Goal: Transaction & Acquisition: Purchase product/service

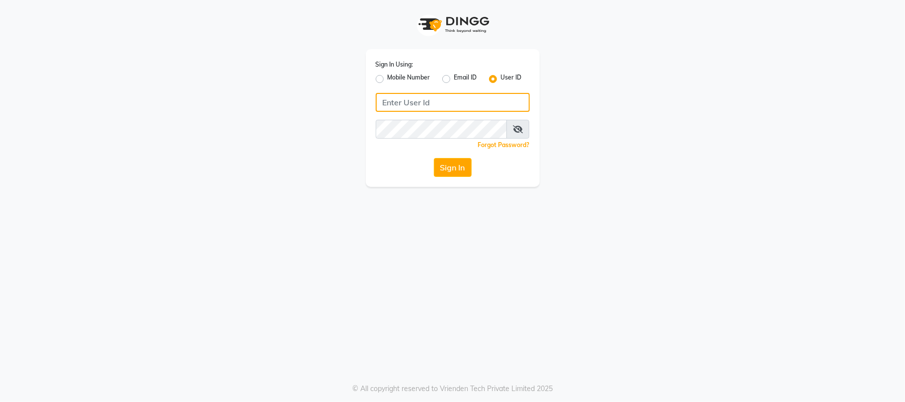
click at [450, 104] on input "Username" at bounding box center [453, 102] width 154 height 19
type input "E"
type input "w"
type input "e3554-01"
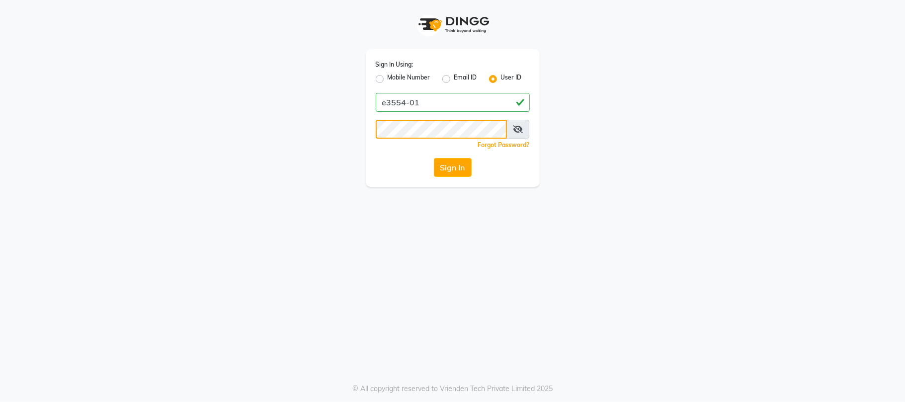
click at [434, 158] on button "Sign In" at bounding box center [453, 167] width 38 height 19
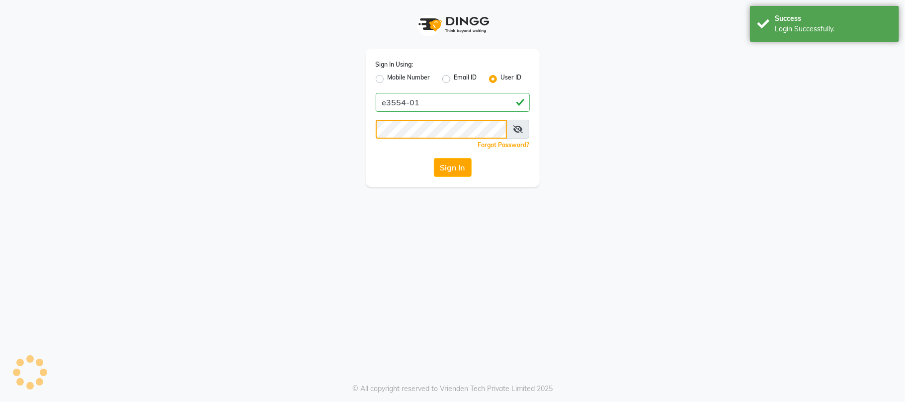
click at [434, 158] on button "Sign In" at bounding box center [453, 167] width 38 height 19
click at [452, 172] on button "Sign In" at bounding box center [453, 167] width 38 height 19
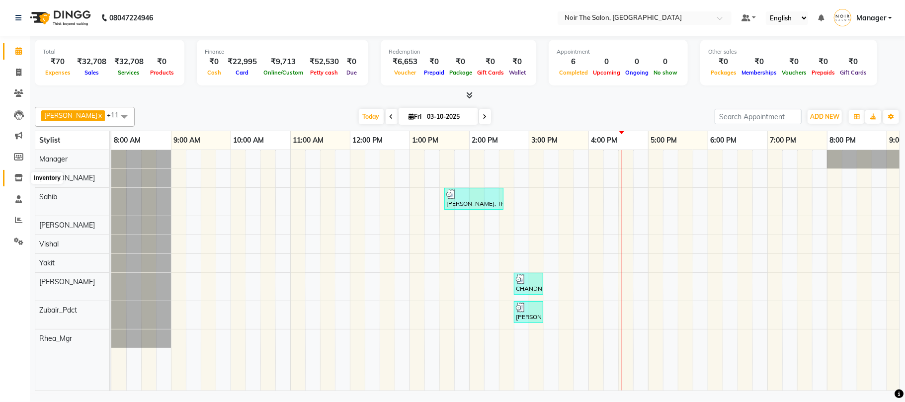
click at [19, 183] on span at bounding box center [18, 177] width 17 height 11
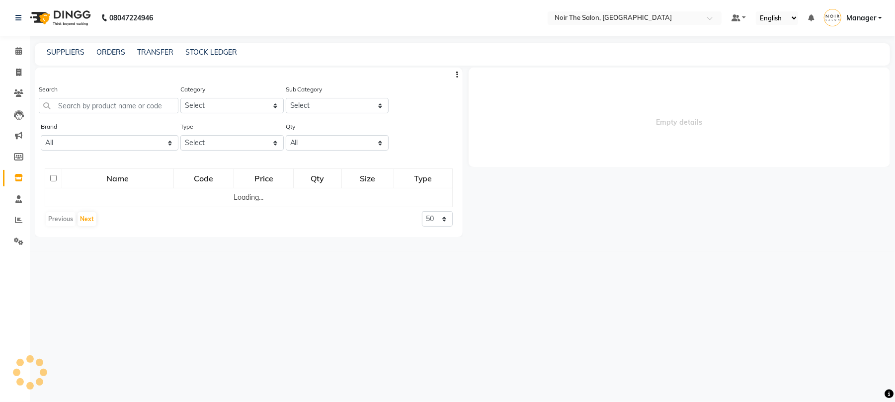
select select
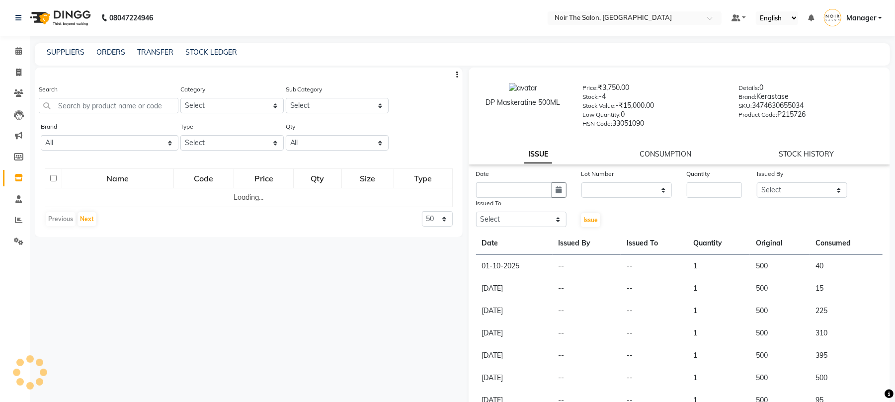
click at [123, 96] on div "Search" at bounding box center [109, 98] width 140 height 29
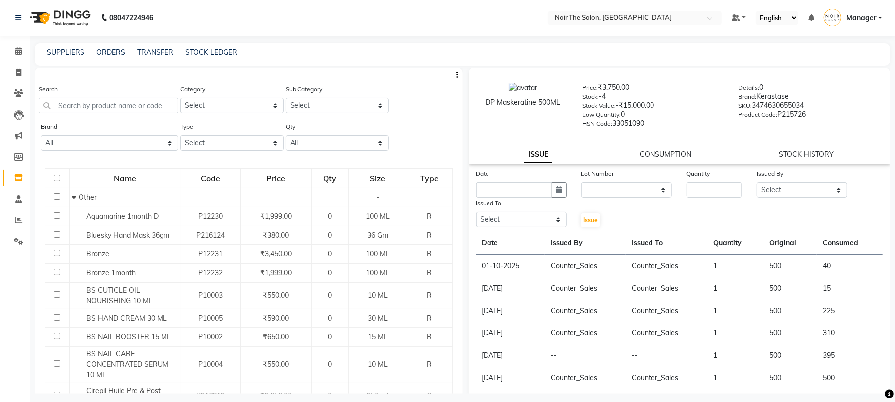
click at [132, 96] on div "Search" at bounding box center [109, 98] width 140 height 29
click at [130, 104] on input "text" at bounding box center [109, 105] width 140 height 15
click at [150, 49] on link "TRANSFER" at bounding box center [155, 52] width 36 height 9
select select "sender"
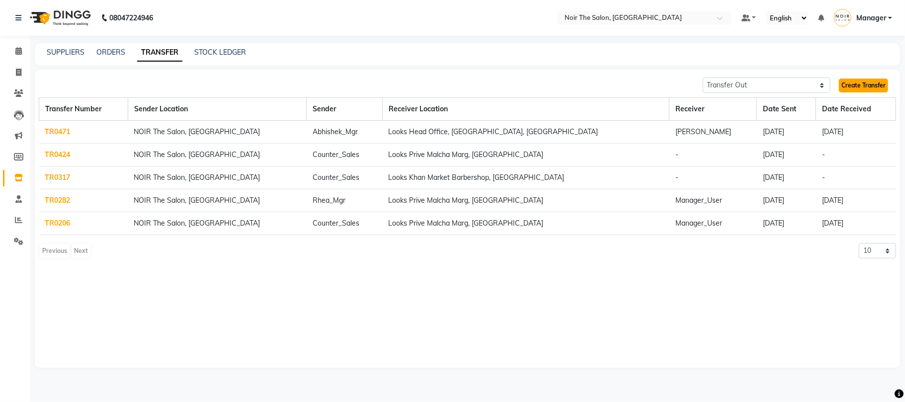
click at [875, 80] on link "Create Transfer" at bounding box center [863, 86] width 49 height 14
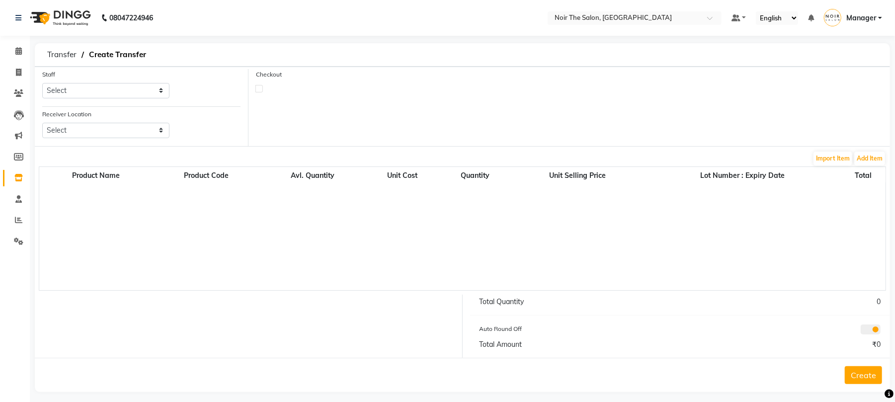
click at [110, 105] on div "Staff Select Aalam Abhishek_Mgr Abhishek_Pdct Bhupinder Counter_Sales Manager N…" at bounding box center [106, 87] width 142 height 37
click at [116, 89] on select "Select Aalam Abhishek_Mgr Abhishek_Pdct Bhupinder Counter_Sales Manager Nicky P…" at bounding box center [105, 90] width 127 height 15
select select "73202"
click at [42, 83] on select "Select Aalam Abhishek_Mgr Abhishek_Pdct Bhupinder Counter_Sales Manager Nicky P…" at bounding box center [105, 90] width 127 height 15
click at [112, 130] on select "Select Looks Prive Rajouri Garden, New Delhi Looks Golf Avenue, Gurgaon Sector-…" at bounding box center [105, 130] width 127 height 15
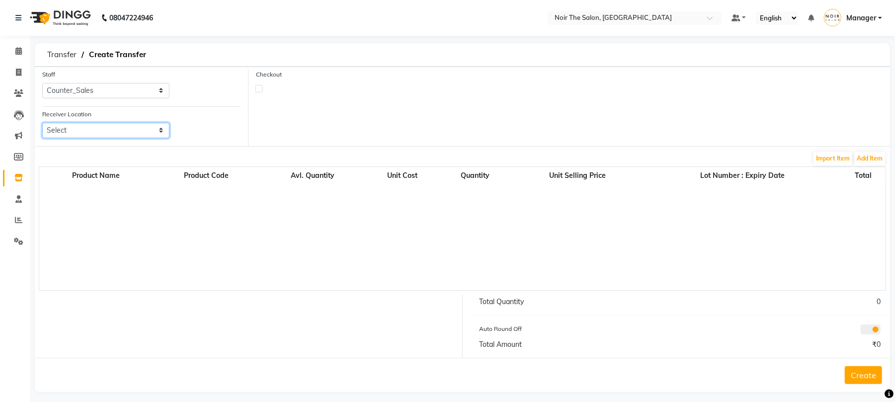
select select "3346"
click at [42, 123] on select "Select Looks Prive Rajouri Garden, New Delhi Looks Golf Avenue, Gurgaon Sector-…" at bounding box center [105, 130] width 127 height 15
click at [869, 157] on button "Add Item" at bounding box center [870, 159] width 31 height 14
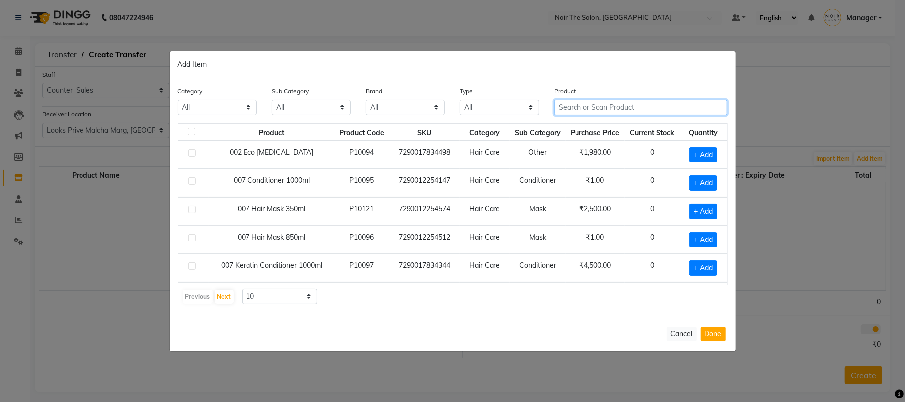
click at [558, 110] on input "text" at bounding box center [640, 107] width 173 height 15
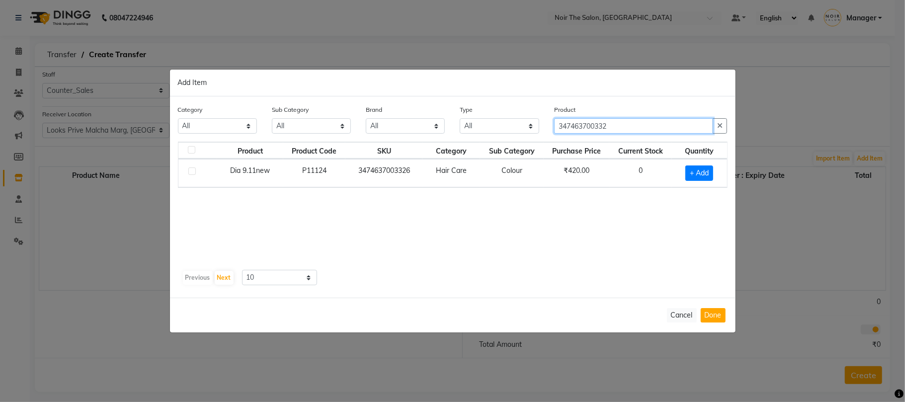
type input "347463700332"
click at [194, 168] on label at bounding box center [191, 171] width 7 height 7
click at [194, 169] on input "checkbox" at bounding box center [191, 172] width 6 height 6
checkbox input "true"
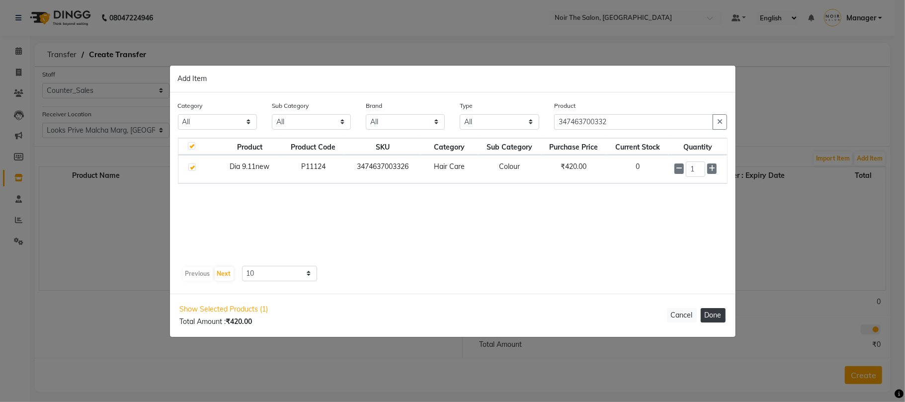
click at [719, 321] on button "Done" at bounding box center [713, 315] width 25 height 14
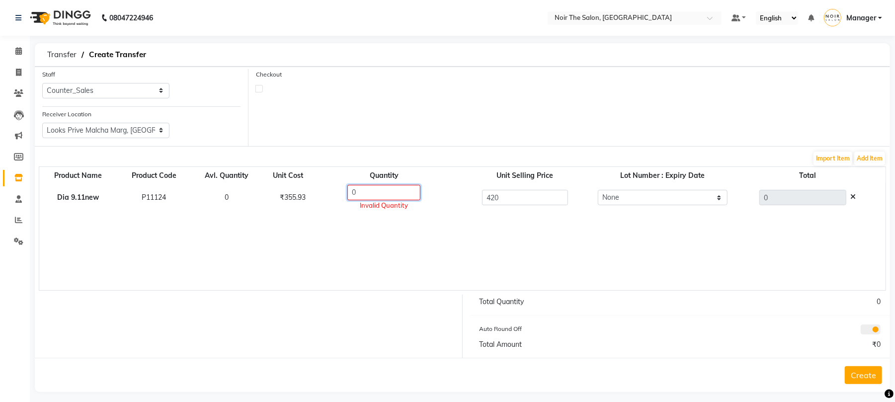
click at [393, 197] on input "0" at bounding box center [383, 192] width 73 height 15
click at [858, 197] on div "0" at bounding box center [808, 197] width 151 height 15
click at [852, 199] on icon at bounding box center [853, 196] width 5 height 7
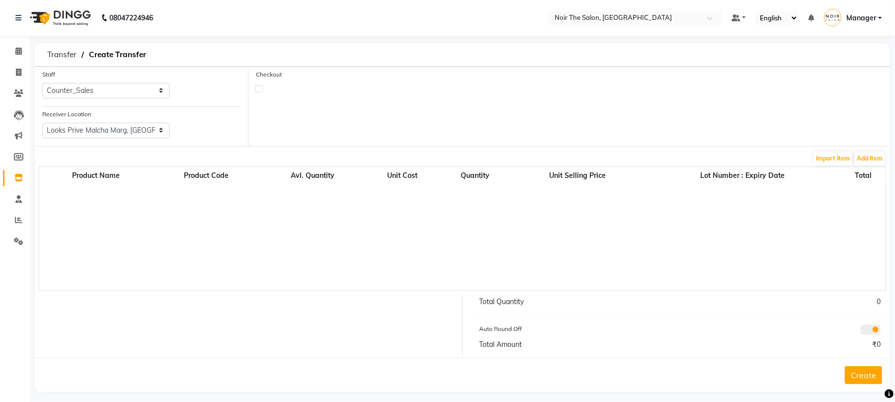
click at [6, 40] on div "Calendar Invoice Clients Leads Marketing Members Inventory Staff Reports Settin…" at bounding box center [67, 211] width 134 height 366
drag, startPoint x: 10, startPoint y: 48, endPoint x: 16, endPoint y: 75, distance: 27.4
click at [11, 48] on span at bounding box center [18, 51] width 17 height 11
click at [16, 75] on icon at bounding box center [18, 72] width 5 height 7
select select "service"
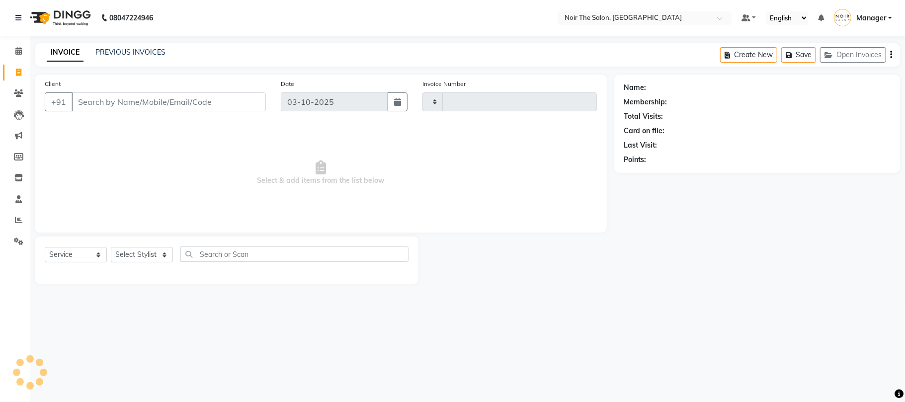
type input "3686"
select select "8026"
click at [151, 254] on select "Select Stylist Aalam Abhishek_Mgr Abhishek_Pdct [PERSON_NAME] Counter_Sales Man…" at bounding box center [142, 254] width 62 height 15
select select "72631"
click at [111, 247] on select "Select Stylist Aalam Abhishek_Mgr Abhishek_Pdct [PERSON_NAME] Counter_Sales Man…" at bounding box center [142, 254] width 62 height 15
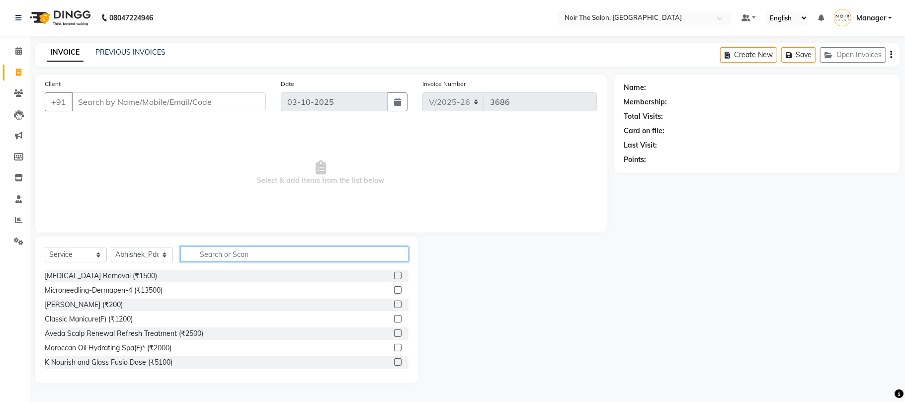
click at [229, 257] on input "text" at bounding box center [294, 254] width 228 height 15
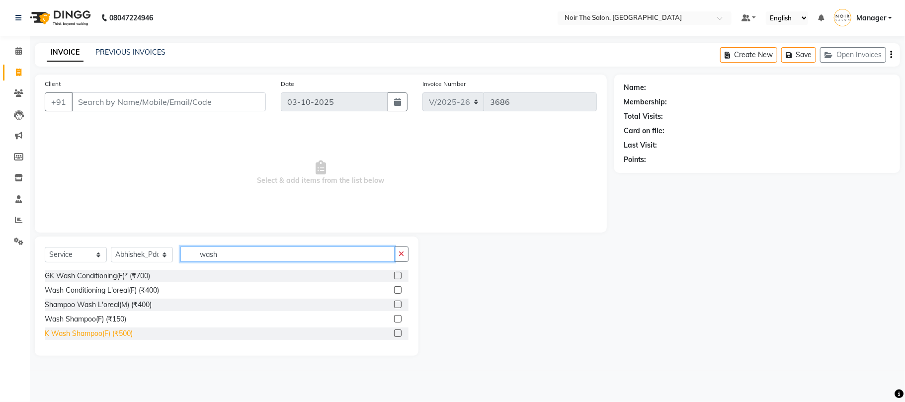
type input "wash"
drag, startPoint x: 120, startPoint y: 337, endPoint x: 181, endPoint y: 295, distance: 73.8
click at [119, 335] on div "K Wash Shampoo(F) (₹500)" at bounding box center [89, 334] width 88 height 10
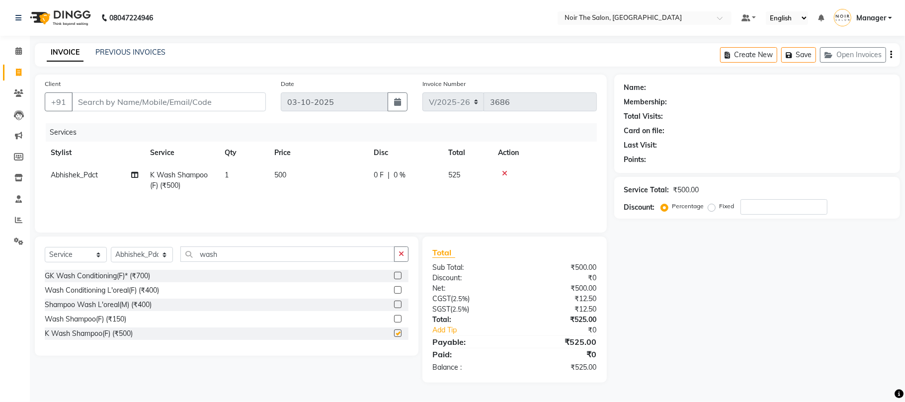
checkbox input "false"
click at [296, 155] on th "Price" at bounding box center [317, 153] width 99 height 22
click at [268, 172] on td "500" at bounding box center [317, 180] width 99 height 33
select select "72631"
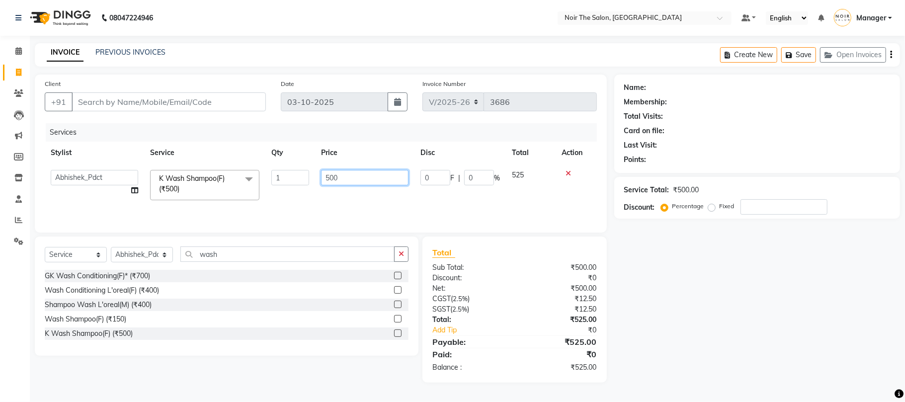
click at [337, 173] on input "500" at bounding box center [364, 177] width 87 height 15
type input "700"
click at [335, 202] on div "Services Stylist Service Qty Price Disc Total Action Aalam Abhishek_Mgr Abhishe…" at bounding box center [321, 172] width 552 height 99
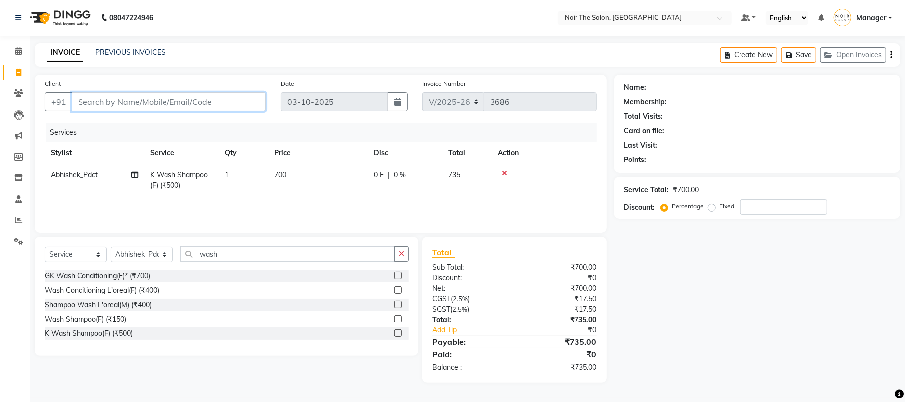
click at [189, 103] on input "Client" at bounding box center [169, 101] width 194 height 19
type input "m"
type input "0"
type input "m"
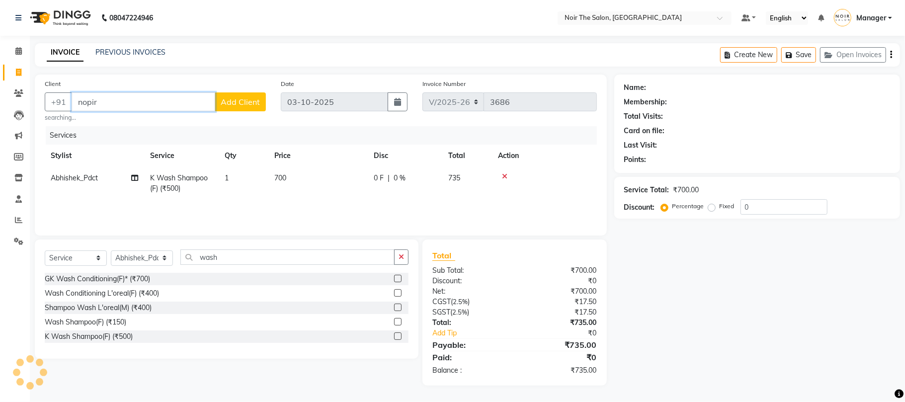
click at [140, 99] on input "nopir" at bounding box center [144, 101] width 144 height 19
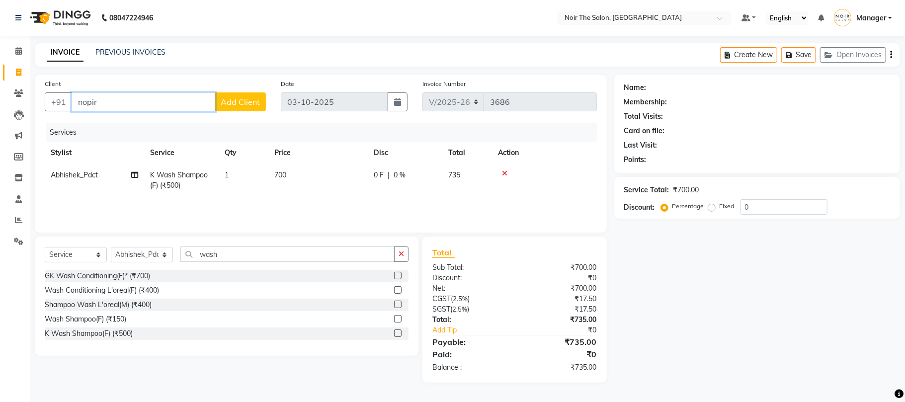
click at [140, 99] on input "nopir" at bounding box center [144, 101] width 144 height 19
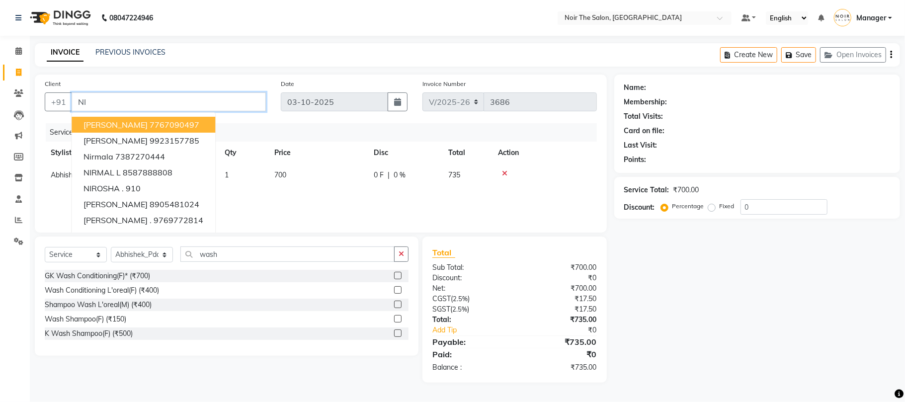
type input "N"
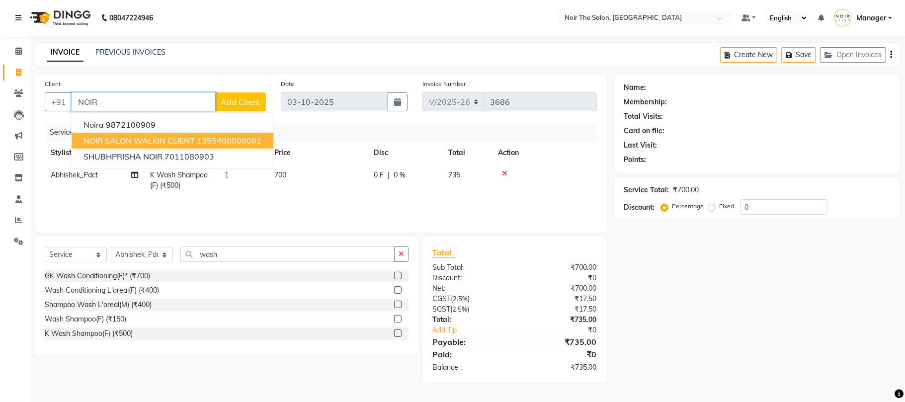
click at [138, 138] on span "NOIR SALON WALKIN CLIENT" at bounding box center [139, 141] width 111 height 10
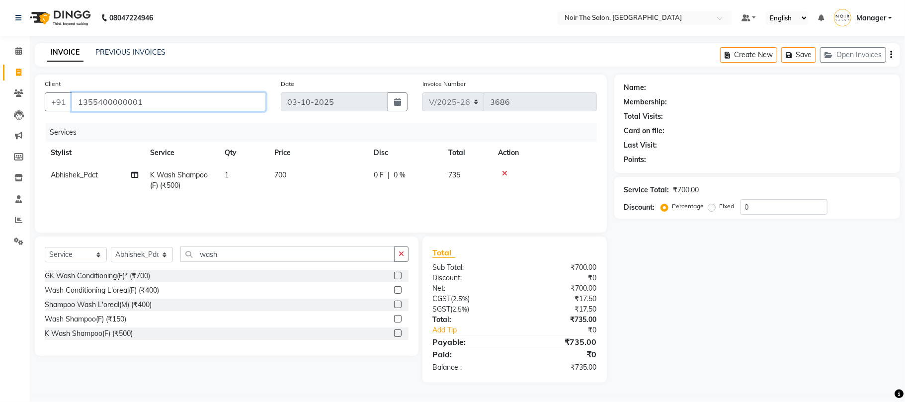
type input "1355400000001"
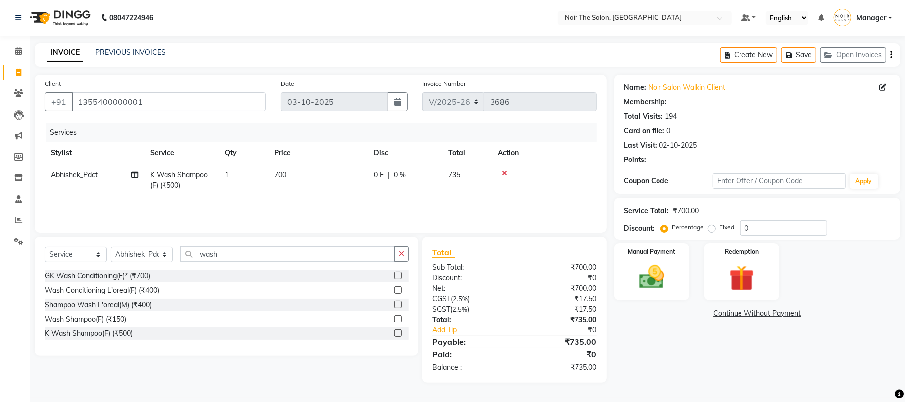
select select "1: Object"
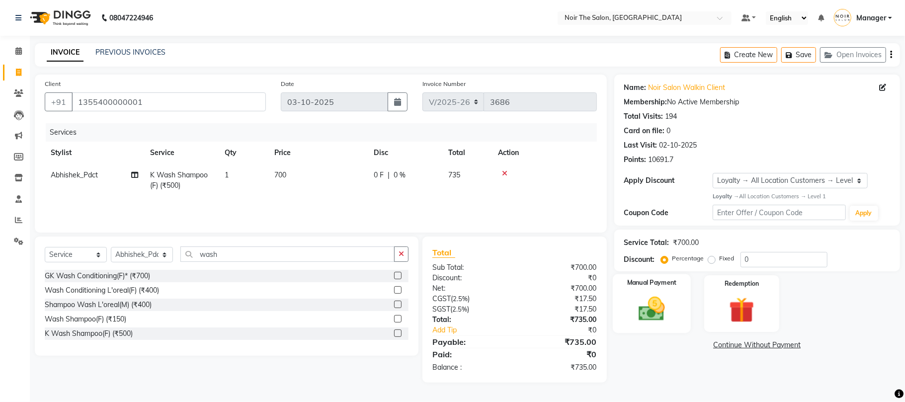
click at [667, 301] on img at bounding box center [651, 309] width 43 height 31
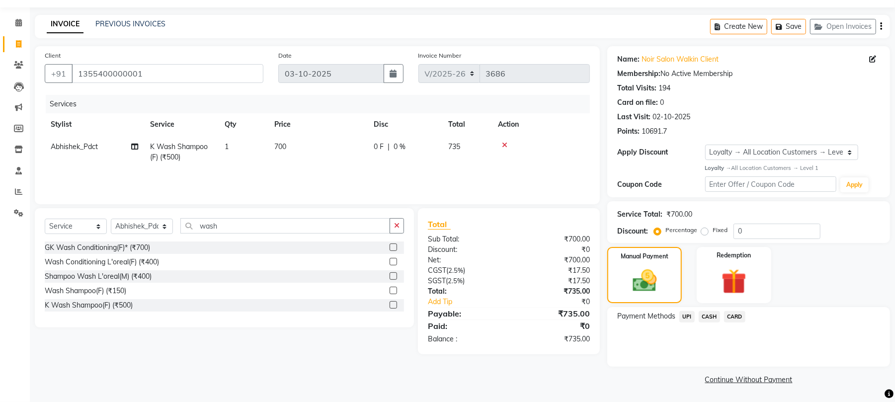
click at [709, 311] on span "CASH" at bounding box center [709, 316] width 21 height 11
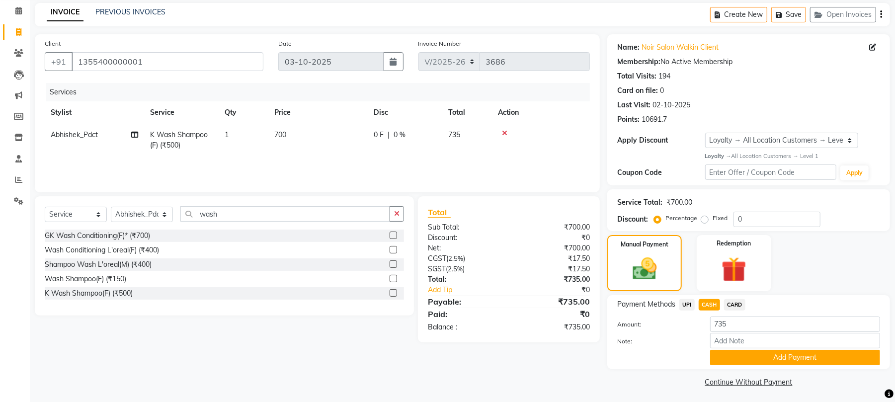
scroll to position [43, 0]
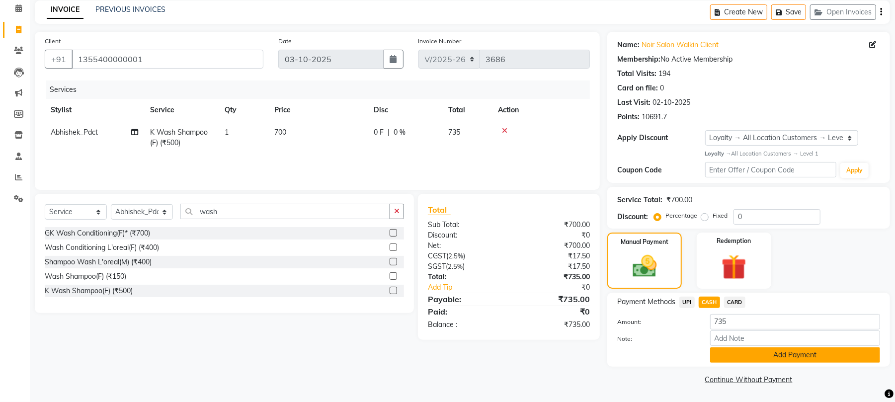
click at [750, 362] on button "Add Payment" at bounding box center [795, 354] width 170 height 15
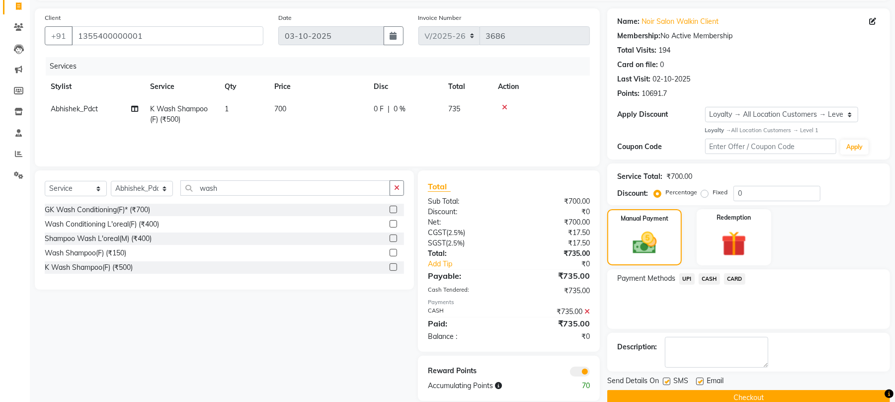
scroll to position [86, 0]
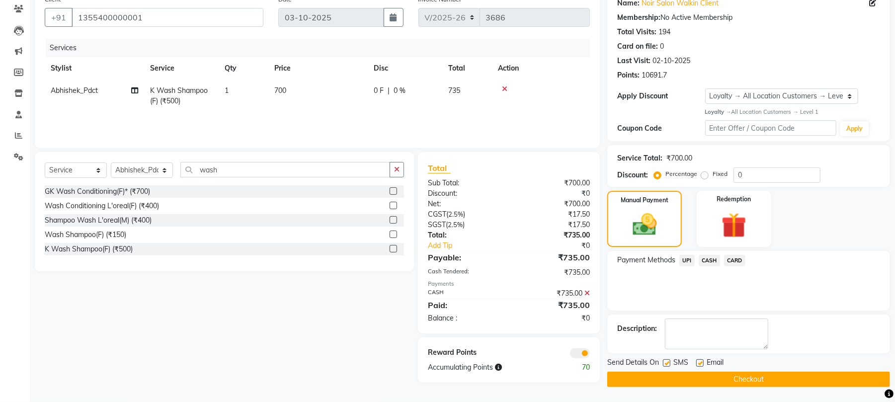
click at [585, 352] on span at bounding box center [580, 353] width 20 height 10
click at [590, 355] on input "checkbox" at bounding box center [590, 355] width 0 height 0
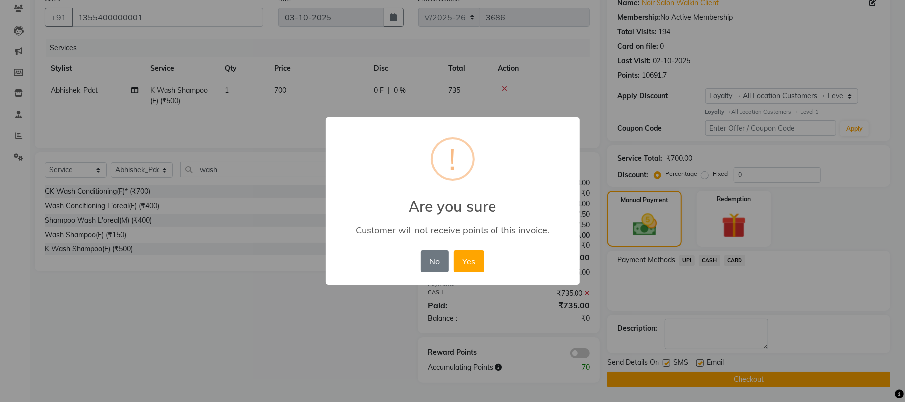
drag, startPoint x: 463, startPoint y: 255, endPoint x: 539, endPoint y: 329, distance: 106.2
click at [464, 255] on button "Yes" at bounding box center [469, 262] width 30 height 22
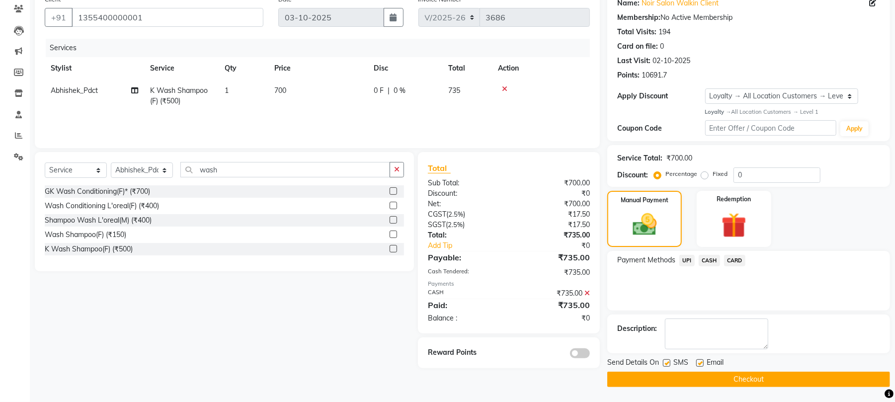
click at [658, 359] on span "Send Details On" at bounding box center [633, 363] width 52 height 12
drag, startPoint x: 666, startPoint y: 364, endPoint x: 700, endPoint y: 364, distance: 33.8
click at [667, 364] on label at bounding box center [666, 362] width 7 height 7
click at [667, 364] on input "checkbox" at bounding box center [666, 363] width 6 height 6
checkbox input "false"
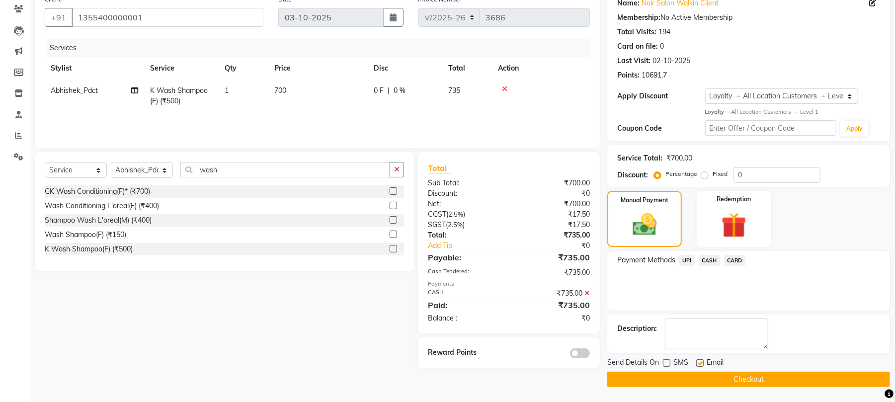
click at [700, 364] on label at bounding box center [699, 362] width 7 height 7
click at [700, 364] on input "checkbox" at bounding box center [699, 363] width 6 height 6
checkbox input "false"
click at [698, 378] on button "Checkout" at bounding box center [748, 379] width 283 height 15
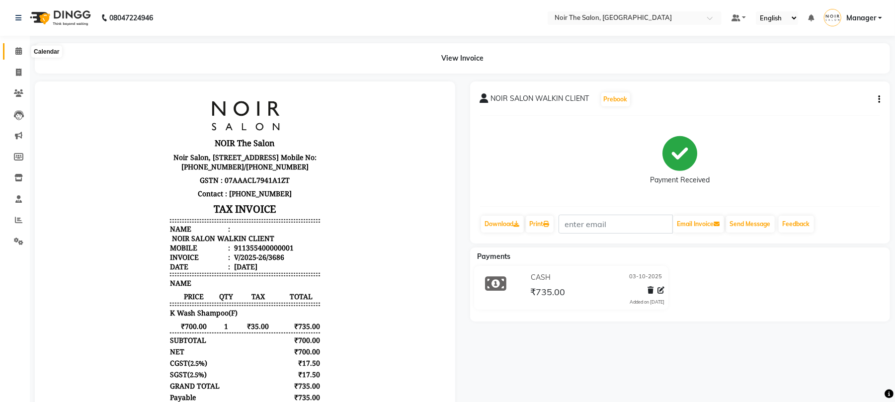
click at [18, 50] on icon at bounding box center [18, 50] width 6 height 7
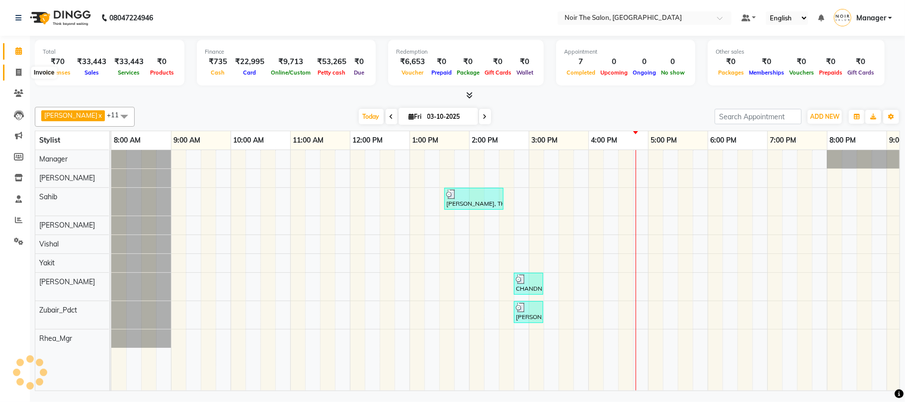
click at [18, 73] on icon at bounding box center [18, 72] width 5 height 7
select select "service"
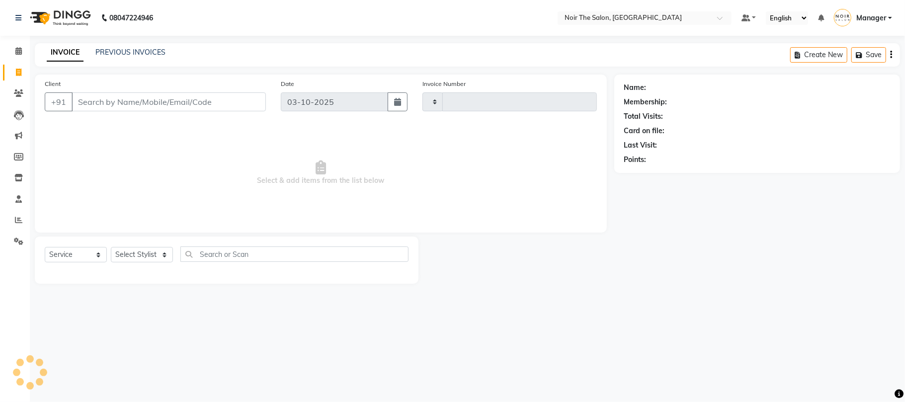
type input "3687"
select select "8026"
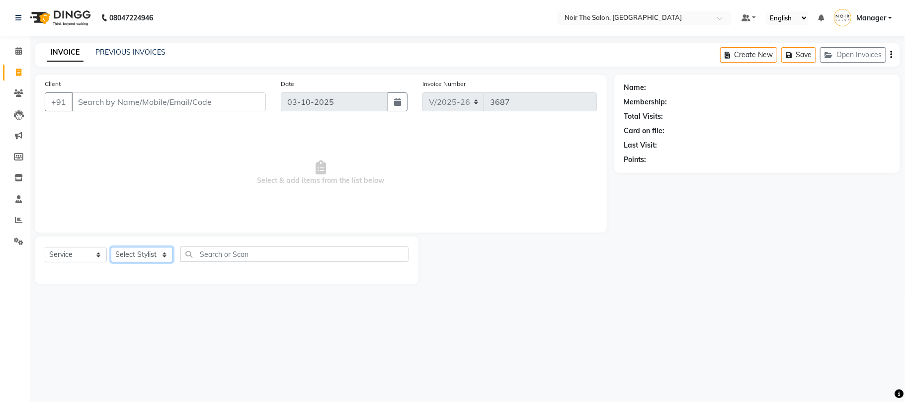
click at [127, 254] on select "Select Stylist" at bounding box center [142, 254] width 62 height 15
select select "72628"
click at [111, 247] on select "Select Stylist Aalam Abhishek_Mgr Abhishek_Pdct [PERSON_NAME] Counter_Sales Man…" at bounding box center [142, 254] width 62 height 15
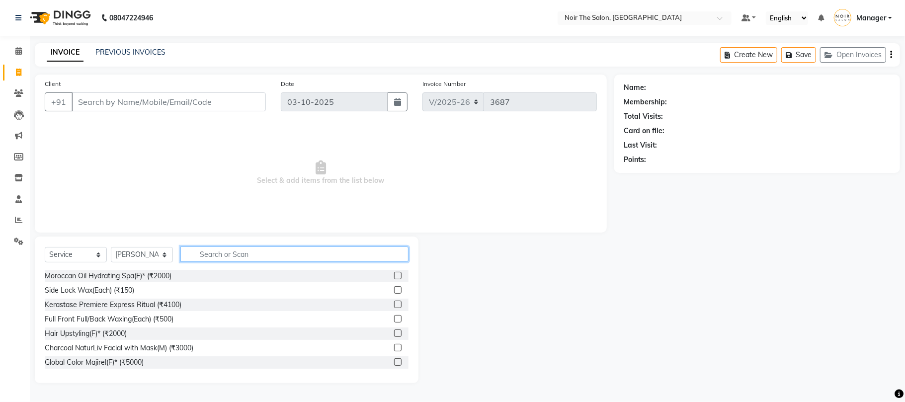
click at [237, 249] on input "text" at bounding box center [294, 254] width 228 height 15
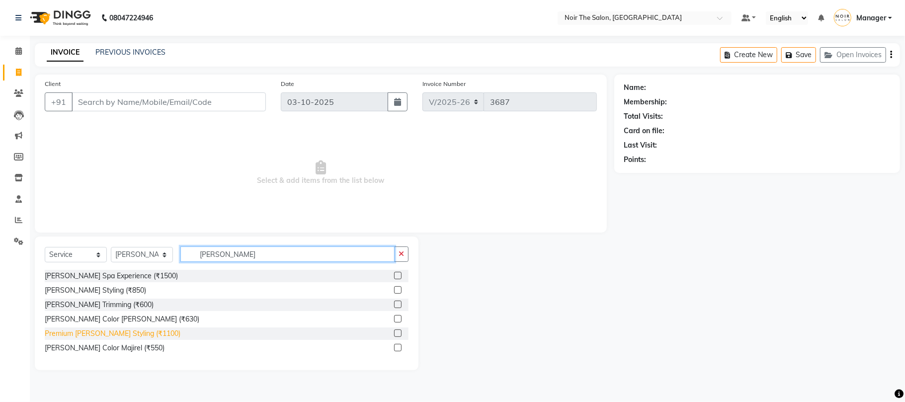
type input "[PERSON_NAME]"
click at [142, 331] on div "Premium [PERSON_NAME] Styling (₹1100)" at bounding box center [113, 334] width 136 height 10
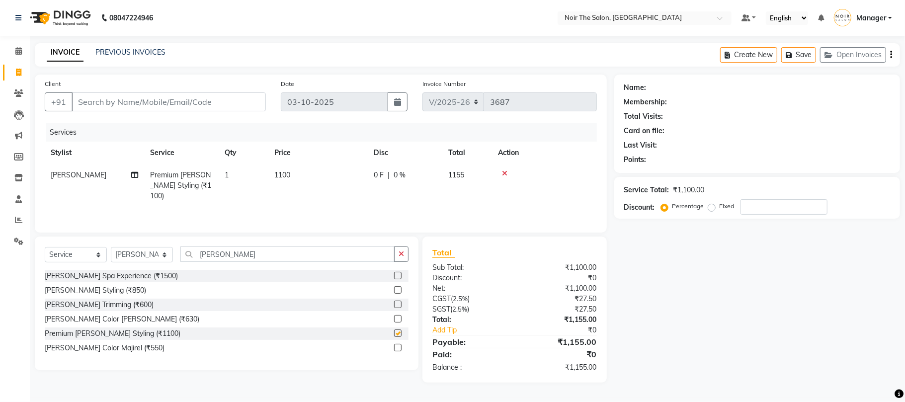
checkbox input "false"
drag, startPoint x: 237, startPoint y: 258, endPoint x: 193, endPoint y: 260, distance: 44.3
click at [193, 260] on input "[PERSON_NAME]" at bounding box center [287, 254] width 214 height 15
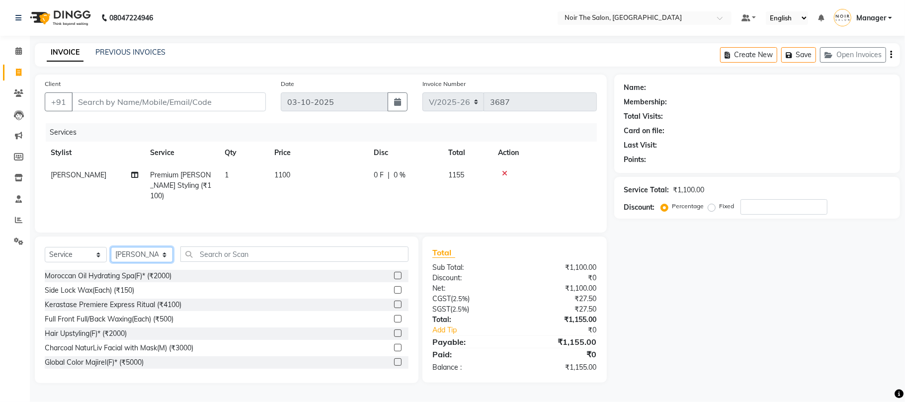
click at [148, 251] on select "Select Stylist Aalam Abhishek_Mgr Abhishek_Pdct [PERSON_NAME] Counter_Sales Man…" at bounding box center [142, 254] width 62 height 15
select select "83407"
click at [111, 247] on select "Select Stylist Aalam Abhishek_Mgr Abhishek_Pdct [PERSON_NAME] Counter_Sales Man…" at bounding box center [142, 254] width 62 height 15
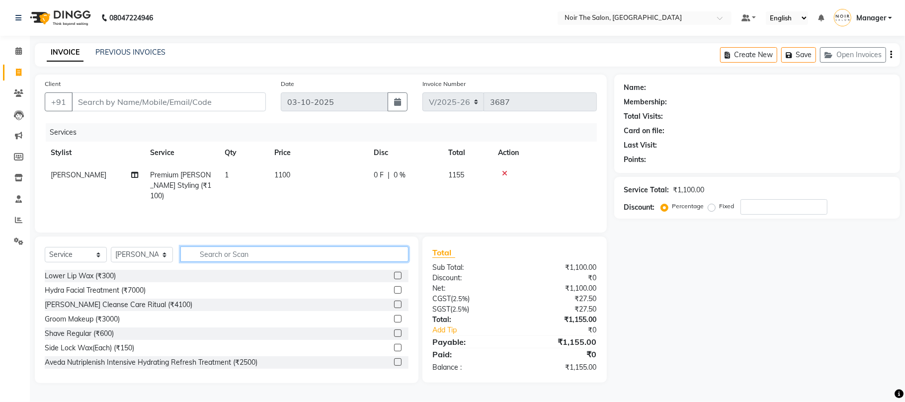
click at [215, 257] on input "text" at bounding box center [294, 254] width 228 height 15
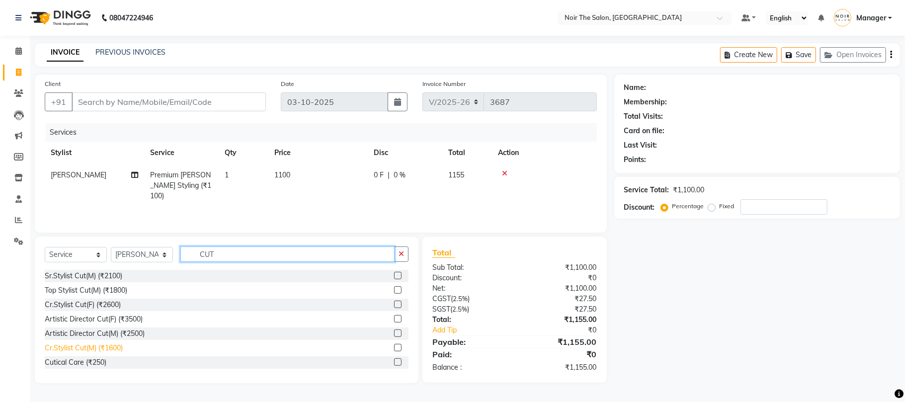
type input "CUT"
click at [104, 344] on div "Cr.Stylist Cut(M) (₹1600)" at bounding box center [84, 348] width 78 height 10
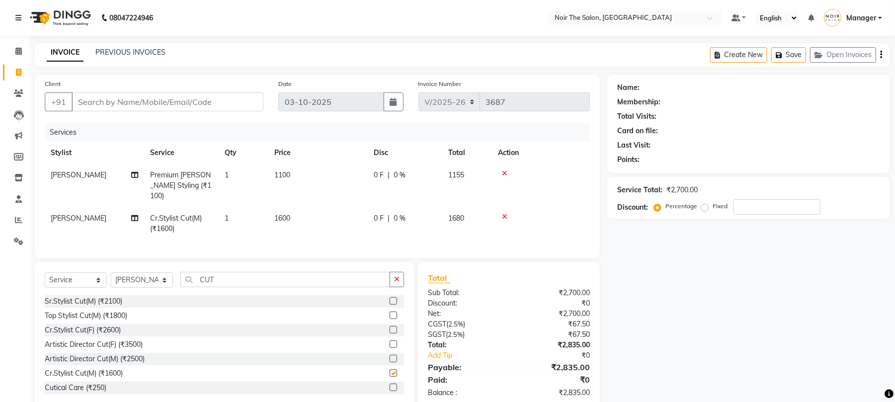
checkbox input "false"
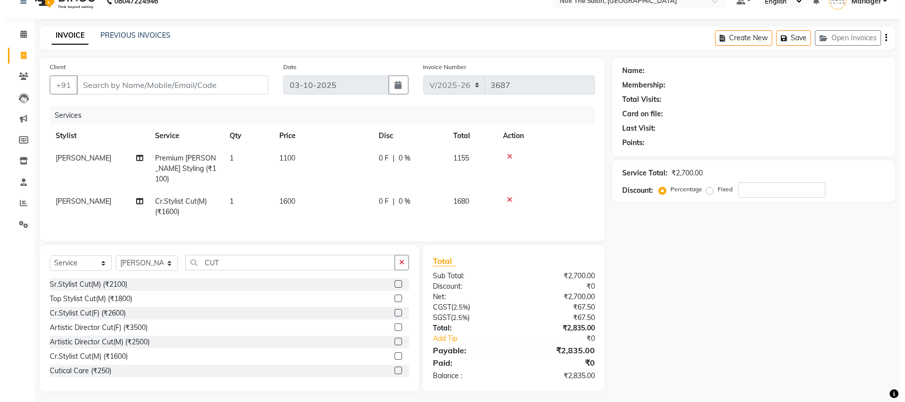
scroll to position [21, 0]
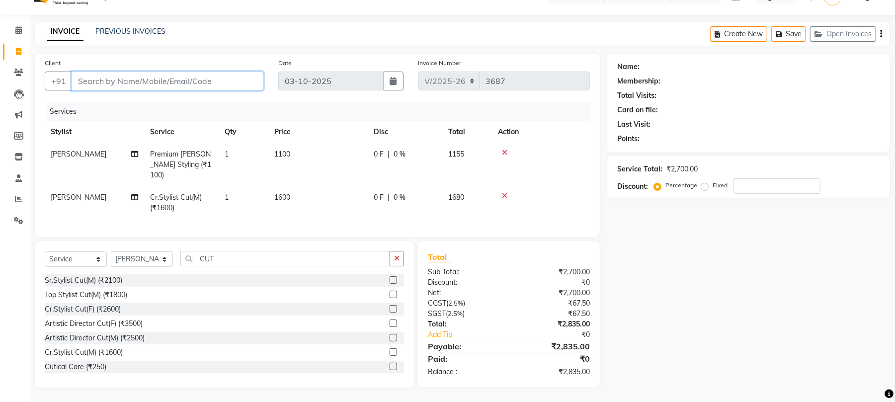
click at [132, 76] on input "Client" at bounding box center [168, 81] width 192 height 19
type input "9"
type input "0"
type input "9999155425"
click at [247, 83] on span "Add Client" at bounding box center [237, 81] width 39 height 10
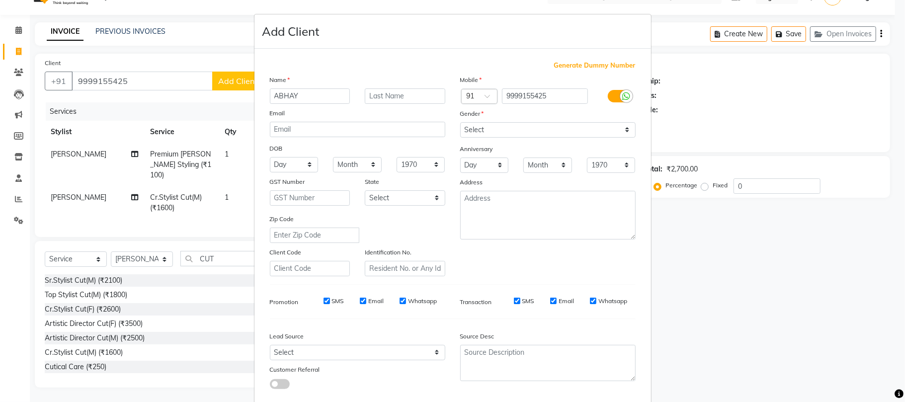
type input "ABHAY"
click at [384, 94] on input "text" at bounding box center [405, 95] width 81 height 15
type input "SIR"
click at [515, 130] on select "Select Male Female Other Prefer Not To Say" at bounding box center [547, 129] width 175 height 15
select select "[DEMOGRAPHIC_DATA]"
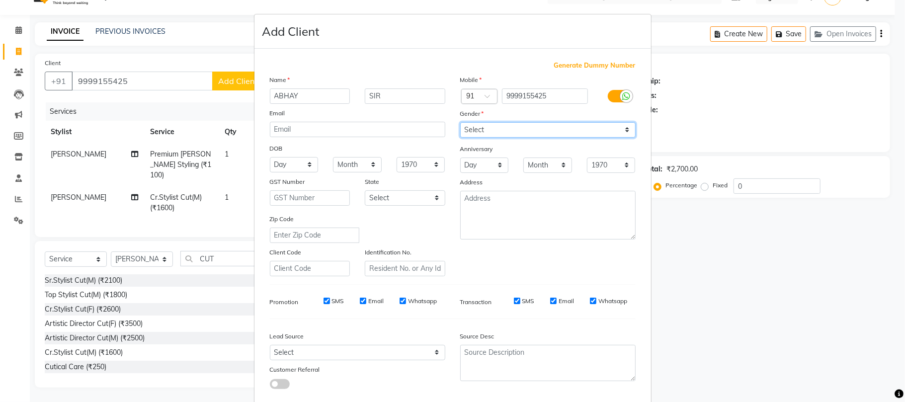
click at [460, 122] on select "Select Male Female Other Prefer Not To Say" at bounding box center [547, 129] width 175 height 15
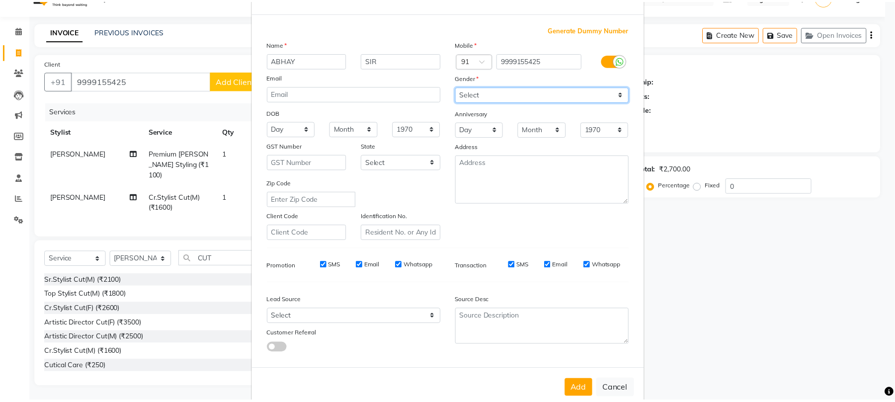
scroll to position [54, 0]
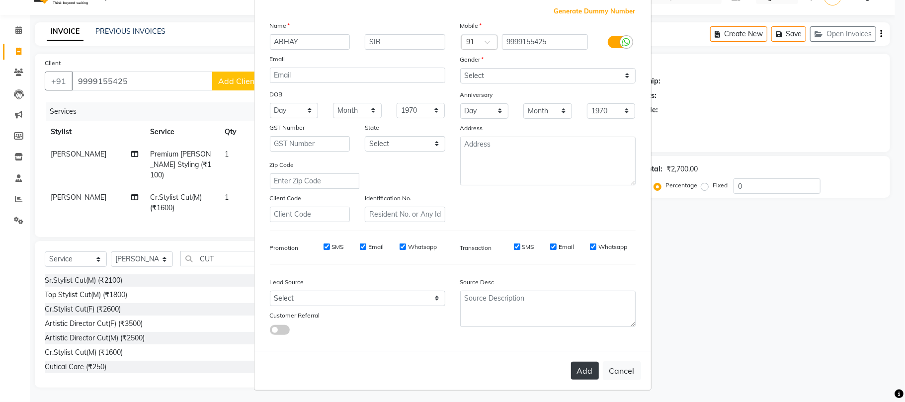
click at [578, 368] on button "Add" at bounding box center [585, 371] width 28 height 18
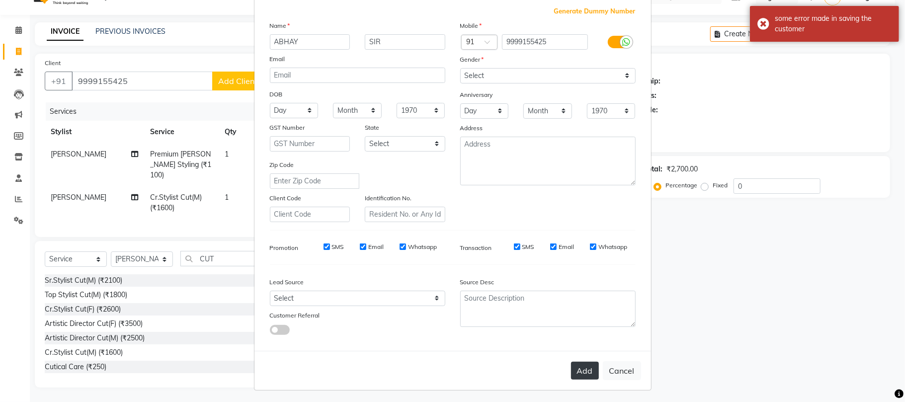
click at [580, 363] on button "Add" at bounding box center [585, 371] width 28 height 18
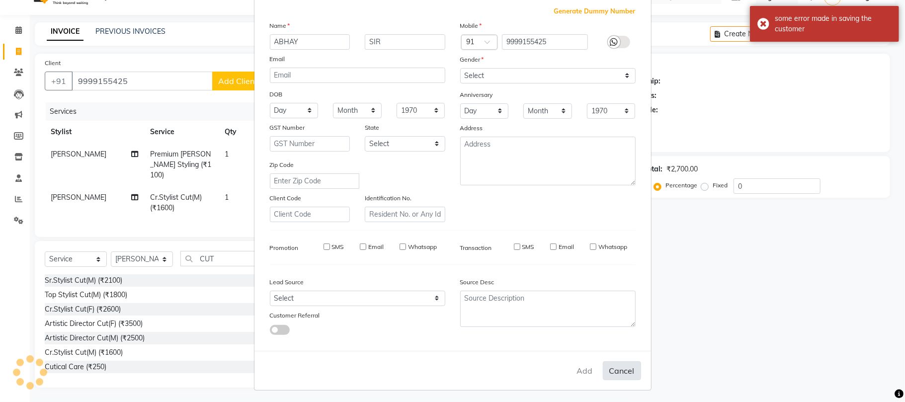
select select
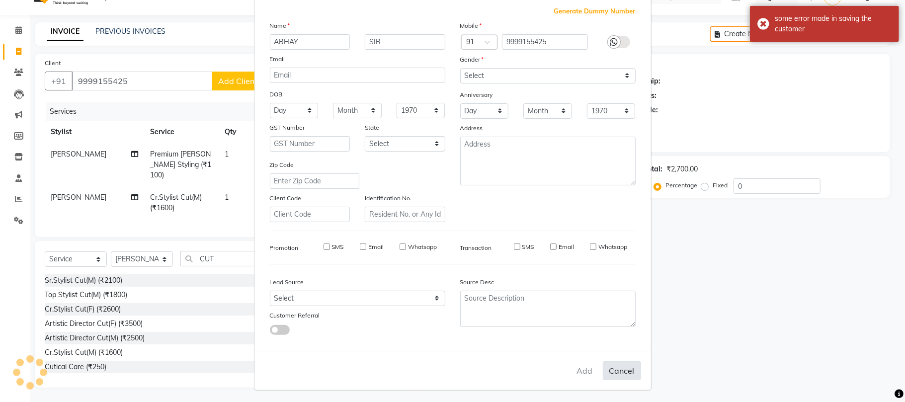
select select
checkbox input "false"
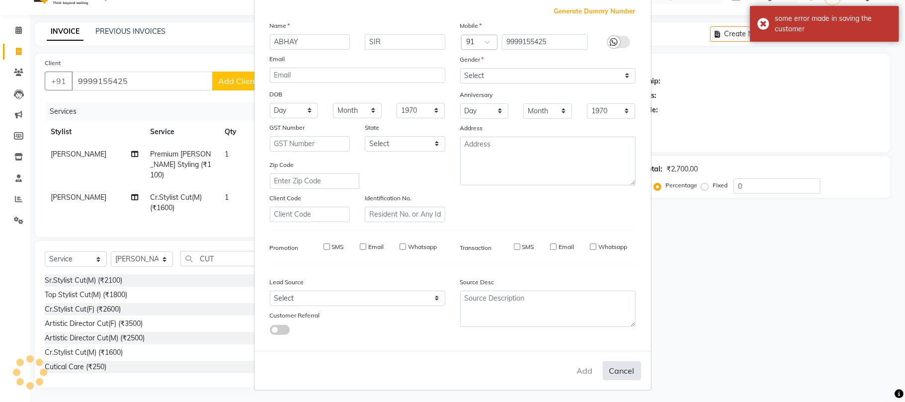
checkbox input "false"
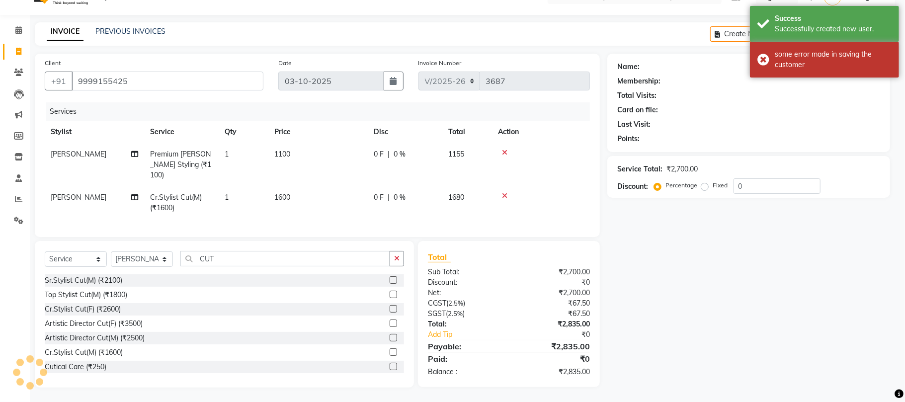
select select "1: Object"
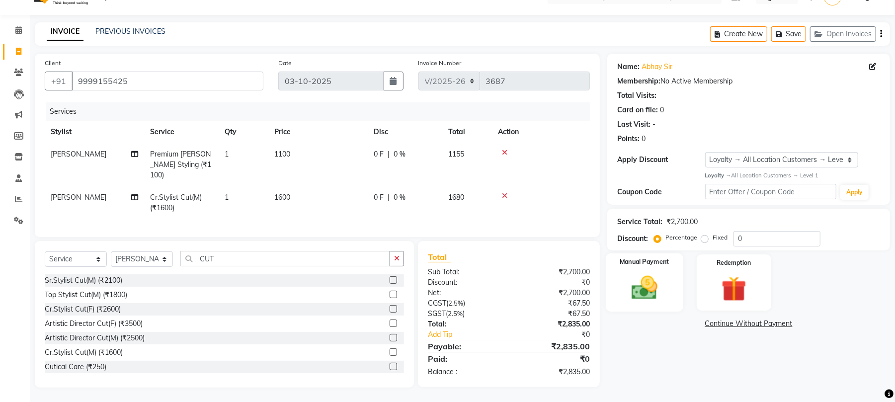
click at [653, 285] on img at bounding box center [644, 288] width 43 height 30
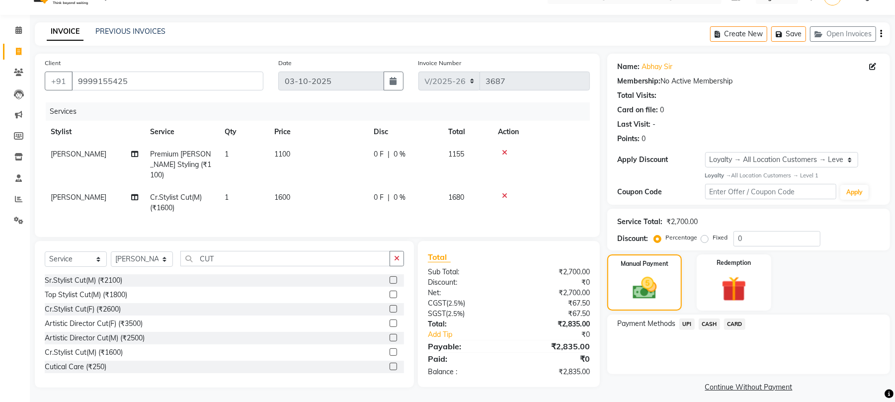
click at [686, 323] on span "UPI" at bounding box center [687, 324] width 15 height 11
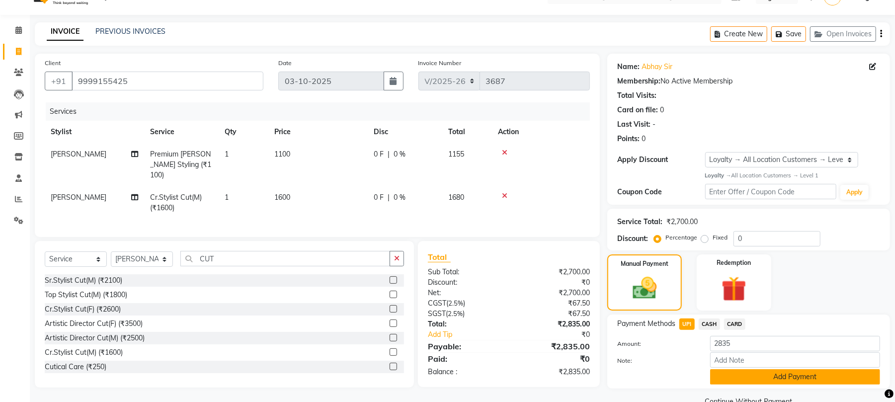
click at [716, 375] on button "Add Payment" at bounding box center [795, 376] width 170 height 15
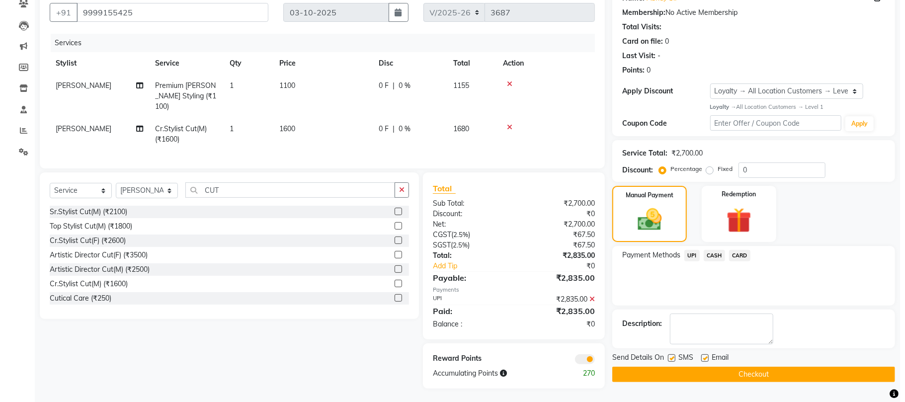
scroll to position [90, 0]
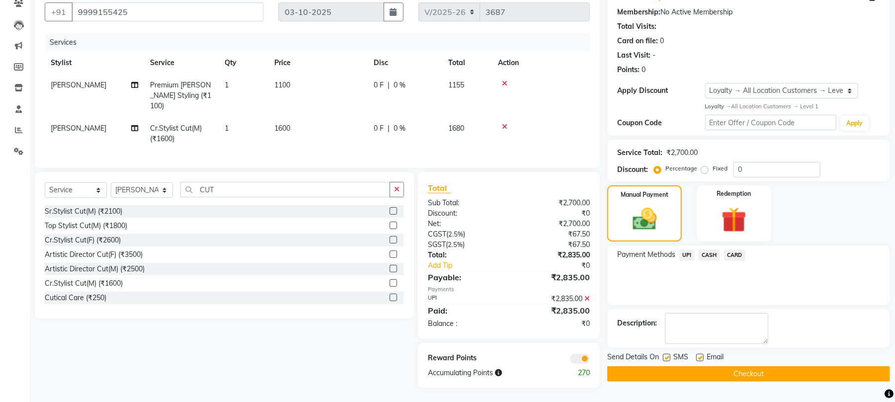
click at [579, 358] on span at bounding box center [580, 359] width 20 height 10
click at [590, 360] on input "checkbox" at bounding box center [590, 360] width 0 height 0
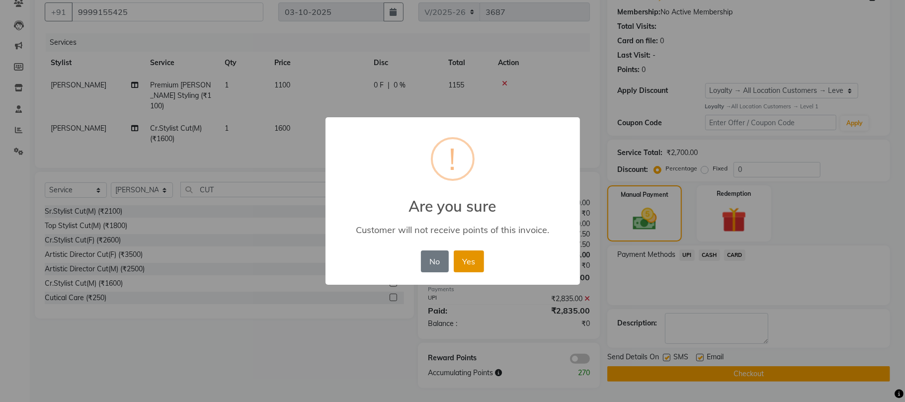
click at [474, 262] on button "Yes" at bounding box center [469, 262] width 30 height 22
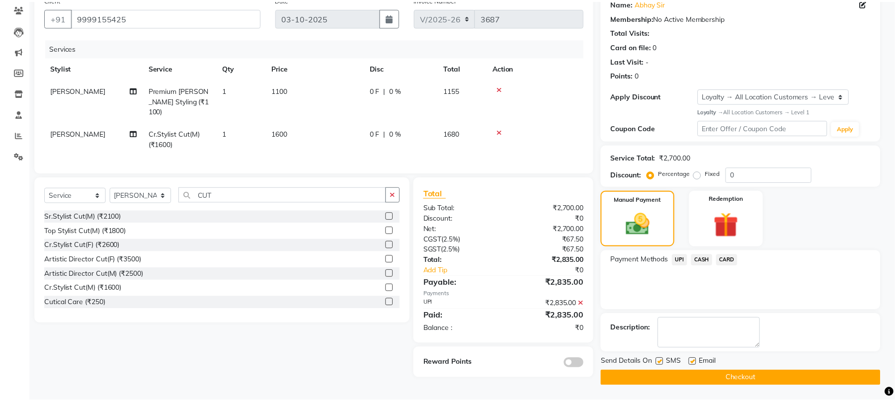
scroll to position [86, 0]
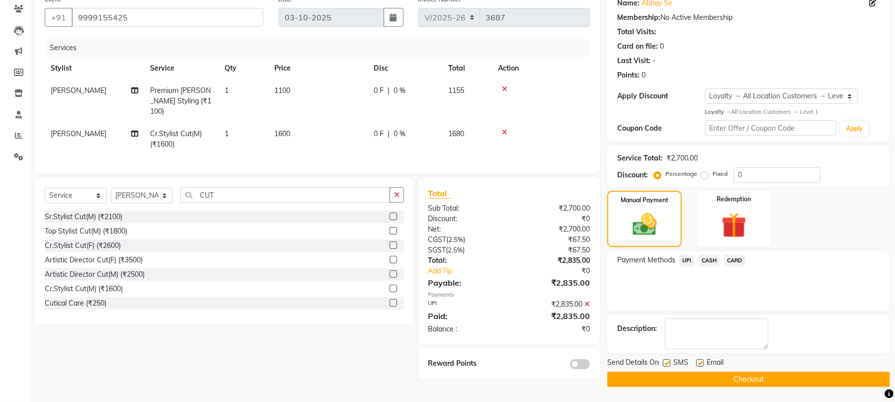
click at [703, 362] on label at bounding box center [699, 362] width 7 height 7
click at [703, 362] on input "checkbox" at bounding box center [699, 363] width 6 height 6
checkbox input "false"
click at [700, 378] on button "Checkout" at bounding box center [748, 379] width 283 height 15
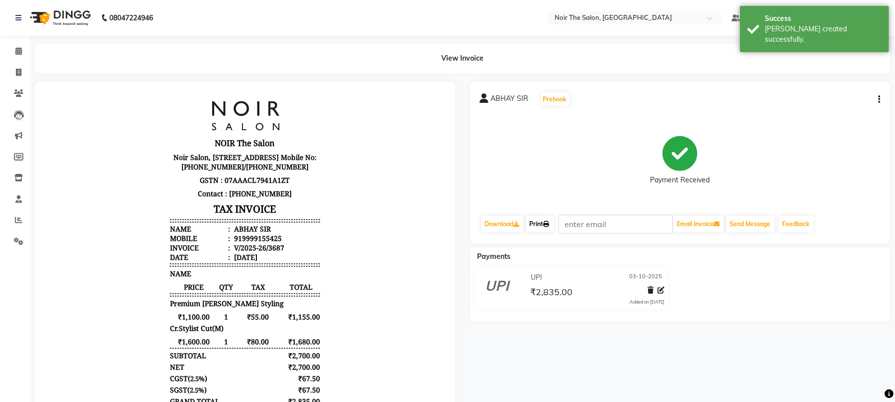
click at [549, 226] on icon at bounding box center [547, 224] width 6 height 6
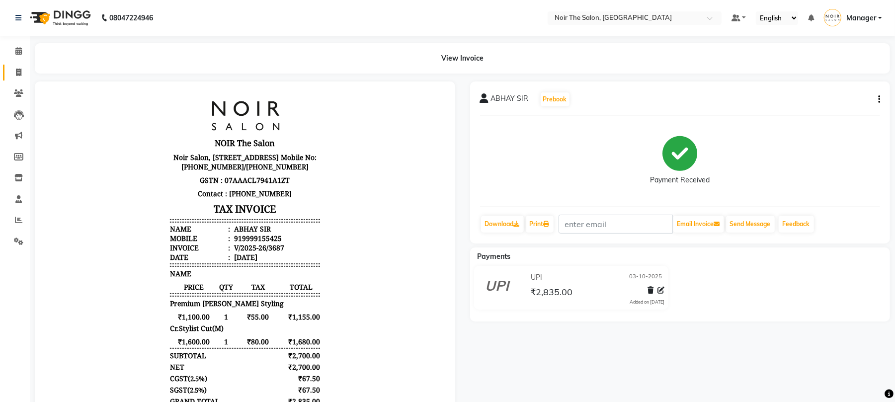
click at [14, 74] on span at bounding box center [18, 72] width 17 height 11
select select "service"
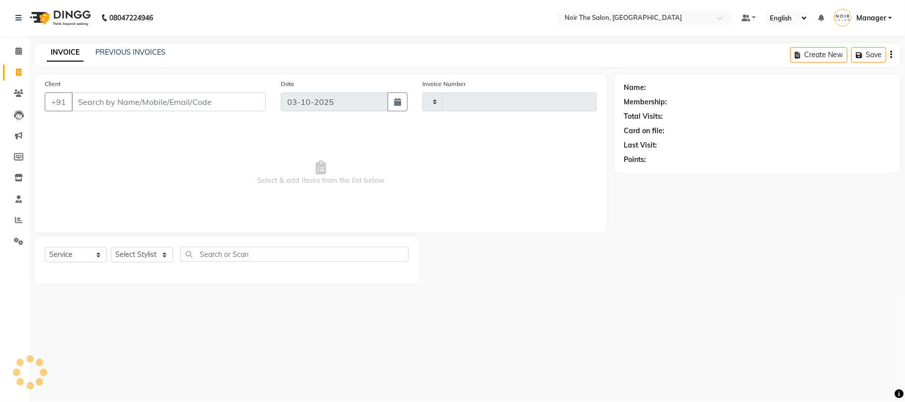
type input "3688"
select select "8026"
click at [128, 50] on link "PREVIOUS INVOICES" at bounding box center [130, 52] width 70 height 9
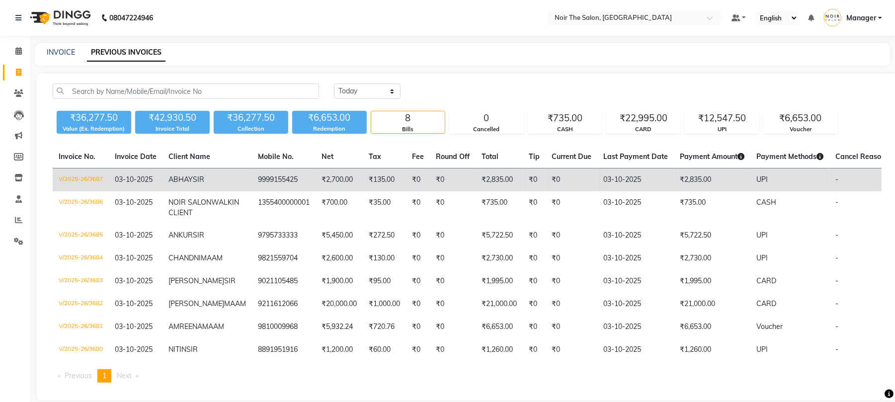
click at [76, 178] on td "V/2025-26/3687" at bounding box center [81, 180] width 56 height 23
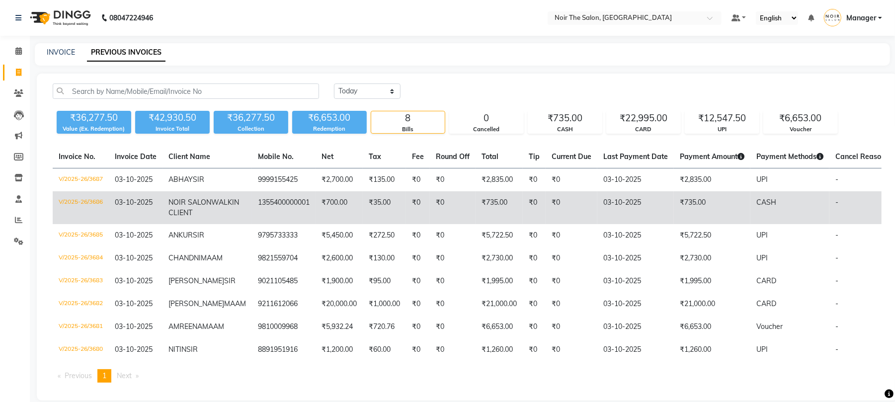
click at [55, 207] on td "V/2025-26/3686" at bounding box center [81, 207] width 56 height 33
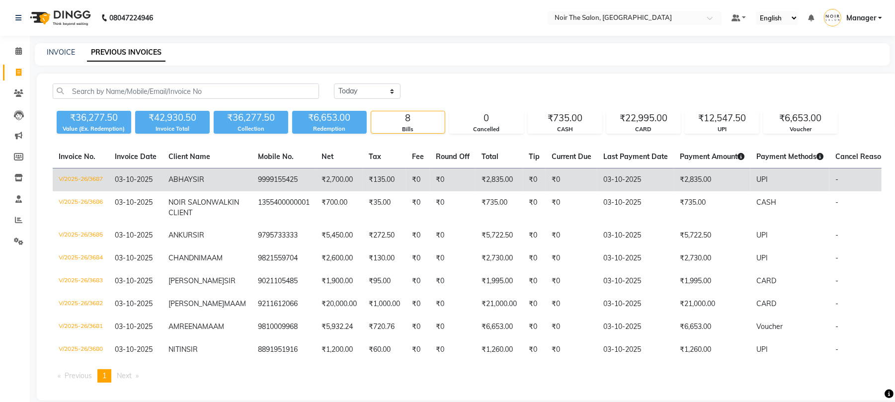
click at [96, 178] on td "V/2025-26/3687" at bounding box center [81, 180] width 56 height 23
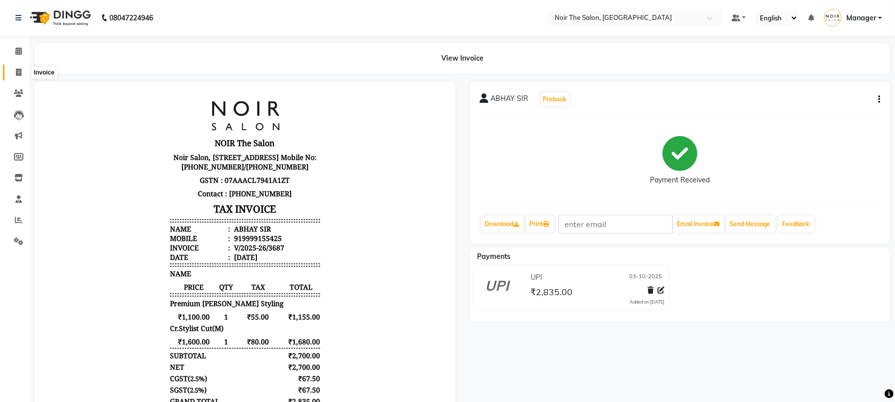
click at [13, 74] on span at bounding box center [18, 72] width 17 height 11
select select "service"
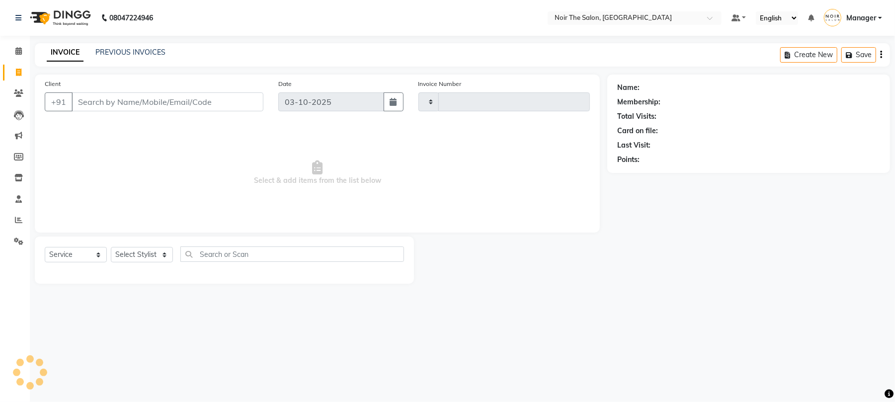
type input "3688"
select select "8026"
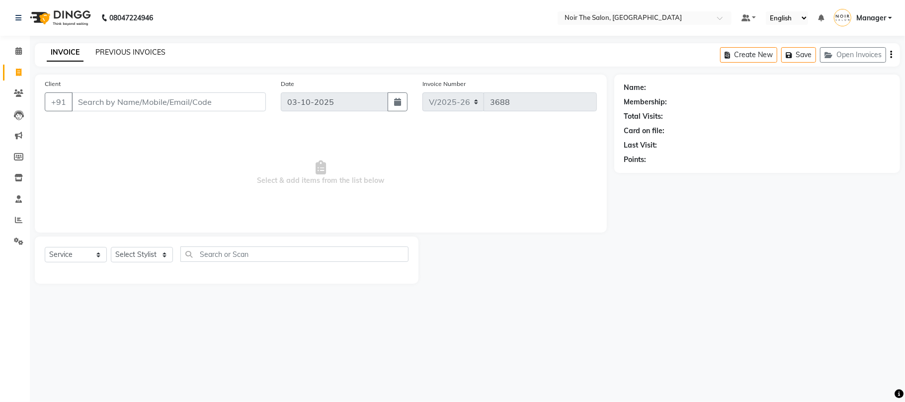
click at [132, 54] on link "PREVIOUS INVOICES" at bounding box center [130, 52] width 70 height 9
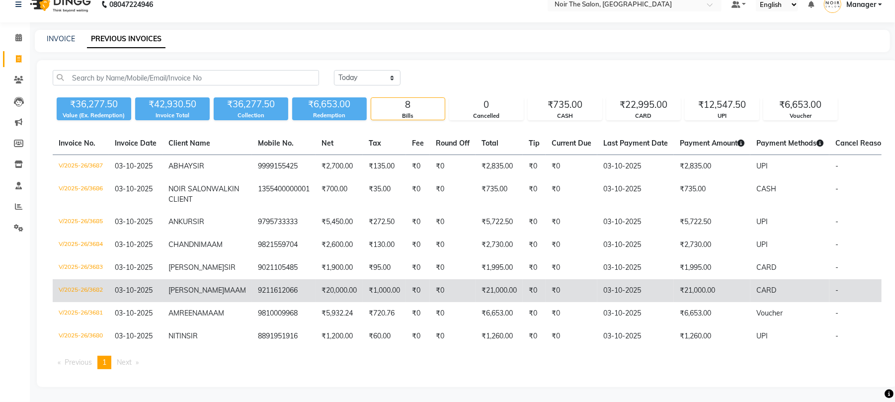
scroll to position [66, 0]
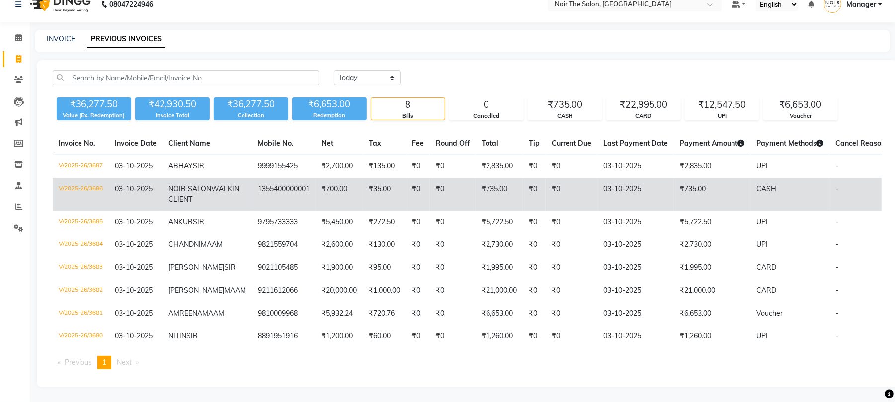
click at [78, 178] on td "V/2025-26/3686" at bounding box center [81, 194] width 56 height 33
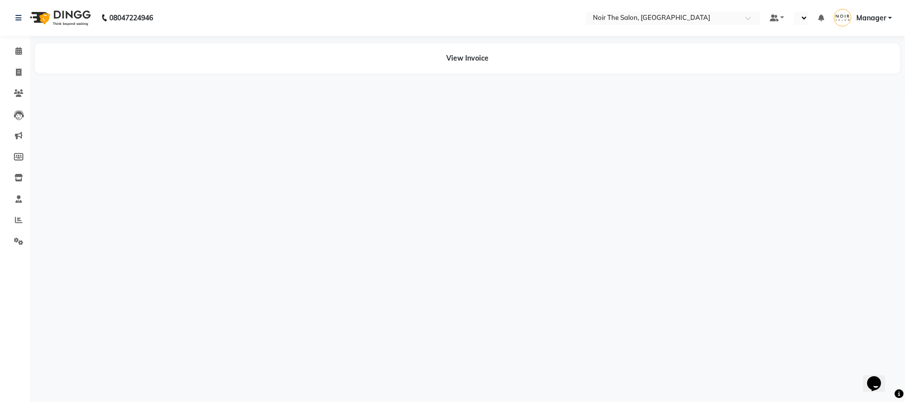
select select "en"
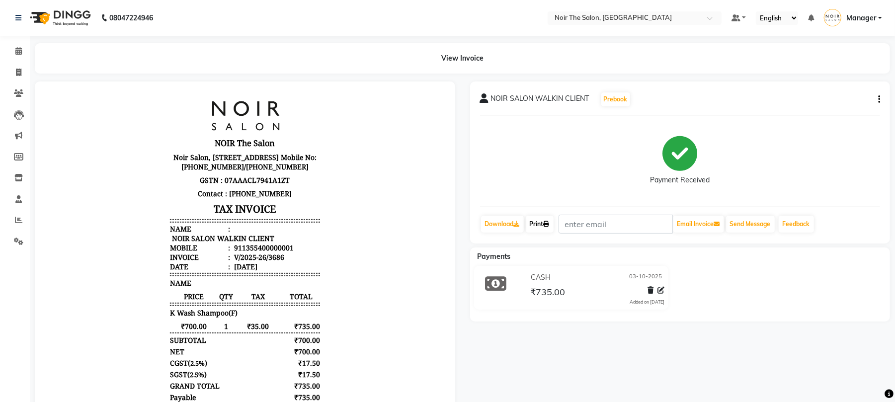
click at [549, 217] on link "Print" at bounding box center [540, 224] width 28 height 17
click at [16, 72] on icon at bounding box center [18, 72] width 5 height 7
select select "8026"
select select "service"
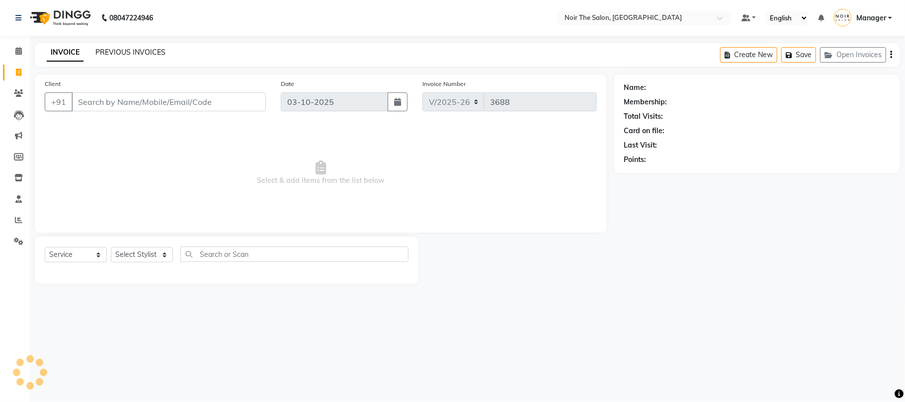
click at [152, 51] on link "PREVIOUS INVOICES" at bounding box center [130, 52] width 70 height 9
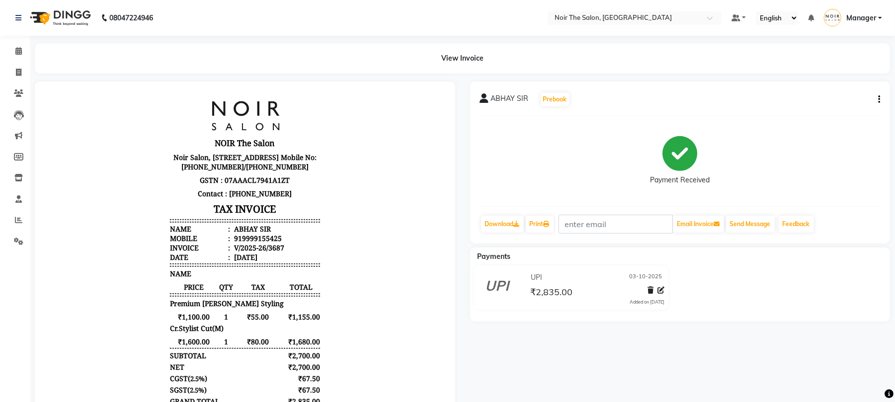
click at [545, 234] on div "ABHAY SIR Prebook Payment Received Download Print Email Invoice Send Message Fe…" at bounding box center [680, 163] width 421 height 162
click at [546, 227] on link "Print" at bounding box center [540, 224] width 28 height 17
click at [526, 216] on link "Print" at bounding box center [540, 224] width 28 height 17
click at [875, 102] on button "button" at bounding box center [877, 99] width 6 height 10
click at [812, 110] on div "Edit Item Staff" at bounding box center [829, 105] width 68 height 12
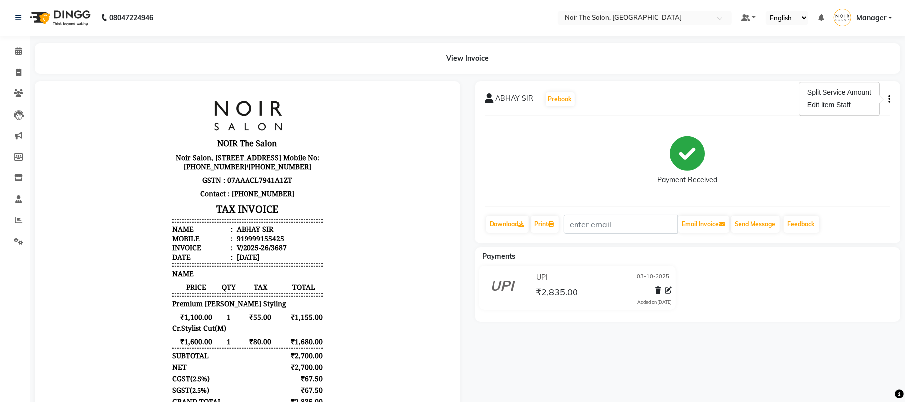
select select "72628"
select select "83407"
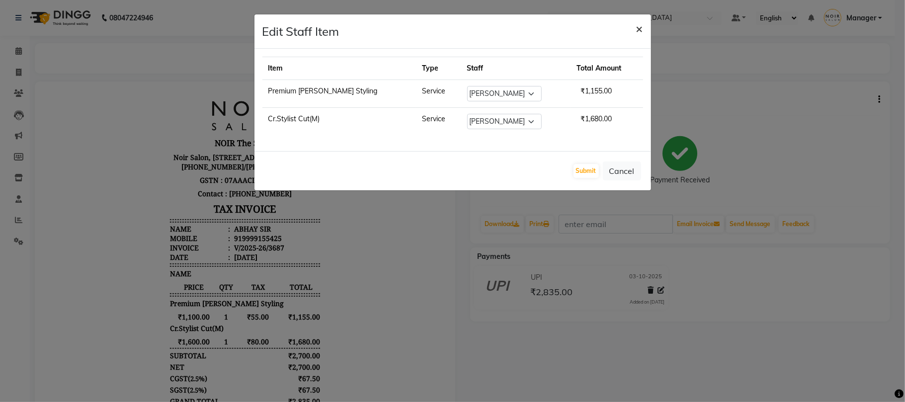
click at [640, 34] on span "×" at bounding box center [639, 28] width 7 height 15
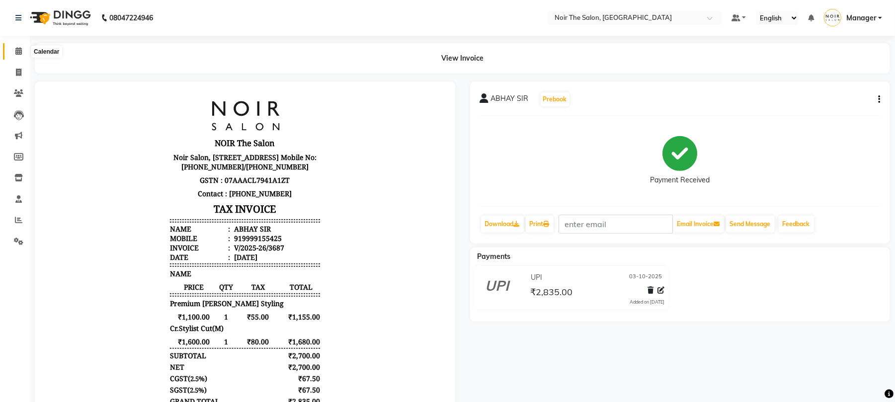
click at [20, 50] on icon at bounding box center [18, 50] width 6 height 7
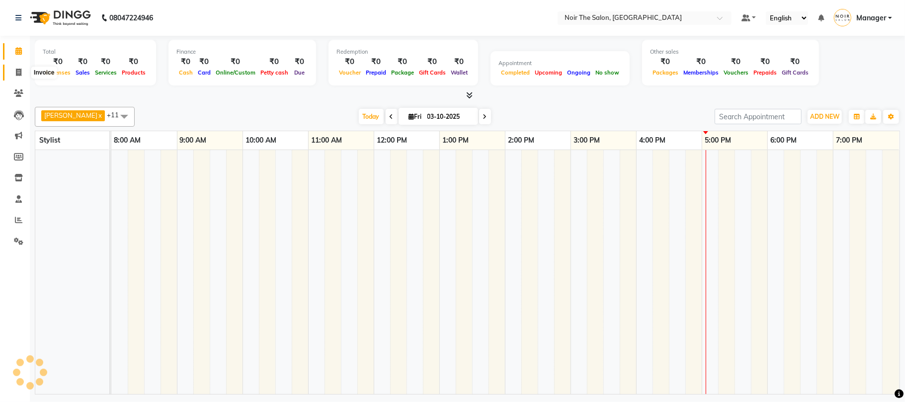
click at [20, 71] on icon at bounding box center [18, 72] width 5 height 7
select select "8026"
select select "service"
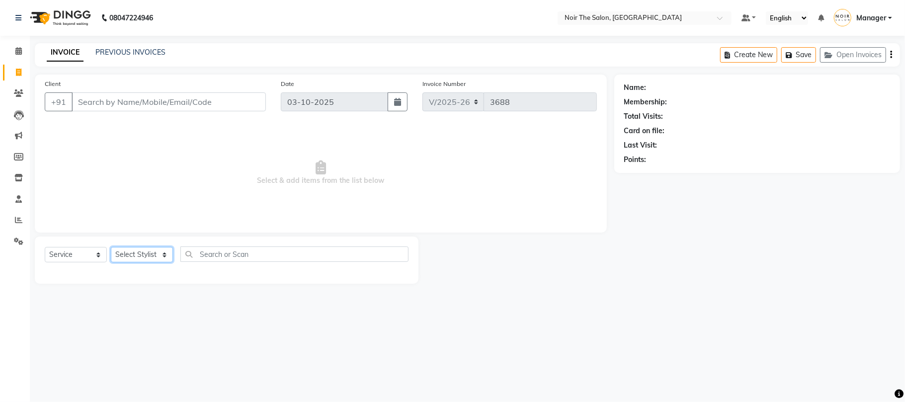
click at [140, 254] on select "Select Stylist" at bounding box center [142, 254] width 62 height 15
select select "72627"
click at [111, 247] on select "Select Stylist Aalam Abhishek_Mgr Abhishek_Pdct [PERSON_NAME] Counter_Sales Man…" at bounding box center [142, 254] width 62 height 15
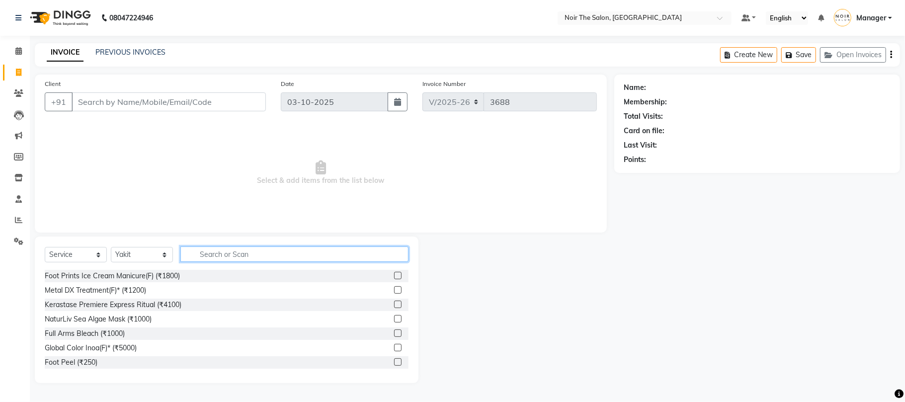
click at [229, 253] on input "text" at bounding box center [294, 254] width 228 height 15
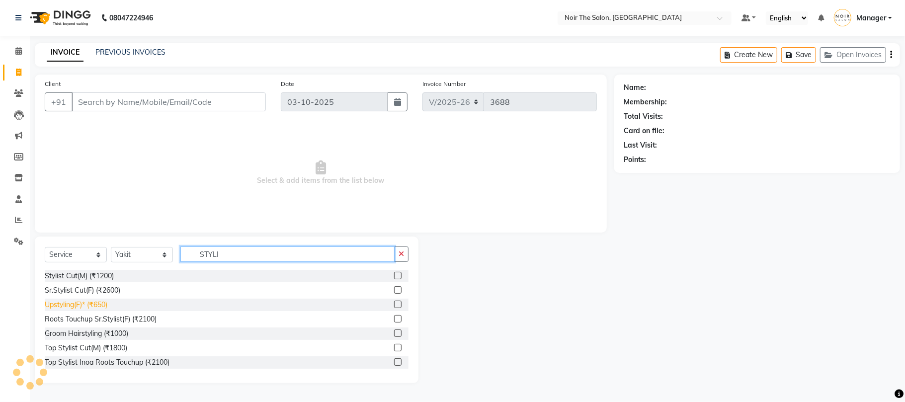
type input "STYLI"
click at [90, 305] on div "Upstyling(F)* (₹650)" at bounding box center [76, 305] width 63 height 10
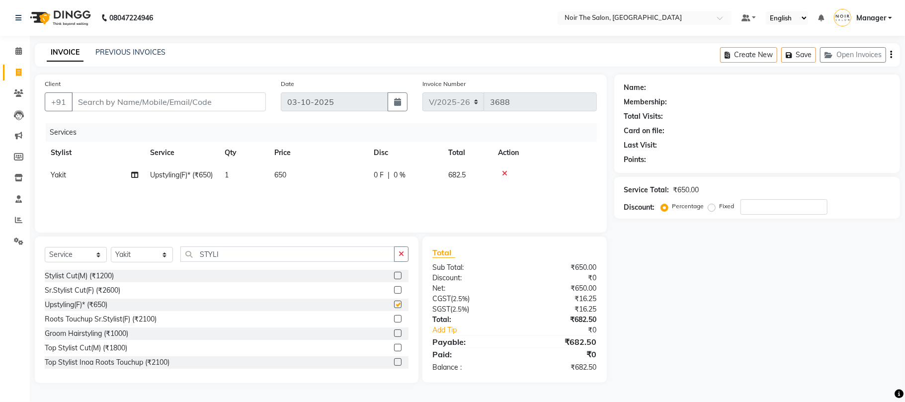
checkbox input "false"
click at [283, 177] on span "650" at bounding box center [280, 175] width 12 height 9
select select "72627"
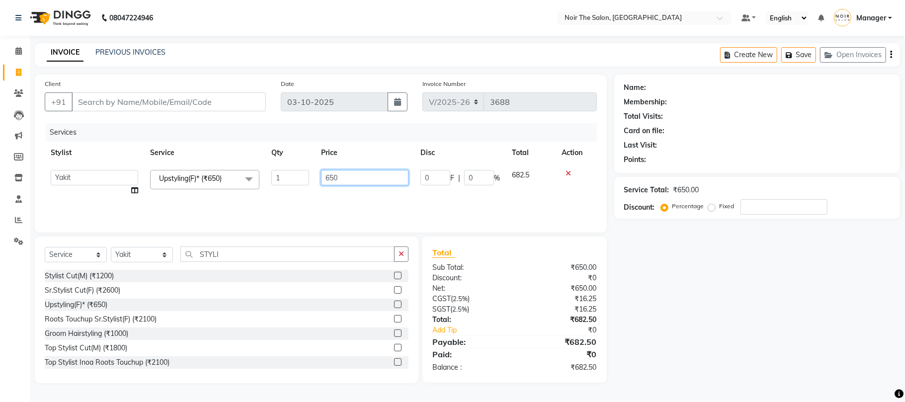
drag, startPoint x: 349, startPoint y: 183, endPoint x: 303, endPoint y: 181, distance: 45.8
click at [303, 181] on tr "Aalam Abhishek_Mgr Abhishek_Pdct Bhupinder Counter_Sales Manager Nicky Prasansh…" at bounding box center [321, 183] width 552 height 38
type input "2500"
click at [201, 200] on div "Services Stylist Service Qty Price Disc Total Action Aalam Abhishek_Mgr Abhishe…" at bounding box center [321, 172] width 552 height 99
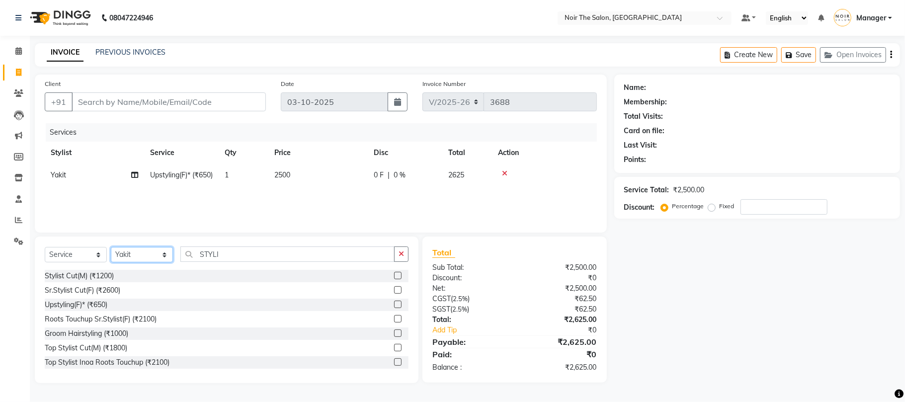
click at [146, 255] on select "Select Stylist Aalam Abhishek_Mgr Abhishek_Pdct [PERSON_NAME] Counter_Sales Man…" at bounding box center [142, 254] width 62 height 15
select select "72631"
click at [111, 247] on select "Select Stylist Aalam Abhishek_Mgr Abhishek_Pdct [PERSON_NAME] Counter_Sales Man…" at bounding box center [142, 254] width 62 height 15
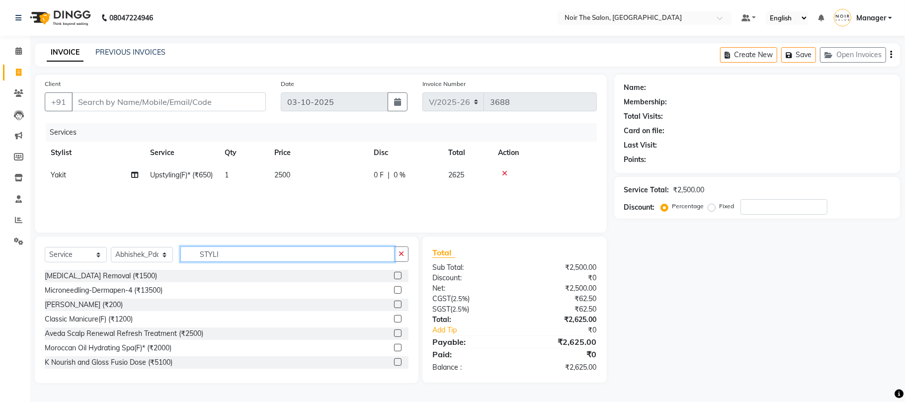
drag, startPoint x: 223, startPoint y: 259, endPoint x: 191, endPoint y: 259, distance: 32.3
click at [191, 259] on input "STYLI" at bounding box center [287, 254] width 214 height 15
type input "SHAMPOO"
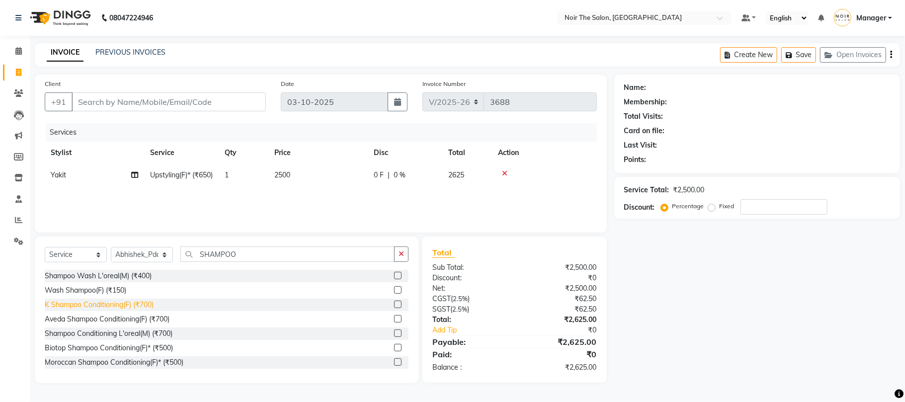
click at [135, 304] on div "K Shampoo Conditioning(F) (₹700)" at bounding box center [99, 305] width 109 height 10
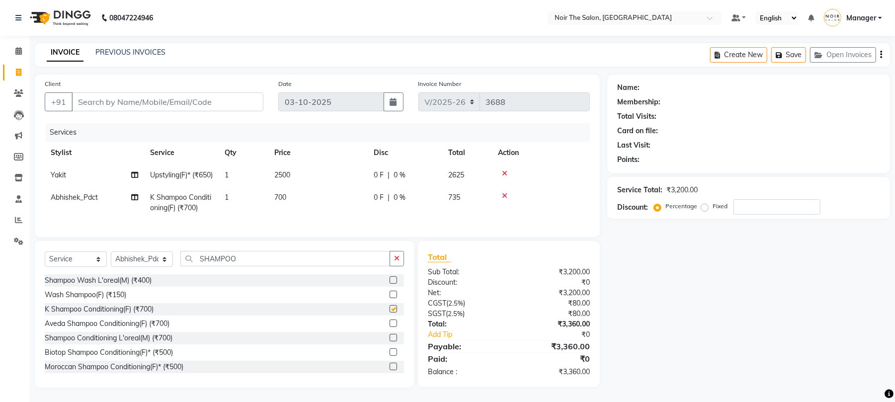
checkbox input "false"
click at [124, 92] on input "Client" at bounding box center [168, 101] width 192 height 19
type input "G"
type input "0"
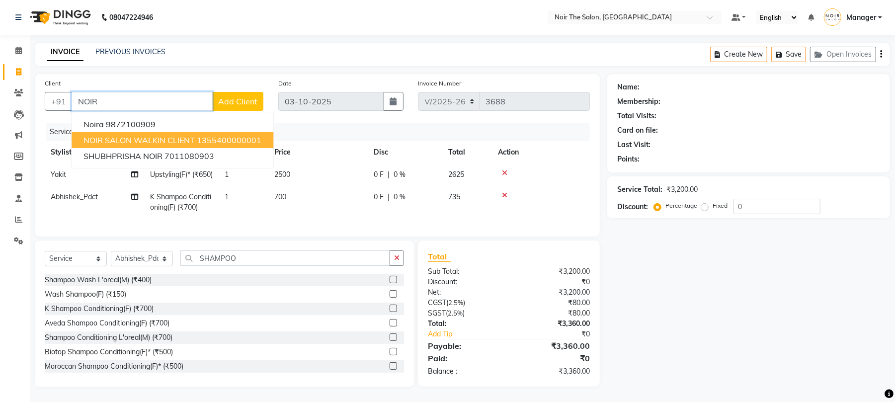
click at [107, 135] on span "NOIR SALON WALKIN CLIENT" at bounding box center [139, 140] width 111 height 10
type input "1355400000001"
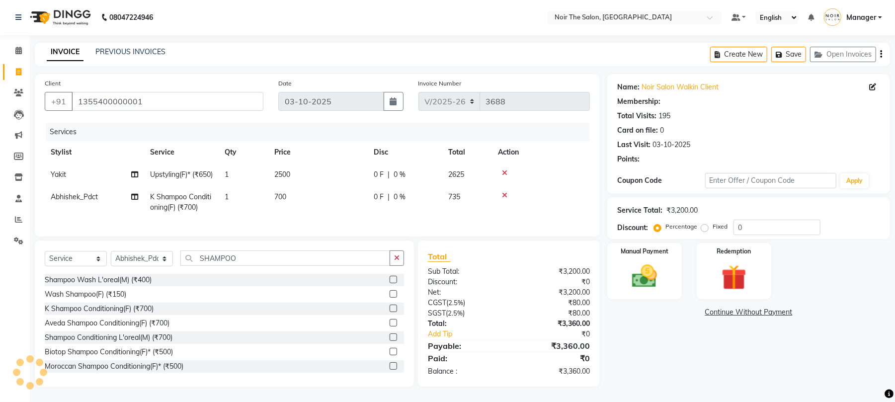
select select "1: Object"
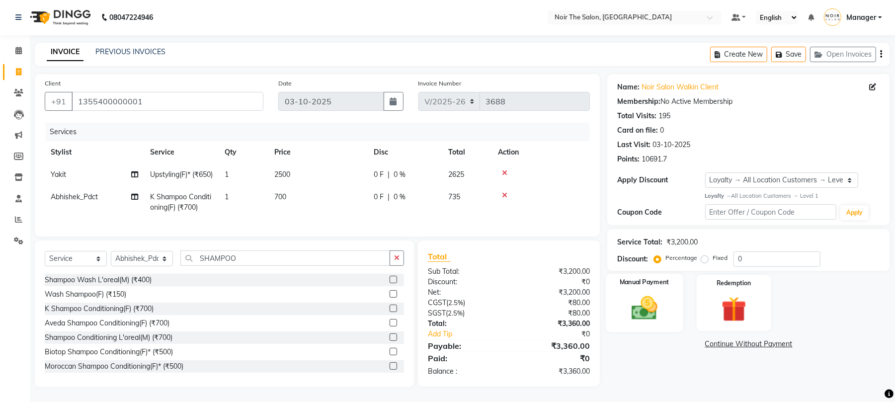
click at [644, 293] on img at bounding box center [644, 308] width 43 height 30
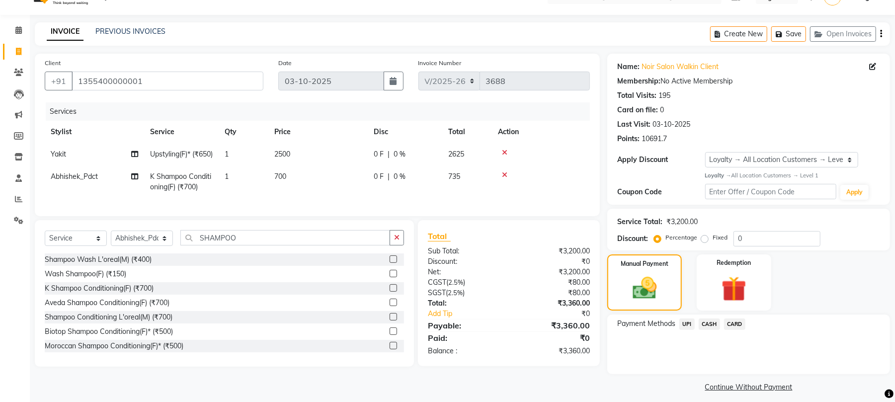
click at [737, 323] on span "CARD" at bounding box center [734, 324] width 21 height 11
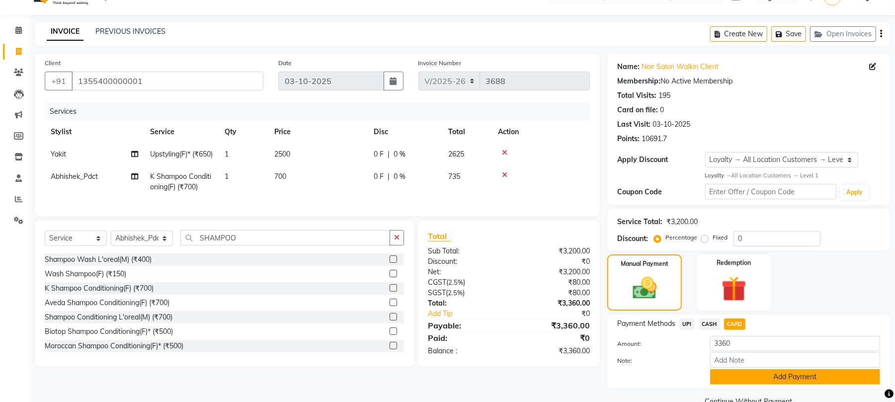
click at [747, 380] on button "Add Payment" at bounding box center [795, 376] width 170 height 15
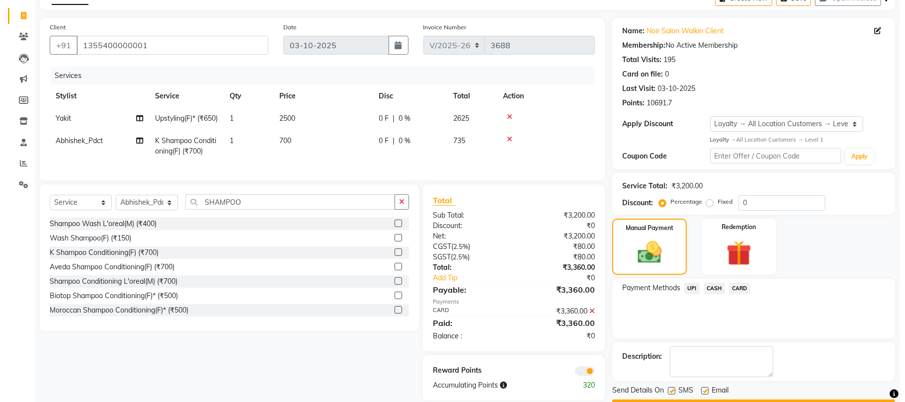
scroll to position [90, 0]
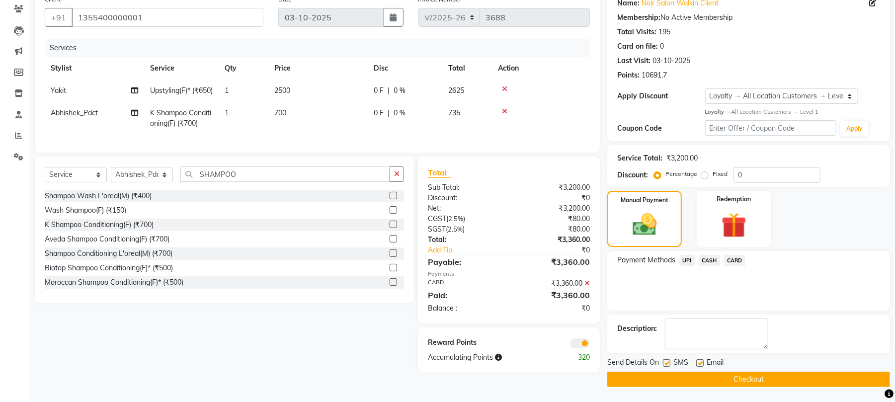
click at [579, 348] on span at bounding box center [580, 344] width 20 height 10
click at [590, 345] on input "checkbox" at bounding box center [590, 345] width 0 height 0
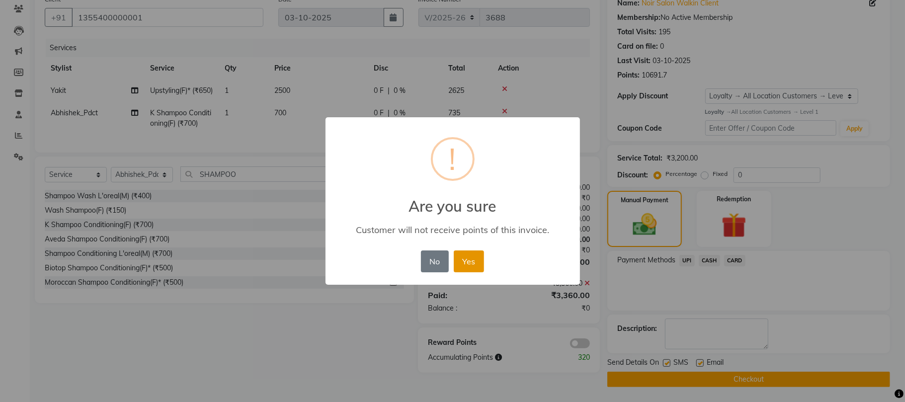
click at [474, 258] on button "Yes" at bounding box center [469, 262] width 30 height 22
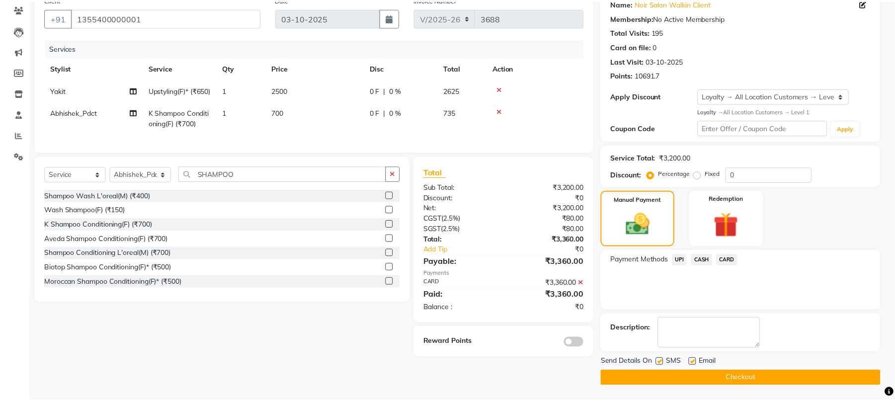
scroll to position [86, 0]
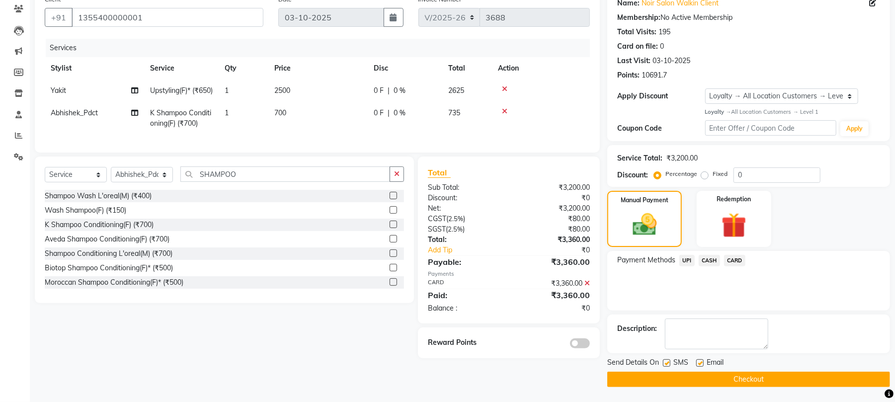
click at [669, 364] on label at bounding box center [666, 362] width 7 height 7
click at [669, 364] on input "checkbox" at bounding box center [666, 363] width 6 height 6
checkbox input "false"
click at [702, 362] on label at bounding box center [699, 362] width 7 height 7
click at [702, 362] on input "checkbox" at bounding box center [699, 363] width 6 height 6
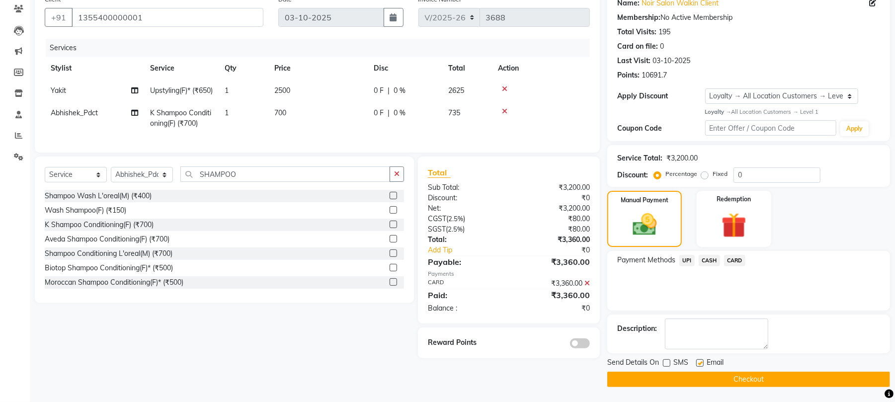
checkbox input "false"
click at [698, 377] on button "Checkout" at bounding box center [748, 379] width 283 height 15
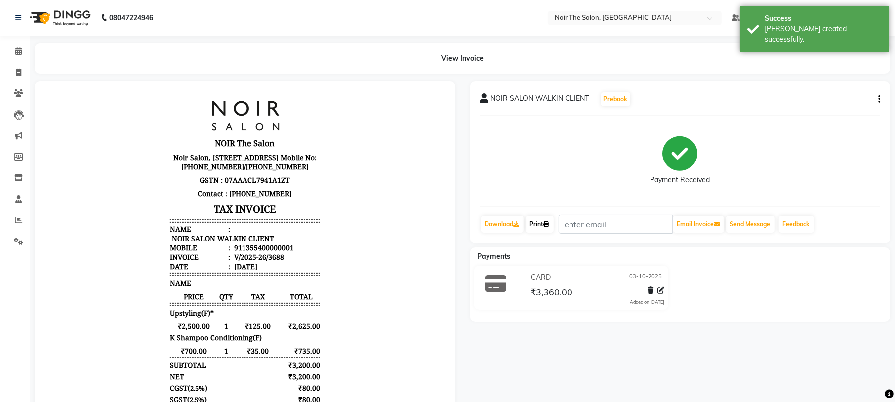
click at [540, 222] on link "Print" at bounding box center [540, 224] width 28 height 17
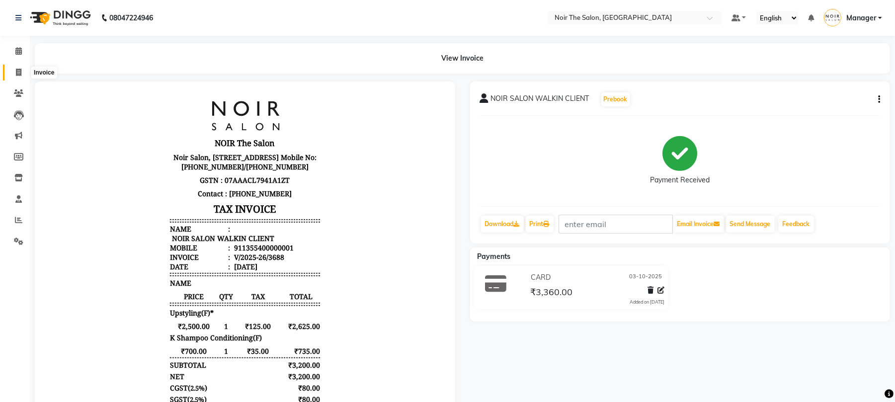
click at [26, 70] on span at bounding box center [18, 72] width 17 height 11
select select "8026"
select select "service"
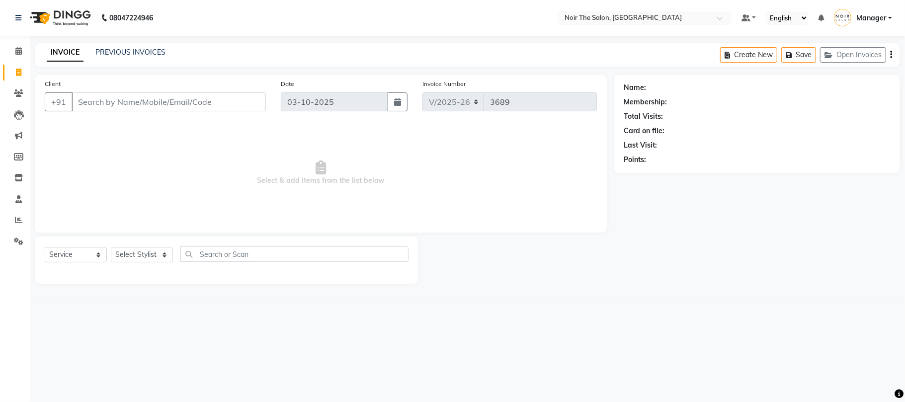
click at [131, 102] on input "Client" at bounding box center [169, 101] width 194 height 19
click at [142, 254] on select "Select Stylist Aalam Abhishek_Mgr Abhishek_Pdct Bhupinder Counter_Sales Manager…" at bounding box center [142, 254] width 62 height 15
select select "82967"
click at [111, 247] on select "Select Stylist Aalam Abhishek_Mgr Abhishek_Pdct Bhupinder Counter_Sales Manager…" at bounding box center [142, 254] width 62 height 15
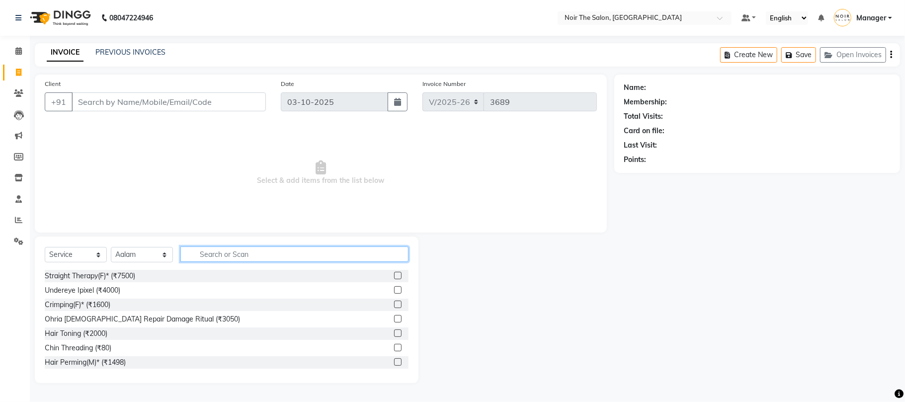
click at [219, 252] on input "text" at bounding box center [294, 254] width 228 height 15
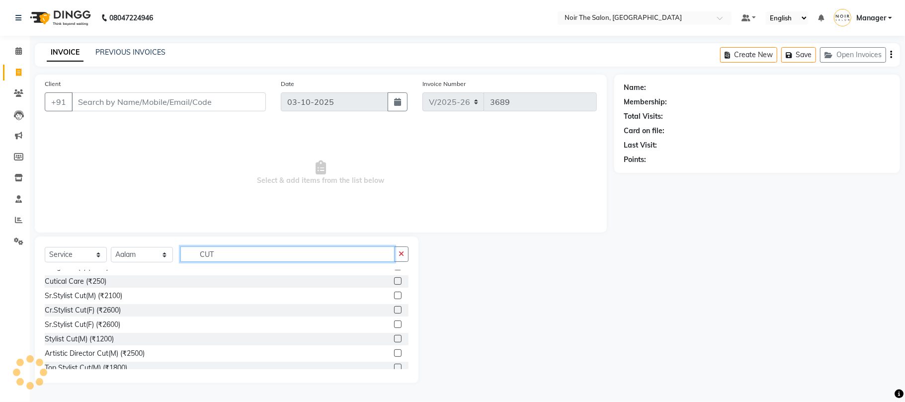
scroll to position [116, 0]
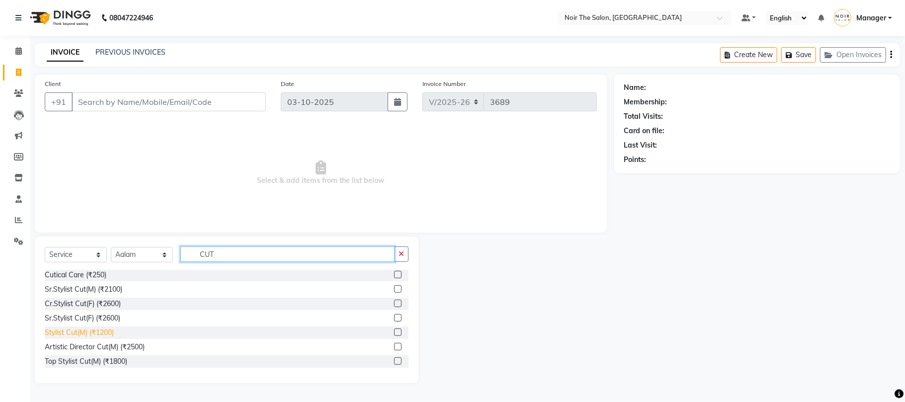
type input "CUT"
click at [100, 330] on div "Stylist Cut(M) (₹1200)" at bounding box center [79, 333] width 69 height 10
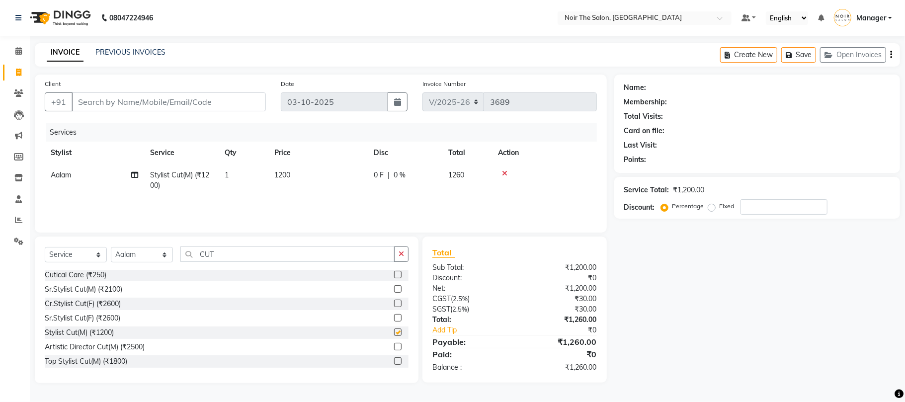
checkbox input "false"
drag, startPoint x: 220, startPoint y: 251, endPoint x: 191, endPoint y: 261, distance: 30.2
click at [191, 261] on input "CUT" at bounding box center [287, 254] width 214 height 15
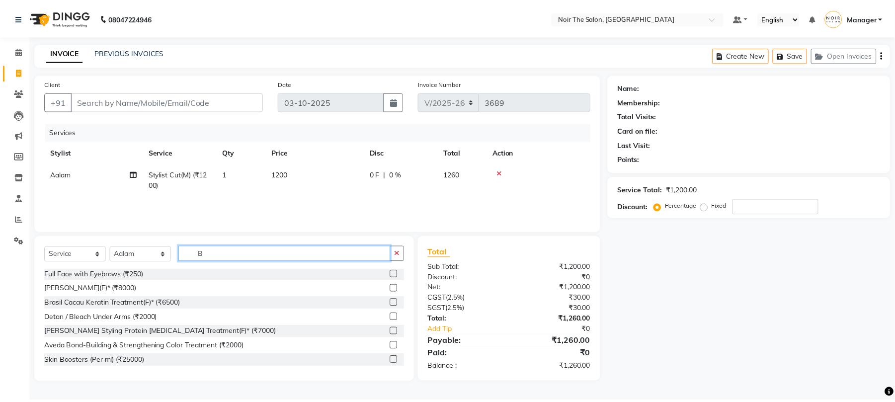
scroll to position [0, 0]
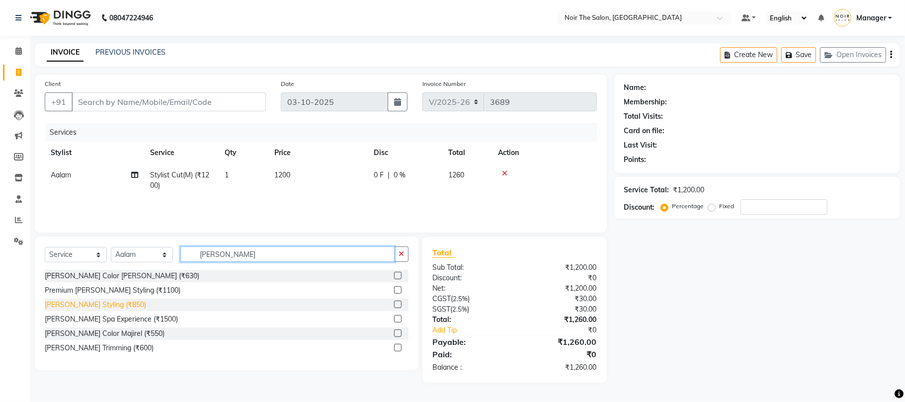
type input "BEARD"
click at [106, 308] on div "[PERSON_NAME] Styling (₹850)" at bounding box center [95, 305] width 101 height 10
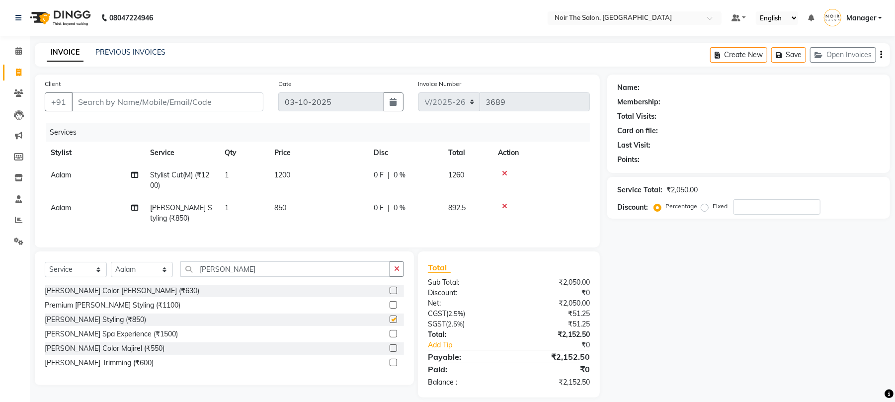
checkbox input "false"
click at [202, 95] on input "Client" at bounding box center [168, 101] width 192 height 19
type input "N"
type input "0"
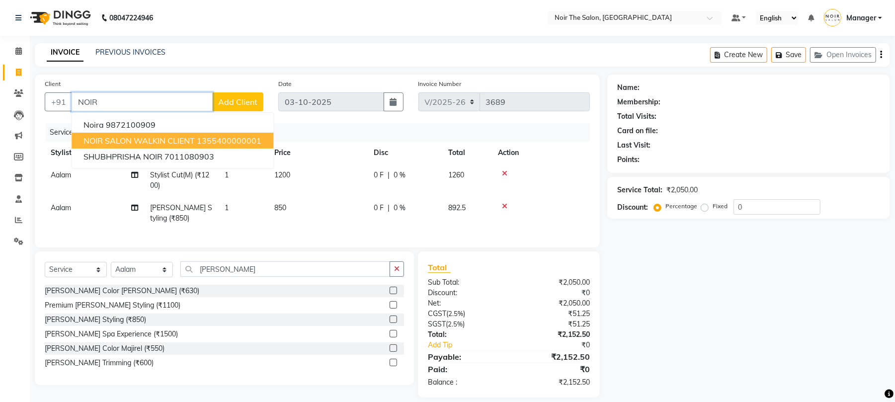
click at [136, 136] on span "NOIR SALON WALKIN CLIENT" at bounding box center [139, 141] width 111 height 10
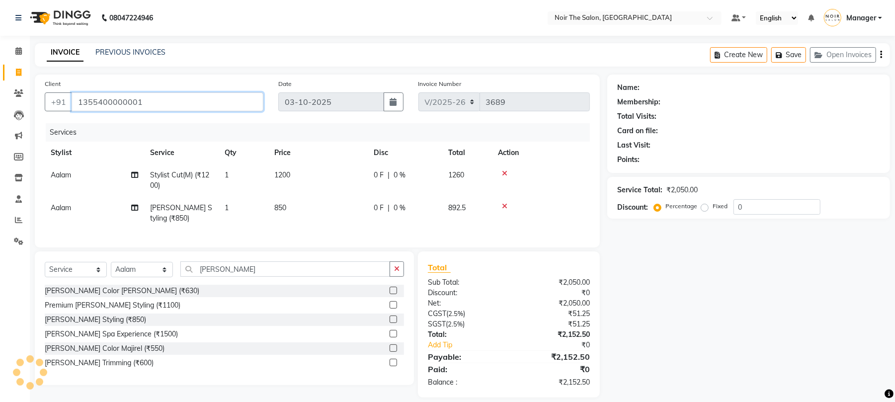
type input "1355400000001"
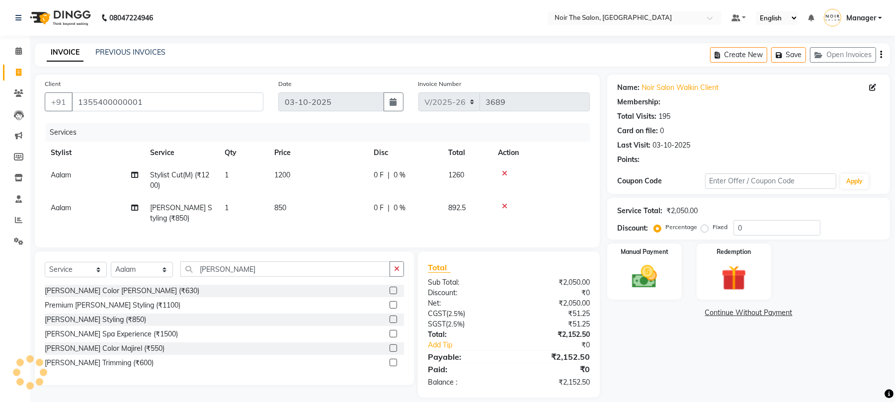
select select "1: Object"
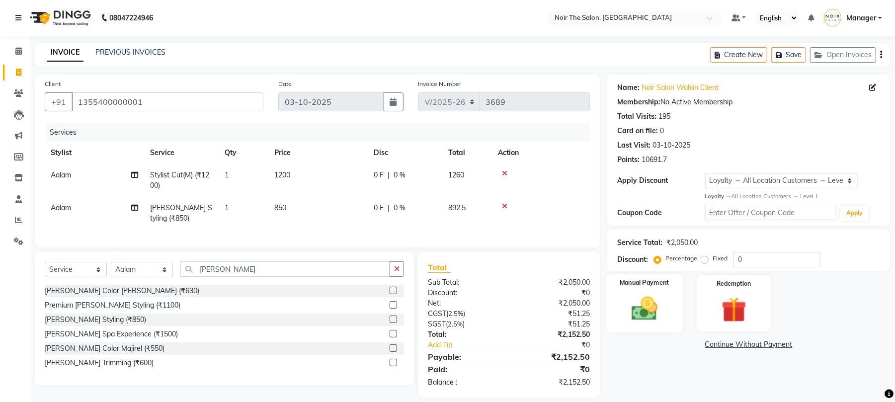
click at [633, 309] on img at bounding box center [644, 309] width 43 height 30
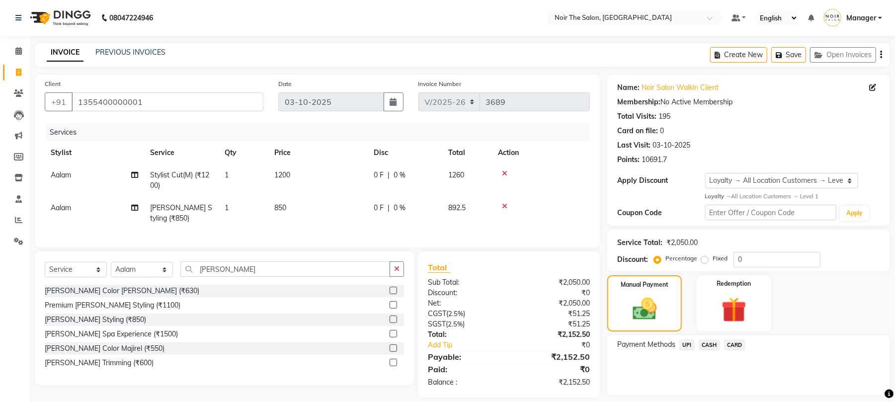
click at [710, 343] on span "CASH" at bounding box center [709, 345] width 21 height 11
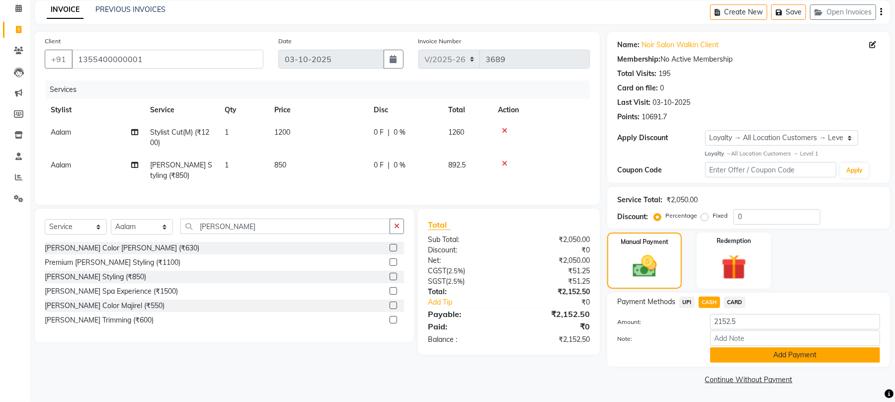
click at [733, 354] on button "Add Payment" at bounding box center [795, 354] width 170 height 15
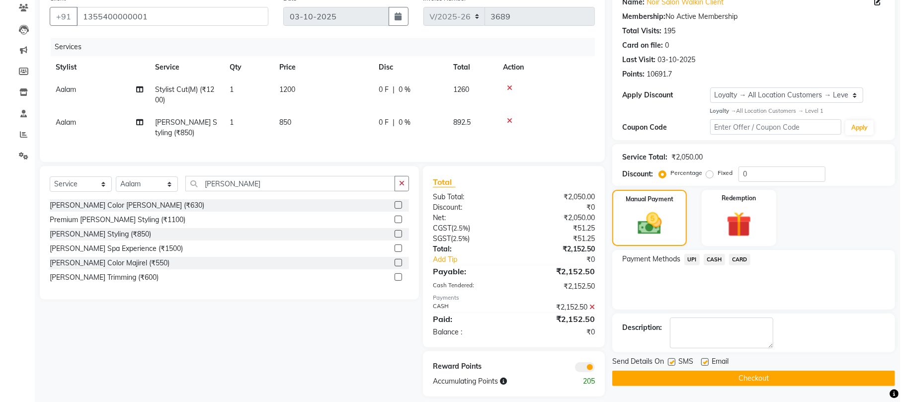
scroll to position [104, 0]
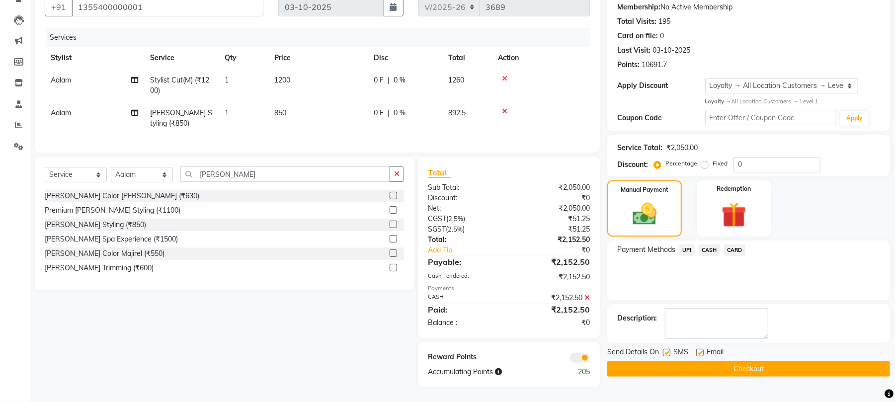
click at [576, 356] on span at bounding box center [580, 358] width 20 height 10
click at [590, 359] on input "checkbox" at bounding box center [590, 359] width 0 height 0
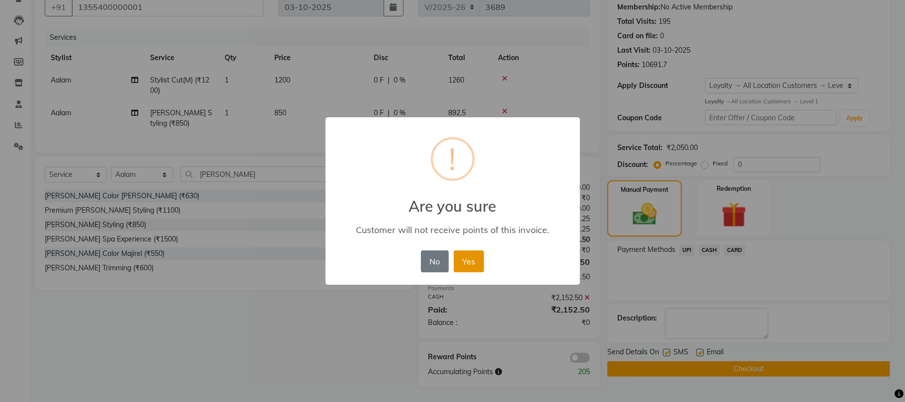
click at [467, 263] on button "Yes" at bounding box center [469, 262] width 30 height 22
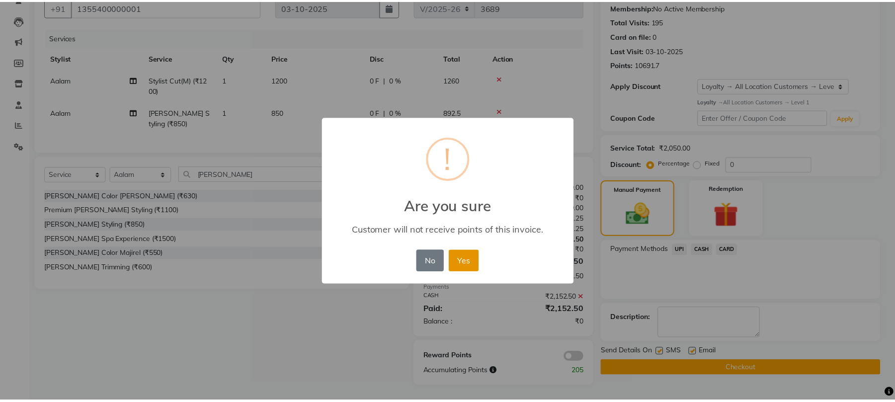
scroll to position [90, 0]
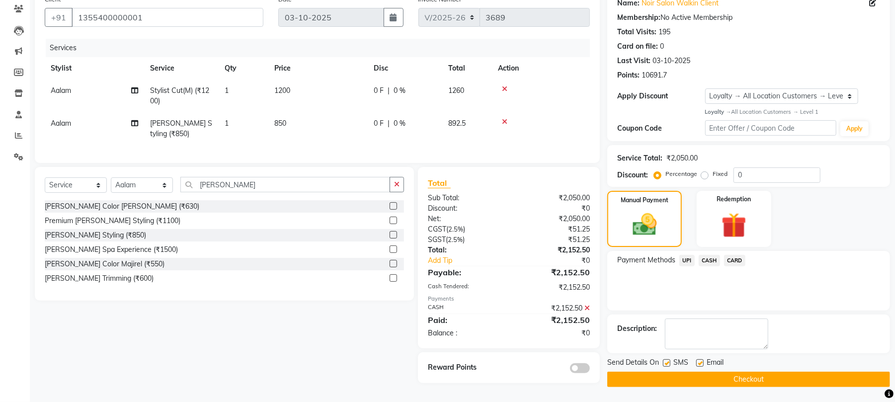
click at [666, 359] on label at bounding box center [666, 362] width 7 height 7
click at [666, 360] on input "checkbox" at bounding box center [666, 363] width 6 height 6
checkbox input "false"
click at [701, 359] on label at bounding box center [699, 362] width 7 height 7
click at [701, 360] on input "checkbox" at bounding box center [699, 363] width 6 height 6
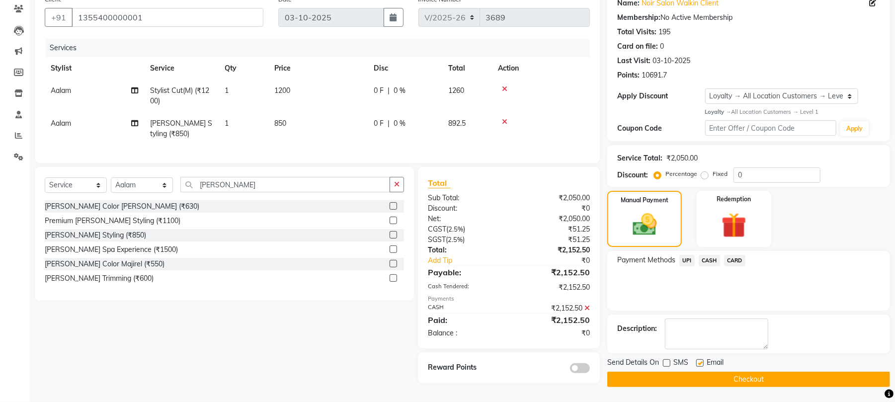
checkbox input "false"
click at [706, 377] on button "Checkout" at bounding box center [748, 379] width 283 height 15
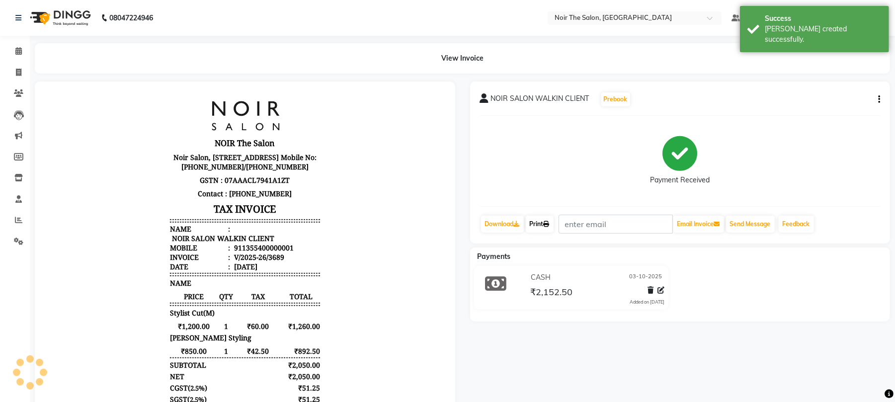
click at [543, 225] on link "Print" at bounding box center [540, 224] width 28 height 17
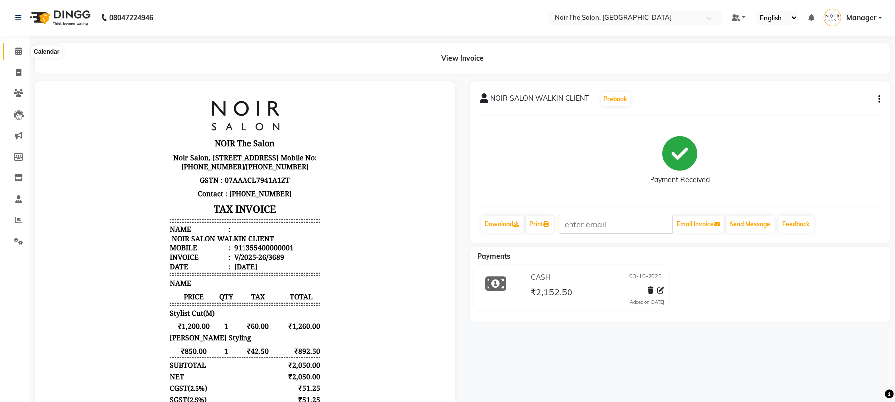
click at [14, 49] on span at bounding box center [18, 51] width 17 height 11
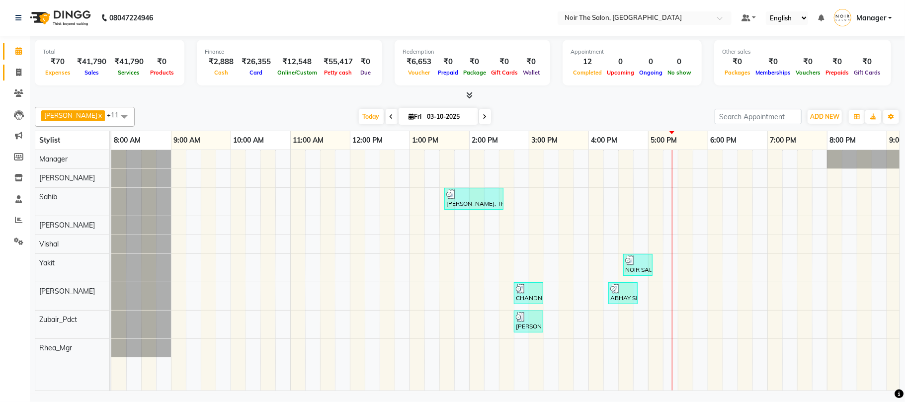
click at [14, 70] on span at bounding box center [18, 72] width 17 height 11
select select "service"
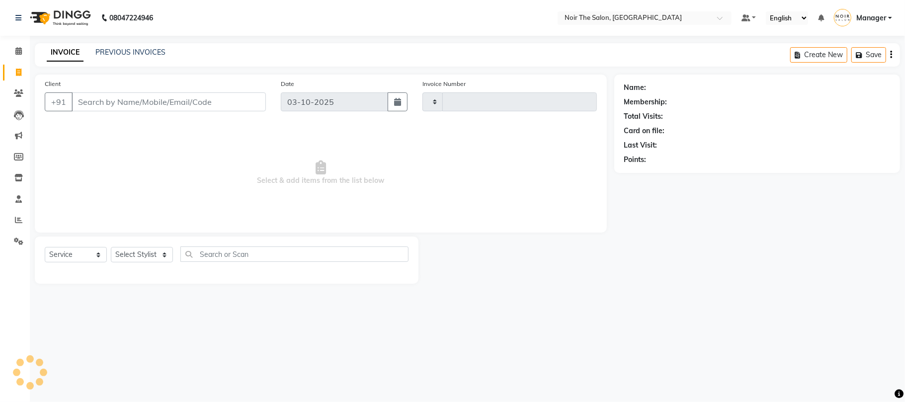
type input "3690"
select select "8026"
click at [140, 255] on select "Select Stylist" at bounding box center [142, 254] width 62 height 15
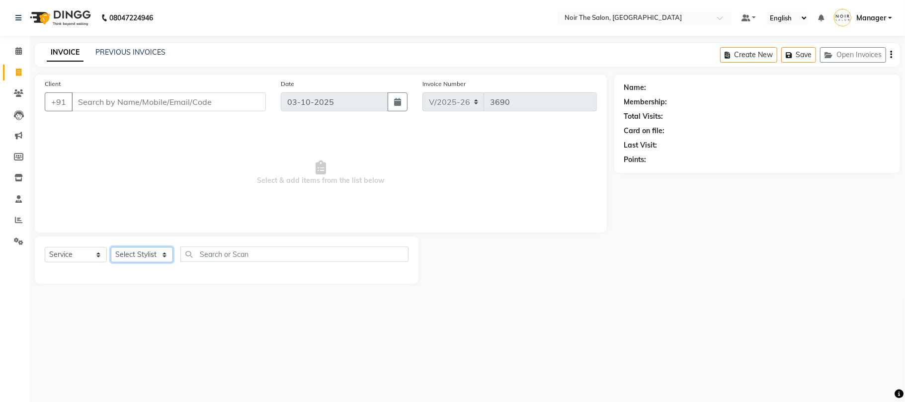
click at [140, 255] on select "Select Stylist" at bounding box center [142, 254] width 62 height 15
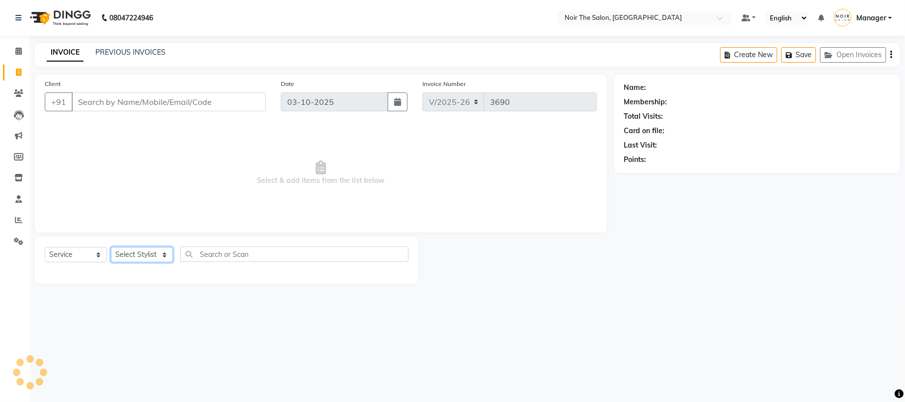
click at [140, 255] on select "Select Stylist" at bounding box center [142, 254] width 62 height 15
click at [140, 255] on select "Select Stylist Aalam Abhishek_Mgr Abhishek_Pdct Bhupinder Counter_Sales Manager…" at bounding box center [142, 254] width 62 height 15
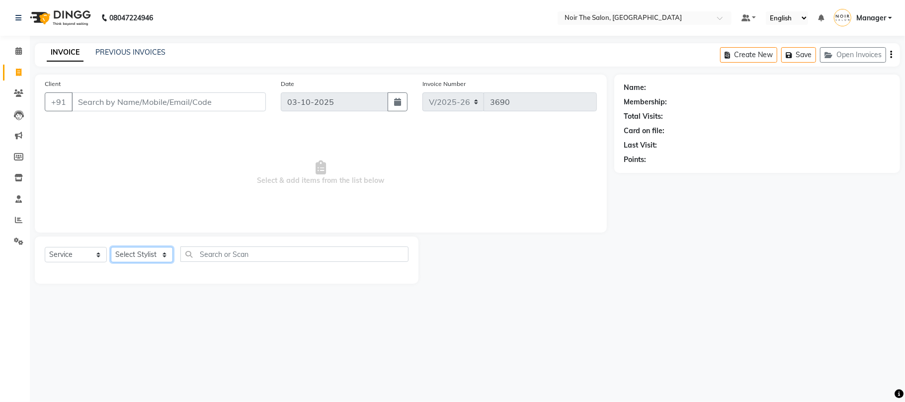
select select "72623"
click at [111, 247] on select "Select Stylist Aalam Abhishek_Mgr Abhishek_Pdct Bhupinder Counter_Sales Manager…" at bounding box center [142, 254] width 62 height 15
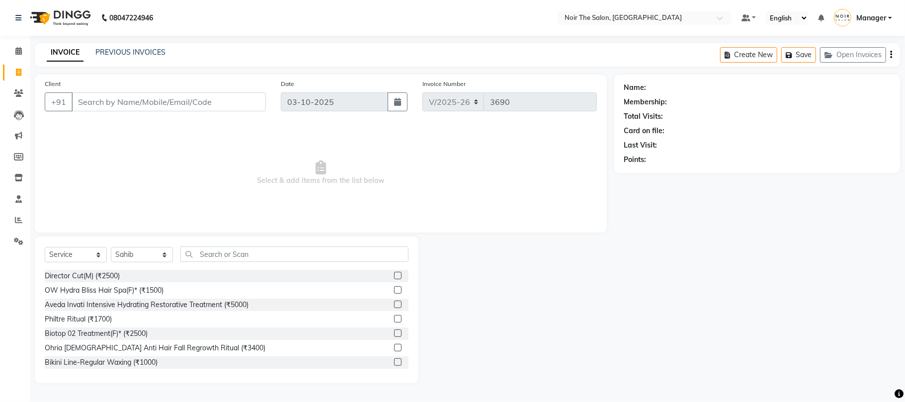
drag, startPoint x: 221, startPoint y: 227, endPoint x: 225, endPoint y: 251, distance: 24.2
click at [223, 232] on div "Client +91 Date 03-10-2025 Invoice Number V/2025 V/2025-26 3690 Select & add it…" at bounding box center [321, 154] width 572 height 158
click at [226, 255] on input "text" at bounding box center [294, 254] width 228 height 15
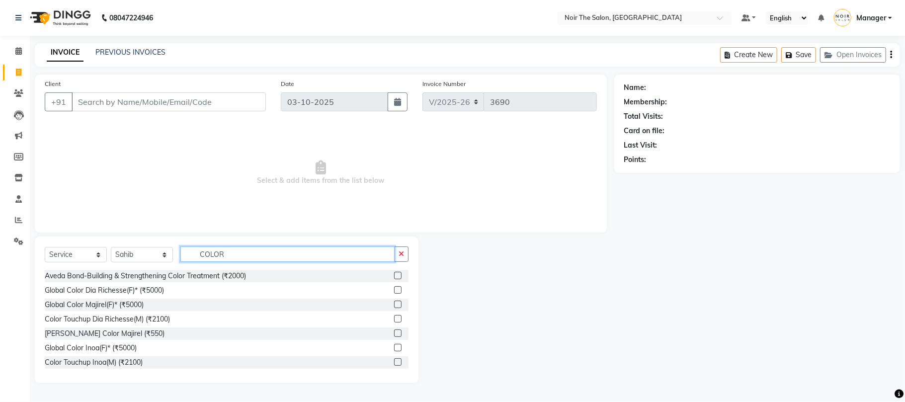
click at [233, 256] on input "COLOR" at bounding box center [287, 254] width 214 height 15
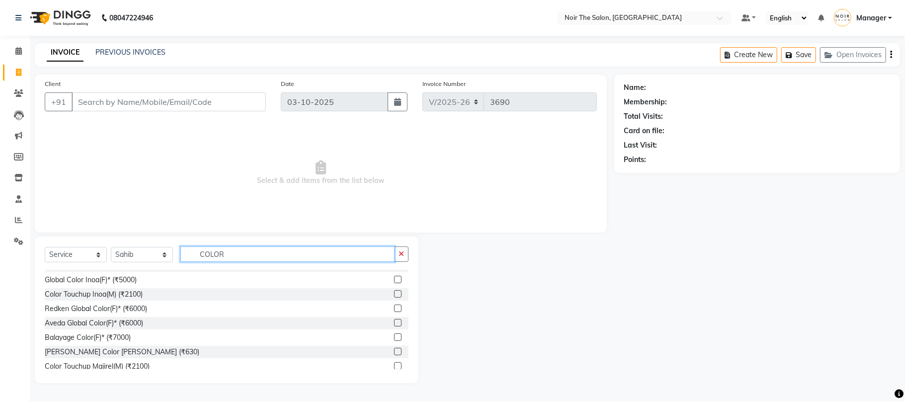
scroll to position [74, 0]
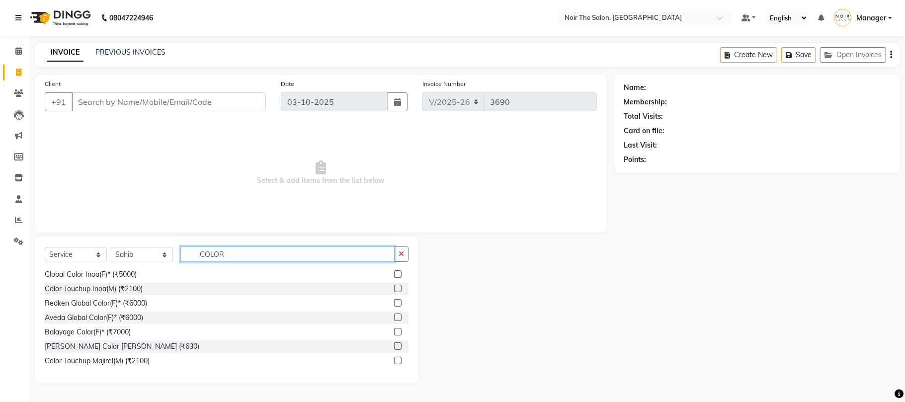
click at [238, 255] on input "COLOR" at bounding box center [287, 254] width 214 height 15
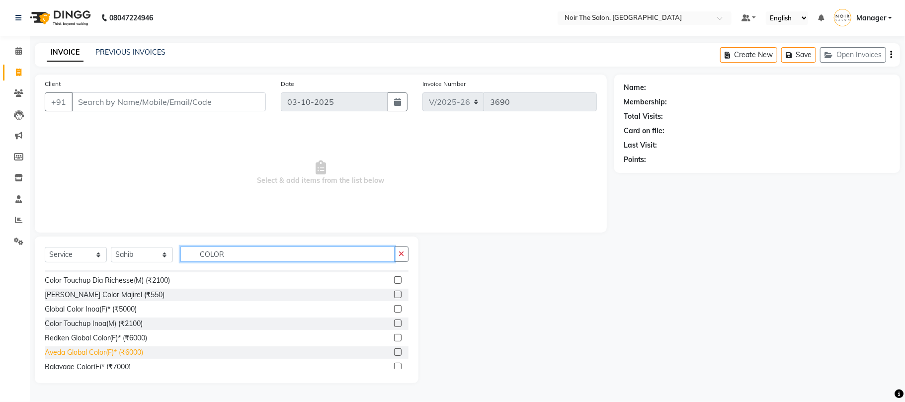
scroll to position [7, 0]
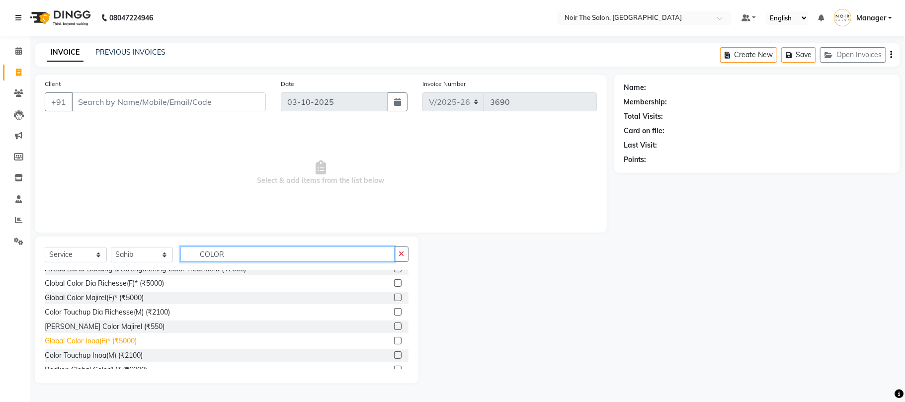
type input "COLOR"
click at [124, 343] on div "Global Color Inoa(F)* (₹5000)" at bounding box center [91, 341] width 92 height 10
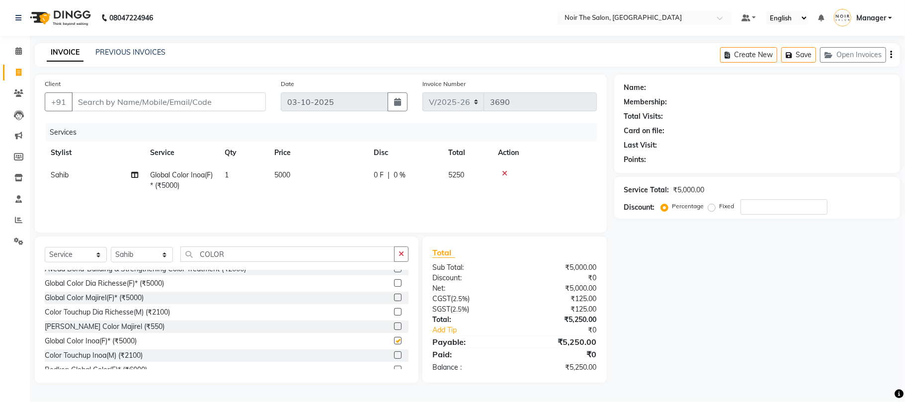
checkbox input "false"
click at [291, 173] on td "5000" at bounding box center [317, 180] width 99 height 33
select select "72623"
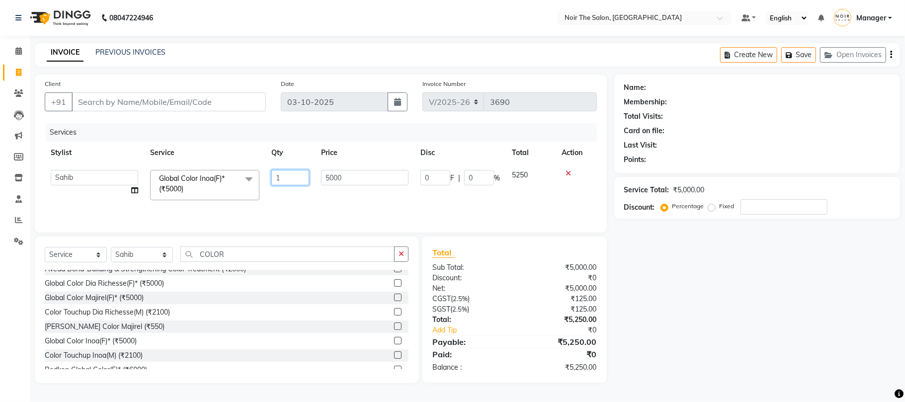
click at [299, 174] on input "1" at bounding box center [290, 177] width 38 height 15
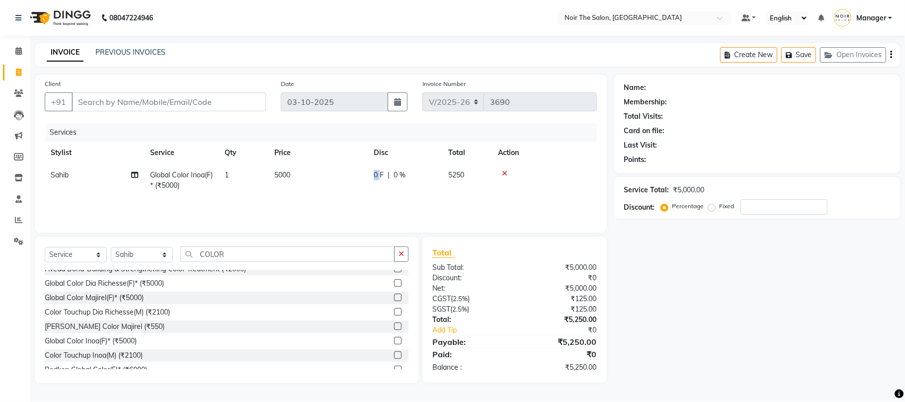
click at [373, 175] on td "0 F | 0 %" at bounding box center [405, 180] width 75 height 33
select select "72623"
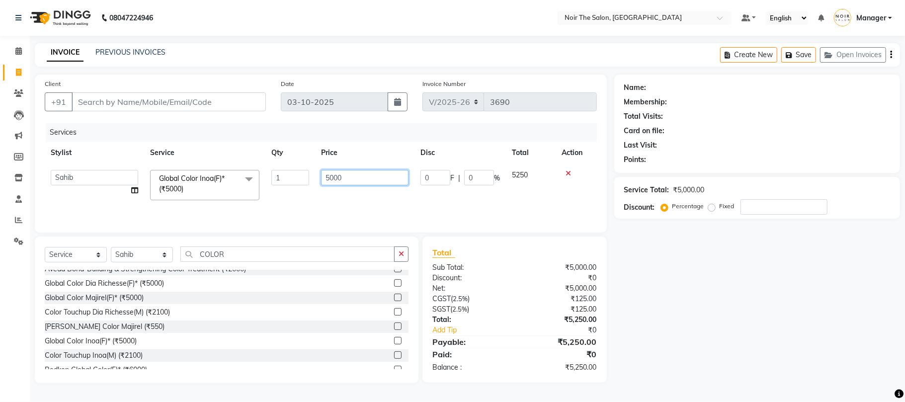
click at [345, 181] on input "5000" at bounding box center [364, 177] width 87 height 15
click at [345, 182] on input "5000" at bounding box center [364, 177] width 87 height 15
type input "10000"
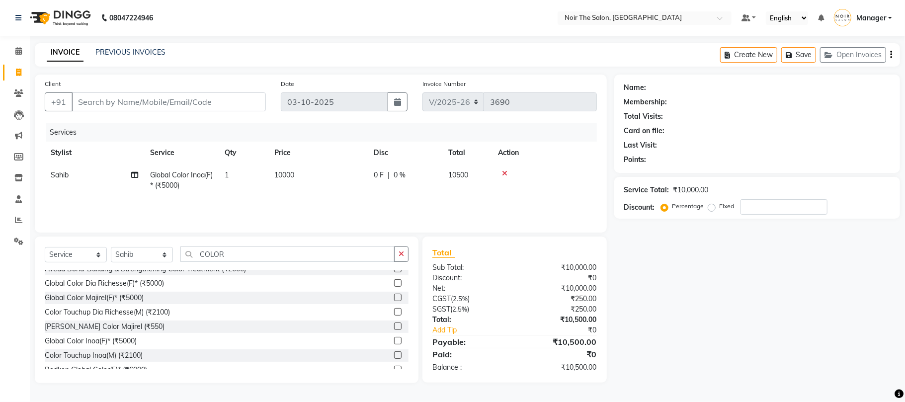
click at [319, 205] on div "Services Stylist Service Qty Price Disc Total Action Sahib Global Color Inoa(F)…" at bounding box center [321, 172] width 552 height 99
click at [259, 251] on input "COLOR" at bounding box center [287, 254] width 214 height 15
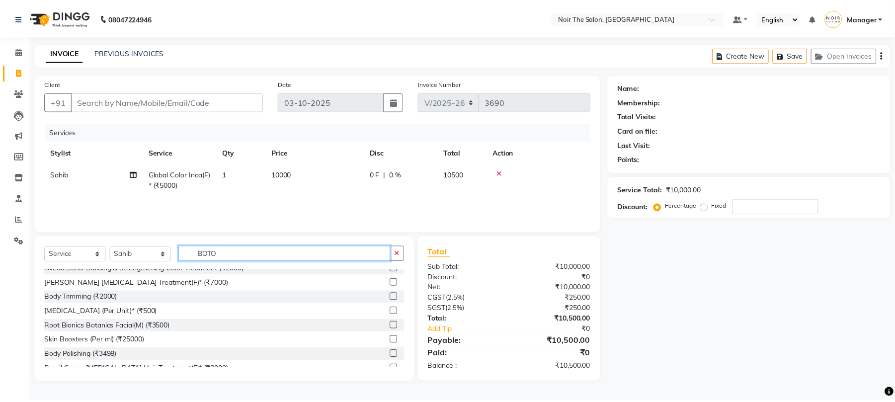
scroll to position [0, 0]
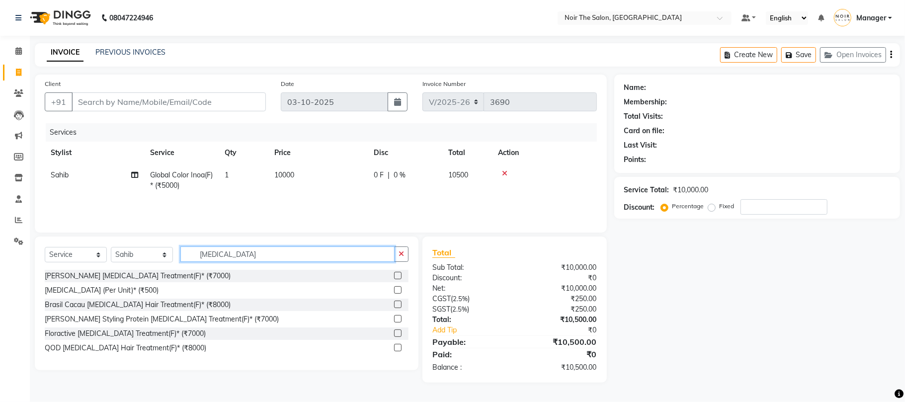
type input "BOTOX"
click at [147, 100] on input "Client" at bounding box center [169, 101] width 194 height 19
click at [108, 276] on div "Léa Levett Botox Treatment(F)* (₹7000)" at bounding box center [138, 276] width 186 height 10
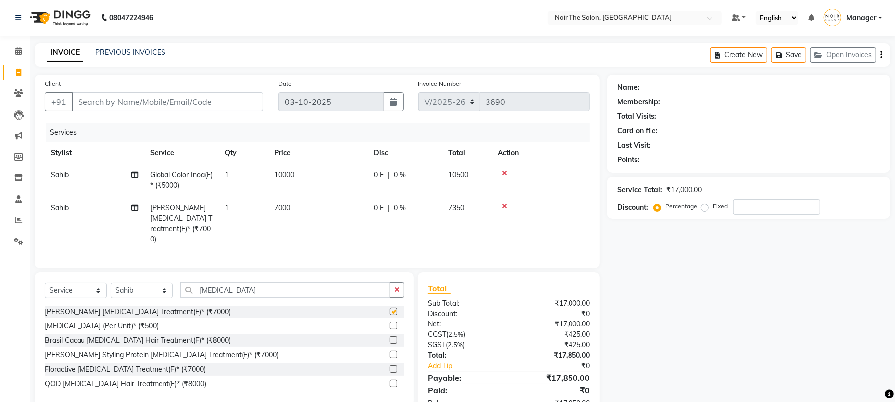
checkbox input "false"
click at [303, 212] on td "7000" at bounding box center [317, 224] width 99 height 54
select select "72623"
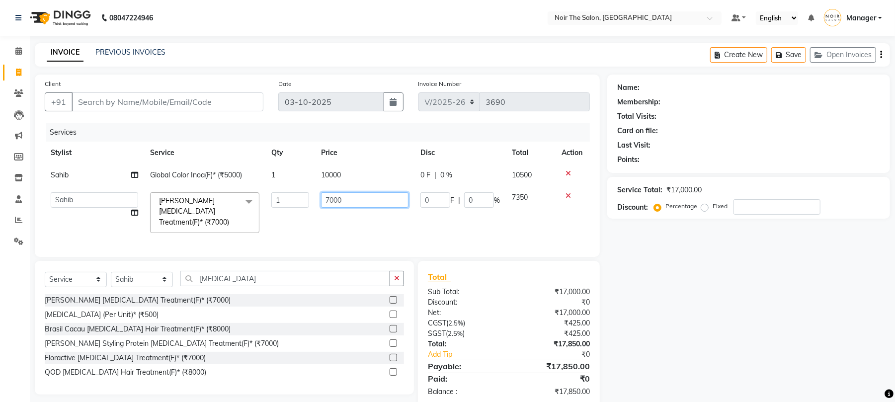
click at [325, 207] on input "7000" at bounding box center [364, 199] width 87 height 15
click at [334, 203] on input "7000" at bounding box center [364, 199] width 87 height 15
type input "20000"
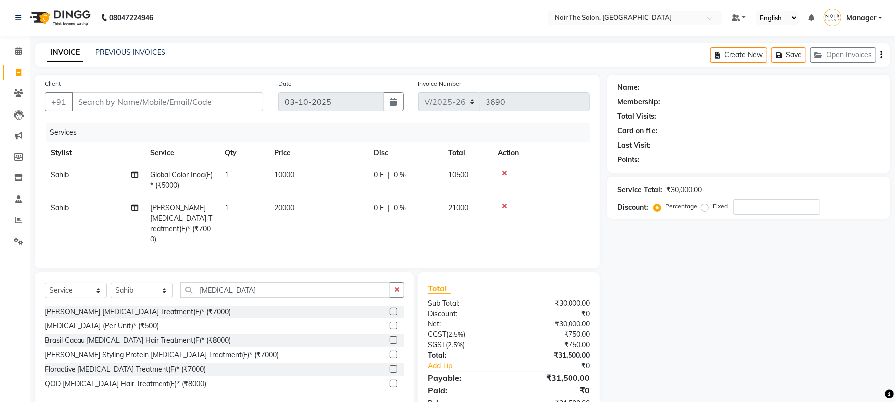
click at [270, 227] on tr "Sahib Léa Levett Botox Treatment(F)* (₹7000) 1 20000 0 F | 0 % 21000" at bounding box center [317, 224] width 545 height 54
click at [246, 282] on input "BOTOX" at bounding box center [285, 289] width 210 height 15
click at [148, 292] on select "Select Stylist Aalam Abhishek_Mgr Abhishek_Pdct Bhupinder Counter_Sales Manager…" at bounding box center [142, 290] width 62 height 15
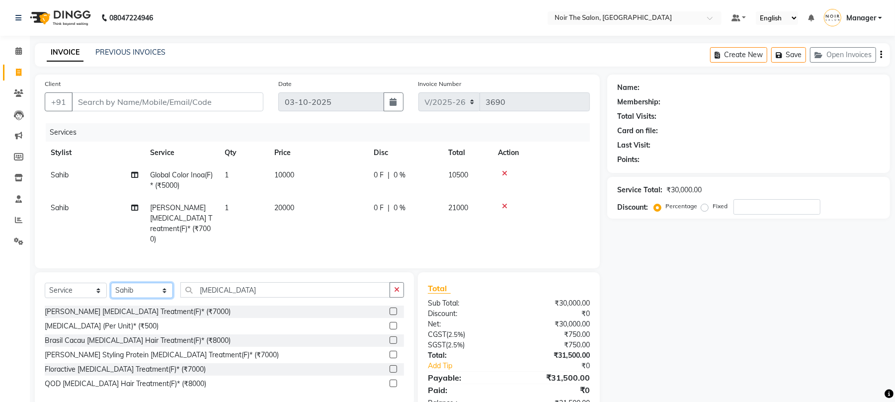
select select "72630"
click at [111, 283] on select "Select Stylist Aalam Abhishek_Mgr Abhishek_Pdct Bhupinder Counter_Sales Manager…" at bounding box center [142, 290] width 62 height 15
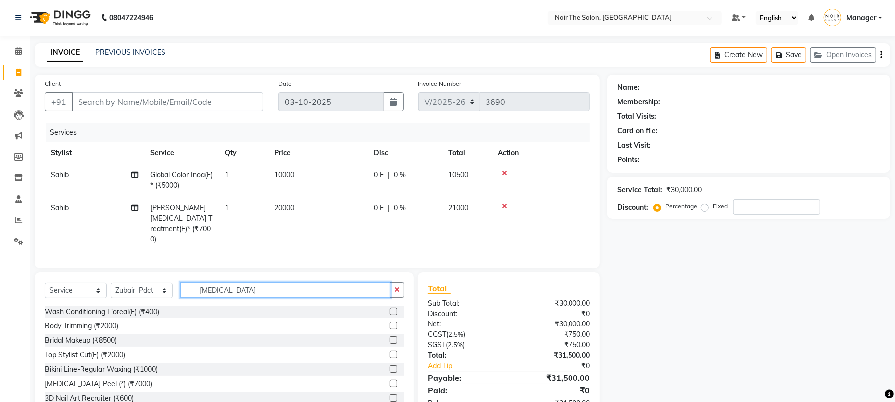
click at [199, 285] on input "BOTOX" at bounding box center [285, 289] width 210 height 15
type input "E"
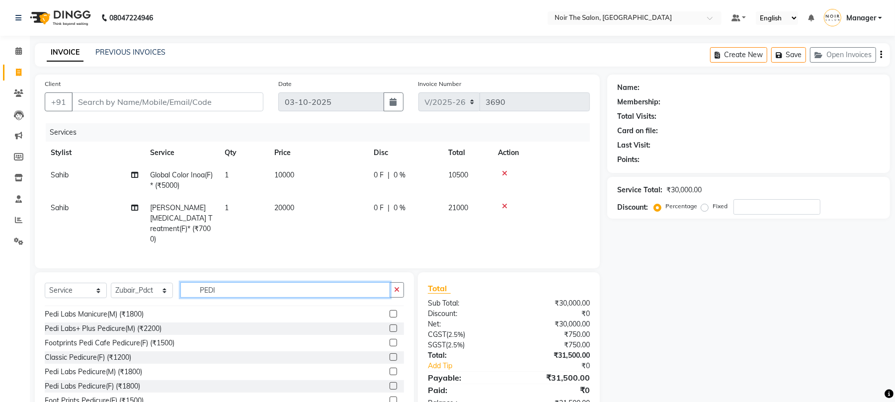
scroll to position [132, 0]
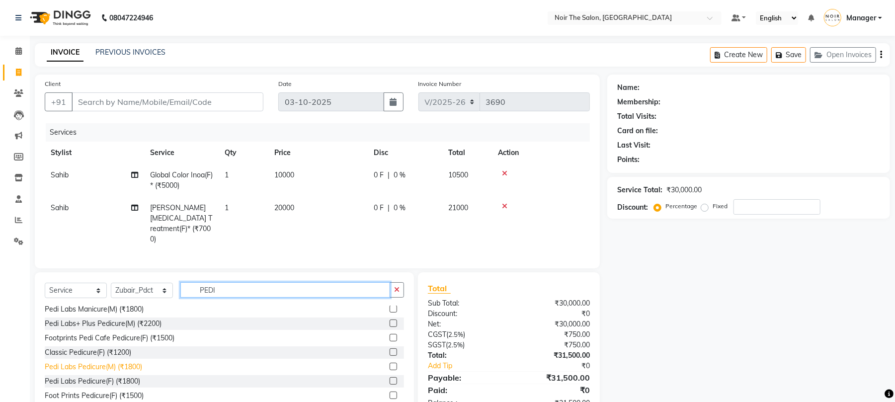
type input "PEDI"
click at [138, 370] on div "Pedi Labs Pedicure(M) (₹1800)" at bounding box center [93, 367] width 97 height 10
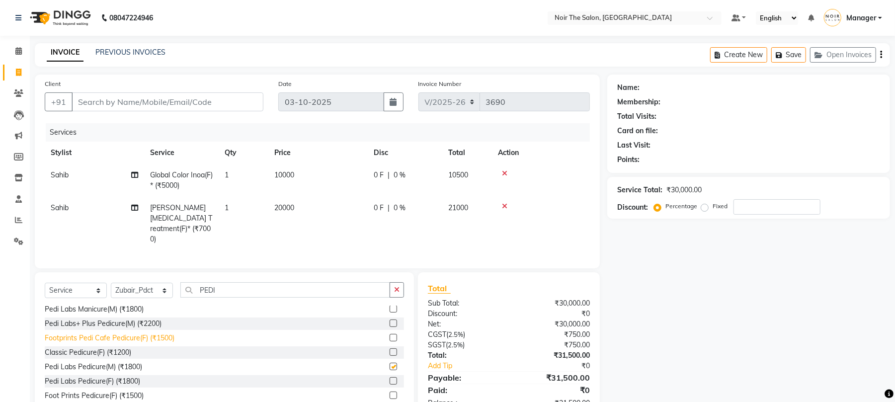
checkbox input "false"
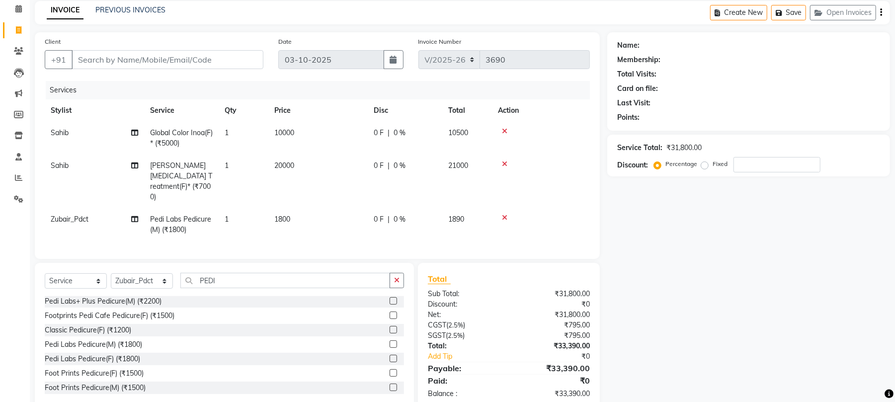
scroll to position [64, 0]
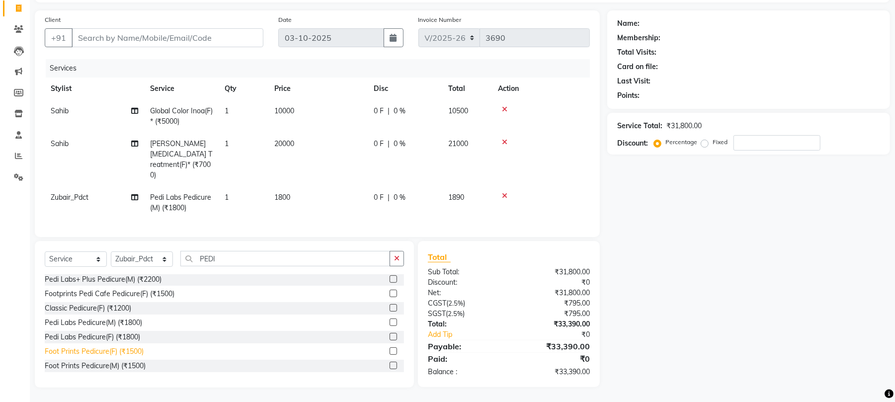
click at [118, 349] on div "Foot Prints Pedicure(F) (₹1500)" at bounding box center [94, 351] width 99 height 10
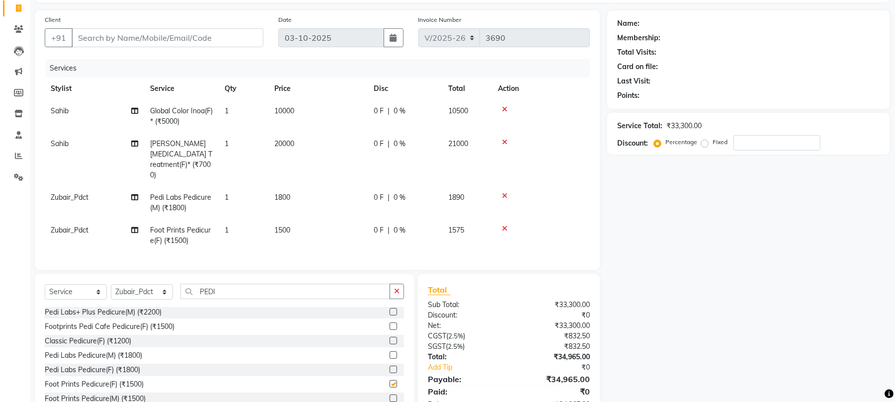
checkbox input "false"
click at [294, 186] on td "1800" at bounding box center [317, 202] width 99 height 33
select select "72630"
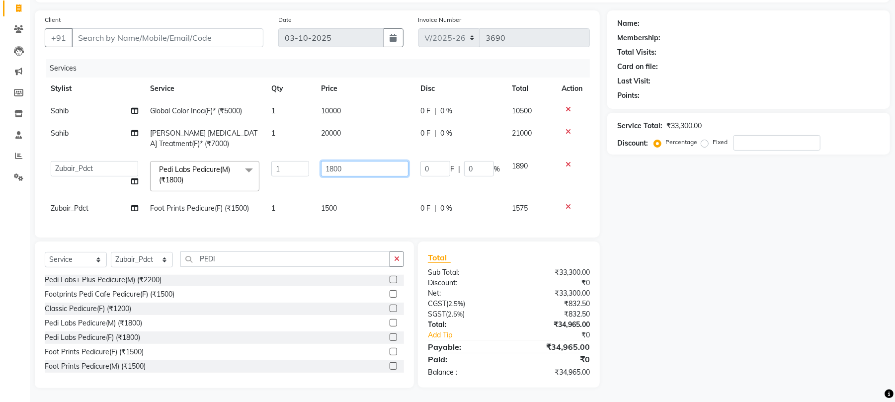
click at [335, 172] on input "1800" at bounding box center [364, 168] width 87 height 15
type input "2000"
click at [342, 205] on tbody "Sahib Global Color Inoa(F)* (₹5000) 1 10000 0 F | 0 % 10500 Sahib Léa Levett Bo…" at bounding box center [317, 160] width 545 height 120
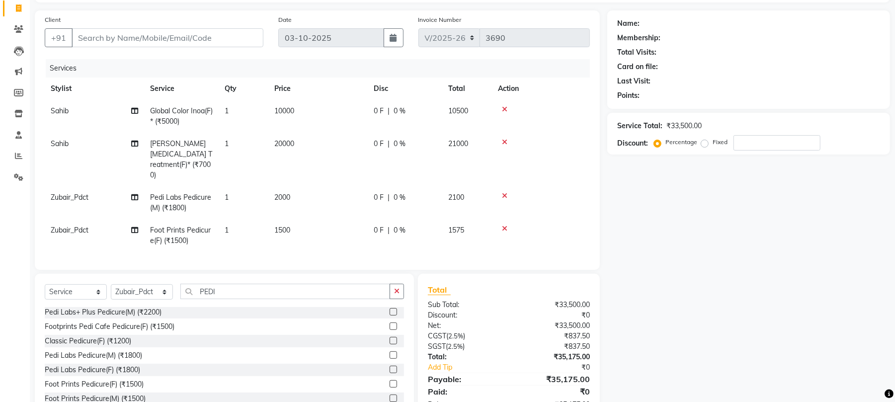
click at [293, 219] on td "1500" at bounding box center [317, 235] width 99 height 33
click at [268, 219] on td "1" at bounding box center [244, 235] width 50 height 33
select select "72630"
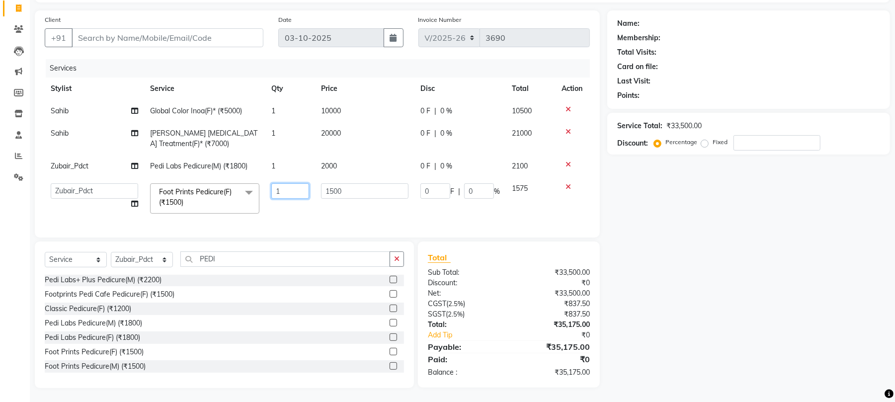
click at [293, 215] on td "1" at bounding box center [290, 198] width 50 height 42
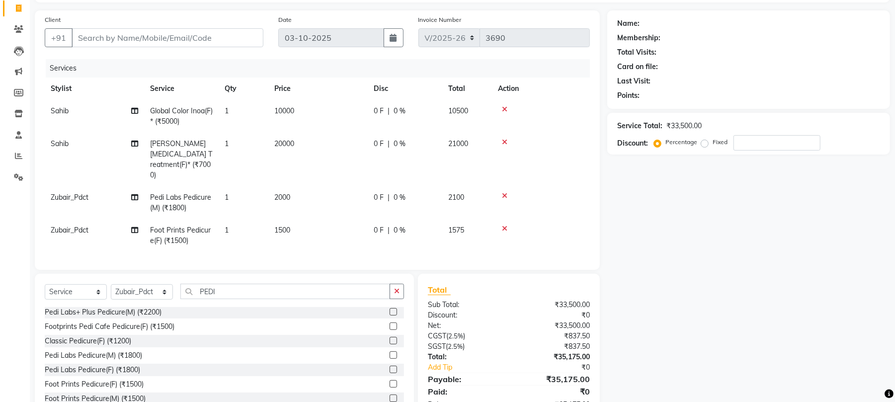
click at [350, 191] on td "2000" at bounding box center [317, 202] width 99 height 33
select select "72630"
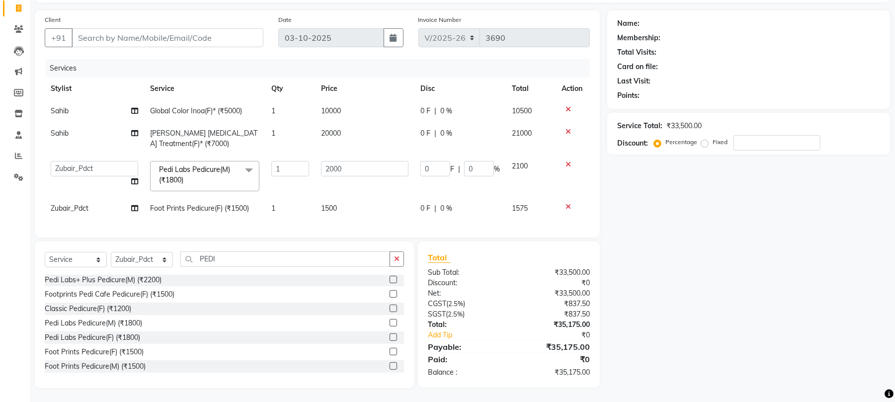
click at [326, 207] on span "1500" at bounding box center [329, 208] width 16 height 9
select select "72630"
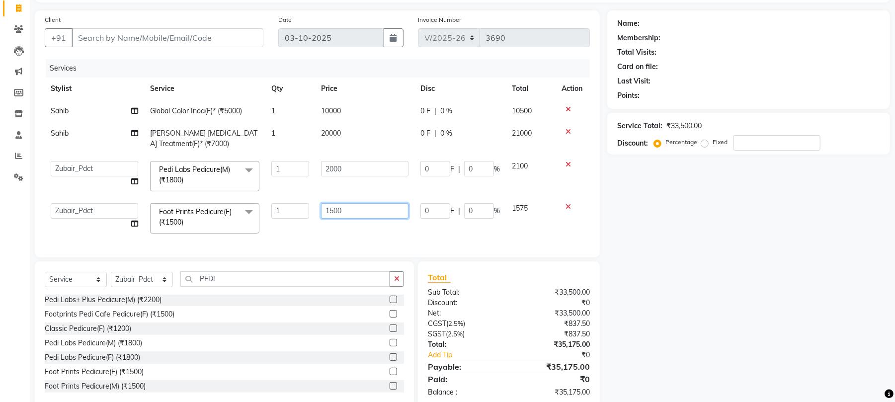
click at [338, 212] on input "1500" at bounding box center [364, 210] width 87 height 15
type input "2000"
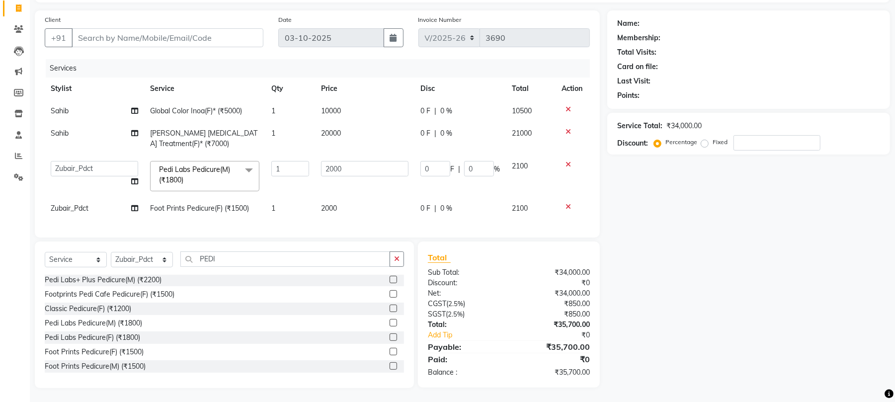
click at [367, 228] on div "Services Stylist Service Qty Price Disc Total Action Sahib Global Color Inoa(F)…" at bounding box center [317, 143] width 545 height 169
click at [341, 179] on td "2000" at bounding box center [364, 176] width 99 height 42
click at [114, 32] on input "Client" at bounding box center [168, 37] width 192 height 19
type input "K"
type input "0"
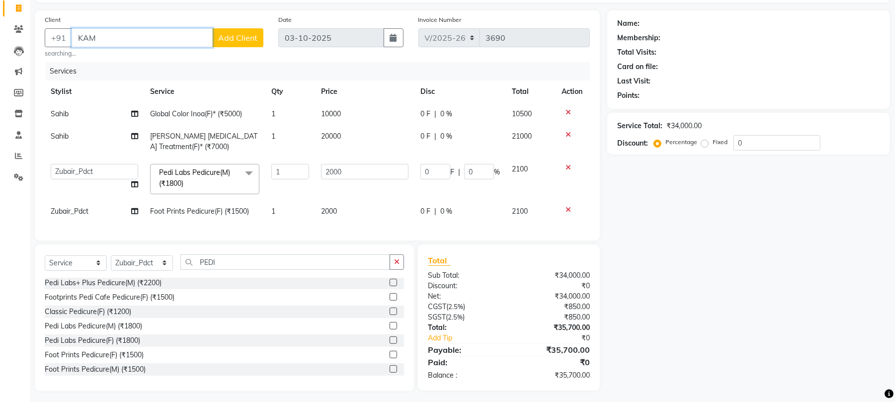
click at [132, 33] on input "KAM" at bounding box center [142, 37] width 141 height 19
paste input "9958697668"
type input "9958697668"
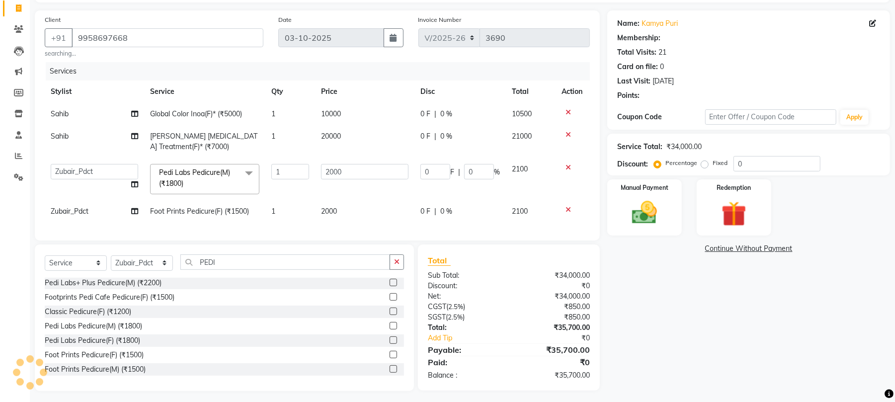
select select "1: Object"
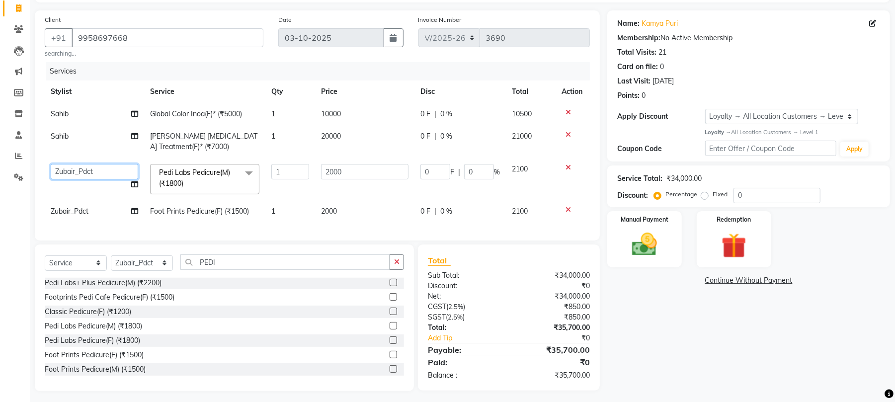
click at [89, 172] on select "Aalam Abhishek_Mgr Abhishek_Pdct Bhupinder Counter_Sales Manager Nicky Prasansh…" at bounding box center [94, 171] width 87 height 15
select select "72631"
click at [661, 241] on img at bounding box center [644, 245] width 43 height 30
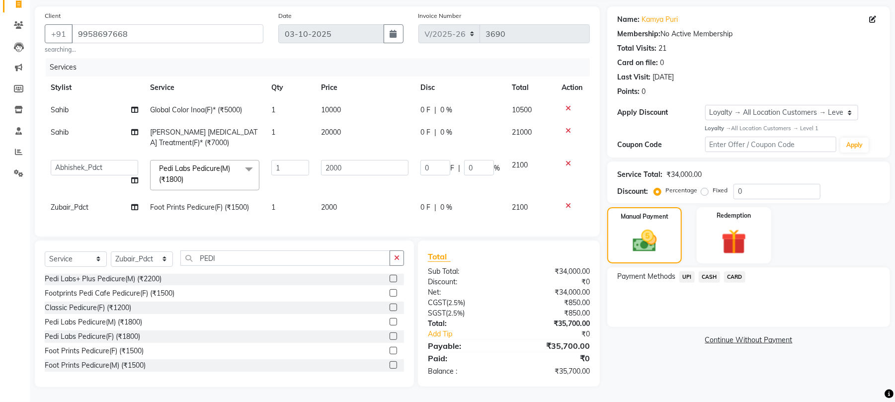
scroll to position [79, 0]
click at [709, 271] on span "CASH" at bounding box center [709, 276] width 21 height 11
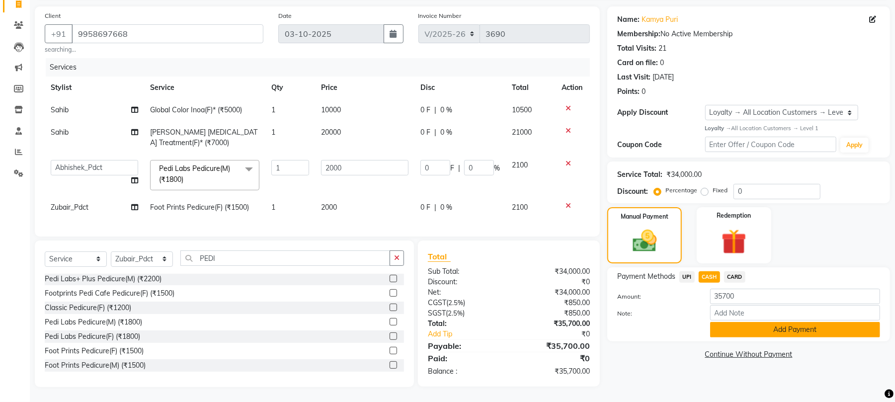
click at [783, 322] on button "Add Payment" at bounding box center [795, 329] width 170 height 15
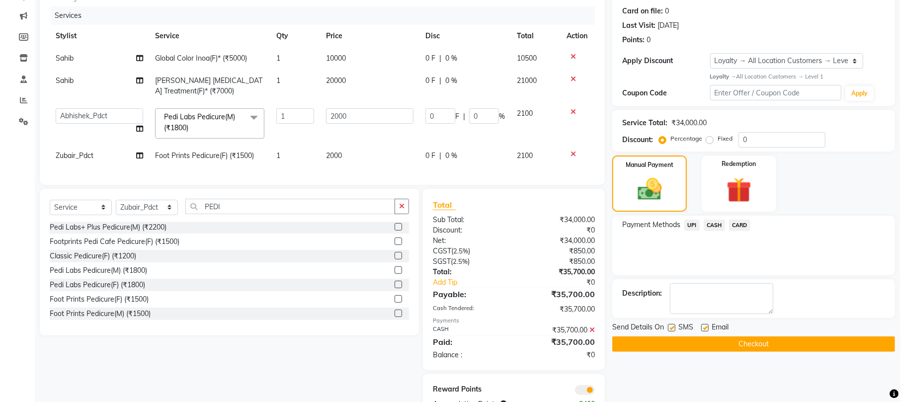
scroll to position [162, 0]
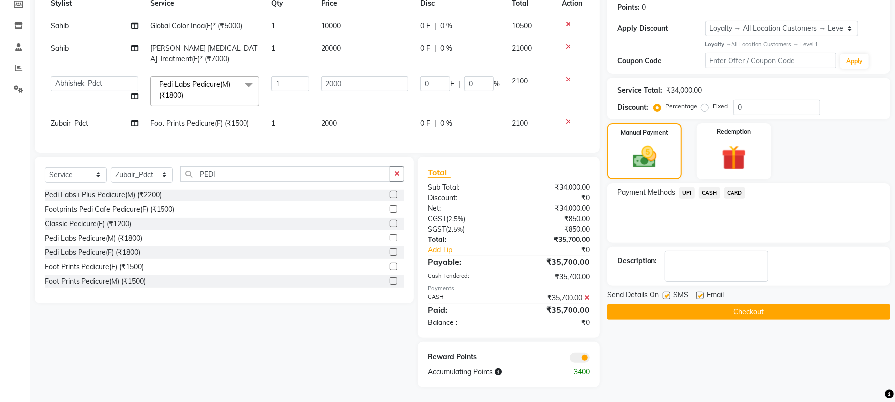
click at [576, 358] on span at bounding box center [580, 358] width 20 height 10
click at [590, 359] on input "checkbox" at bounding box center [590, 359] width 0 height 0
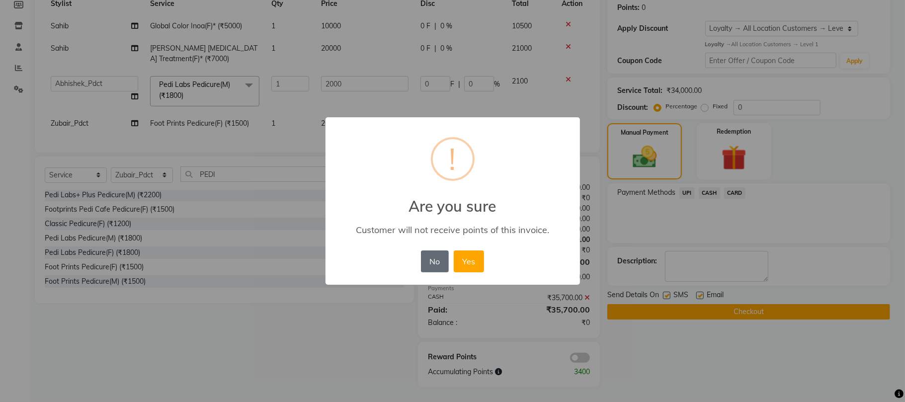
click at [447, 266] on button "No" at bounding box center [435, 262] width 28 height 22
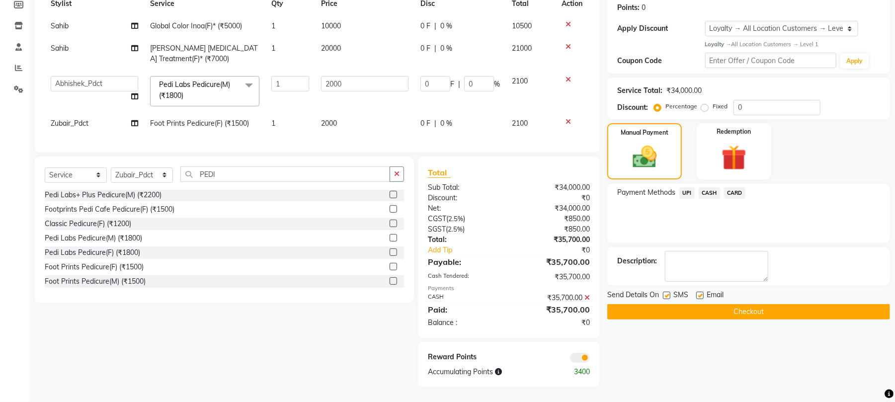
click at [582, 355] on span at bounding box center [580, 358] width 20 height 10
click at [590, 359] on input "checkbox" at bounding box center [590, 359] width 0 height 0
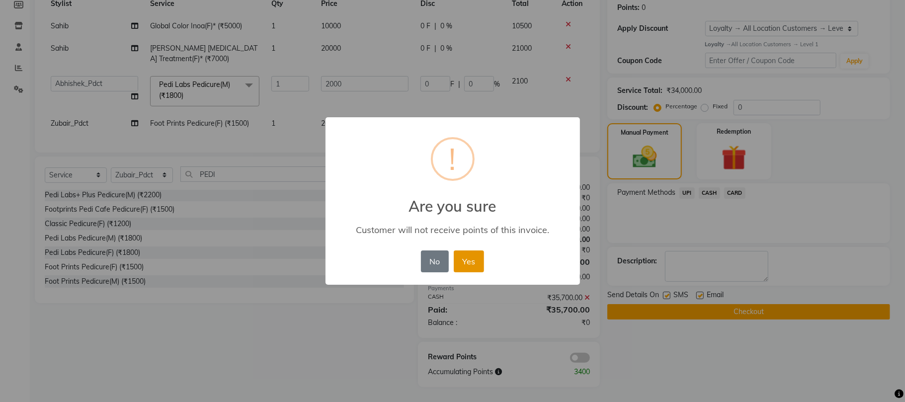
click at [480, 268] on button "Yes" at bounding box center [469, 262] width 30 height 22
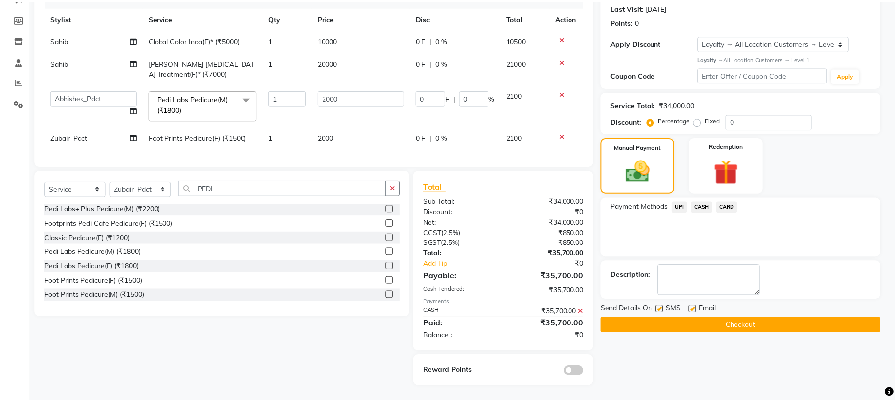
scroll to position [148, 0]
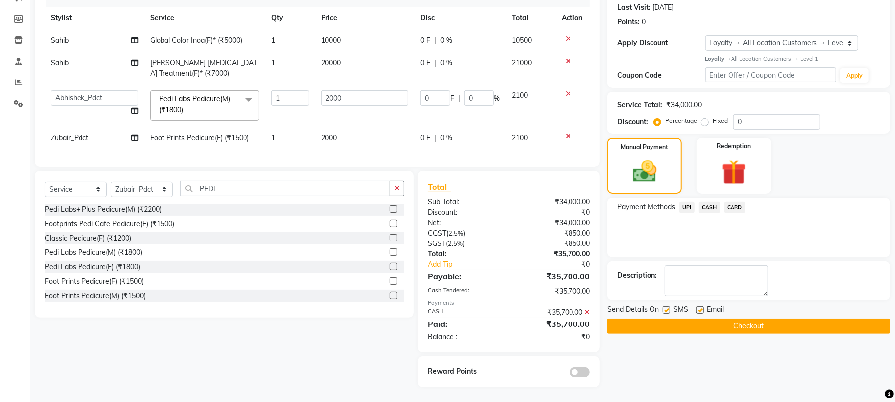
click at [669, 306] on label at bounding box center [666, 309] width 7 height 7
click at [669, 307] on input "checkbox" at bounding box center [666, 310] width 6 height 6
checkbox input "false"
click at [690, 304] on div "SMS" at bounding box center [679, 310] width 33 height 12
click at [698, 306] on label at bounding box center [699, 309] width 7 height 7
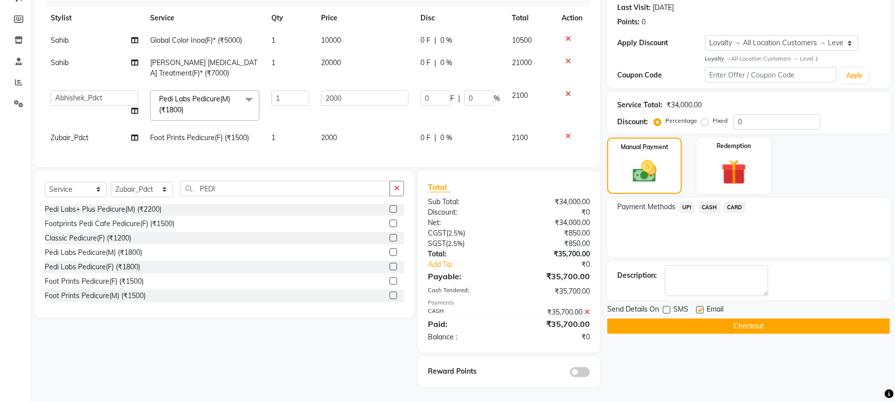
click at [698, 307] on input "checkbox" at bounding box center [699, 310] width 6 height 6
checkbox input "false"
click at [699, 319] on button "Checkout" at bounding box center [748, 326] width 283 height 15
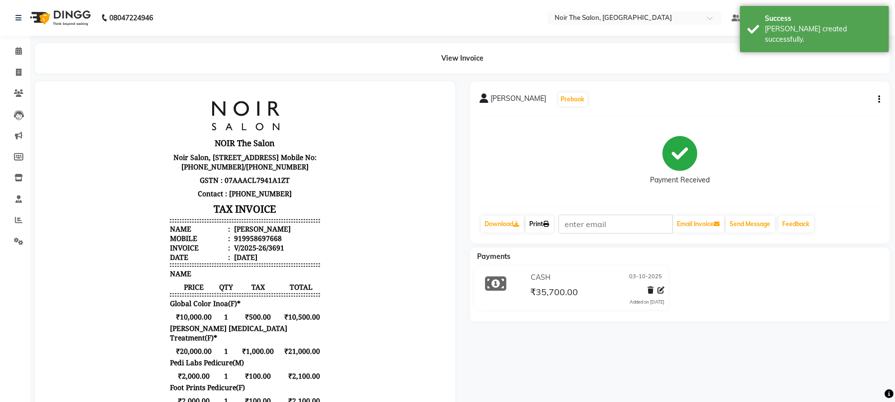
click at [532, 220] on link "Print" at bounding box center [540, 224] width 28 height 17
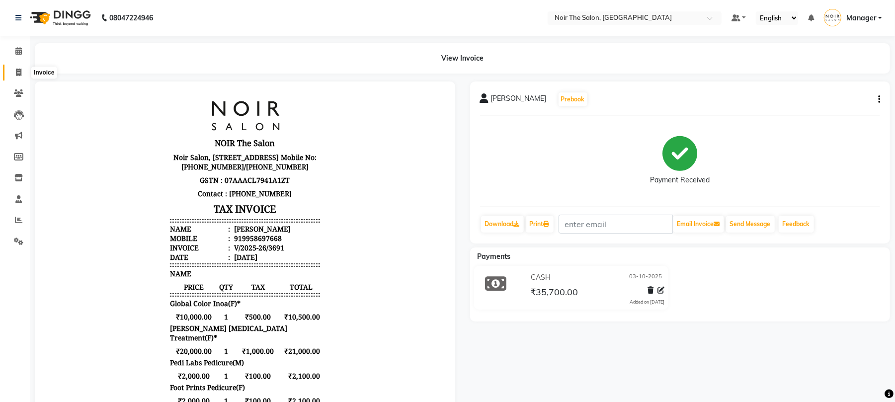
click at [18, 73] on icon at bounding box center [18, 72] width 5 height 7
select select "service"
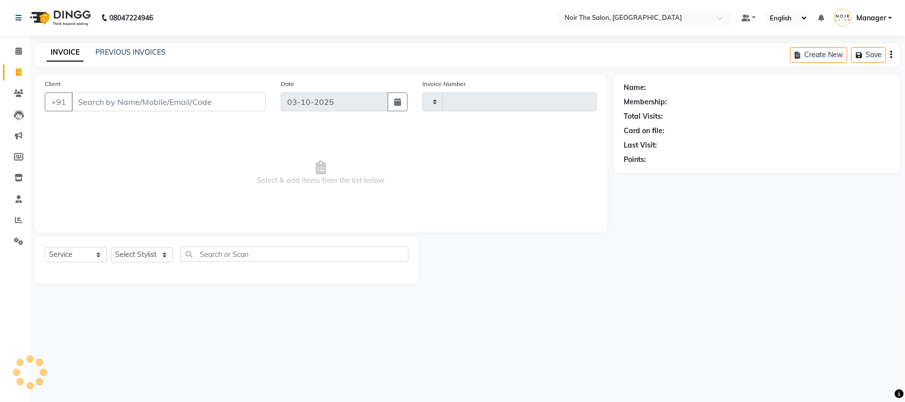
type input "3692"
select select "8026"
click at [126, 50] on link "PREVIOUS INVOICES" at bounding box center [130, 52] width 70 height 9
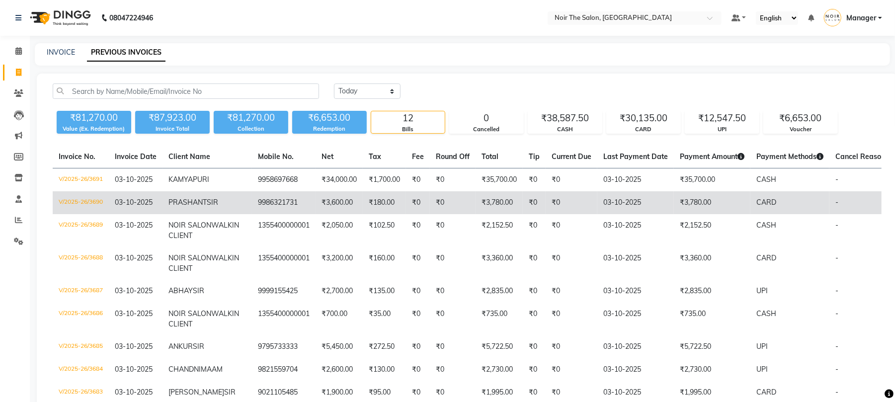
click at [72, 207] on td "V/2025-26/3690" at bounding box center [81, 202] width 56 height 23
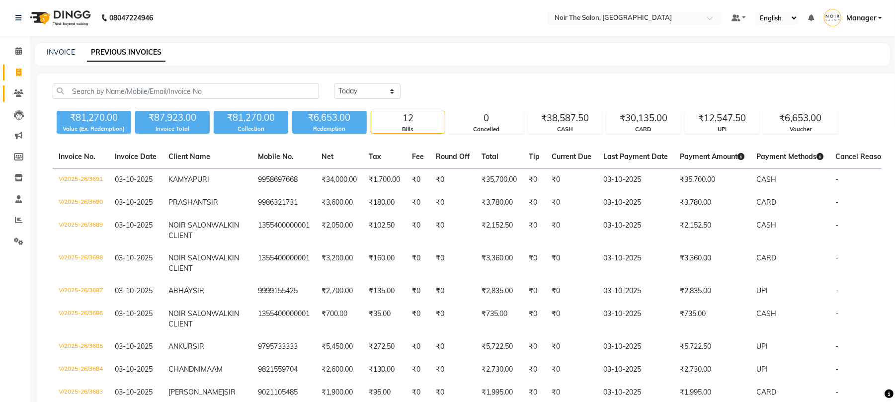
click at [7, 88] on link "Clients" at bounding box center [15, 94] width 24 height 16
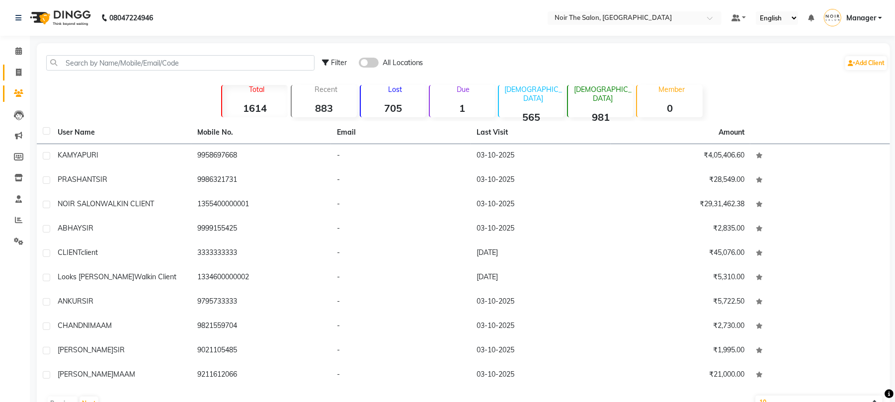
click at [23, 65] on link "Invoice" at bounding box center [15, 73] width 24 height 16
select select "8026"
select select "service"
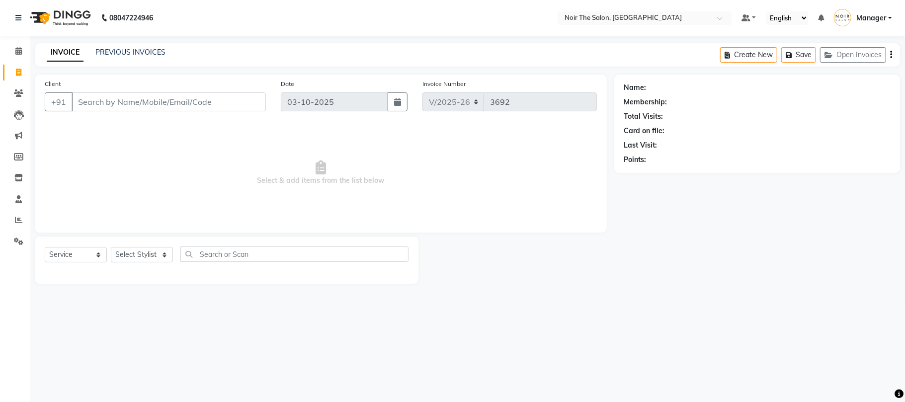
click at [107, 96] on input "Client" at bounding box center [169, 101] width 194 height 19
type input "I"
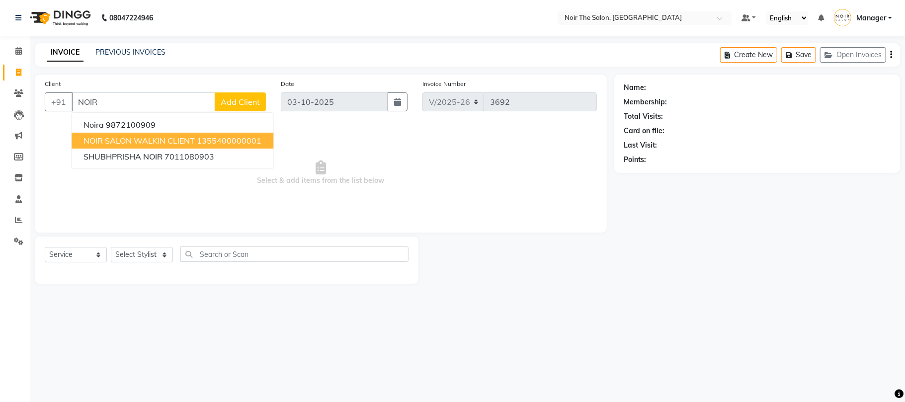
click at [118, 136] on span "NOIR SALON WALKIN CLIENT" at bounding box center [139, 141] width 111 height 10
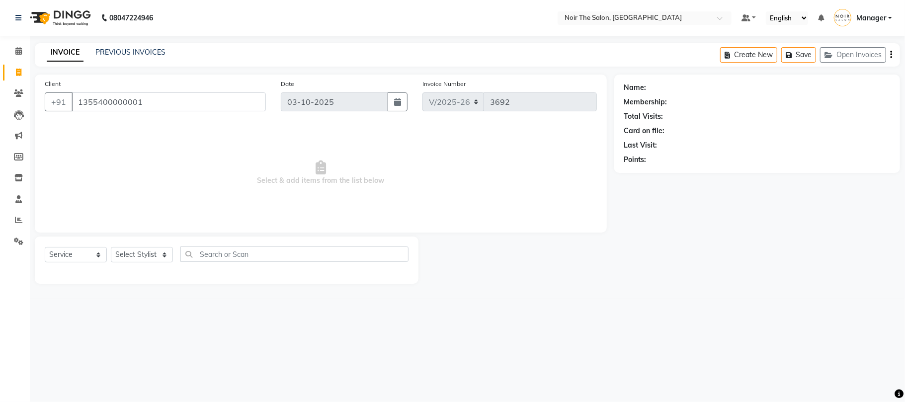
type input "1355400000001"
select select "1: Object"
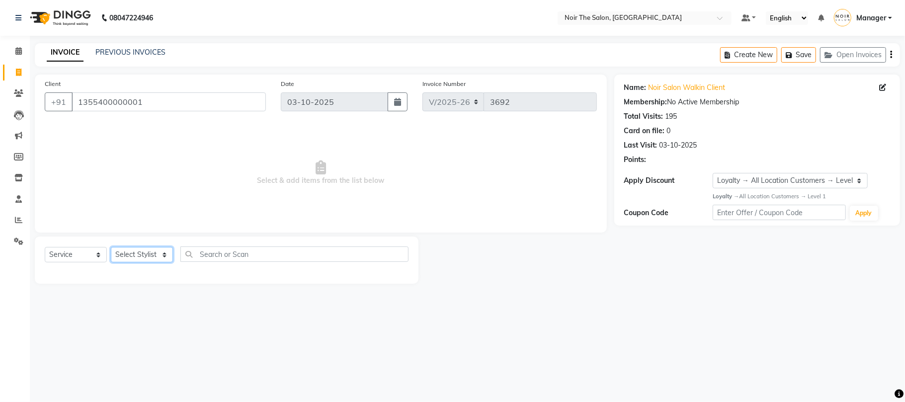
click at [170, 258] on select "Select Stylist Aalam Abhishek_Mgr Abhishek_Pdct Bhupinder Counter_Sales Manager…" at bounding box center [142, 254] width 62 height 15
click at [213, 186] on span "Select & add items from the list below" at bounding box center [321, 172] width 552 height 99
click at [143, 99] on input "1355400000001" at bounding box center [169, 101] width 194 height 19
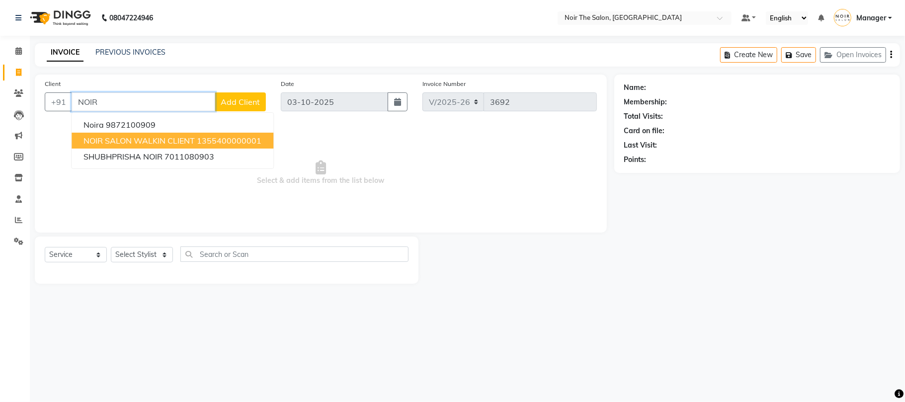
click at [132, 147] on button "NOIR SALON WALKIN CLIENT 1355400000001" at bounding box center [173, 141] width 202 height 16
type input "1355400000001"
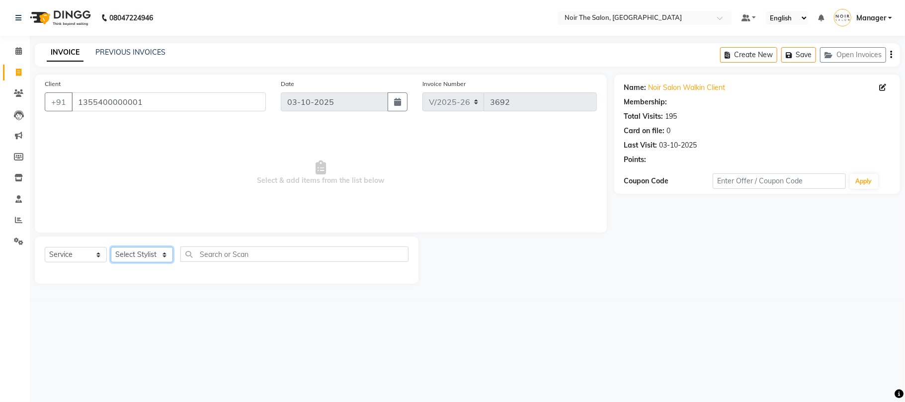
click at [160, 257] on select "Select Stylist Aalam Abhishek_Mgr Abhishek_Pdct Bhupinder Counter_Sales Manager…" at bounding box center [142, 254] width 62 height 15
select select "1: Object"
select select "83407"
click at [111, 247] on select "Select Stylist Aalam Abhishek_Mgr Abhishek_Pdct Bhupinder Counter_Sales Manager…" at bounding box center [142, 254] width 62 height 15
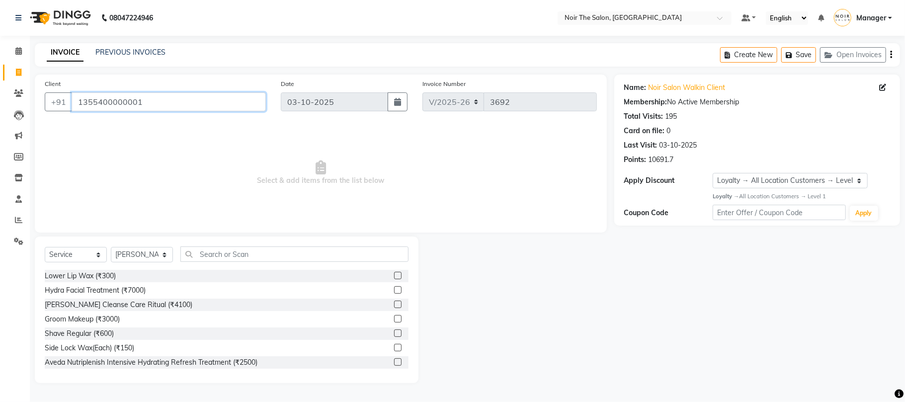
click at [166, 106] on input "1355400000001" at bounding box center [169, 101] width 194 height 19
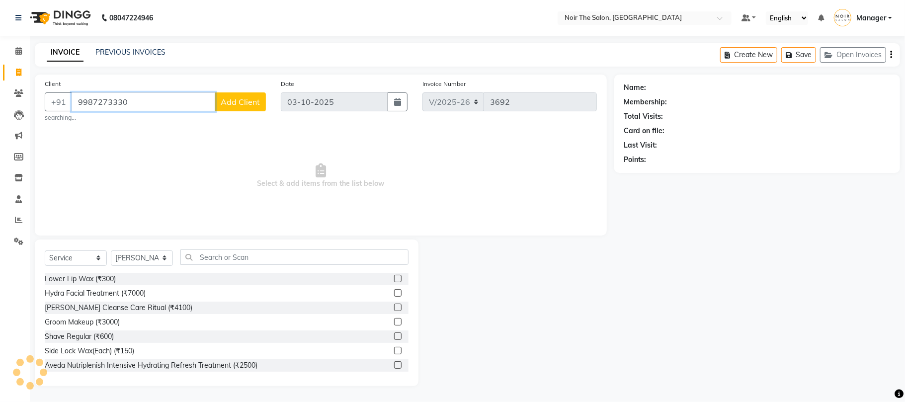
type input "9987273330"
click at [239, 97] on span "Add Client" at bounding box center [240, 102] width 39 height 10
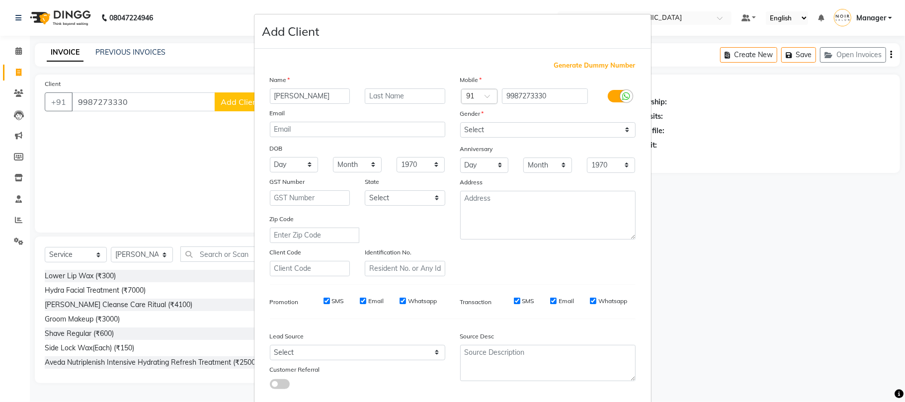
type input "SURYA"
type input "SIR"
click at [474, 124] on select "Select Male Female Other Prefer Not To Say" at bounding box center [547, 129] width 175 height 15
select select "male"
click at [460, 122] on select "Select Male Female Other Prefer Not To Say" at bounding box center [547, 129] width 175 height 15
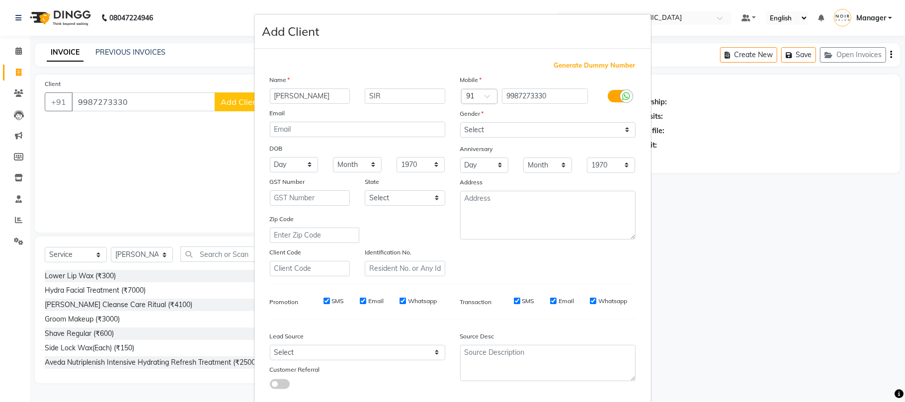
click at [499, 121] on div "Gender" at bounding box center [548, 115] width 190 height 14
drag, startPoint x: 502, startPoint y: 129, endPoint x: 504, endPoint y: 136, distance: 6.9
click at [502, 129] on select "Select Male Female Other Prefer Not To Say" at bounding box center [547, 129] width 175 height 15
click at [460, 122] on select "Select Male Female Other Prefer Not To Say" at bounding box center [547, 129] width 175 height 15
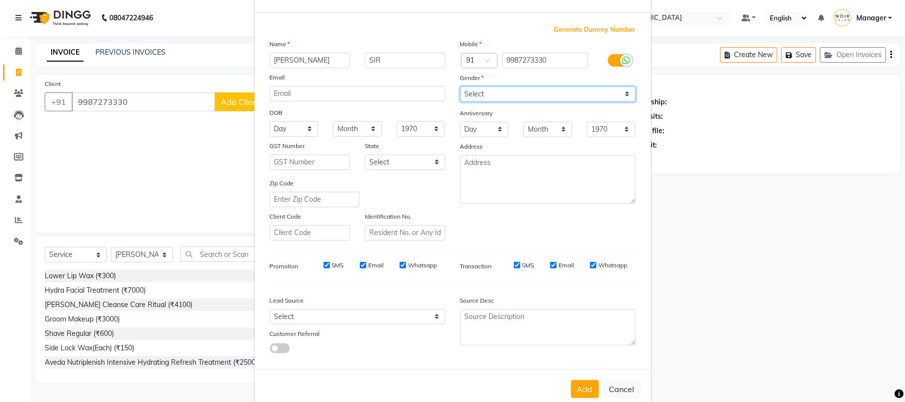
scroll to position [54, 0]
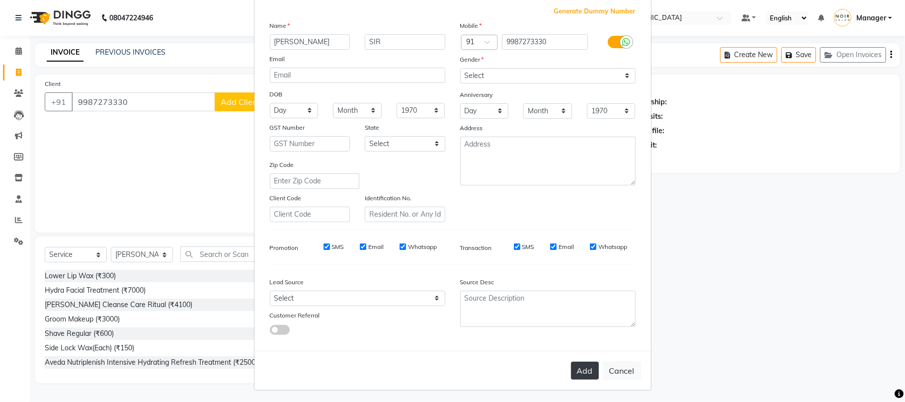
click at [573, 366] on button "Add" at bounding box center [585, 371] width 28 height 18
select select
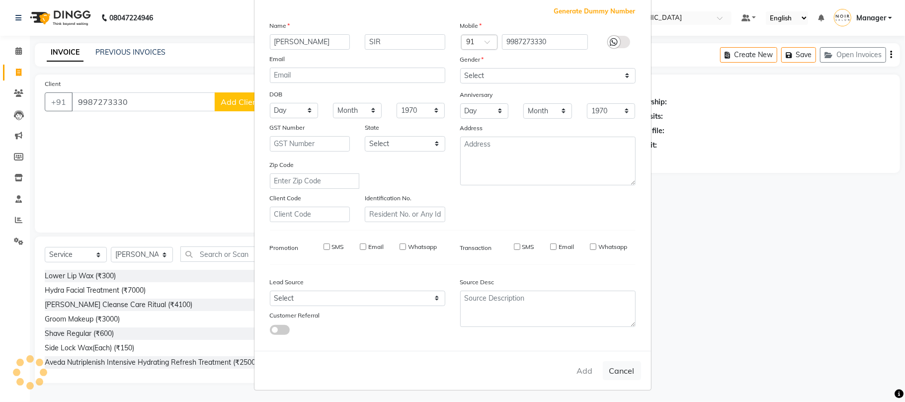
select select
checkbox input "false"
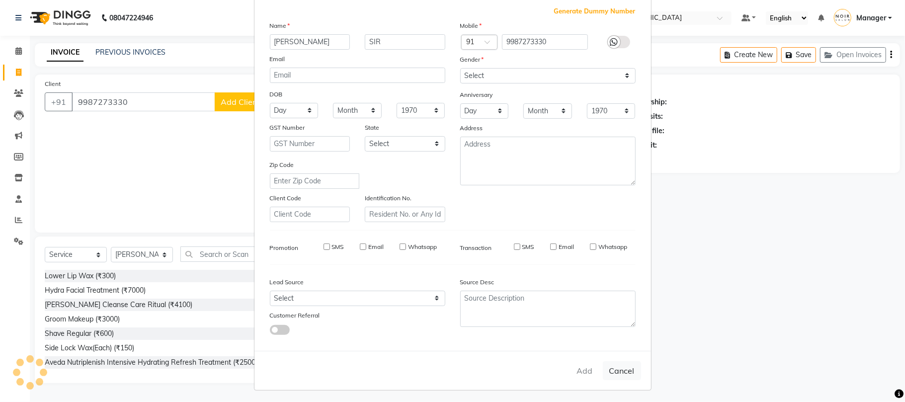
checkbox input "false"
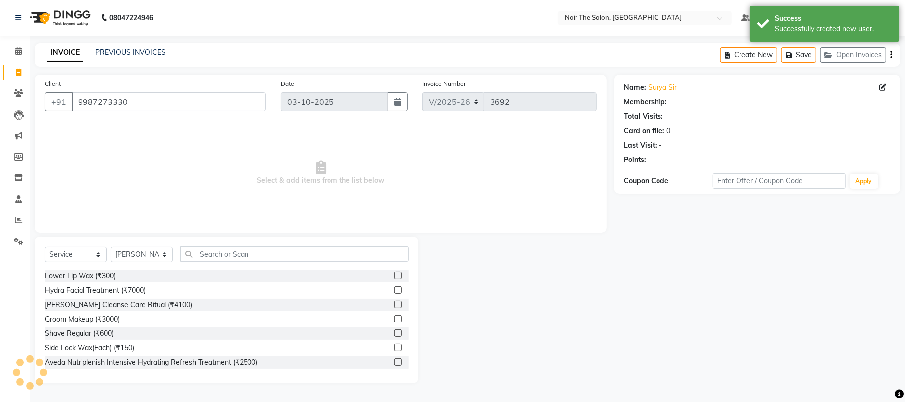
select select "1: Object"
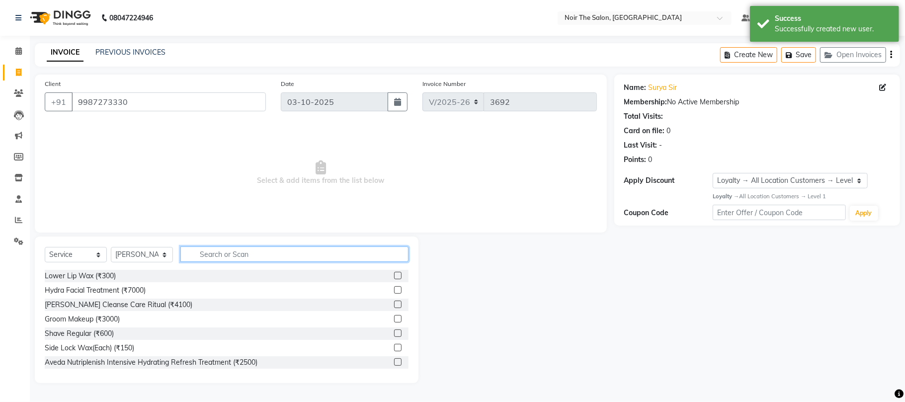
click at [218, 261] on input "text" at bounding box center [294, 254] width 228 height 15
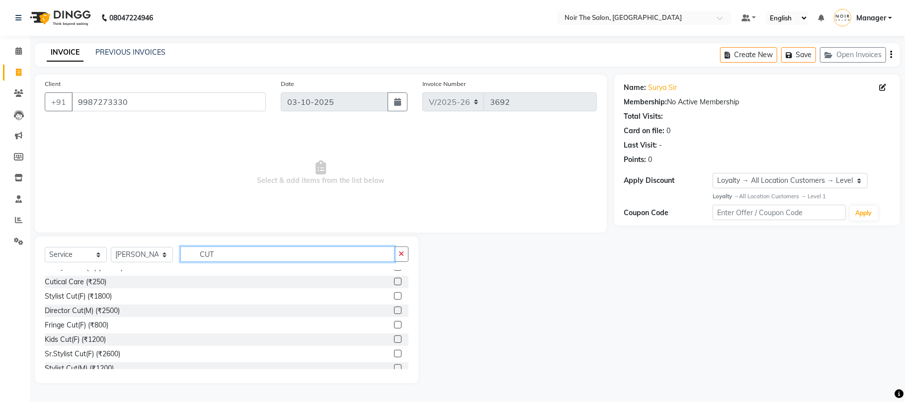
scroll to position [50, 0]
type input "CUT"
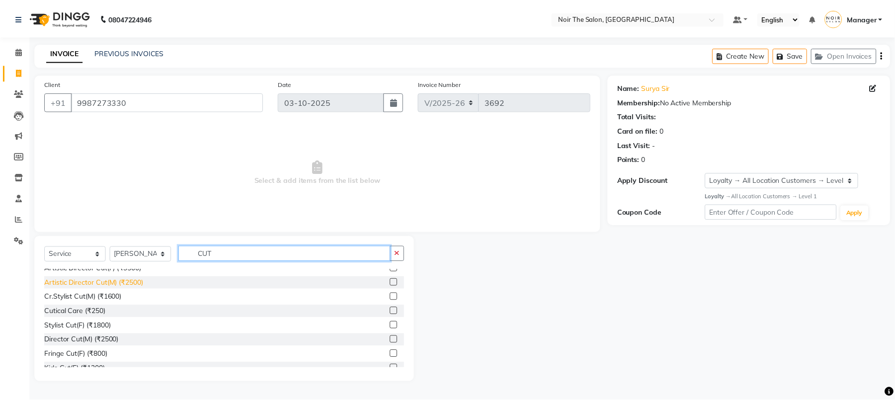
scroll to position [0, 0]
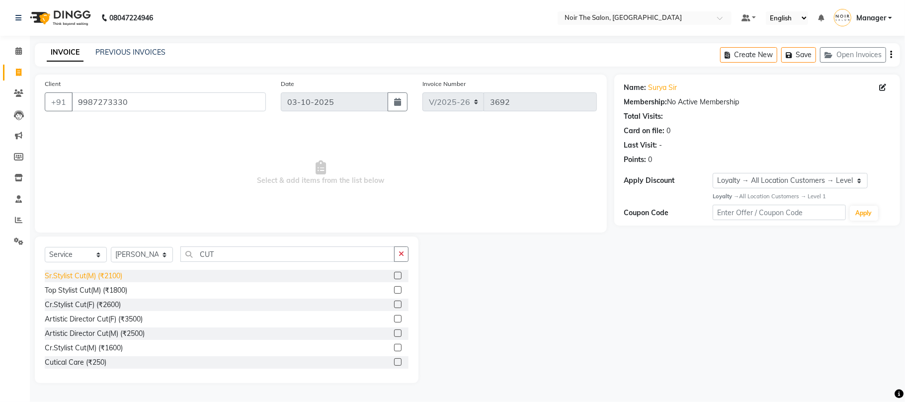
click at [104, 277] on div "Sr.Stylist Cut(M) (₹2100)" at bounding box center [84, 276] width 78 height 10
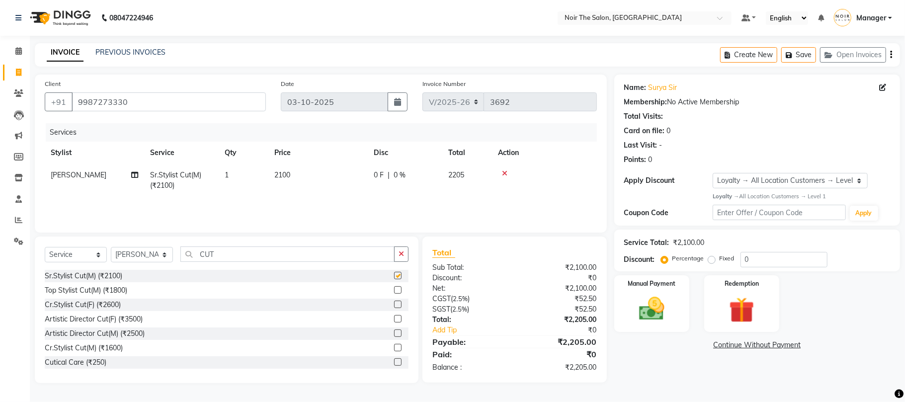
checkbox input "false"
click at [294, 164] on td "2100" at bounding box center [317, 180] width 99 height 33
select select "83407"
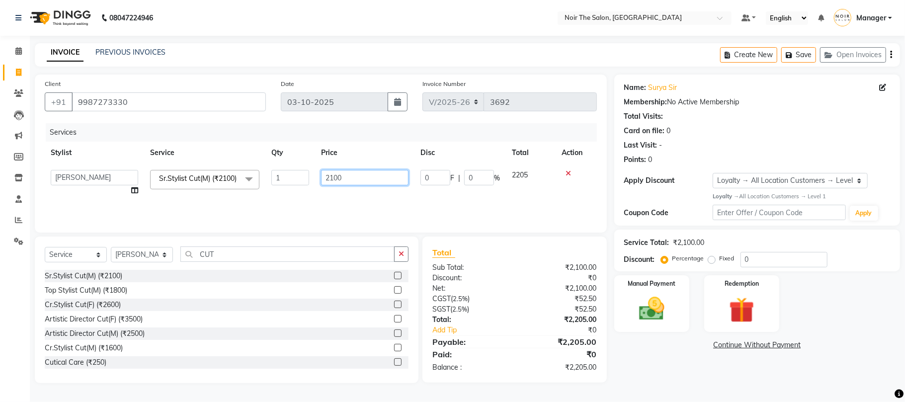
click at [348, 175] on input "2100" at bounding box center [364, 177] width 87 height 15
type input "1200"
click at [380, 207] on div "Services Stylist Service Qty Price Disc Total Action Aalam Abhishek_Mgr Abhishe…" at bounding box center [321, 172] width 552 height 99
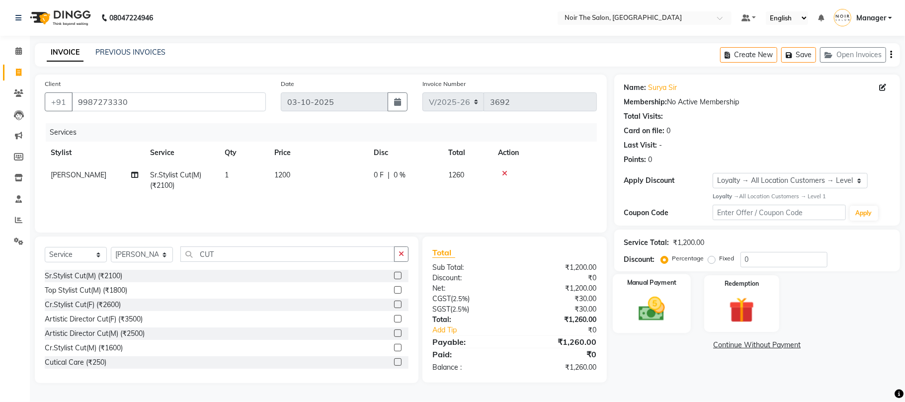
click at [646, 320] on img at bounding box center [651, 309] width 43 height 31
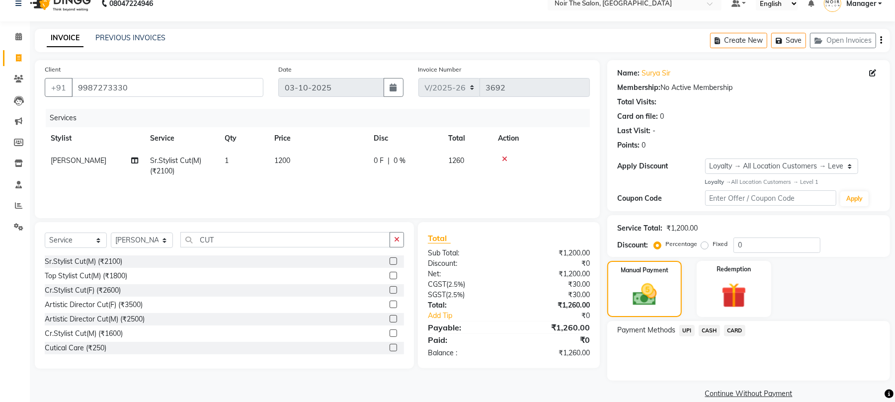
scroll to position [28, 0]
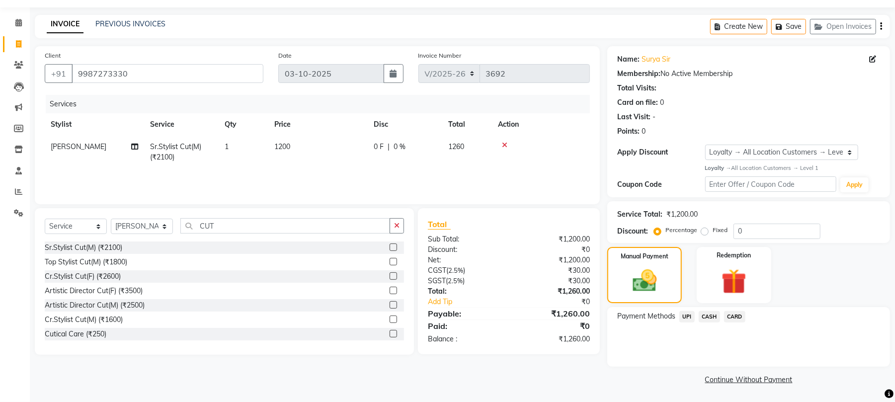
click at [688, 315] on span "UPI" at bounding box center [687, 316] width 15 height 11
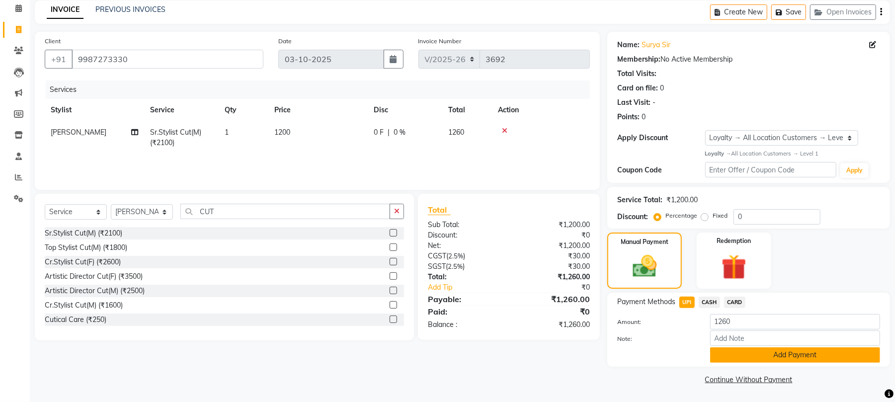
click at [729, 349] on button "Add Payment" at bounding box center [795, 354] width 170 height 15
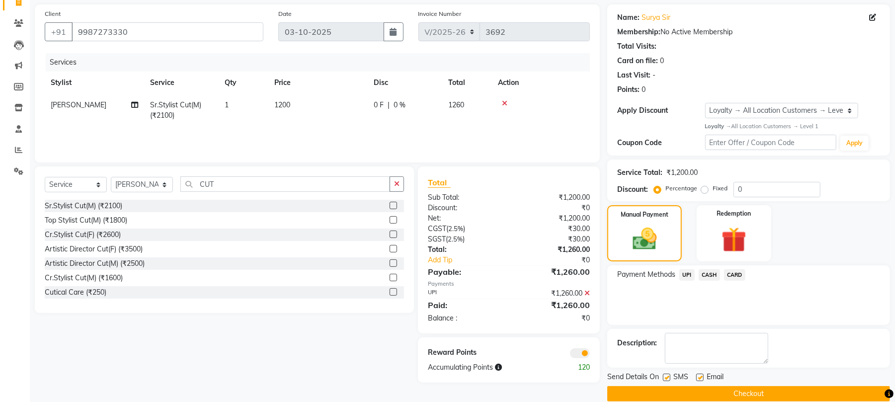
scroll to position [86, 0]
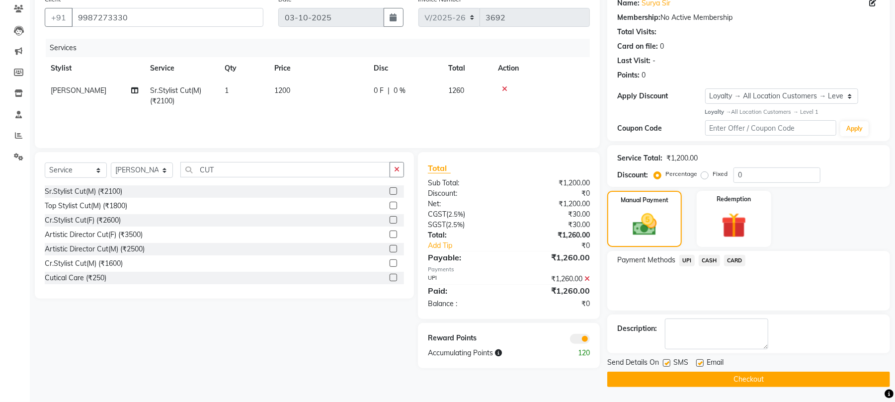
click at [583, 336] on span at bounding box center [580, 339] width 20 height 10
click at [590, 341] on input "checkbox" at bounding box center [590, 341] width 0 height 0
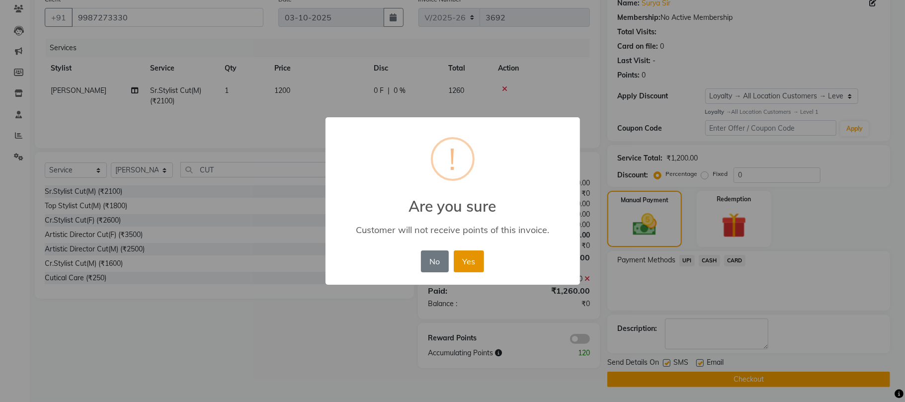
click at [476, 259] on button "Yes" at bounding box center [469, 262] width 30 height 22
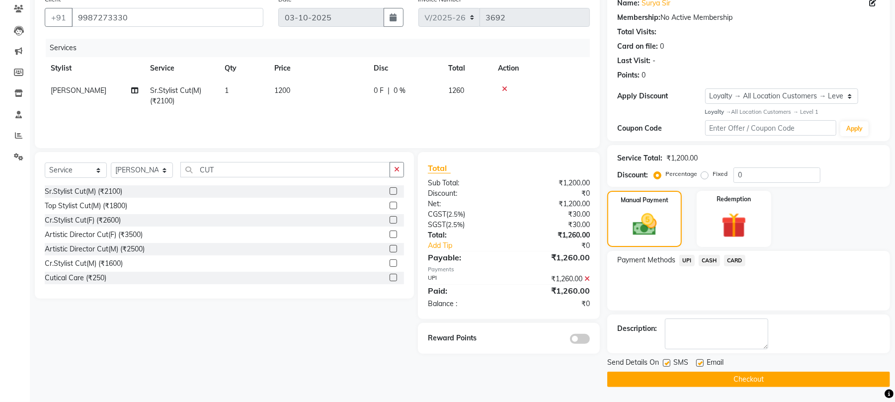
click at [669, 362] on label at bounding box center [666, 362] width 7 height 7
click at [669, 362] on input "checkbox" at bounding box center [666, 363] width 6 height 6
checkbox input "false"
click at [704, 362] on label at bounding box center [699, 362] width 7 height 7
click at [703, 362] on input "checkbox" at bounding box center [699, 363] width 6 height 6
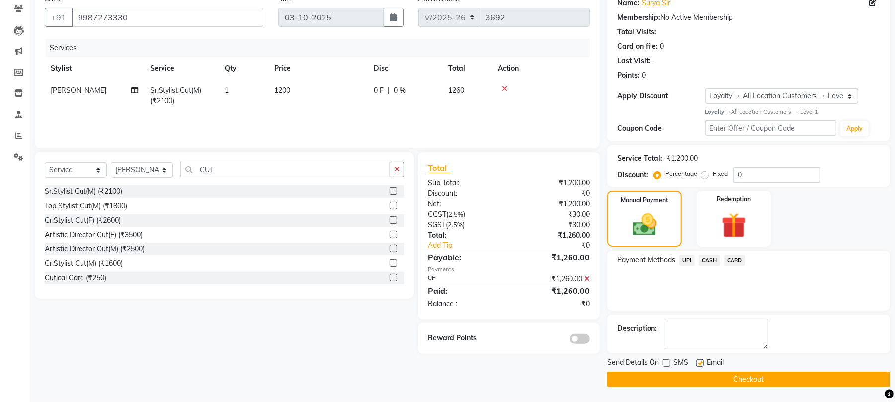
checkbox input "false"
click at [702, 375] on button "Checkout" at bounding box center [748, 379] width 283 height 15
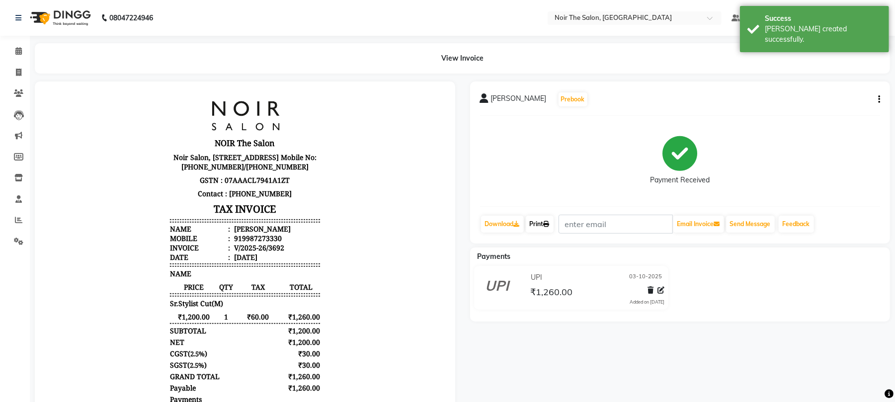
click at [534, 223] on link "Print" at bounding box center [540, 224] width 28 height 17
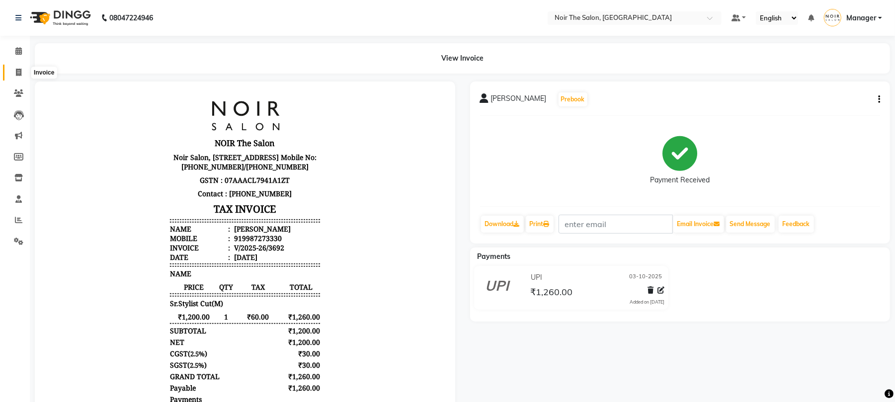
click at [14, 68] on span at bounding box center [18, 72] width 17 height 11
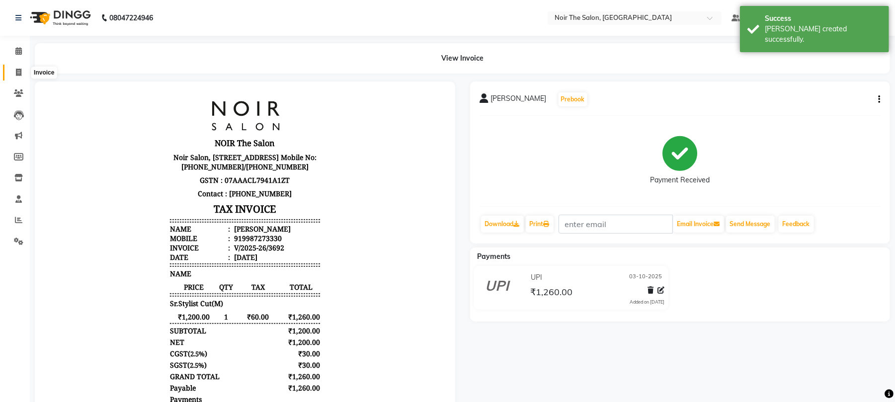
select select "service"
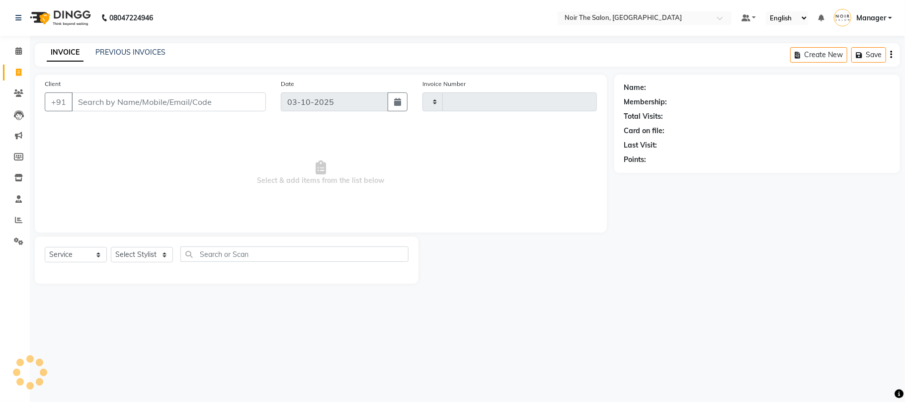
type input "3693"
select select "8026"
click at [118, 96] on input "Client" at bounding box center [169, 101] width 194 height 19
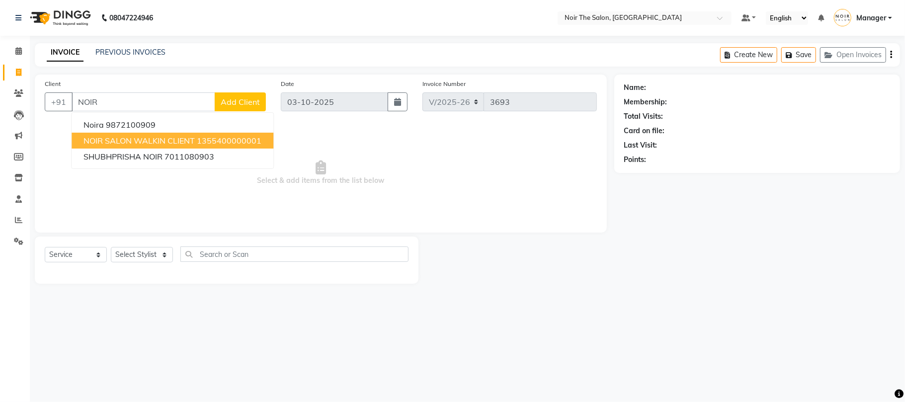
click at [126, 142] on span "NOIR SALON WALKIN CLIENT" at bounding box center [139, 141] width 111 height 10
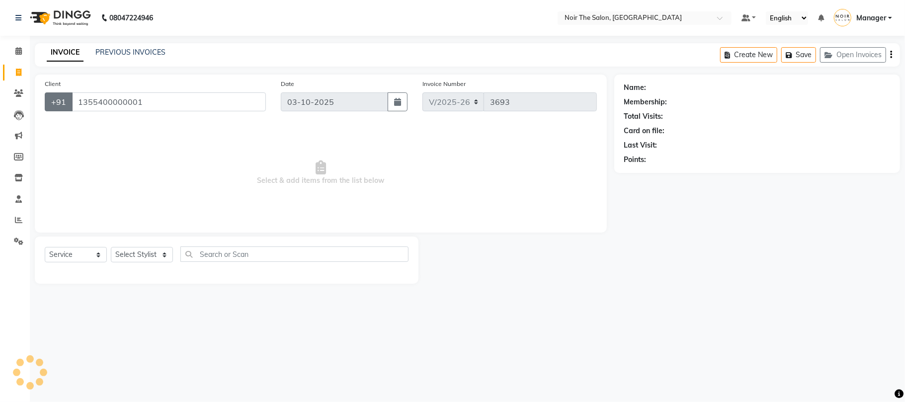
type input "1355400000001"
select select "1: Object"
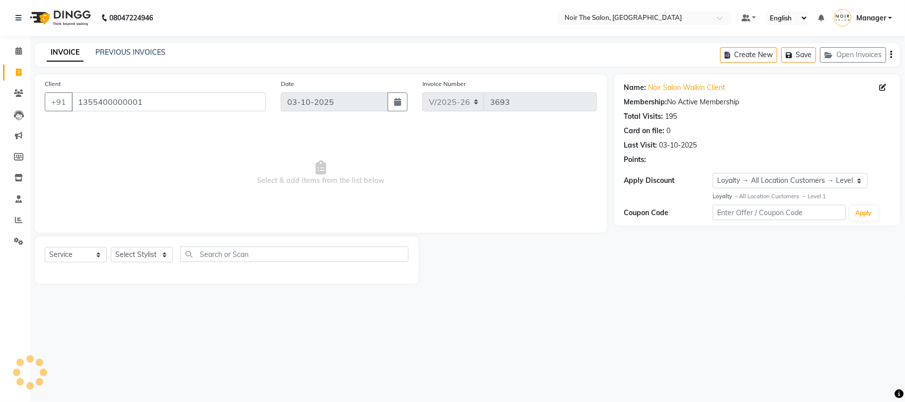
click at [124, 247] on div "Select Service Product Membership Package Voucher Prepaid Gift Card Select Styl…" at bounding box center [227, 258] width 364 height 23
click at [130, 257] on select "Select Stylist Aalam Abhishek_Mgr Abhishek_Pdct Bhupinder Counter_Sales Manager…" at bounding box center [142, 254] width 62 height 15
select select "91179"
click at [111, 247] on select "Select Stylist Aalam Abhishek_Mgr Abhishek_Pdct Bhupinder Counter_Sales Manager…" at bounding box center [142, 254] width 62 height 15
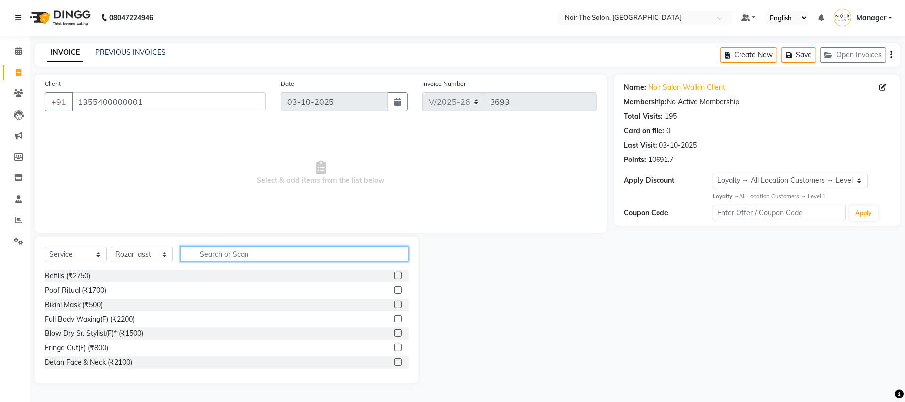
click at [230, 250] on input "text" at bounding box center [294, 254] width 228 height 15
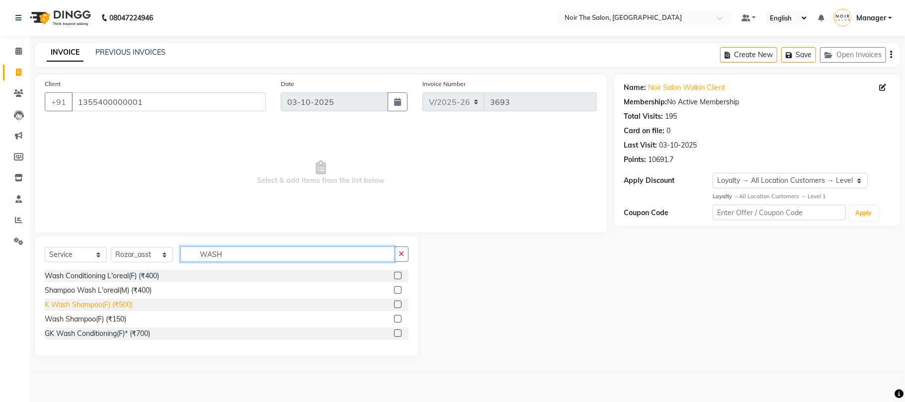
type input "WASH"
click at [112, 306] on div "K Wash Shampoo(F) (₹500)" at bounding box center [89, 305] width 88 height 10
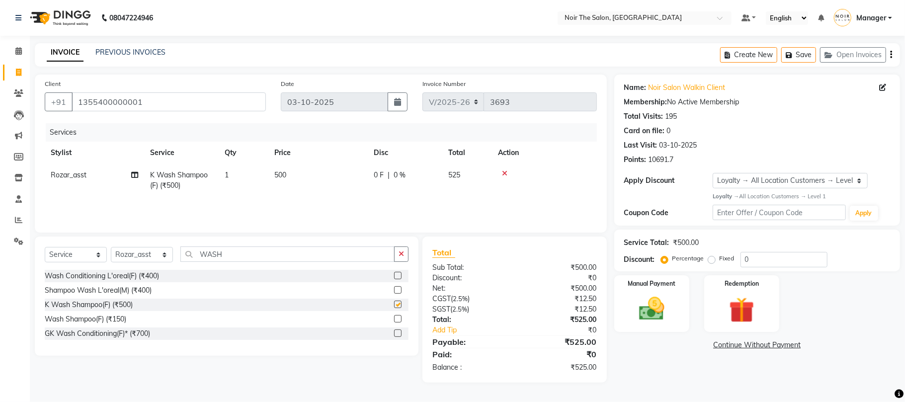
checkbox input "false"
click at [299, 177] on td "500" at bounding box center [317, 180] width 99 height 33
select select "91179"
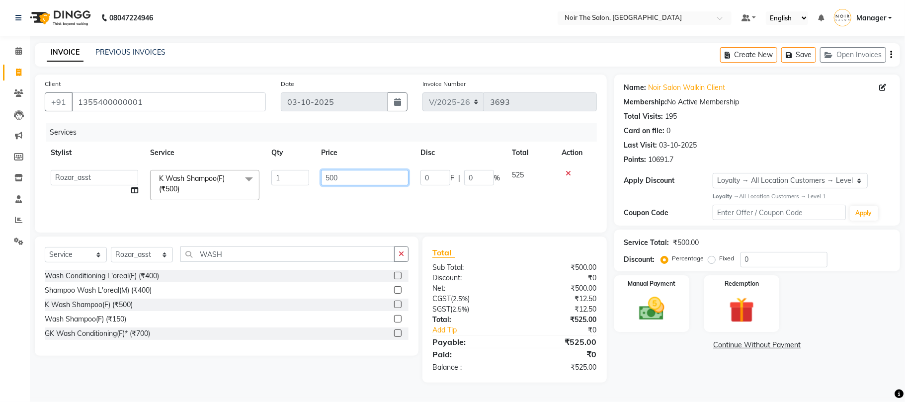
click at [347, 181] on input "500" at bounding box center [364, 177] width 87 height 15
type input "700"
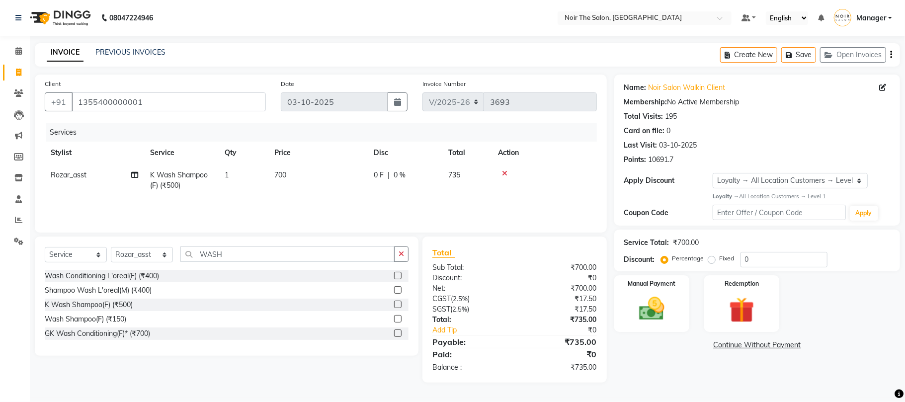
click at [362, 205] on div "Services Stylist Service Qty Price Disc Total Action Rozar_asst K Wash Shampoo(…" at bounding box center [321, 172] width 552 height 99
click at [646, 304] on img at bounding box center [651, 309] width 43 height 31
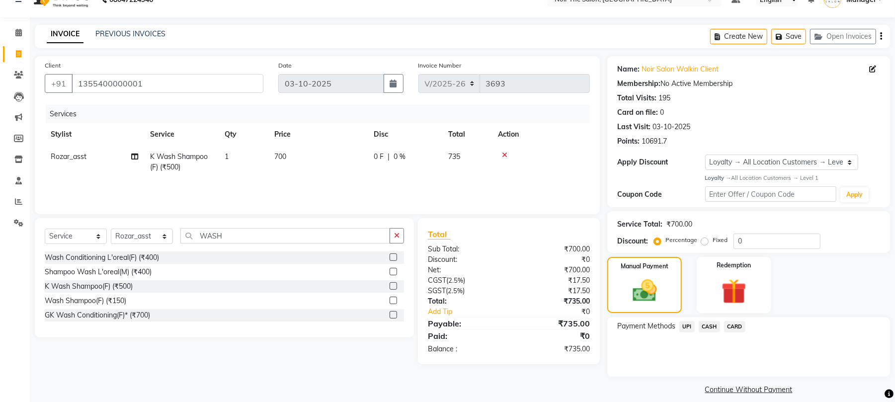
scroll to position [28, 0]
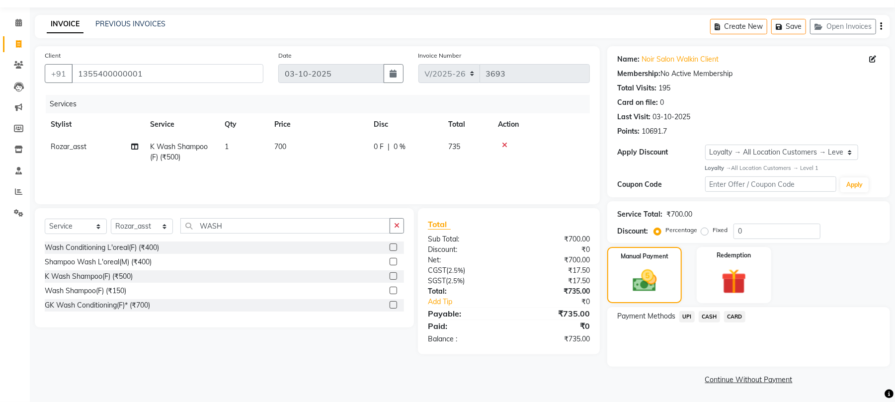
click at [693, 314] on span "UPI" at bounding box center [687, 316] width 15 height 11
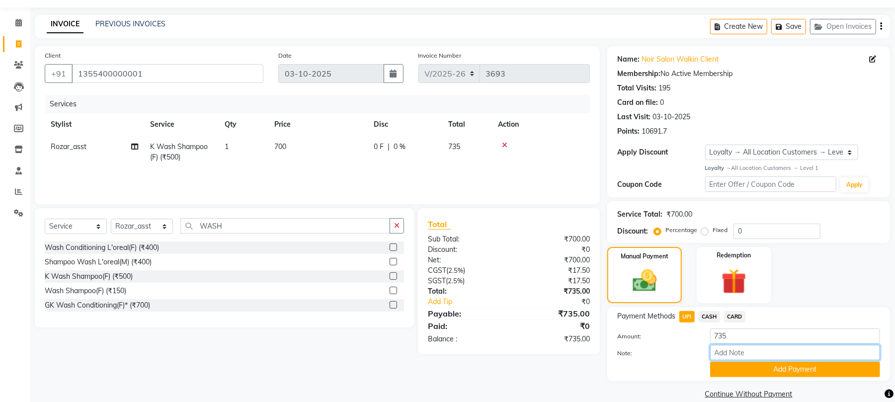
click at [756, 350] on input "Note:" at bounding box center [795, 352] width 170 height 15
click at [760, 368] on button "Add Payment" at bounding box center [795, 369] width 170 height 15
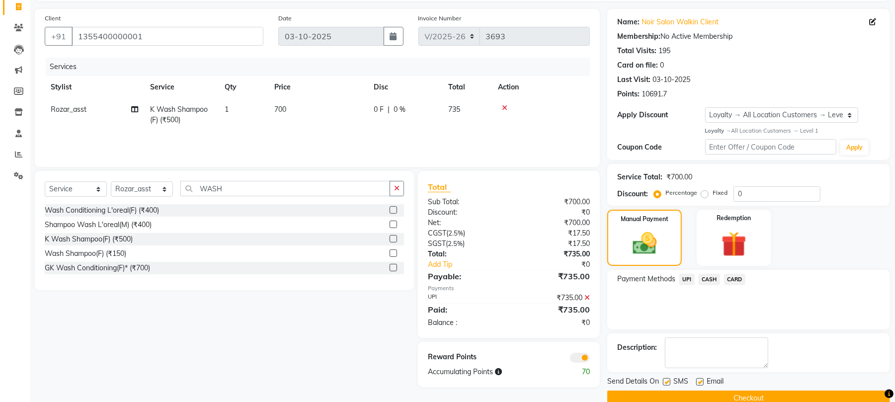
scroll to position [86, 0]
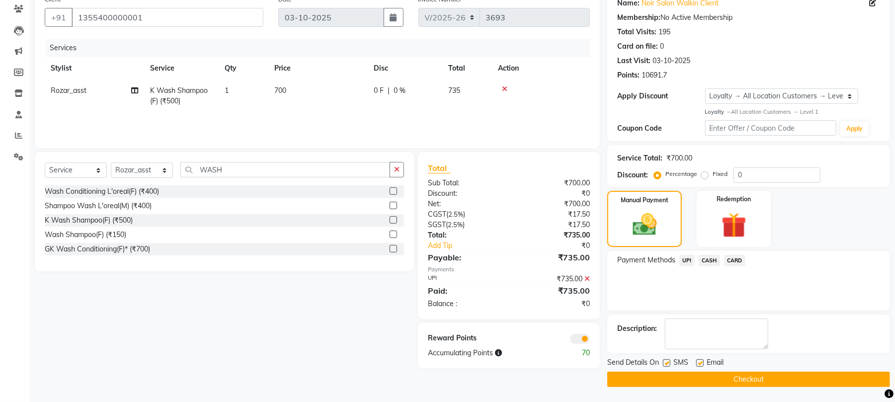
click at [731, 259] on span "CARD" at bounding box center [734, 260] width 21 height 11
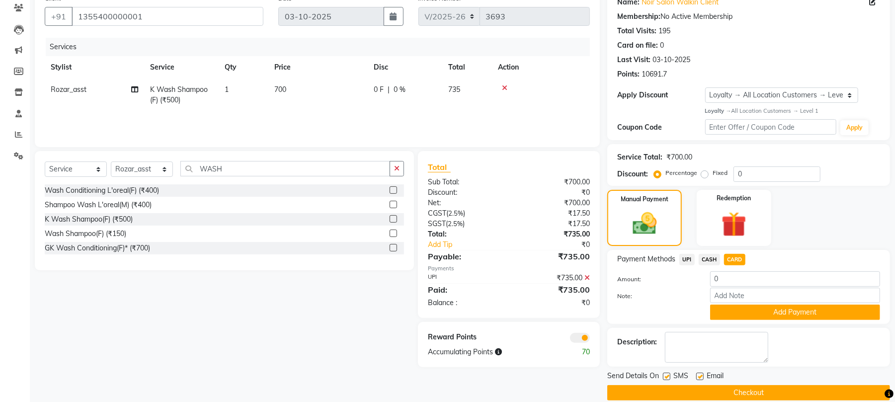
click at [587, 281] on icon at bounding box center [587, 277] width 5 height 7
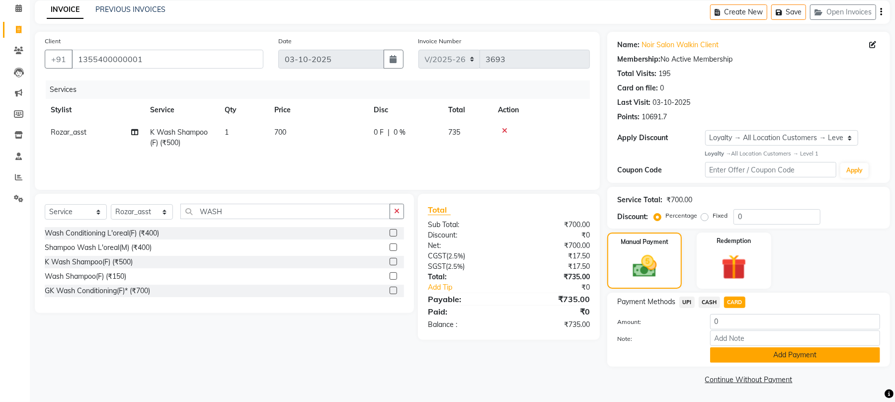
click at [797, 356] on button "Add Payment" at bounding box center [795, 354] width 170 height 15
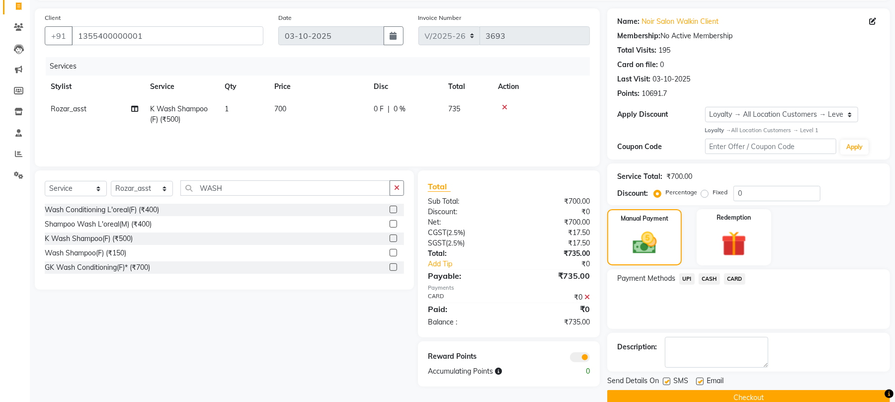
scroll to position [86, 0]
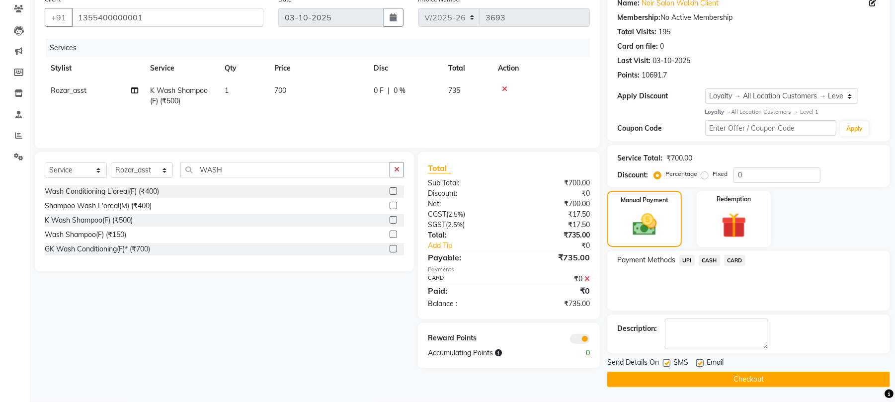
click at [583, 276] on div "₹0" at bounding box center [553, 279] width 88 height 10
click at [589, 275] on icon at bounding box center [587, 278] width 5 height 7
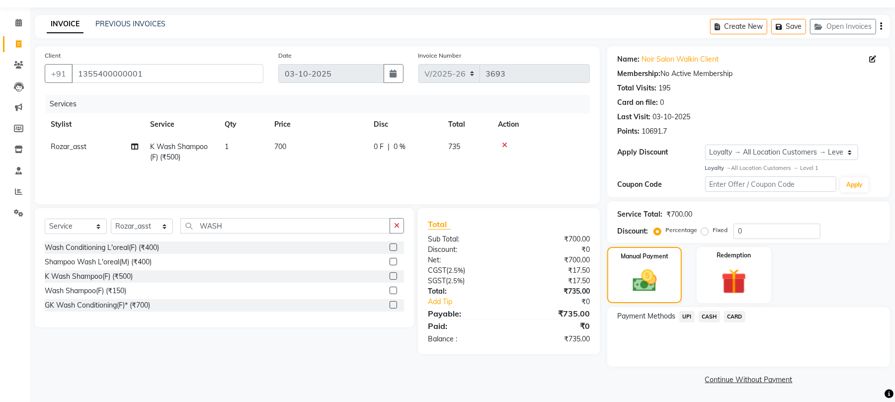
click at [730, 317] on span "CARD" at bounding box center [734, 316] width 21 height 11
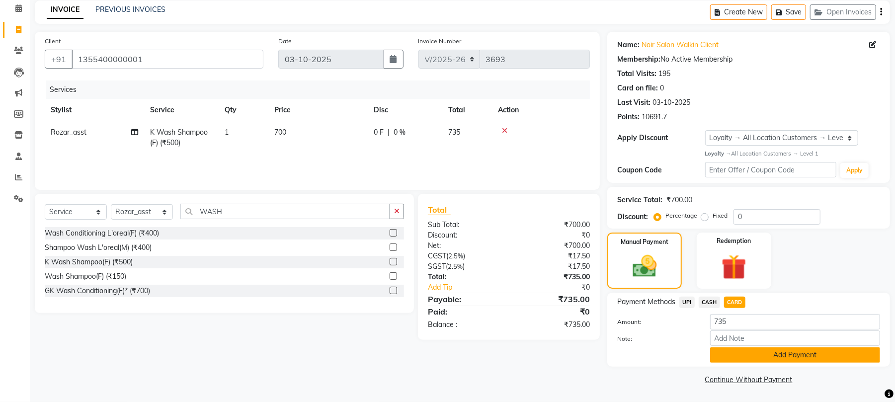
click at [750, 347] on div "Amount: 735 Note: Add Payment" at bounding box center [748, 338] width 263 height 49
click at [779, 351] on button "Add Payment" at bounding box center [795, 354] width 170 height 15
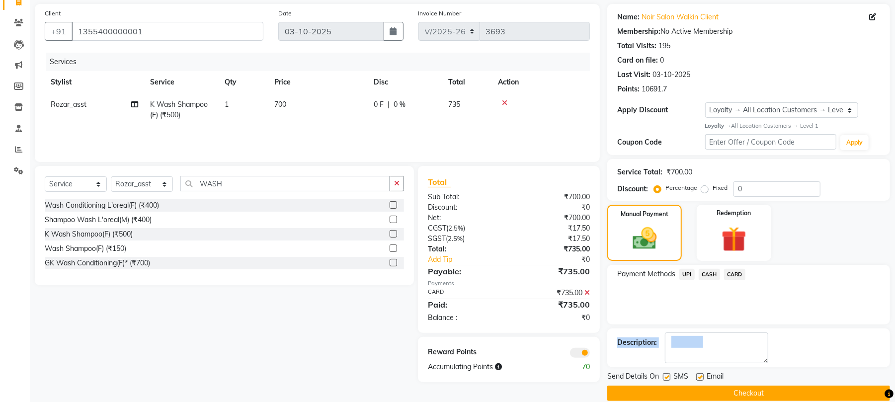
scroll to position [86, 0]
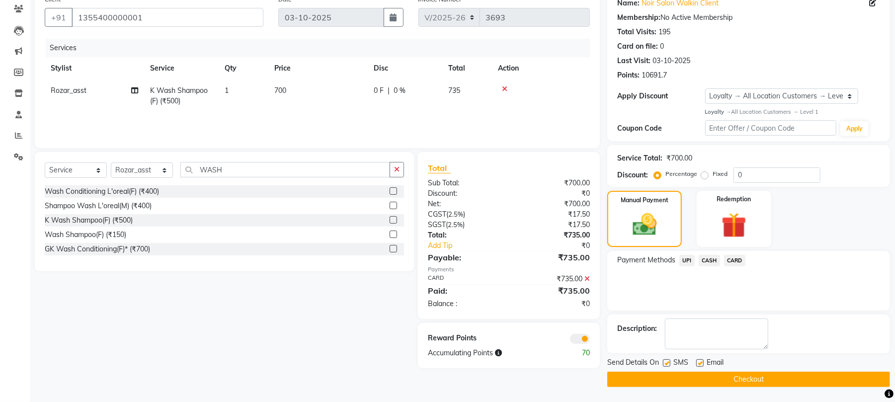
click at [583, 337] on span at bounding box center [580, 339] width 20 height 10
click at [590, 341] on input "checkbox" at bounding box center [590, 341] width 0 height 0
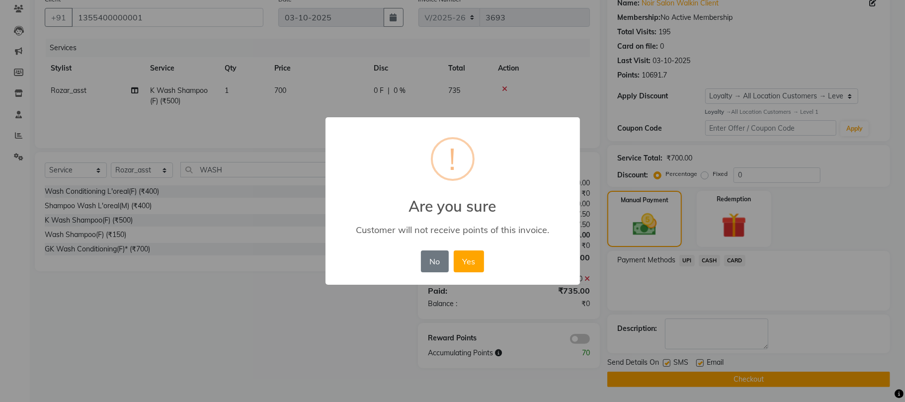
click at [471, 263] on button "Yes" at bounding box center [469, 262] width 30 height 22
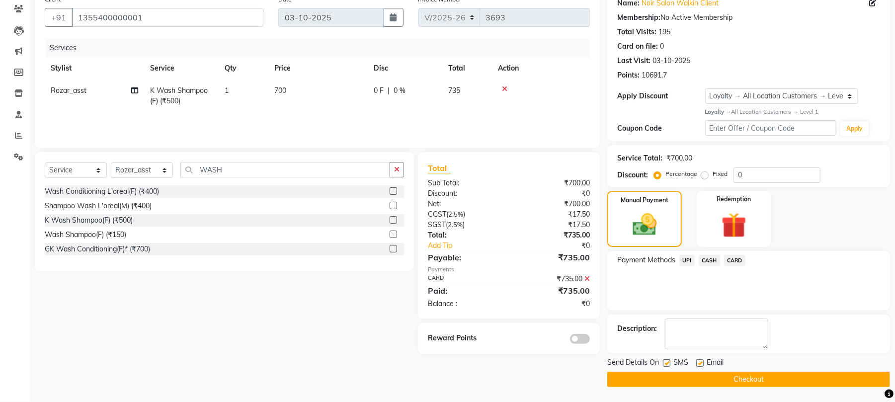
click at [667, 366] on div at bounding box center [666, 364] width 6 height 10
click at [669, 362] on label at bounding box center [666, 362] width 7 height 7
click at [669, 362] on input "checkbox" at bounding box center [666, 363] width 6 height 6
checkbox input "false"
click at [695, 361] on div "SMS" at bounding box center [679, 363] width 33 height 12
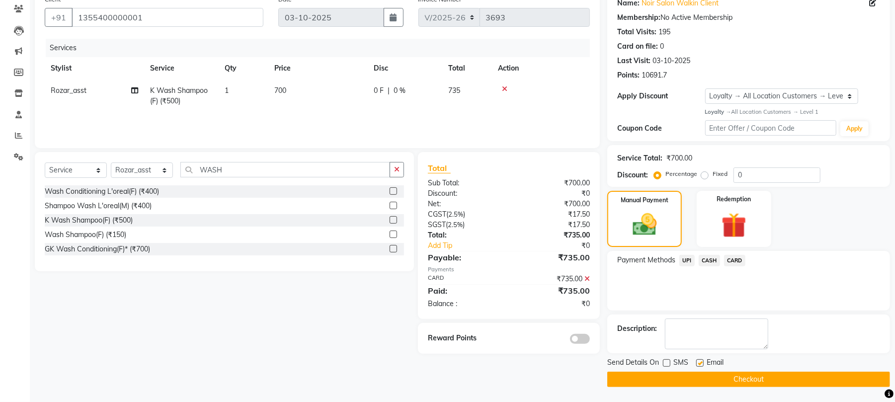
click at [697, 364] on label at bounding box center [699, 362] width 7 height 7
click at [697, 364] on input "checkbox" at bounding box center [699, 363] width 6 height 6
checkbox input "false"
click at [715, 376] on button "Checkout" at bounding box center [748, 379] width 283 height 15
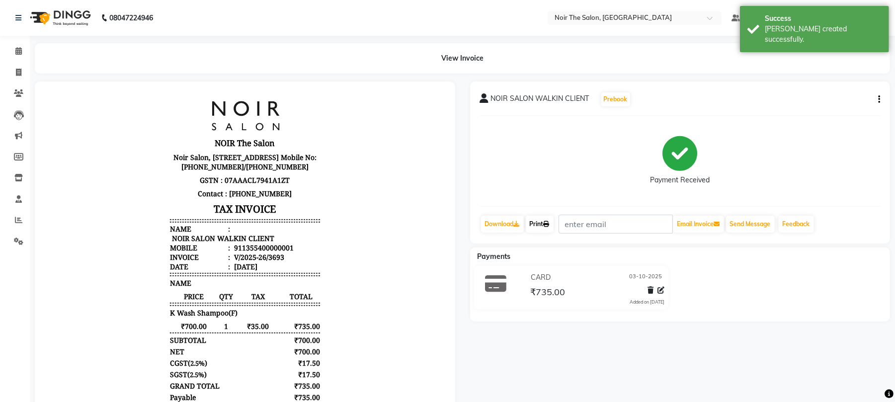
click at [548, 225] on icon at bounding box center [547, 224] width 6 height 6
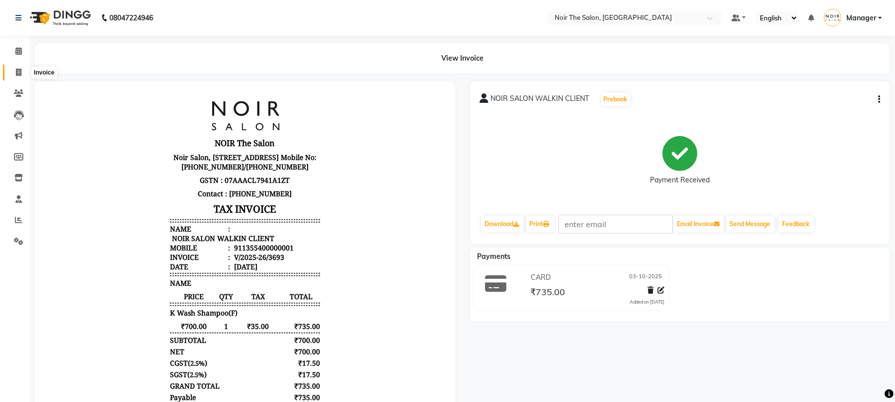
click at [21, 75] on icon at bounding box center [18, 72] width 5 height 7
select select "service"
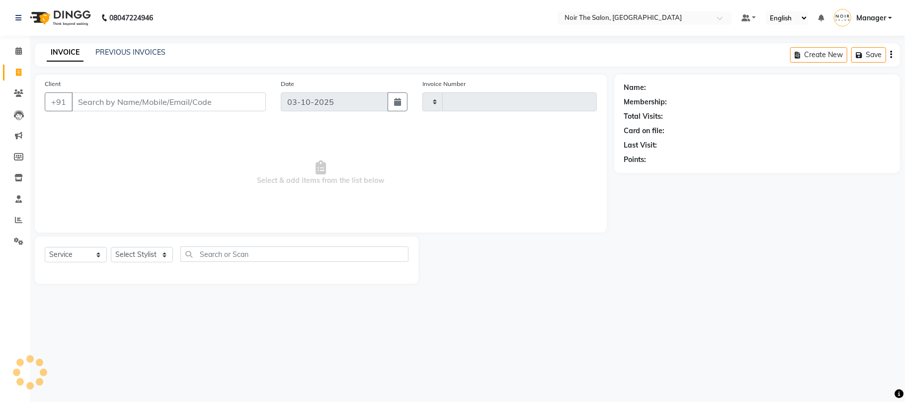
type input "3694"
select select "8026"
click at [136, 59] on div "INVOICE PREVIOUS INVOICES Create New Save Open Invoices" at bounding box center [467, 54] width 865 height 23
click at [136, 52] on link "PREVIOUS INVOICES" at bounding box center [130, 52] width 70 height 9
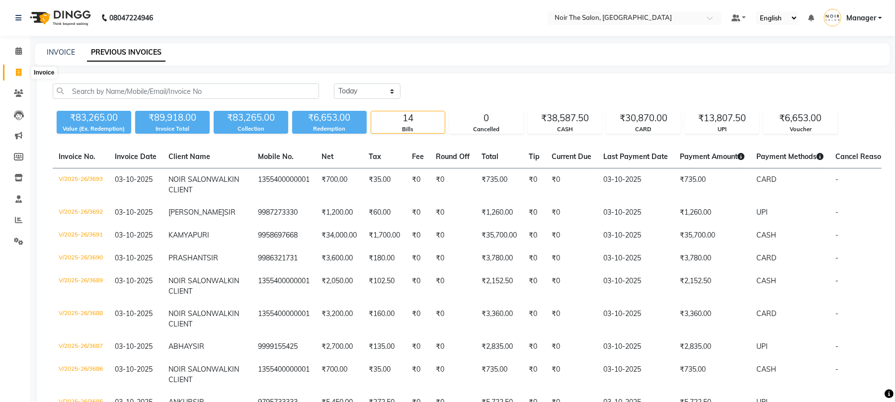
click at [21, 71] on icon at bounding box center [18, 72] width 5 height 7
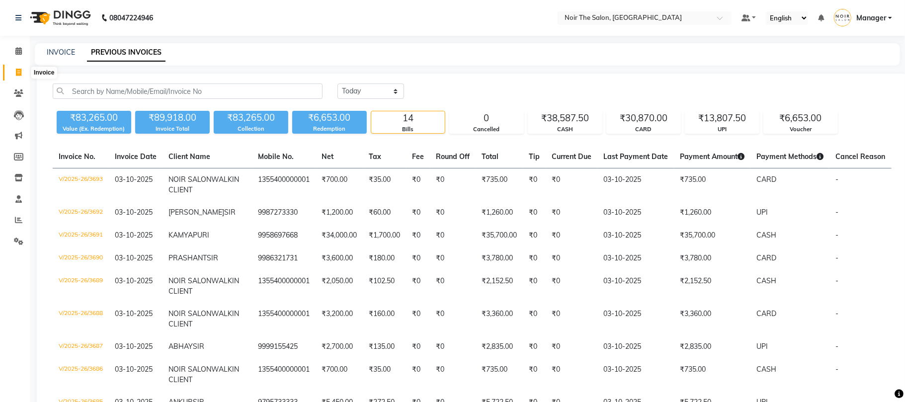
select select "service"
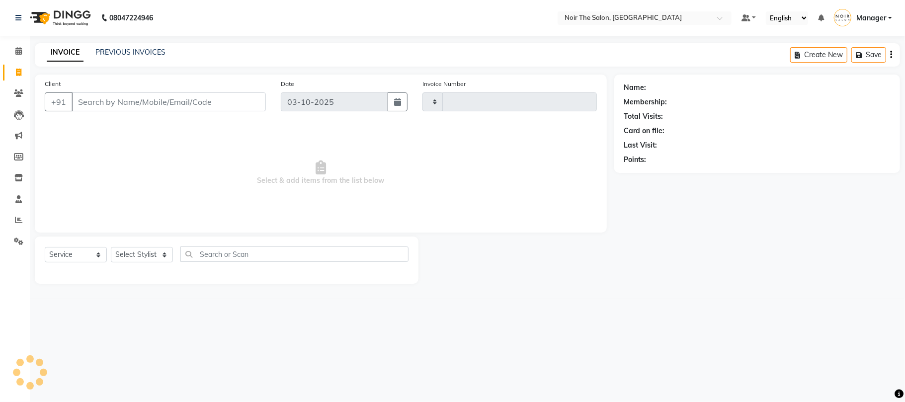
type input "3694"
select select "8026"
click at [130, 102] on input "Client" at bounding box center [169, 101] width 194 height 19
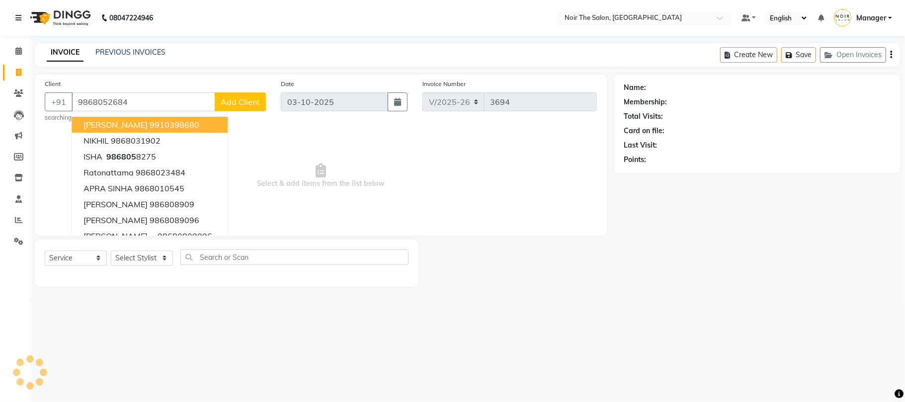
type input "9868052684"
select select "1: Object"
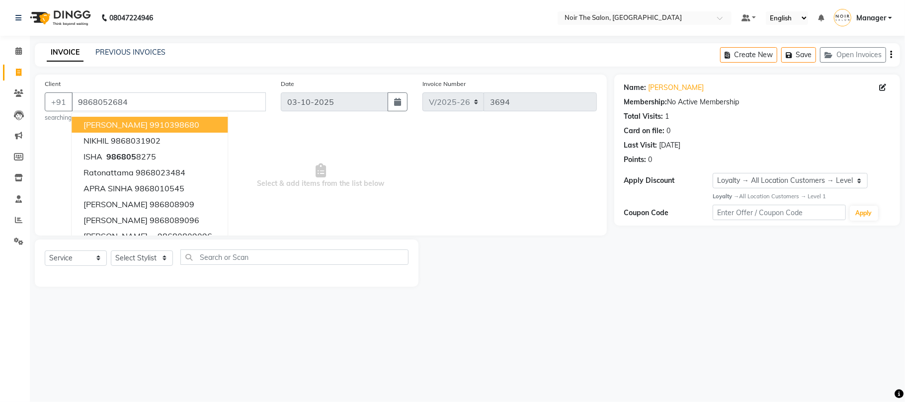
click at [395, 200] on span "Select & add items from the list below" at bounding box center [321, 175] width 552 height 99
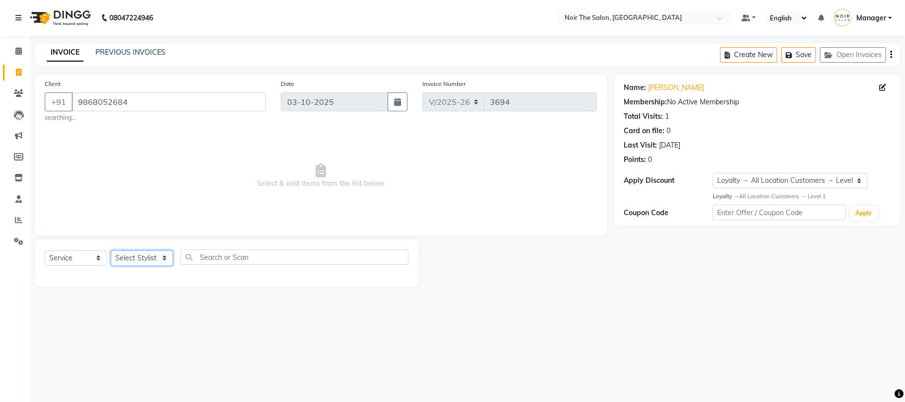
click at [142, 259] on select "Select Stylist Aalam Abhishek_Mgr Abhishek_Pdct Bhupinder Counter_Sales Manager…" at bounding box center [142, 258] width 62 height 15
click at [220, 119] on small "searching..." at bounding box center [155, 117] width 221 height 9
click at [201, 106] on input "9868052684" at bounding box center [169, 101] width 194 height 19
click at [18, 86] on link "Clients" at bounding box center [15, 94] width 24 height 16
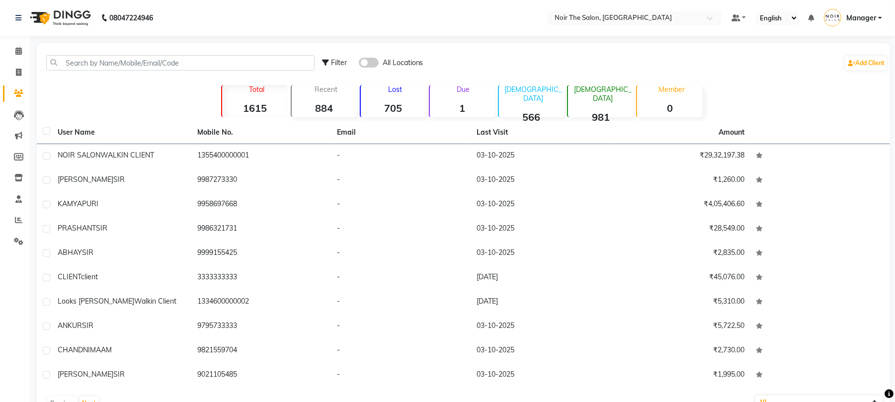
click at [126, 50] on div "Filter All Locations Add Client" at bounding box center [464, 62] width 850 height 31
drag, startPoint x: 128, startPoint y: 52, endPoint x: 131, endPoint y: 56, distance: 5.4
click at [130, 55] on div "Filter All Locations Add Client" at bounding box center [464, 62] width 850 height 31
click at [132, 57] on input "text" at bounding box center [180, 62] width 268 height 15
paste input "9868052684"
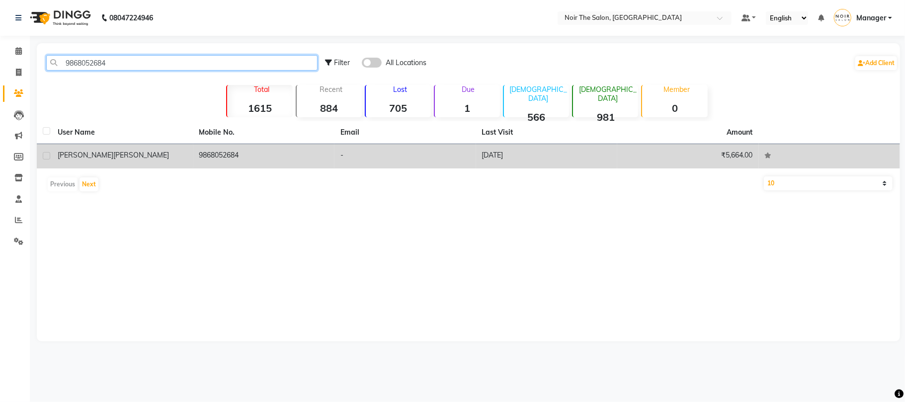
type input "9868052684"
click at [230, 146] on td "9868052684" at bounding box center [264, 156] width 142 height 24
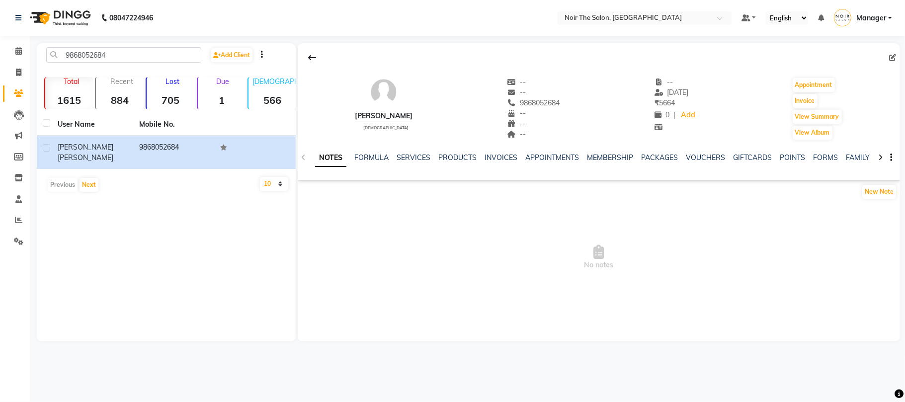
click at [418, 149] on div "NOTES FORMULA SERVICES PRODUCTS INVOICES APPOINTMENTS MEMBERSHIP PACKAGES VOUCH…" at bounding box center [599, 158] width 602 height 34
click at [416, 156] on link "SERVICES" at bounding box center [414, 157] width 34 height 9
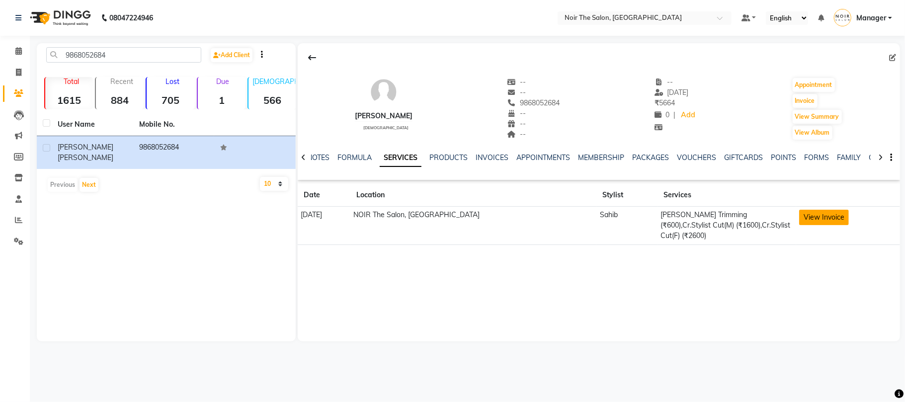
click at [833, 220] on button "View Invoice" at bounding box center [824, 217] width 50 height 15
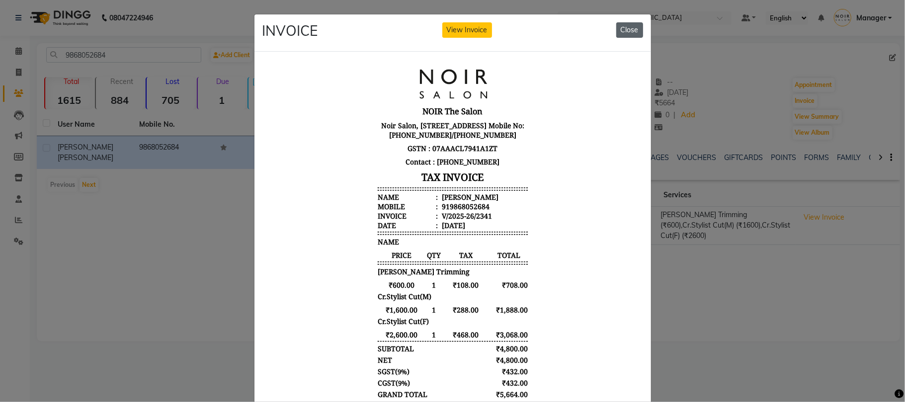
click at [624, 28] on button "Close" at bounding box center [629, 29] width 27 height 15
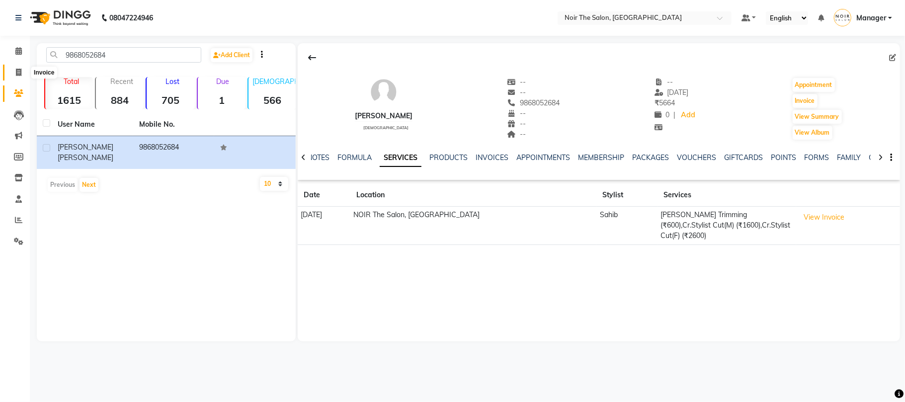
click at [10, 70] on span at bounding box center [18, 72] width 17 height 11
select select "8026"
select select "service"
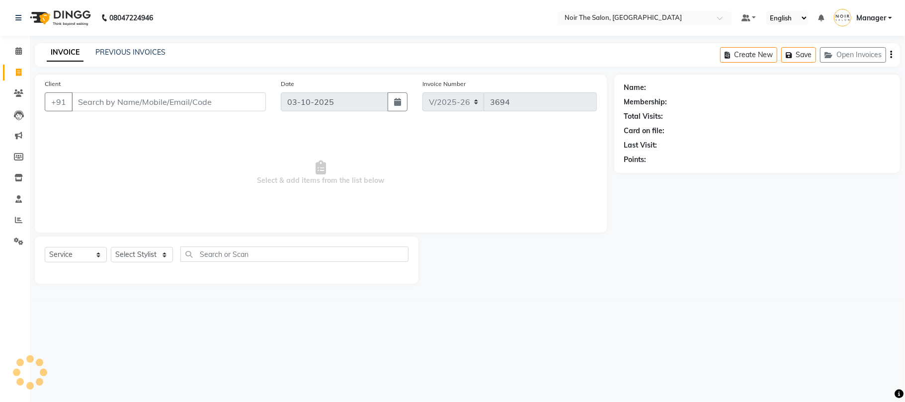
click at [132, 108] on input "Client" at bounding box center [169, 101] width 194 height 19
type input "9868052684"
select select "1: Object"
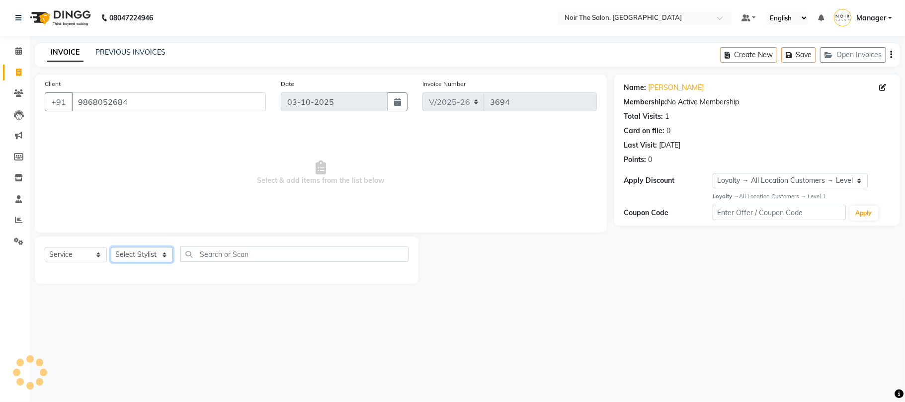
click at [150, 251] on select "Select Stylist Aalam Abhishek_Mgr Abhishek_Pdct Bhupinder Counter_Sales Manager…" at bounding box center [142, 254] width 62 height 15
select select "72623"
click at [111, 247] on select "Select Stylist Aalam Abhishek_Mgr Abhishek_Pdct Bhupinder Counter_Sales Manager…" at bounding box center [142, 254] width 62 height 15
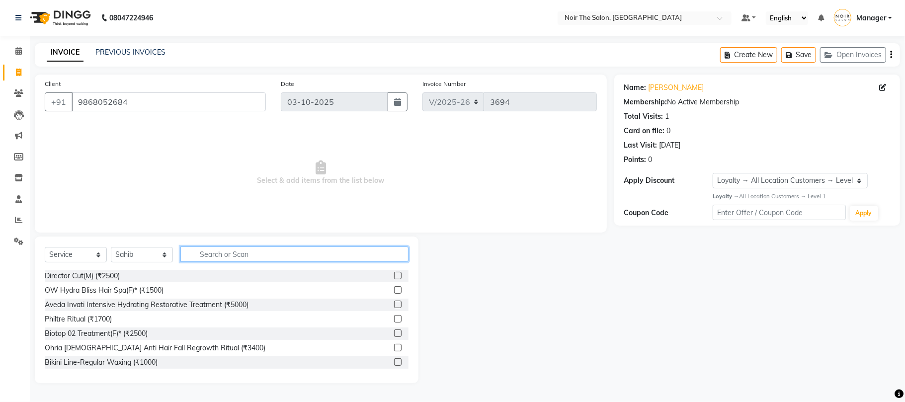
click at [215, 254] on input "text" at bounding box center [294, 254] width 228 height 15
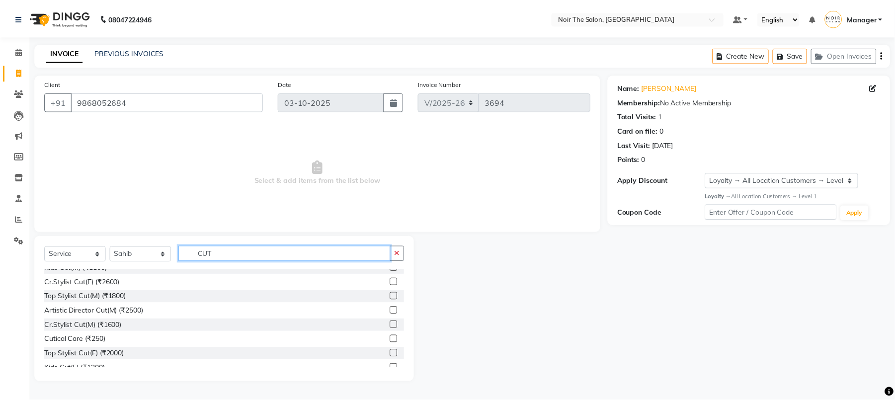
scroll to position [66, 0]
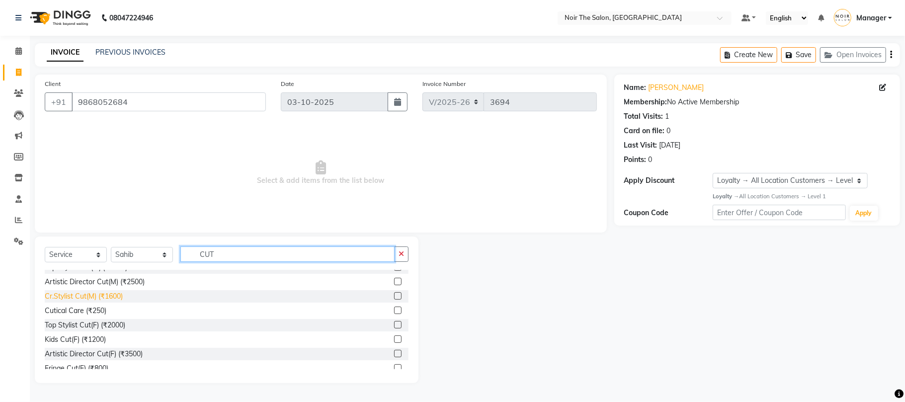
type input "CUT"
click at [96, 300] on div "Cr.Stylist Cut(M) (₹1600)" at bounding box center [84, 296] width 78 height 10
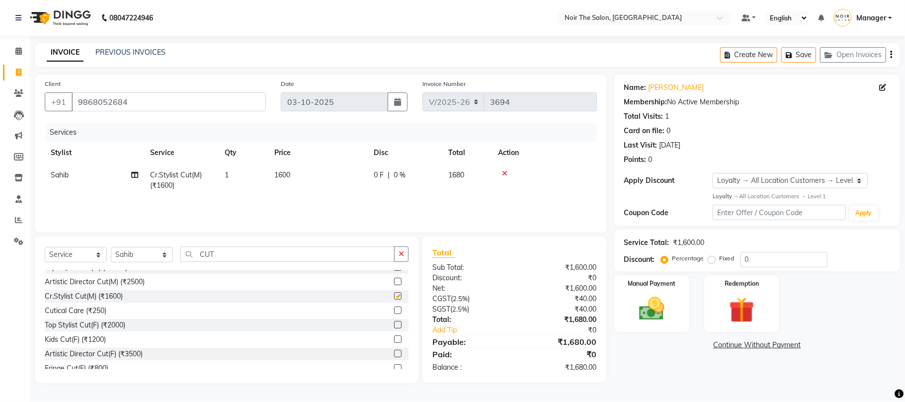
checkbox input "false"
click at [673, 319] on img at bounding box center [651, 309] width 43 height 31
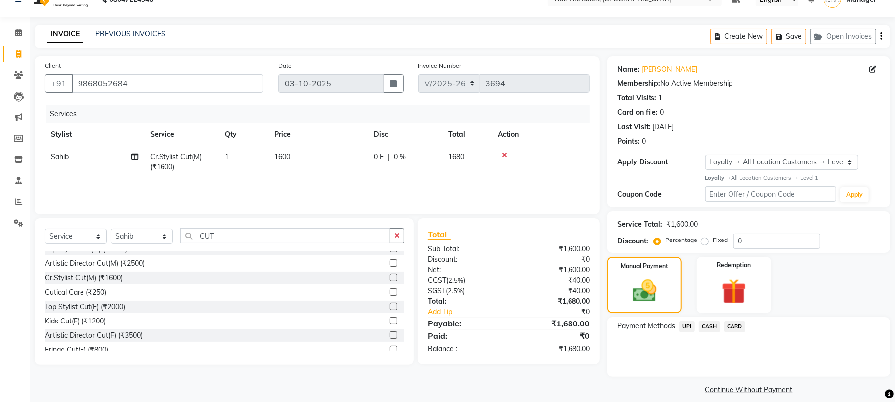
scroll to position [28, 0]
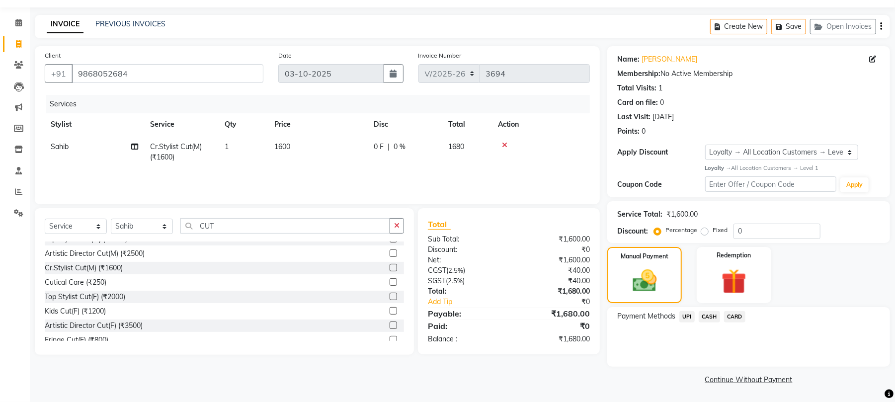
click at [705, 321] on span "CASH" at bounding box center [709, 316] width 21 height 11
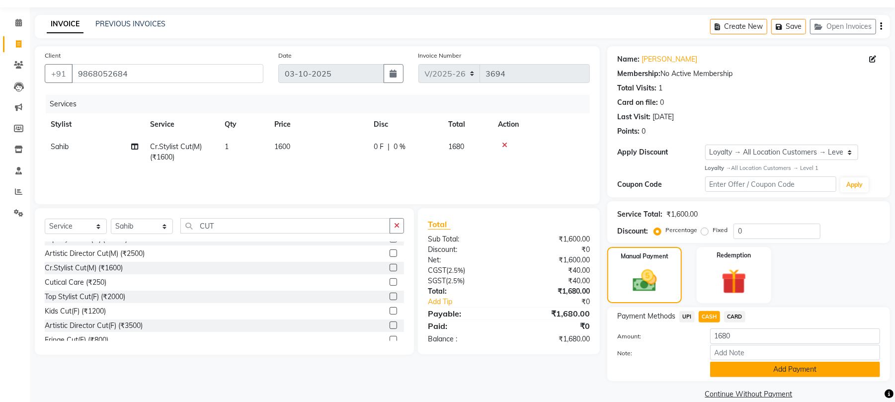
click at [770, 366] on button "Add Payment" at bounding box center [795, 369] width 170 height 15
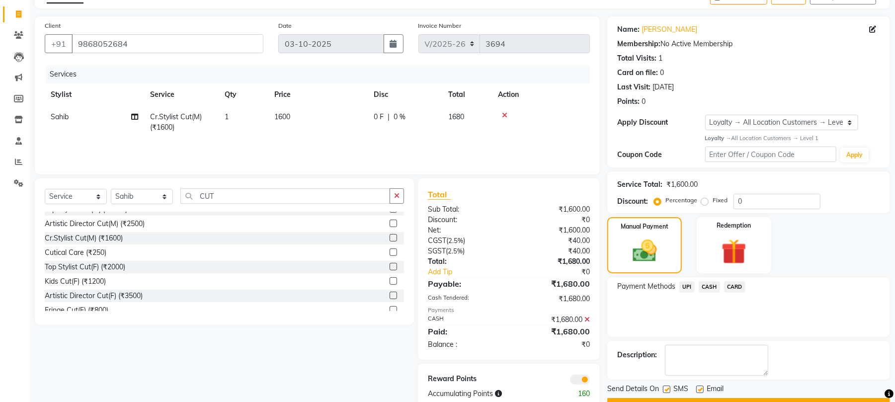
scroll to position [86, 0]
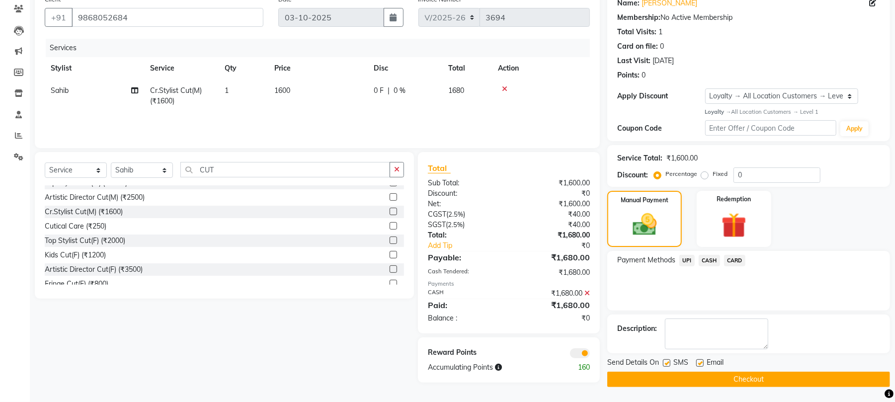
click at [579, 348] on span at bounding box center [580, 353] width 20 height 10
click at [590, 355] on input "checkbox" at bounding box center [590, 355] width 0 height 0
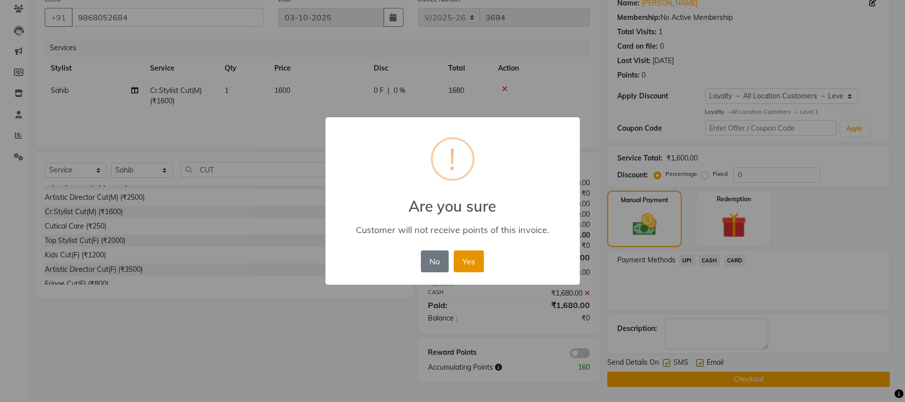
click at [467, 261] on button "Yes" at bounding box center [469, 262] width 30 height 22
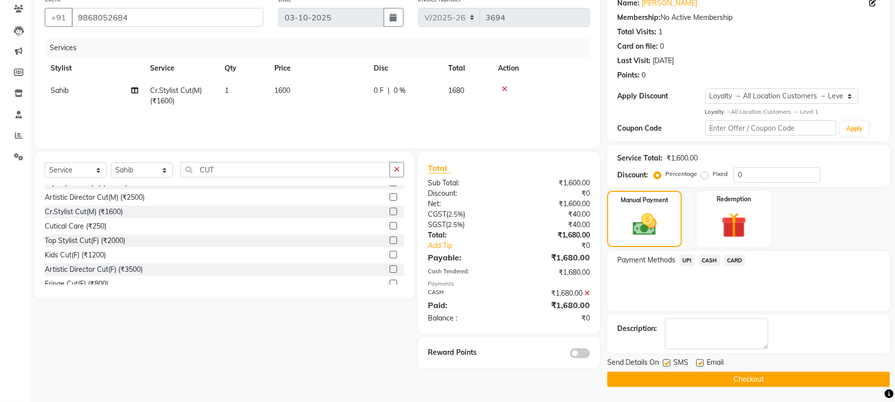
click at [666, 360] on label at bounding box center [666, 362] width 7 height 7
click at [666, 360] on input "checkbox" at bounding box center [666, 363] width 6 height 6
checkbox input "false"
click at [709, 366] on span "Email" at bounding box center [715, 363] width 17 height 12
click at [702, 364] on label at bounding box center [699, 362] width 7 height 7
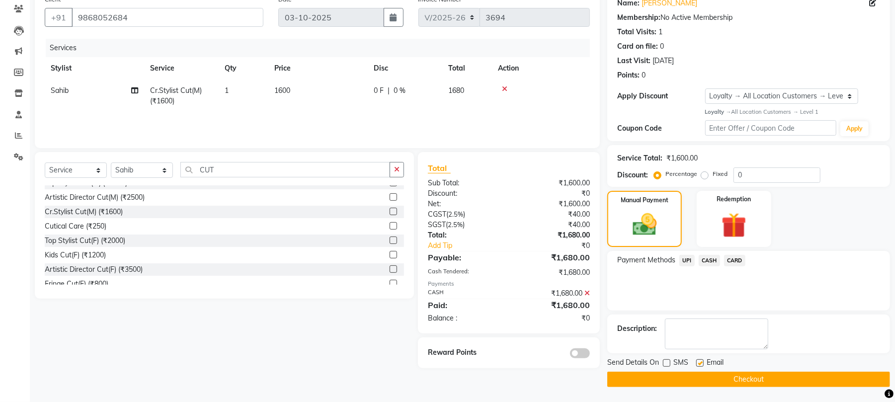
click at [702, 364] on input "checkbox" at bounding box center [699, 363] width 6 height 6
checkbox input "false"
click at [712, 384] on button "Checkout" at bounding box center [748, 379] width 283 height 15
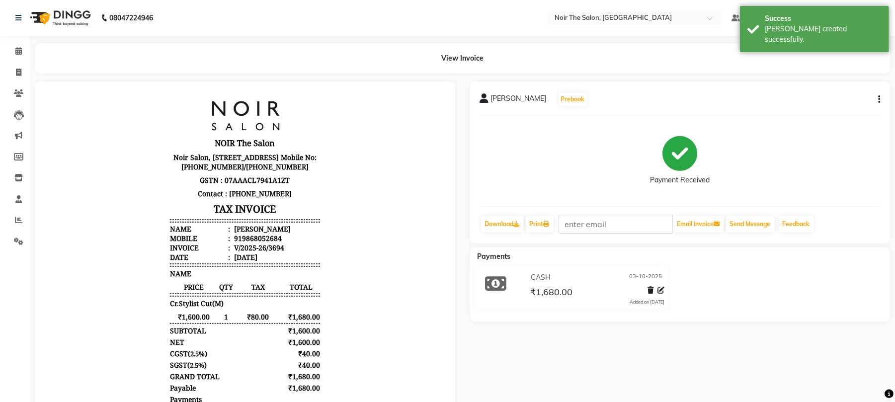
click at [536, 234] on div "RISHABH BOTHRA Prebook Payment Received Download Print Email Invoice Send Messa…" at bounding box center [680, 163] width 421 height 162
click at [541, 228] on link "Print" at bounding box center [540, 224] width 28 height 17
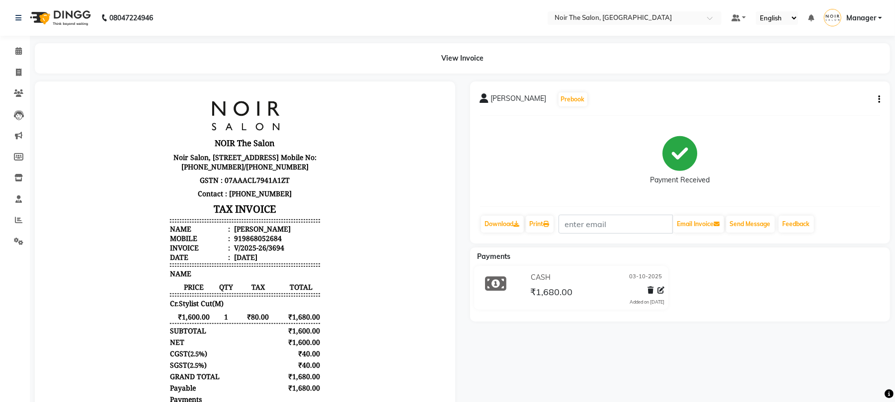
click at [12, 64] on li "Invoice" at bounding box center [15, 72] width 30 height 21
click at [14, 57] on link "Calendar" at bounding box center [15, 51] width 24 height 16
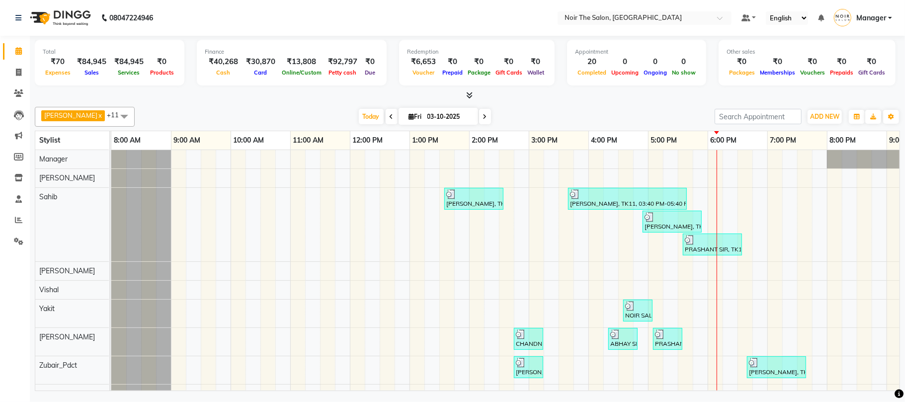
click at [31, 229] on div "Total ₹70 Expenses ₹84,945 Sales ₹84,945 Services ₹0 Products Finance ₹40,268 C…" at bounding box center [467, 215] width 875 height 358
click at [10, 240] on span at bounding box center [18, 241] width 17 height 11
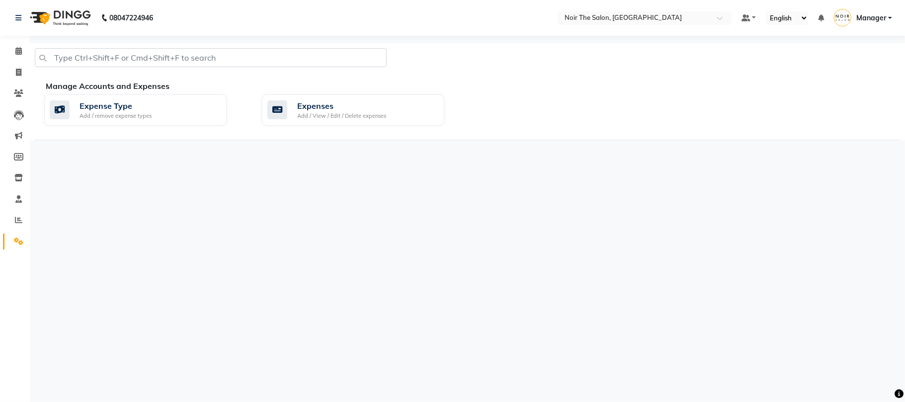
click at [301, 91] on div "Manage Accounts and Expenses Expense Type Add / remove expense types Expenses A…" at bounding box center [467, 110] width 865 height 60
click at [309, 100] on div "Expenses" at bounding box center [341, 106] width 89 height 12
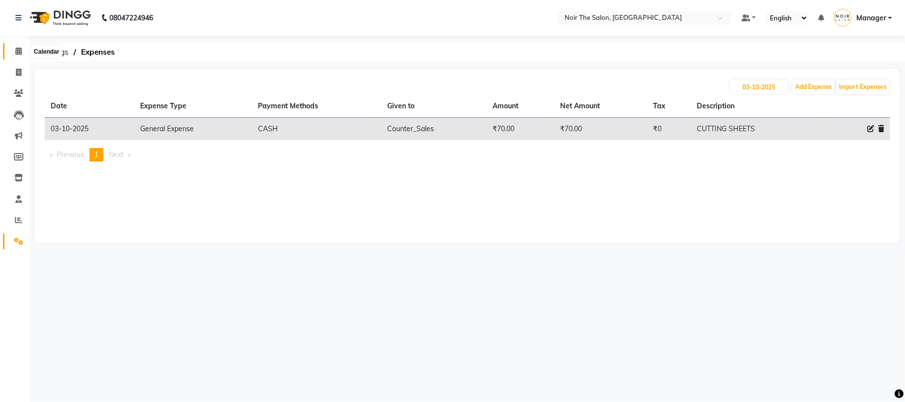
click at [10, 50] on span at bounding box center [18, 51] width 17 height 11
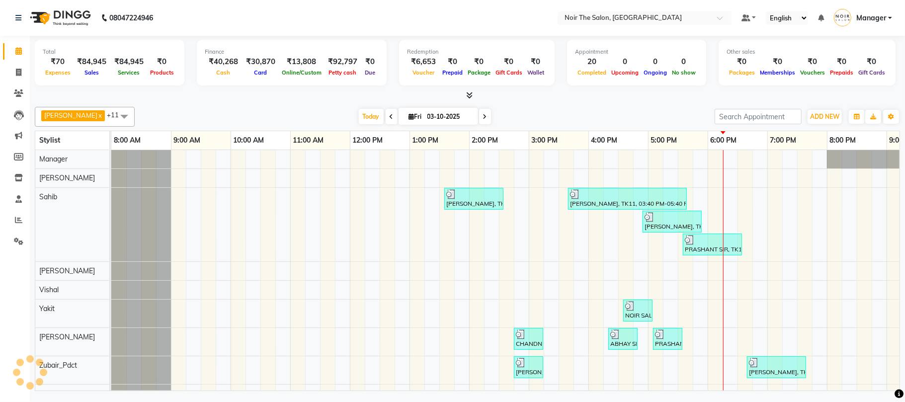
scroll to position [0, 106]
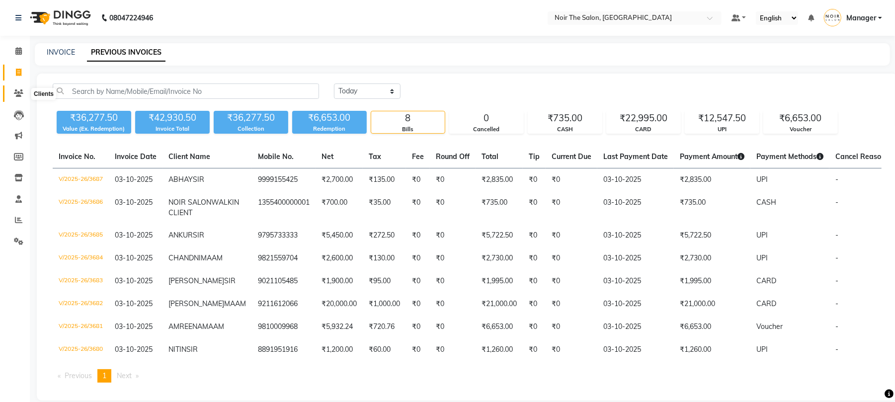
click at [20, 88] on span at bounding box center [18, 93] width 17 height 11
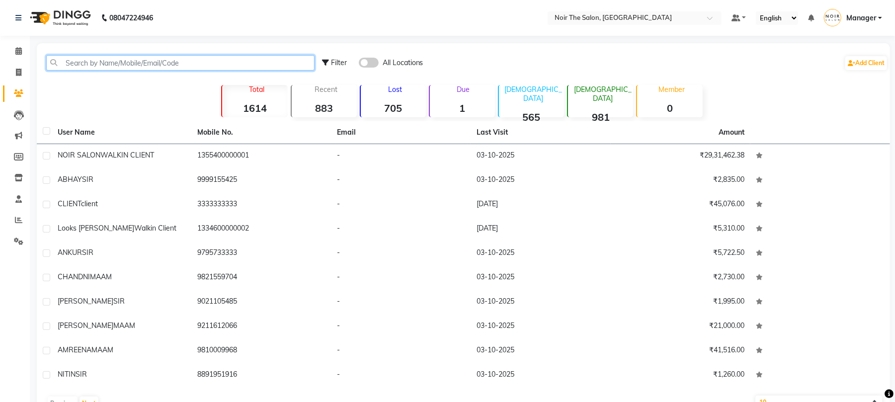
click at [111, 68] on input "text" at bounding box center [180, 62] width 268 height 15
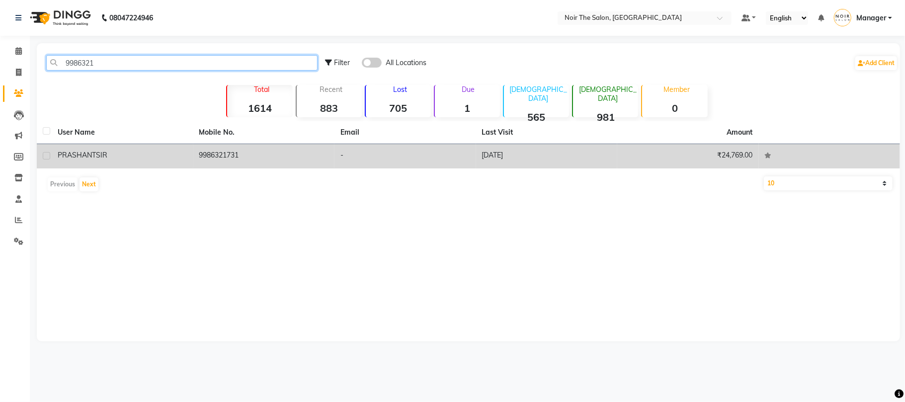
type input "9986321"
click at [146, 152] on div "PRASHANT SIR" at bounding box center [123, 155] width 130 height 10
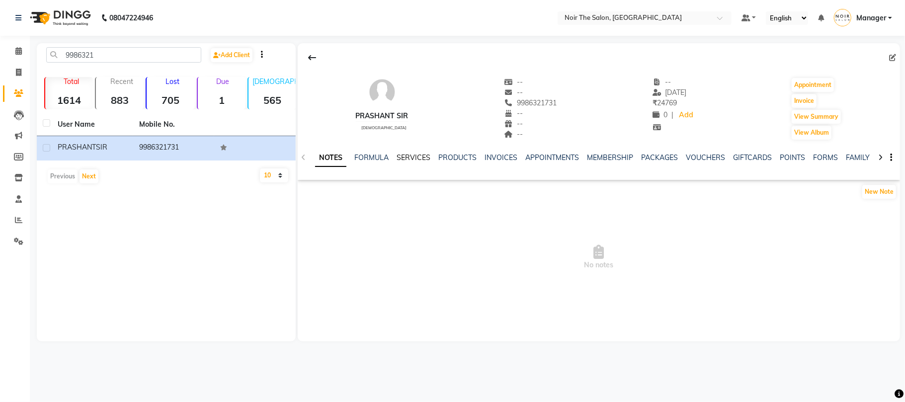
click at [410, 160] on link "SERVICES" at bounding box center [414, 157] width 34 height 9
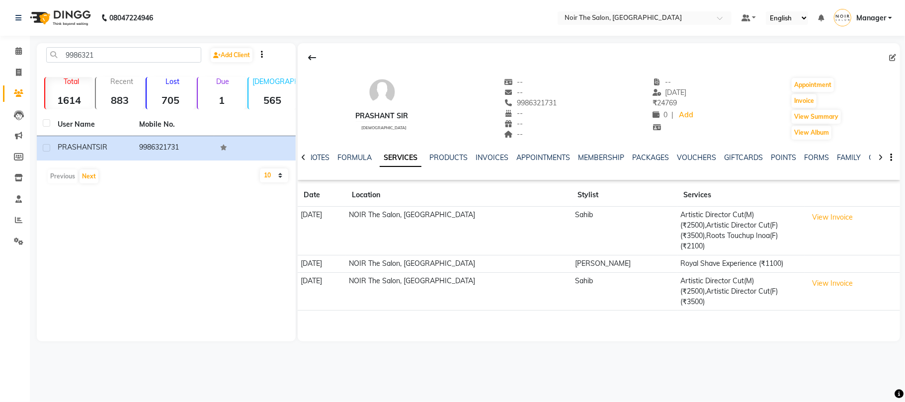
click at [846, 231] on td "View Invoice" at bounding box center [852, 231] width 95 height 49
click at [832, 215] on button "View Invoice" at bounding box center [833, 217] width 50 height 15
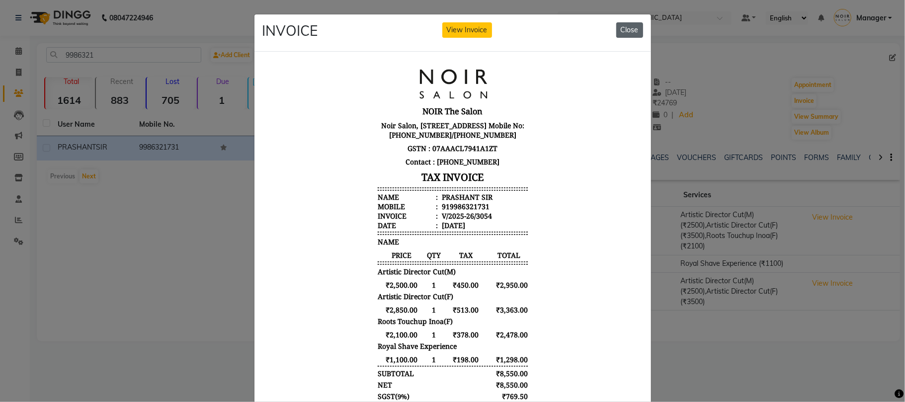
click at [634, 29] on button "Close" at bounding box center [629, 29] width 27 height 15
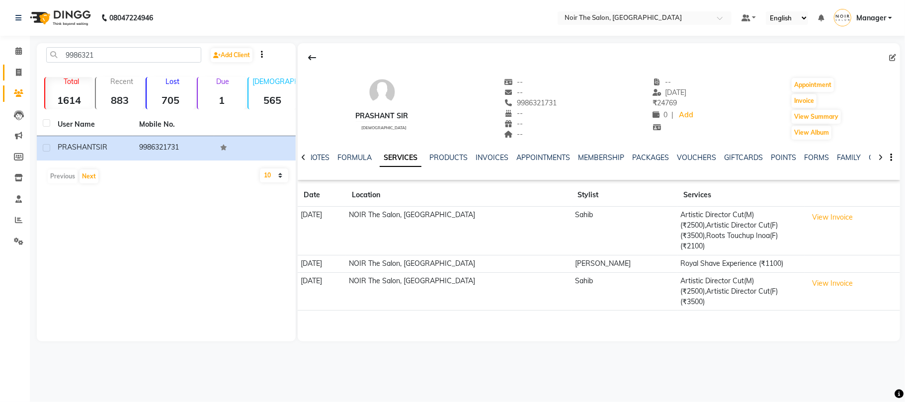
click at [15, 65] on link "Invoice" at bounding box center [15, 73] width 24 height 16
select select "8026"
select select "service"
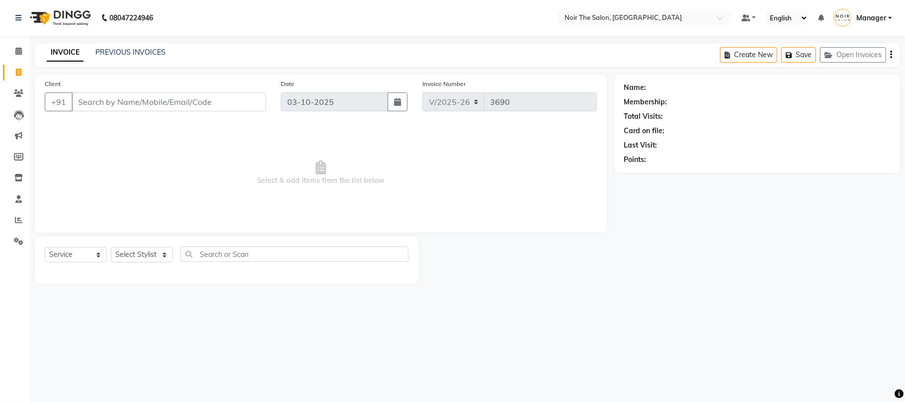
click at [132, 284] on main "INVOICE PREVIOUS INVOICES Create New Save Open Invoices Client +91 Date [DATE] …" at bounding box center [467, 171] width 875 height 256
click at [140, 253] on select "Select Stylist Aalam Abhishek_Mgr Abhishek_Pdct [PERSON_NAME] Counter_Sales Man…" at bounding box center [142, 254] width 62 height 15
select select "72628"
click at [111, 247] on select "Select Stylist Aalam Abhishek_Mgr Abhishek_Pdct [PERSON_NAME] Counter_Sales Man…" at bounding box center [142, 254] width 62 height 15
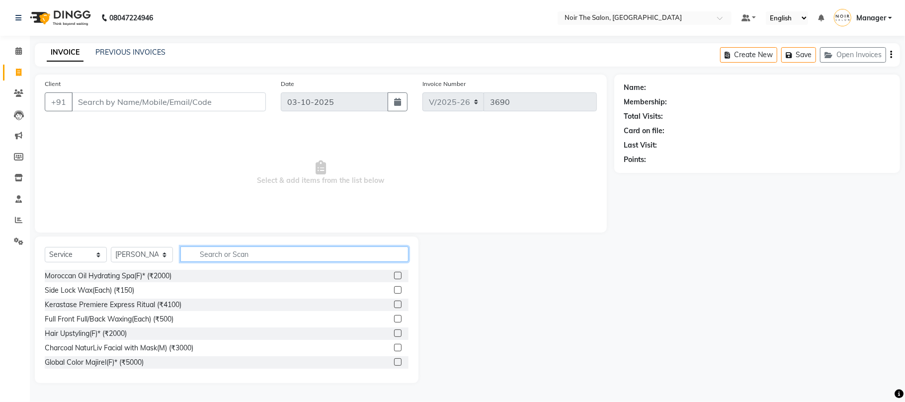
click at [211, 249] on input "text" at bounding box center [294, 254] width 228 height 15
type input "I"
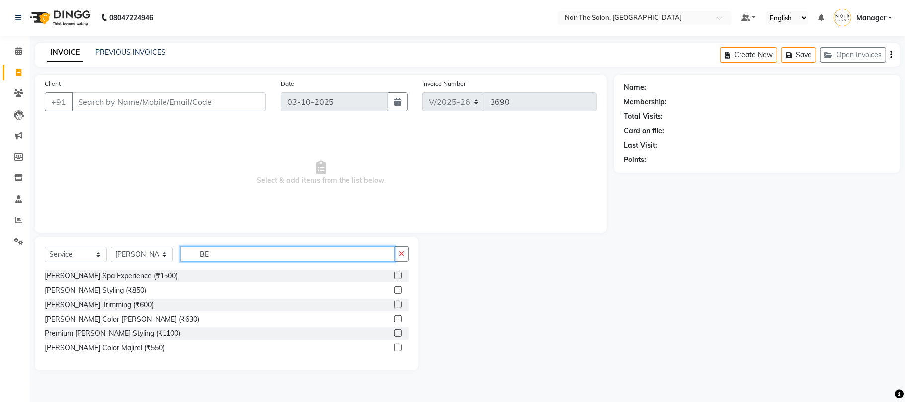
type input "B"
type input "[PERSON_NAME]"
click at [83, 305] on div "[PERSON_NAME] Trimming (₹600)" at bounding box center [99, 305] width 109 height 10
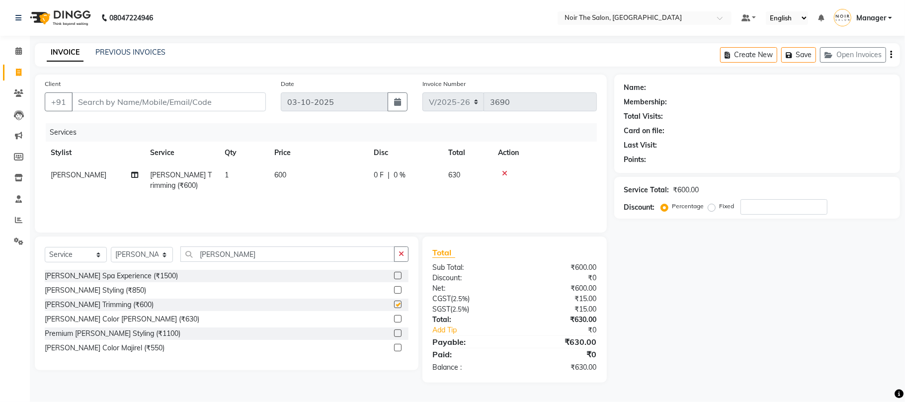
checkbox input "false"
click at [313, 177] on td "600" at bounding box center [317, 180] width 99 height 33
click at [268, 177] on td "1" at bounding box center [244, 180] width 50 height 33
select select "72628"
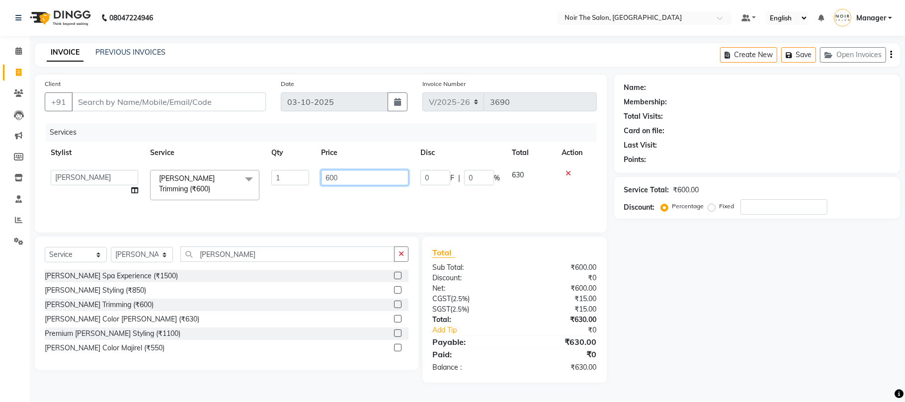
click at [346, 176] on input "600" at bounding box center [364, 177] width 87 height 15
type input "1100"
click at [156, 263] on div "Select Service Product Membership Package Voucher Prepaid Gift Card Select Styl…" at bounding box center [227, 258] width 364 height 23
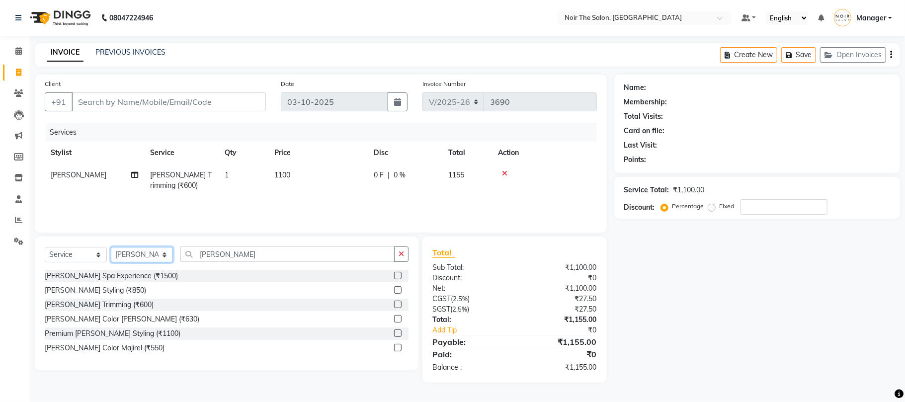
click at [158, 253] on select "Select Stylist Aalam Abhishek_Mgr Abhishek_Pdct [PERSON_NAME] Counter_Sales Man…" at bounding box center [142, 254] width 62 height 15
select select "72623"
click at [111, 247] on select "Select Stylist Aalam Abhishek_Mgr Abhishek_Pdct [PERSON_NAME] Counter_Sales Man…" at bounding box center [142, 254] width 62 height 15
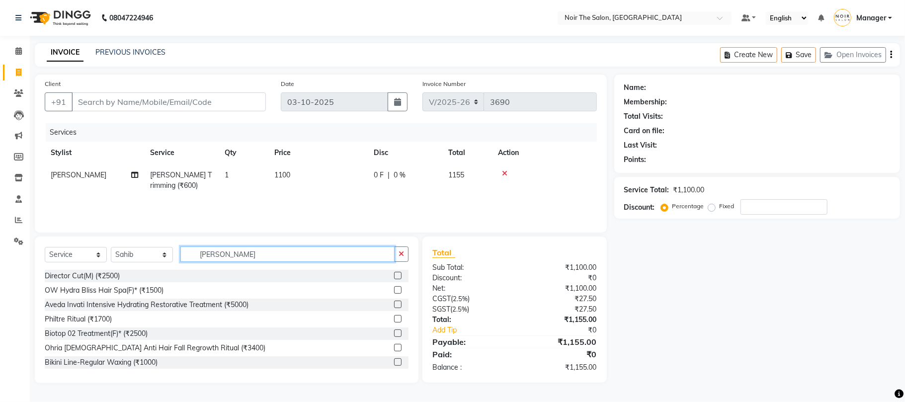
click at [243, 256] on input "[PERSON_NAME]" at bounding box center [287, 254] width 214 height 15
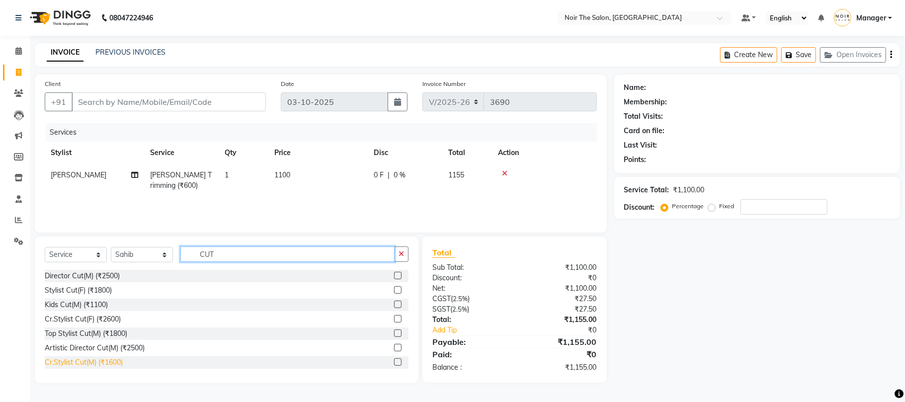
type input "CUT"
click at [106, 368] on div "Cr.Stylist Cut(M) (₹1600)" at bounding box center [84, 362] width 78 height 10
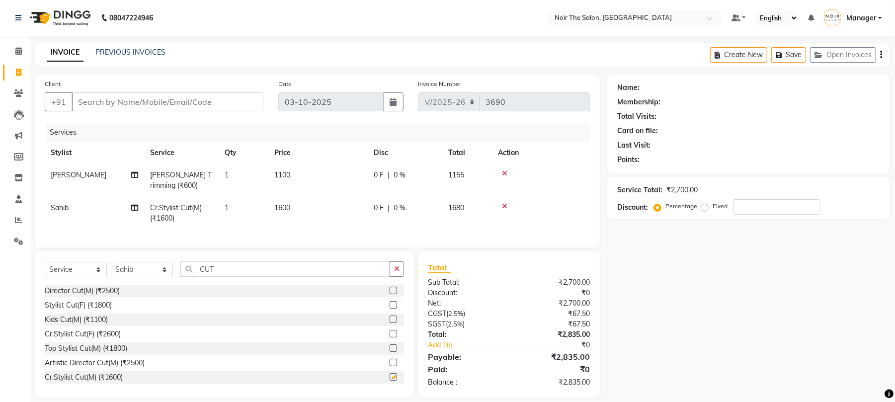
checkbox input "false"
click at [304, 211] on td "1600" at bounding box center [317, 213] width 99 height 33
select select "72623"
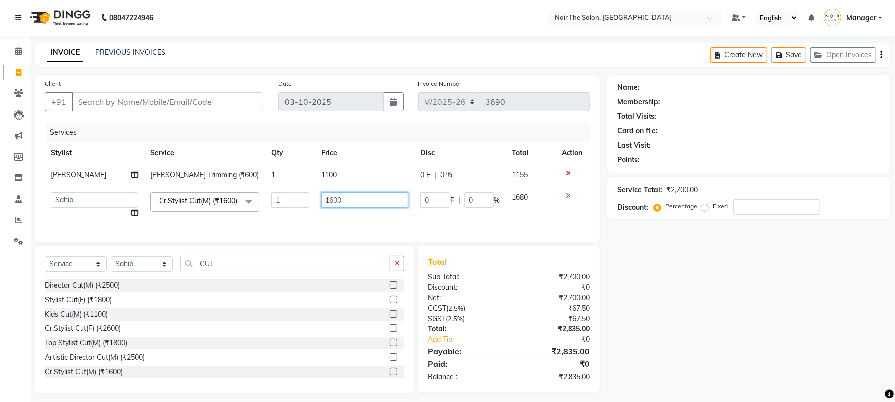
click at [323, 197] on input "1600" at bounding box center [364, 199] width 87 height 15
click at [326, 197] on input "1600" at bounding box center [364, 199] width 87 height 15
type input "5"
type input "2500"
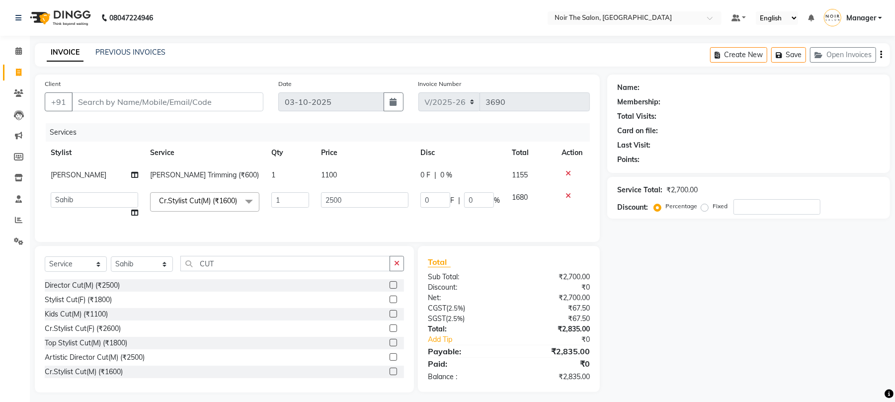
click at [331, 219] on td "2500" at bounding box center [364, 205] width 99 height 38
select select "72623"
click at [126, 100] on input "Client" at bounding box center [168, 101] width 192 height 19
paste input "9986321731"
type input "9986321731"
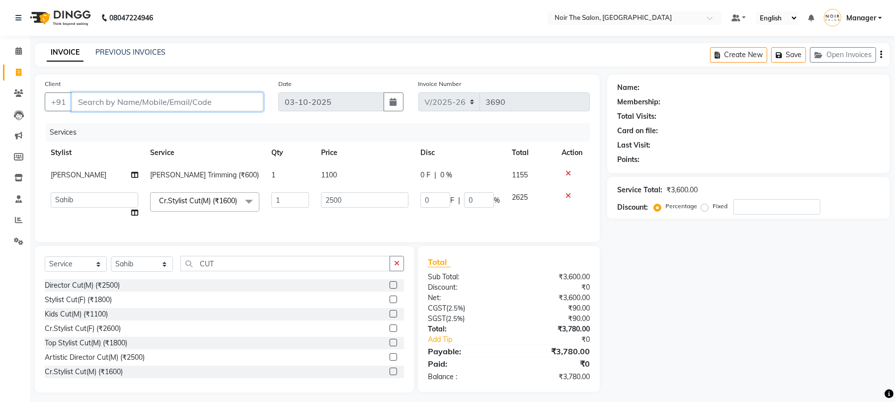
type input "0"
type input "9986321731"
select select "1: Object"
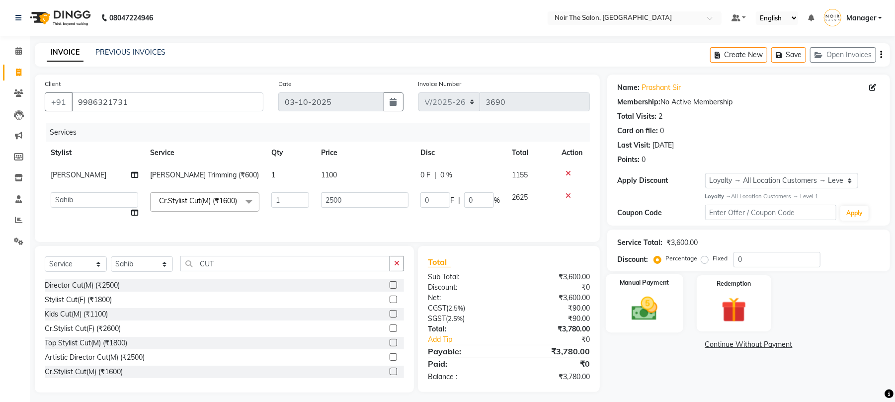
click at [625, 295] on img at bounding box center [644, 309] width 43 height 30
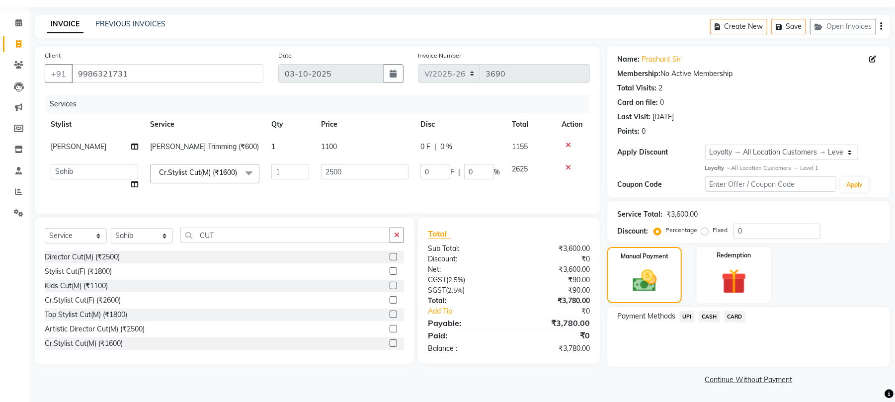
click at [746, 321] on div "Payment Methods UPI CASH CARD" at bounding box center [748, 317] width 263 height 13
click at [744, 319] on span "CARD" at bounding box center [734, 316] width 21 height 11
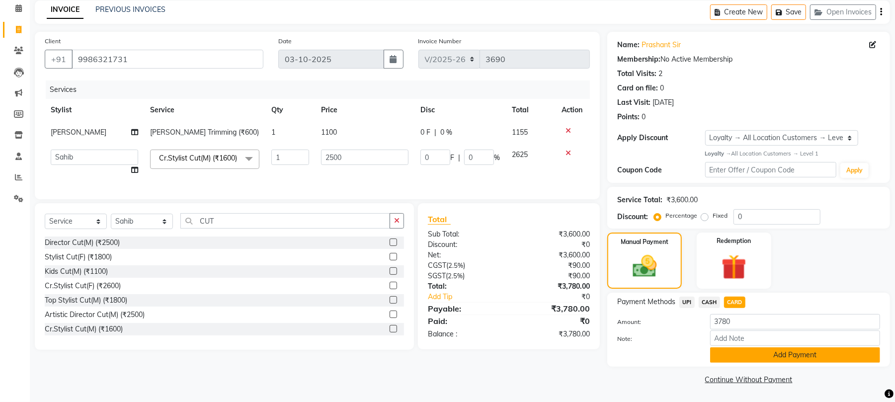
click at [778, 361] on button "Add Payment" at bounding box center [795, 354] width 170 height 15
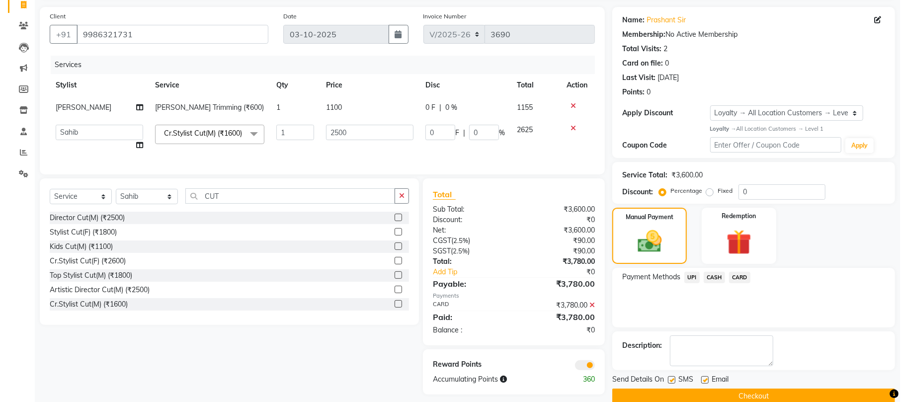
scroll to position [89, 0]
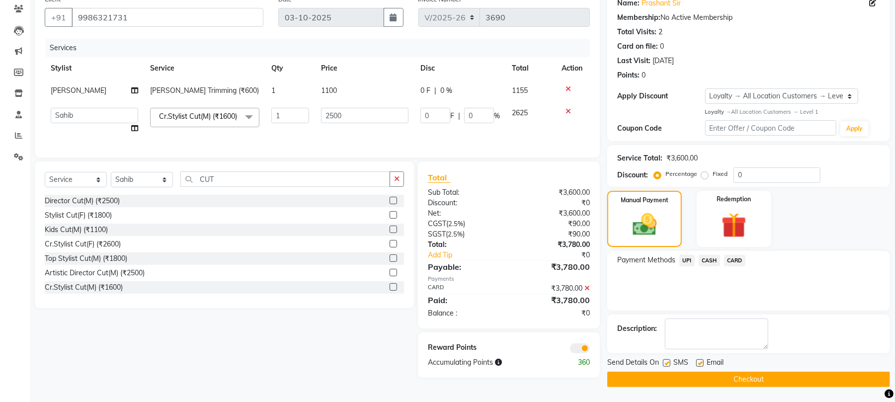
click at [581, 353] on span at bounding box center [580, 349] width 20 height 10
click at [590, 350] on input "checkbox" at bounding box center [590, 350] width 0 height 0
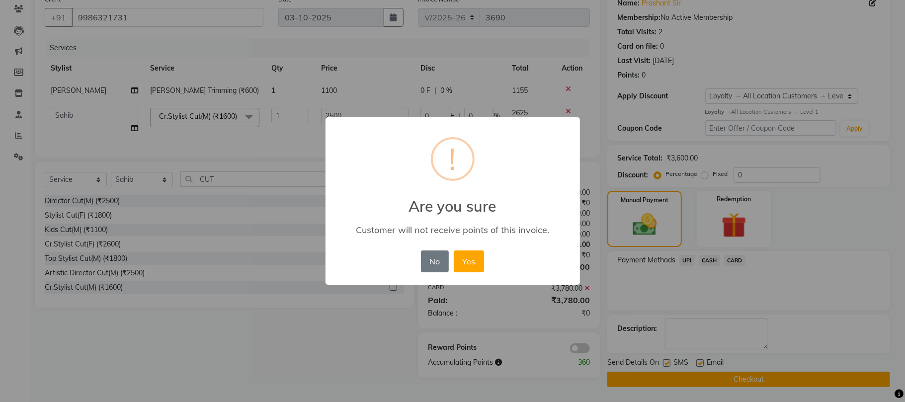
click at [464, 273] on div "No No Yes" at bounding box center [453, 261] width 68 height 27
click at [476, 259] on button "Yes" at bounding box center [469, 262] width 30 height 22
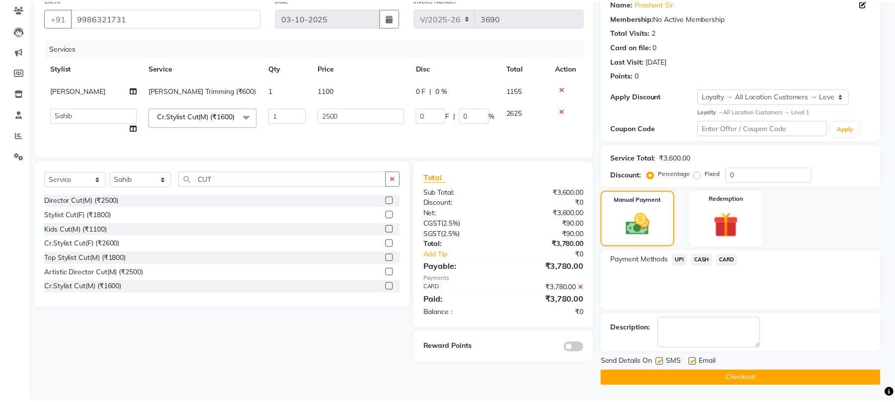
scroll to position [86, 0]
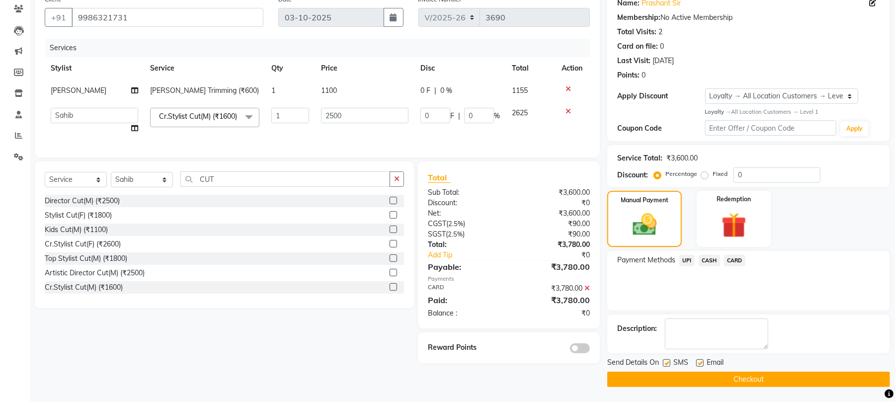
click at [698, 361] on label at bounding box center [699, 362] width 7 height 7
click at [698, 361] on input "checkbox" at bounding box center [699, 363] width 6 height 6
checkbox input "false"
click at [689, 372] on button "Checkout" at bounding box center [748, 379] width 283 height 15
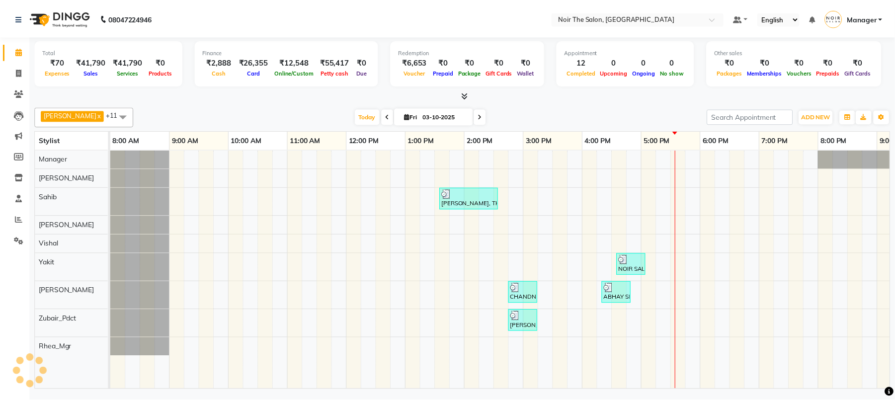
scroll to position [0, 106]
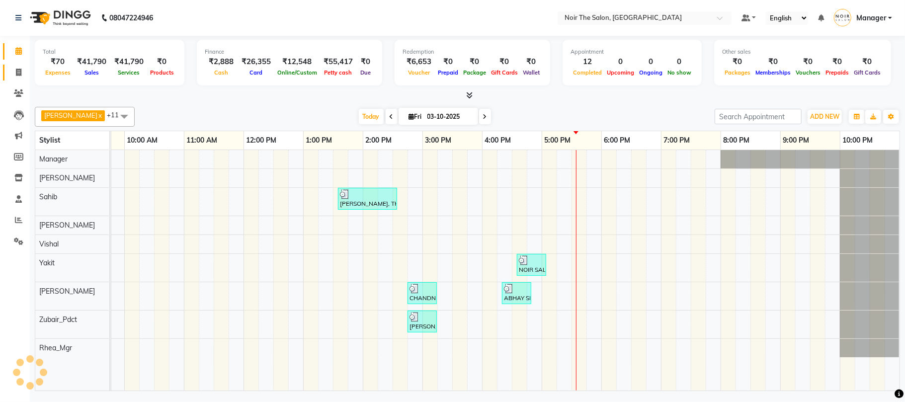
click at [22, 70] on span at bounding box center [18, 72] width 17 height 11
select select "service"
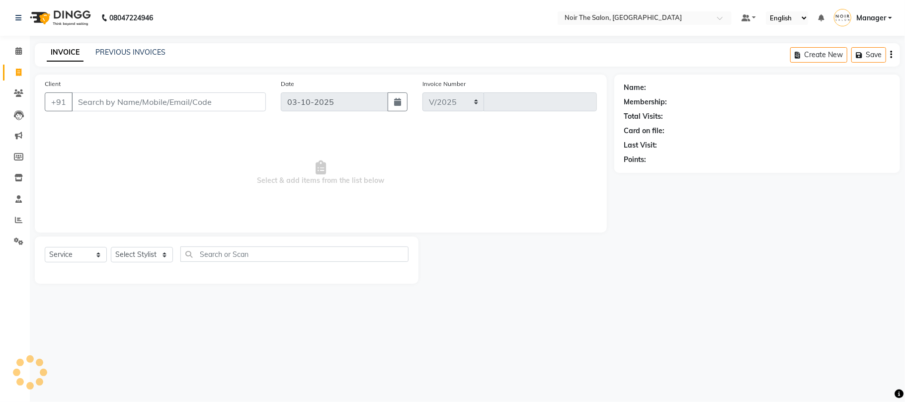
select select "8026"
type input "3690"
click at [14, 96] on icon at bounding box center [18, 92] width 9 height 7
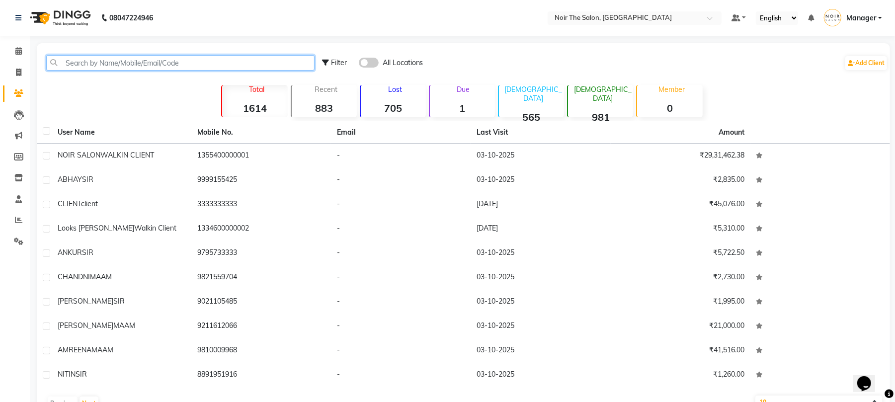
click at [104, 63] on input "text" at bounding box center [180, 62] width 268 height 15
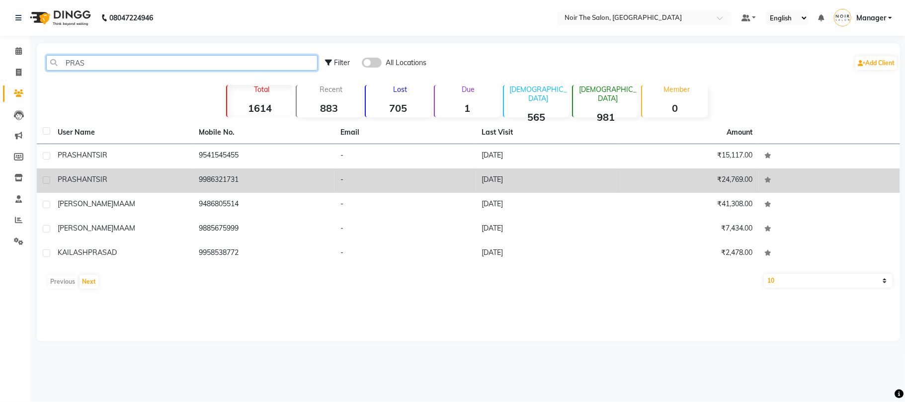
type input "PRAS"
click at [148, 184] on div "PRASHANT SIR" at bounding box center [123, 179] width 130 height 10
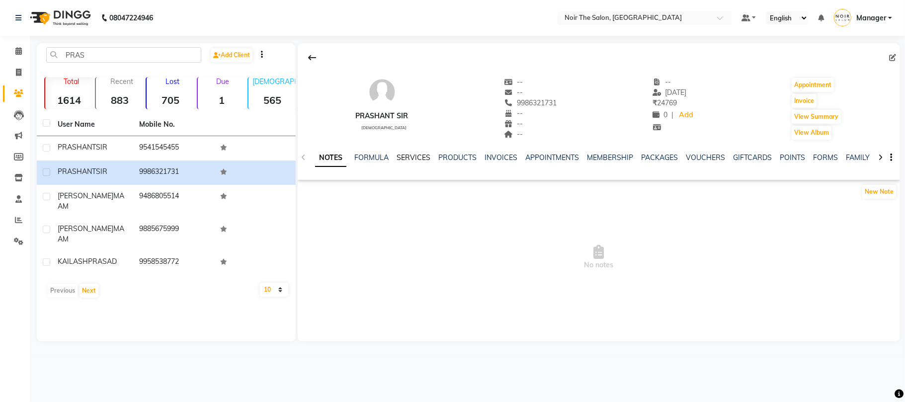
click at [408, 159] on link "SERVICES" at bounding box center [414, 157] width 34 height 9
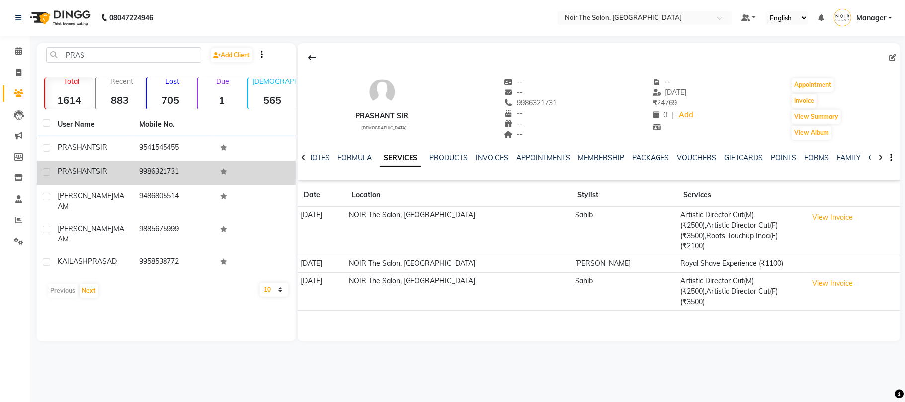
drag, startPoint x: 183, startPoint y: 170, endPoint x: 132, endPoint y: 166, distance: 51.4
click at [133, 166] on td "9986321731" at bounding box center [174, 173] width 82 height 24
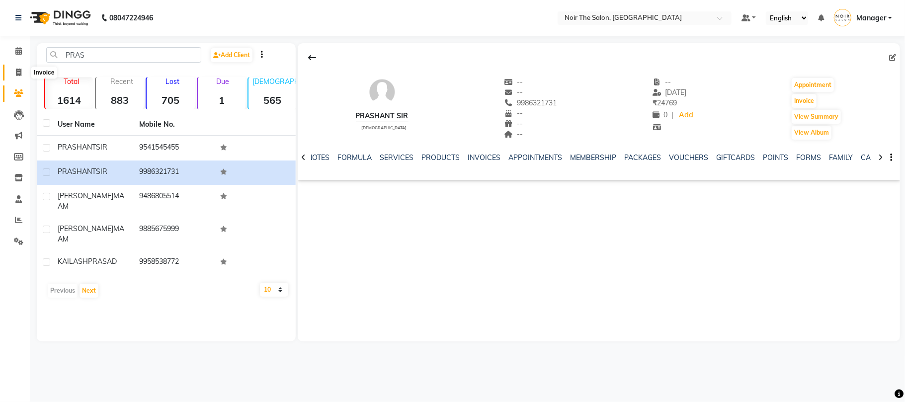
click at [20, 68] on span at bounding box center [18, 72] width 17 height 11
select select "8026"
select select "service"
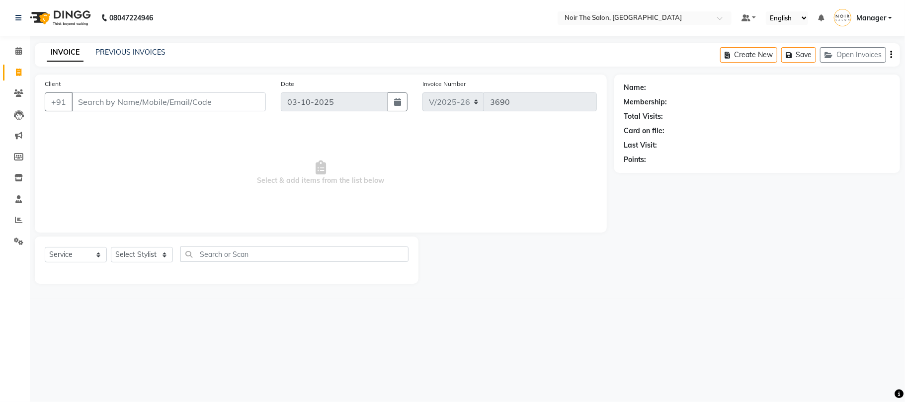
click at [142, 90] on div "Client +91" at bounding box center [155, 99] width 236 height 41
click at [14, 72] on span at bounding box center [18, 72] width 17 height 11
select select "service"
type input "3691"
select select "8026"
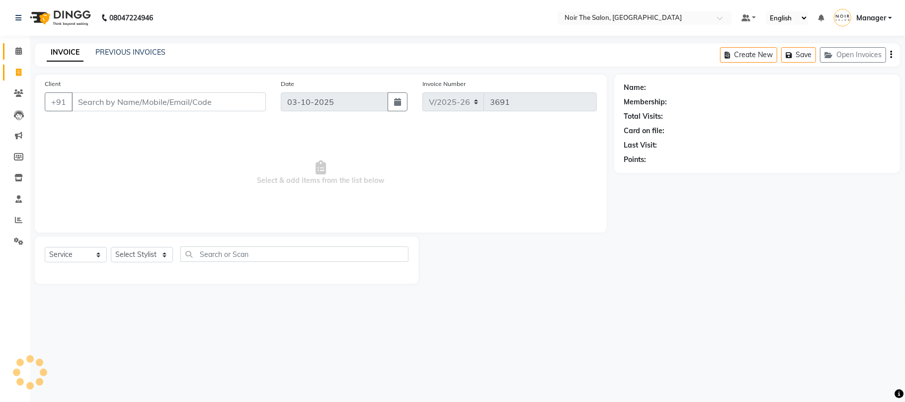
click at [15, 57] on link "Calendar" at bounding box center [15, 51] width 24 height 16
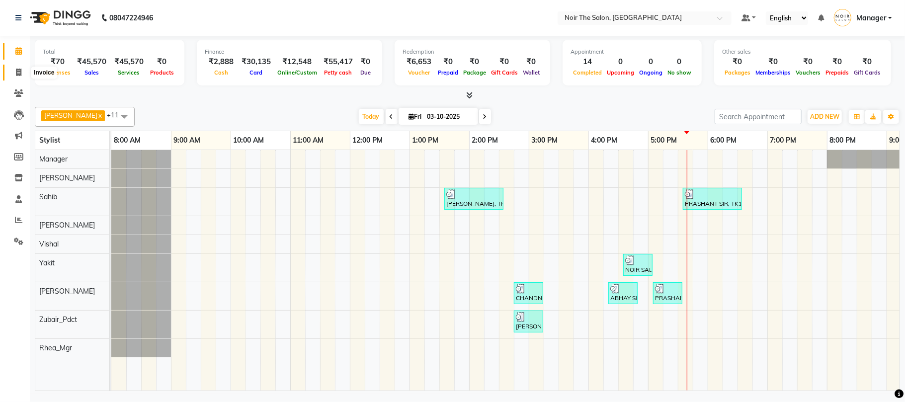
click at [22, 71] on span at bounding box center [18, 72] width 17 height 11
select select "8026"
select select "service"
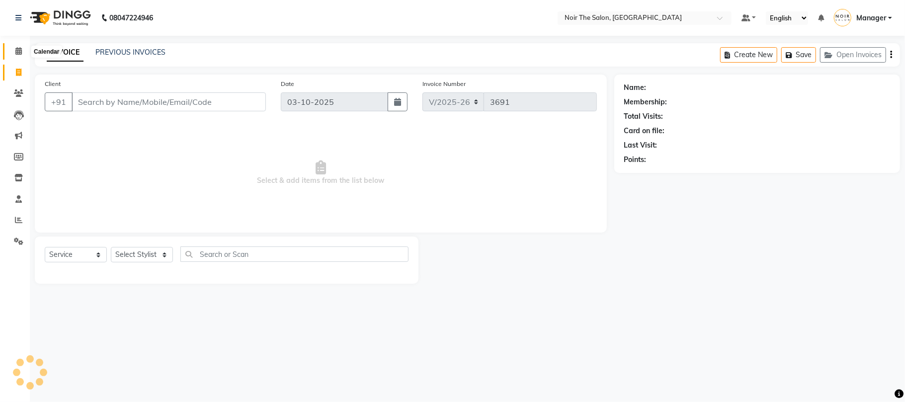
click at [23, 54] on span at bounding box center [18, 51] width 17 height 11
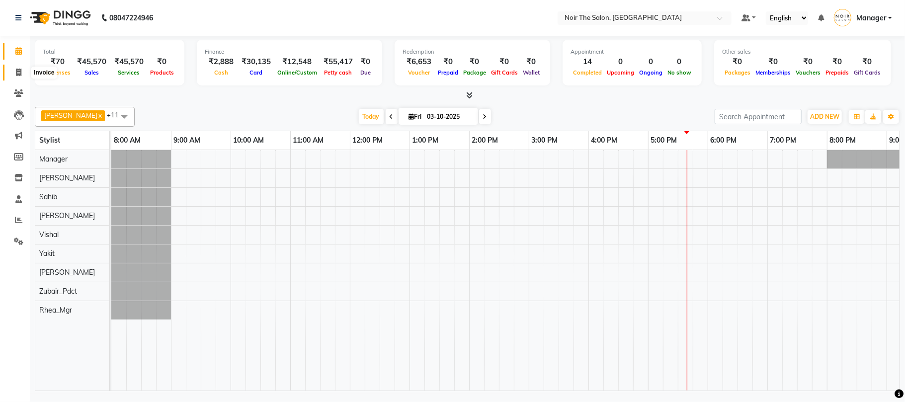
click at [21, 70] on icon at bounding box center [18, 72] width 5 height 7
select select "service"
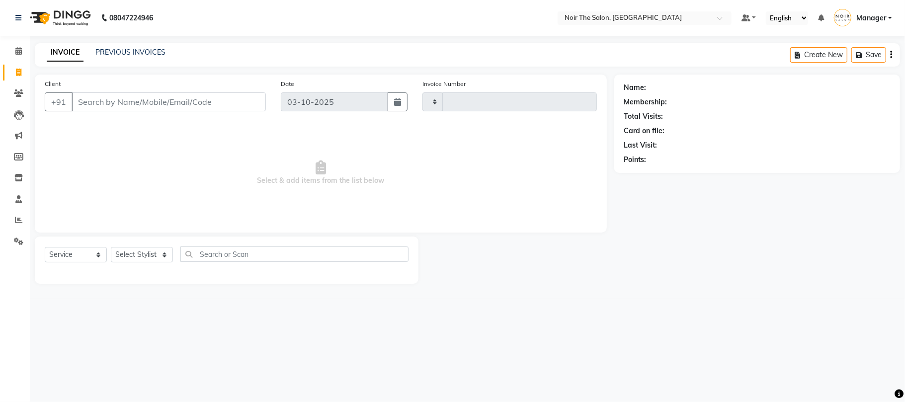
type input "3691"
select select "8026"
click at [19, 96] on icon at bounding box center [18, 92] width 9 height 7
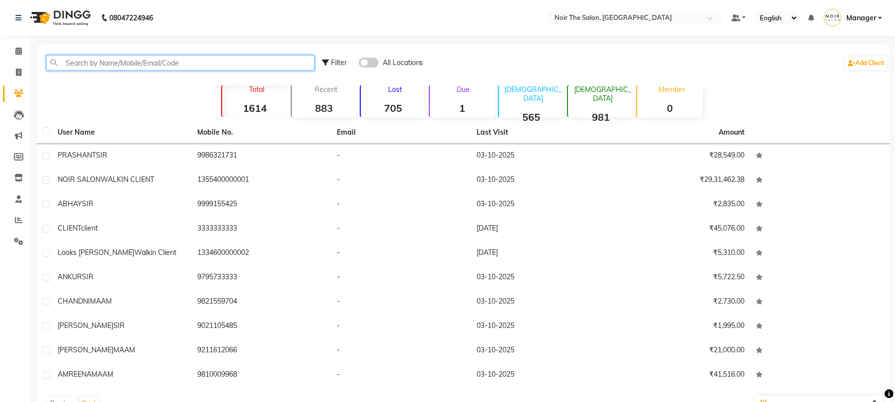
click at [87, 70] on input "text" at bounding box center [180, 62] width 268 height 15
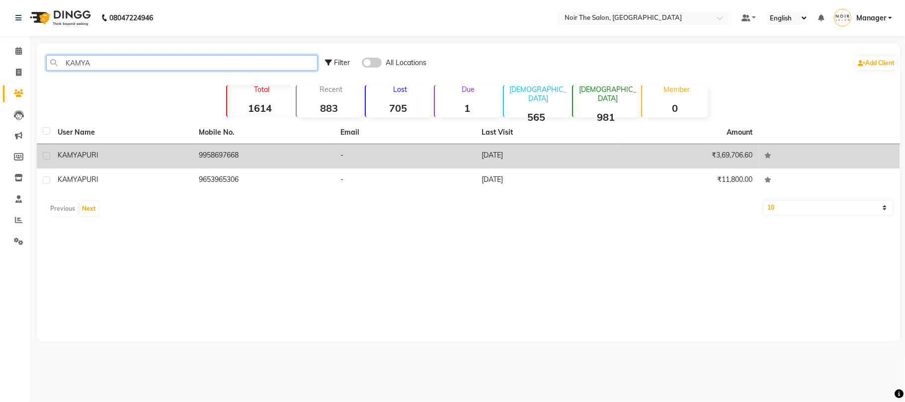
type input "KAMYA"
click at [206, 163] on td "9958697668" at bounding box center [264, 156] width 142 height 24
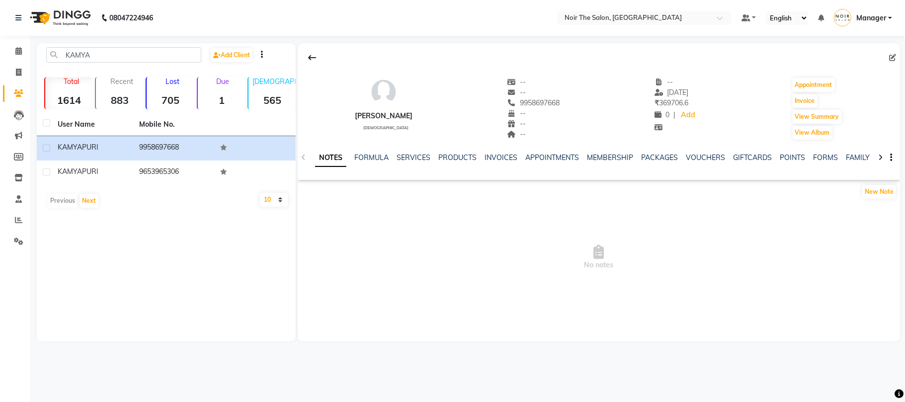
click at [414, 163] on div "SERVICES" at bounding box center [414, 158] width 34 height 10
click at [414, 160] on link "SERVICES" at bounding box center [414, 157] width 34 height 9
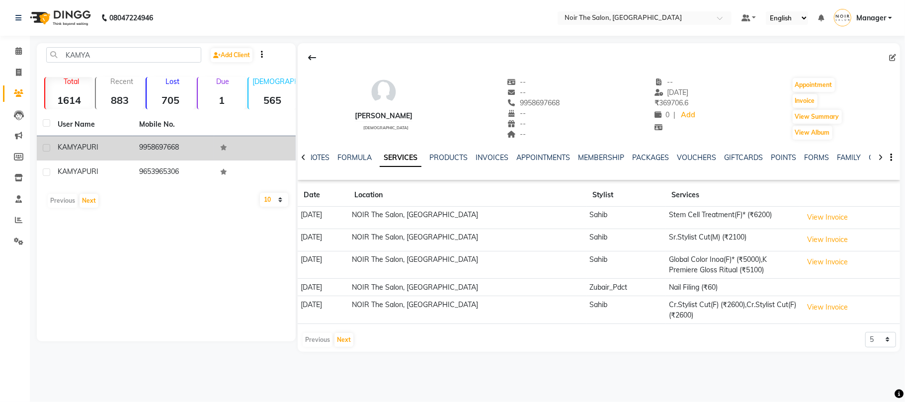
drag, startPoint x: 187, startPoint y: 148, endPoint x: 138, endPoint y: 150, distance: 49.3
click at [138, 150] on td "9958697668" at bounding box center [174, 148] width 82 height 24
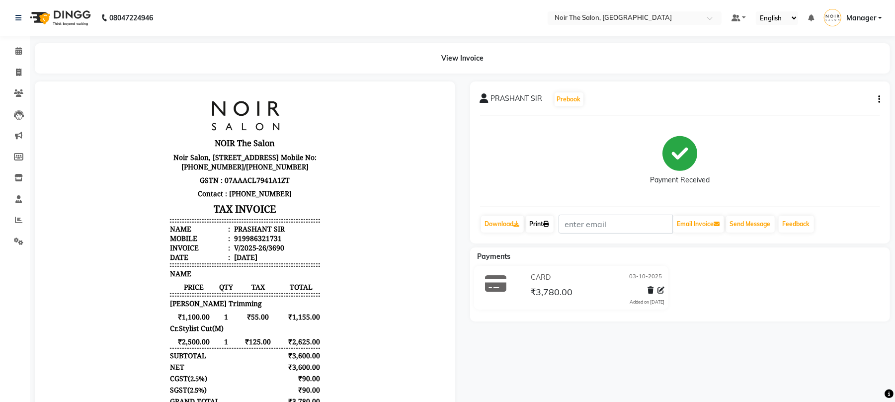
click at [545, 230] on link "Print" at bounding box center [540, 224] width 28 height 17
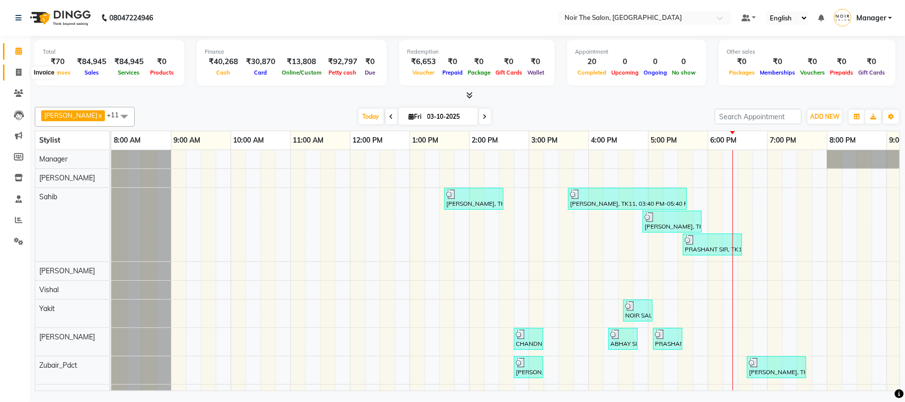
click at [24, 69] on span at bounding box center [18, 72] width 17 height 11
select select "service"
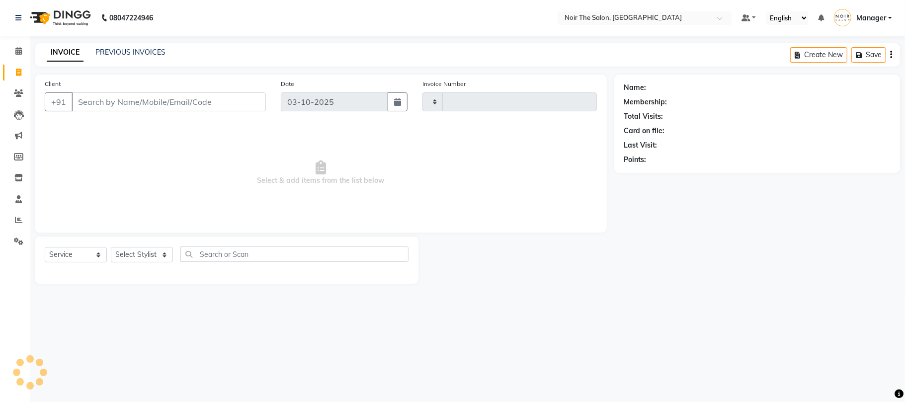
type input "3695"
select select "8026"
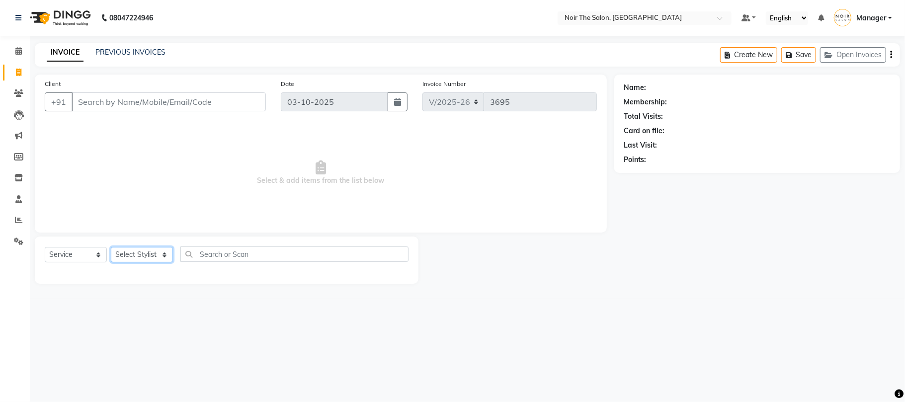
click at [157, 255] on select "Select Stylist Aalam Abhishek_Mgr Abhishek_Pdct Bhupinder Counter_Sales Manager…" at bounding box center [142, 254] width 62 height 15
select select "72623"
click at [111, 247] on select "Select Stylist Aalam Abhishek_Mgr Abhishek_Pdct Bhupinder Counter_Sales Manager…" at bounding box center [142, 254] width 62 height 15
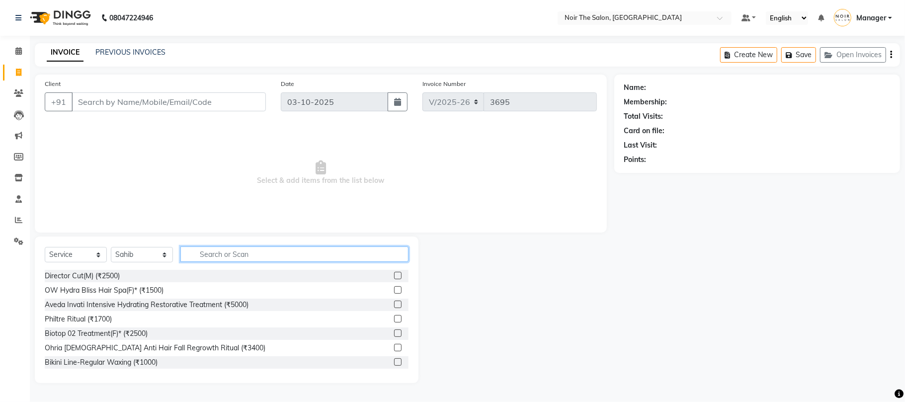
click at [216, 256] on input "text" at bounding box center [294, 254] width 228 height 15
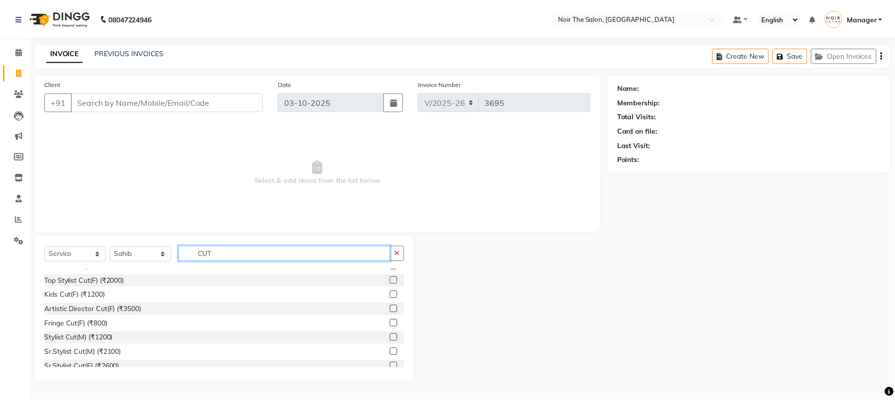
scroll to position [116, 0]
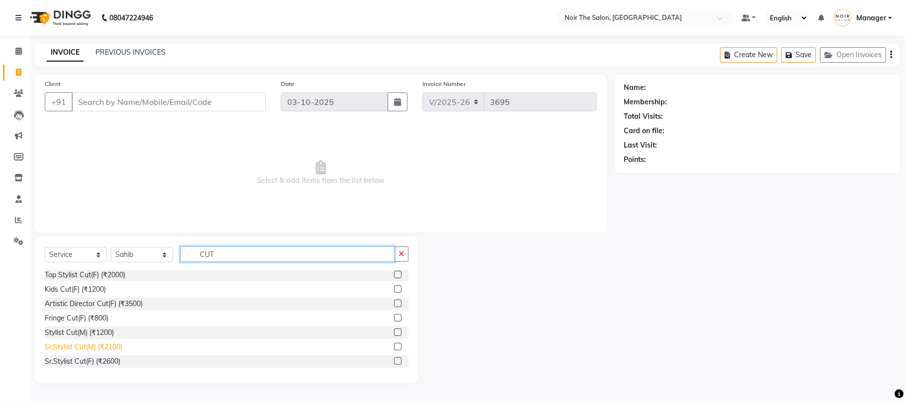
type input "CUT"
click at [100, 344] on div "Sr.Stylist Cut(M) (₹2100)" at bounding box center [84, 347] width 78 height 10
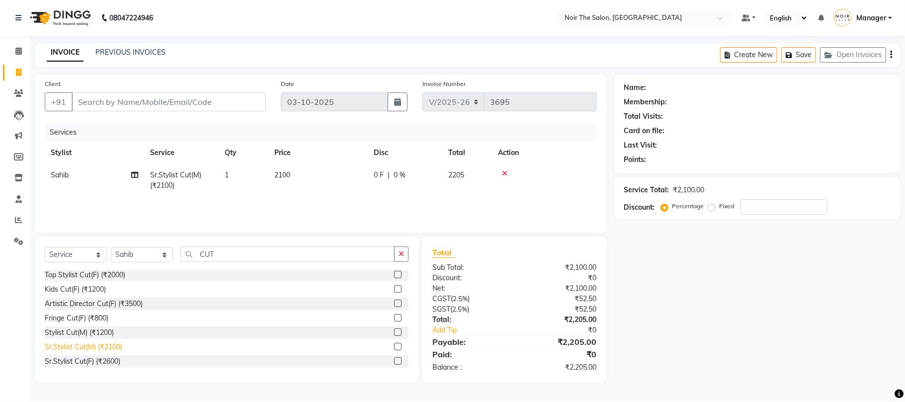
click at [100, 344] on div "Sr.Stylist Cut(M) (₹2100)" at bounding box center [84, 347] width 78 height 10
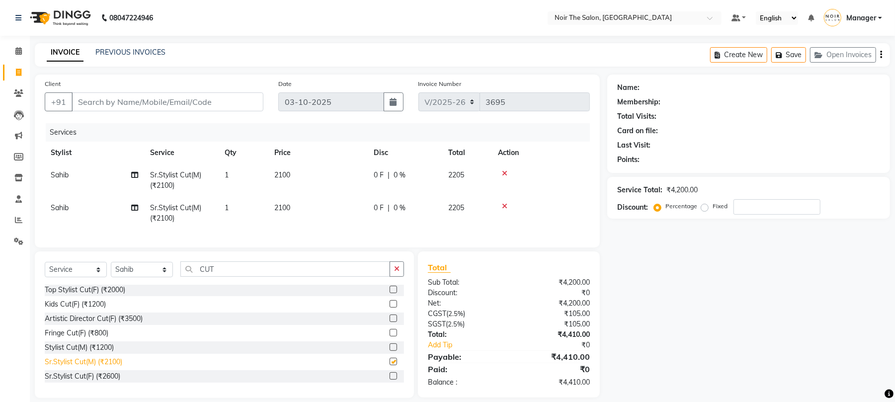
checkbox input "false"
drag, startPoint x: 196, startPoint y: 283, endPoint x: 172, endPoint y: 287, distance: 24.7
click at [172, 285] on div "Select Service Product Membership Package Voucher Prepaid Gift Card Select Styl…" at bounding box center [224, 272] width 359 height 23
click at [153, 277] on select "Select Stylist Aalam Abhishek_Mgr Abhishek_Pdct [PERSON_NAME] Counter_Sales Man…" at bounding box center [142, 269] width 62 height 15
select select "72631"
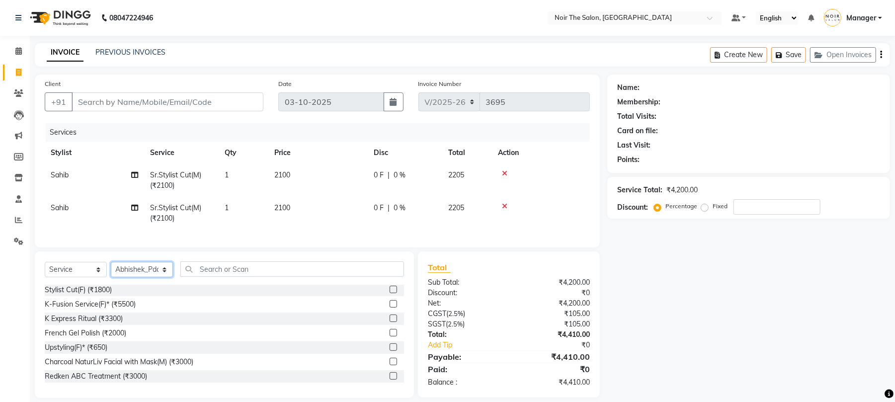
click at [111, 272] on select "Select Stylist Aalam Abhishek_Mgr Abhishek_Pdct [PERSON_NAME] Counter_Sales Man…" at bounding box center [142, 269] width 62 height 15
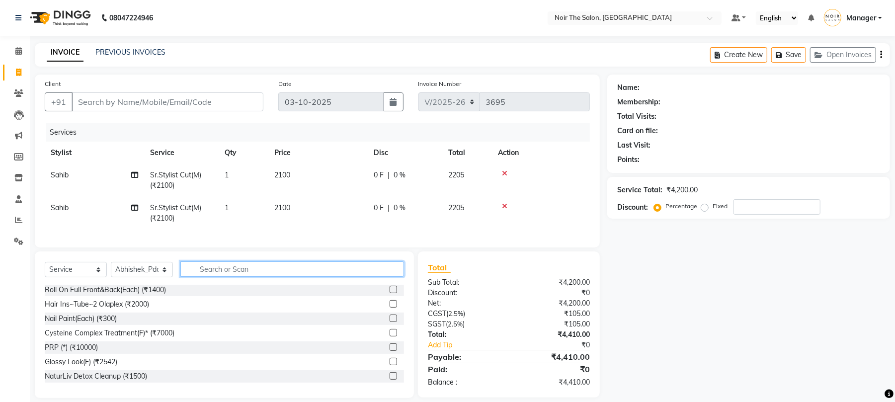
click at [239, 277] on input "text" at bounding box center [292, 268] width 224 height 15
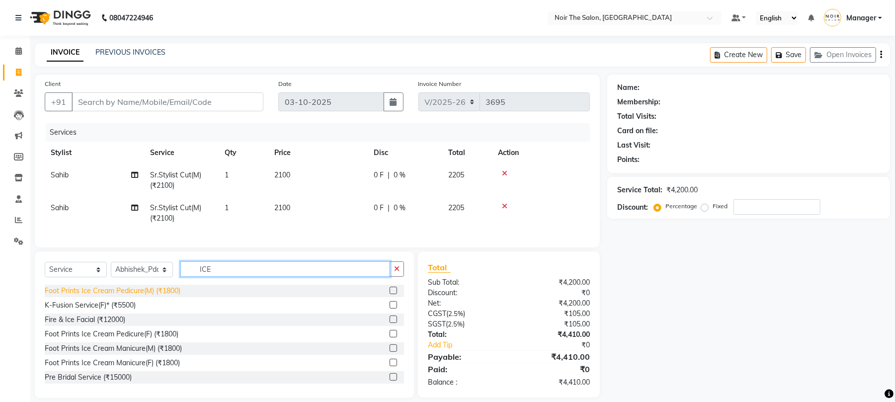
type input "ICE"
click at [141, 296] on div "Foot Prints Ice Cream Pedicure(M) (₹1800)" at bounding box center [113, 291] width 136 height 10
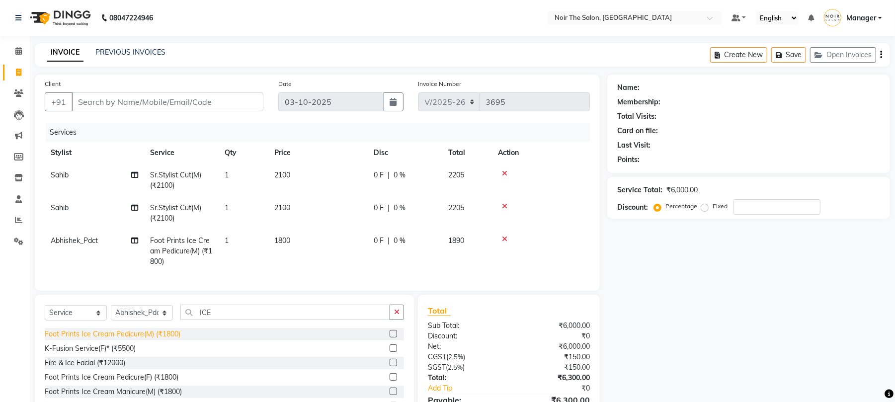
click at [150, 340] on div "Foot Prints Ice Cream Pedicure(M) (₹1800)" at bounding box center [113, 334] width 136 height 10
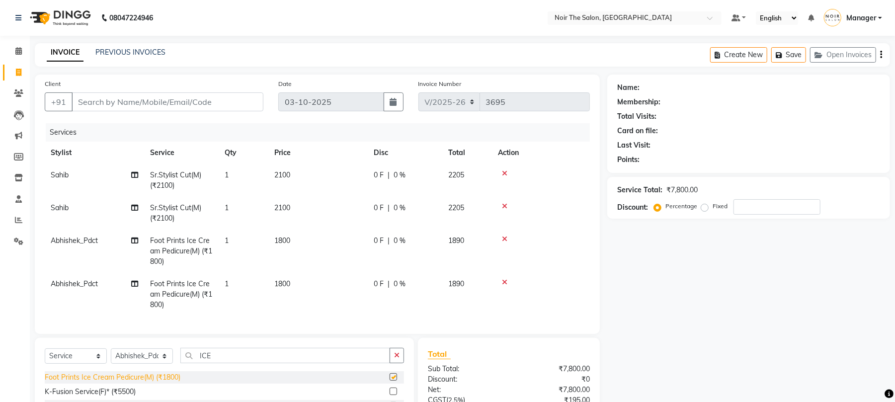
checkbox input "false"
click at [280, 240] on span "1800" at bounding box center [282, 240] width 16 height 9
select select "72631"
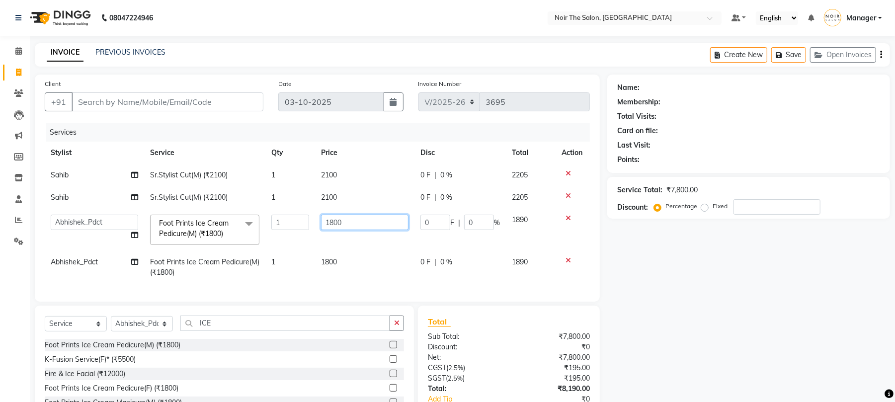
click at [333, 219] on input "1800" at bounding box center [364, 222] width 87 height 15
type input "1500"
click at [320, 264] on tbody "Sahib Sr.Stylist Cut(M) (₹2100) 1 2100 0 F | 0 % 2205 Sahib Sr.Stylist Cut(M) (…" at bounding box center [317, 224] width 545 height 120
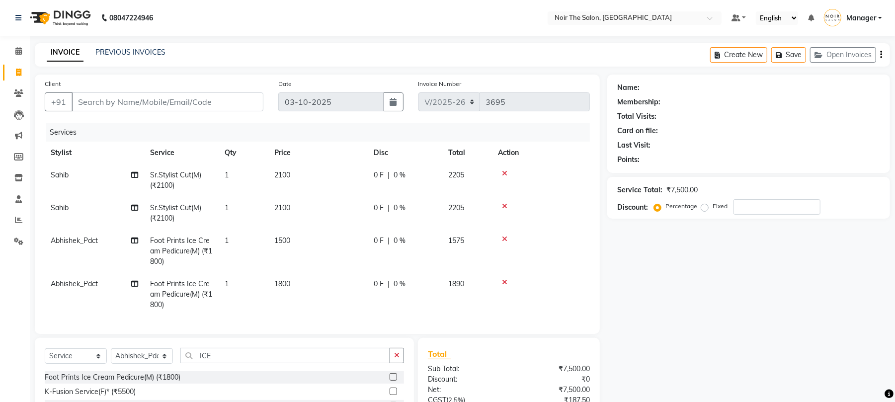
click at [287, 285] on span "1800" at bounding box center [282, 283] width 16 height 9
select select "72631"
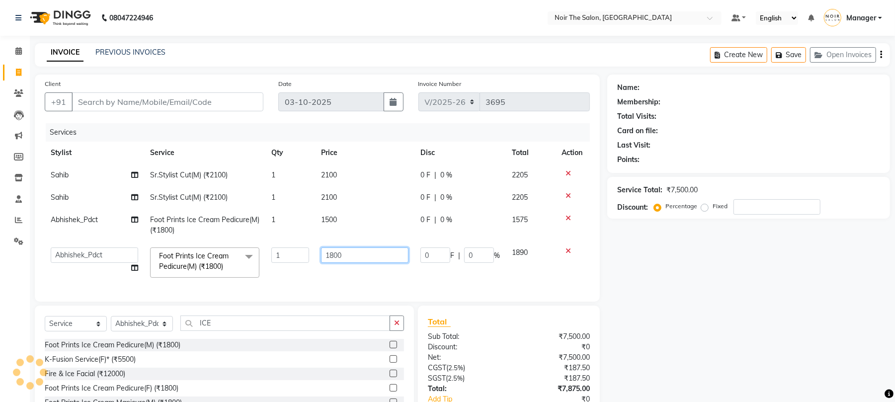
click at [348, 254] on input "1800" at bounding box center [364, 255] width 87 height 15
click at [334, 255] on input "1800" at bounding box center [364, 255] width 87 height 15
type input "1500"
click at [340, 273] on td "1500" at bounding box center [364, 263] width 99 height 42
select select "72631"
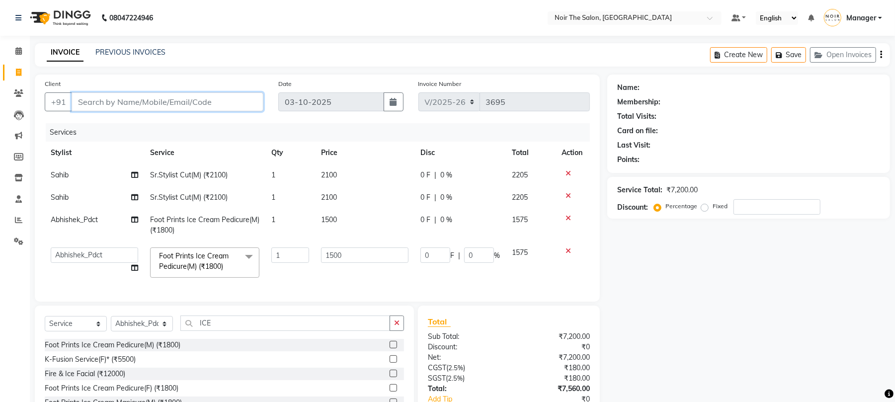
click at [168, 99] on input "Client" at bounding box center [168, 101] width 192 height 19
type input "9"
type input "0"
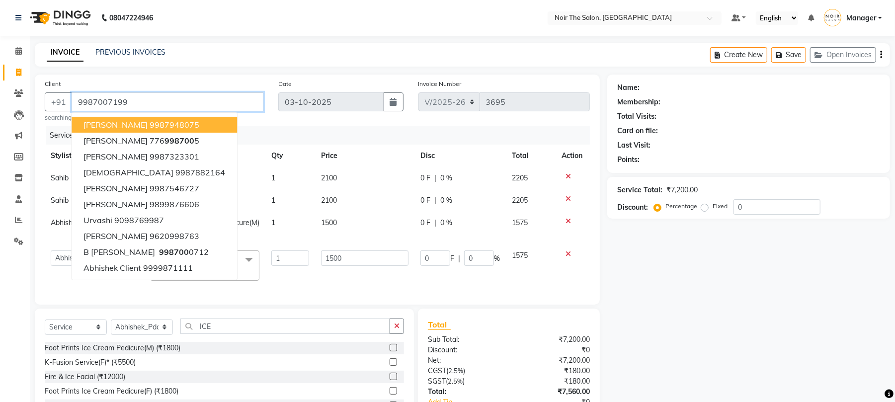
type input "9987007199"
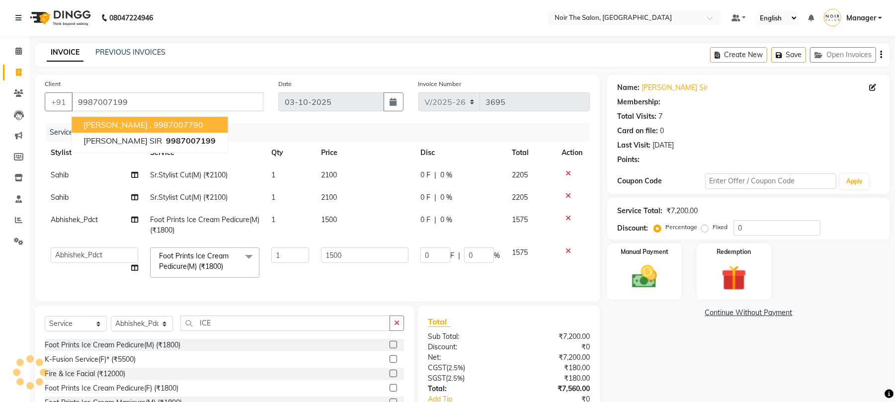
select select "1: Object"
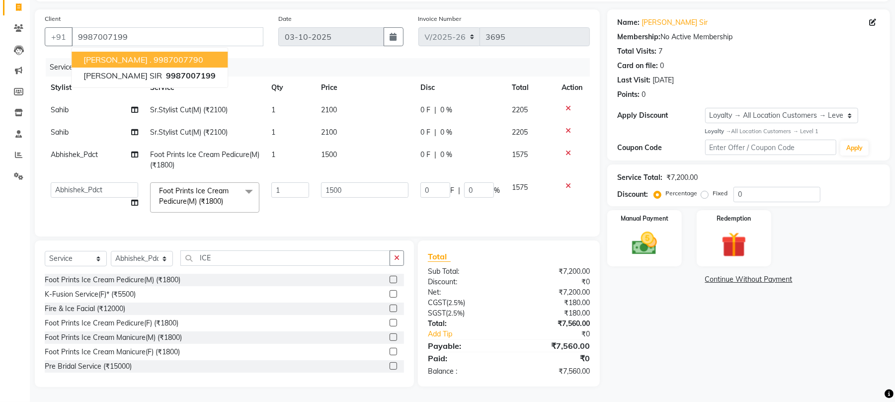
scroll to position [76, 0]
click at [645, 229] on img at bounding box center [644, 244] width 43 height 30
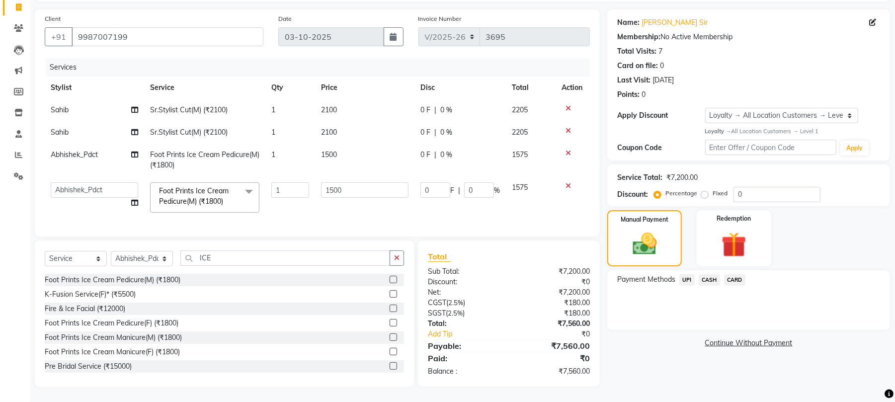
click at [733, 274] on span "CARD" at bounding box center [734, 279] width 21 height 11
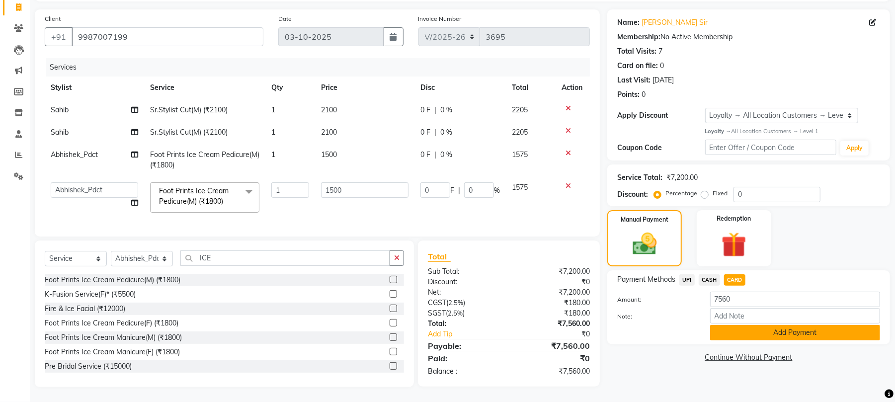
click at [731, 325] on button "Add Payment" at bounding box center [795, 332] width 170 height 15
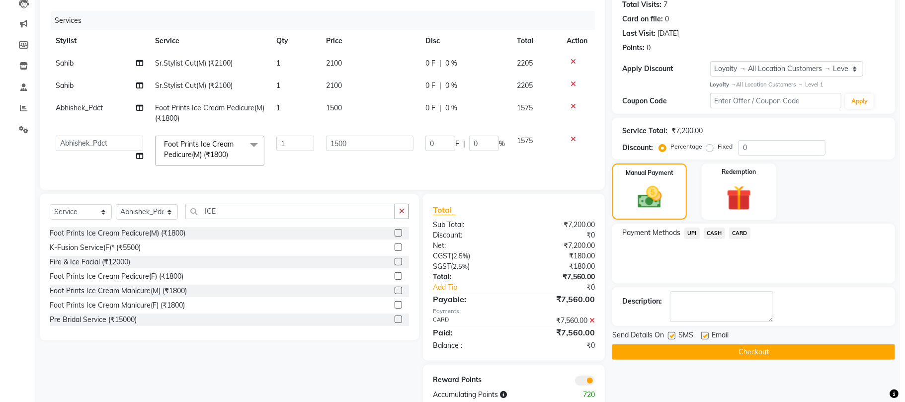
scroll to position [144, 0]
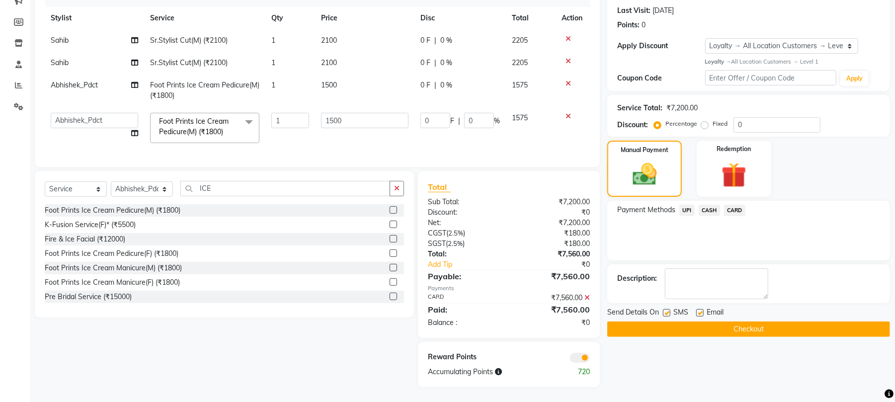
click at [578, 358] on span at bounding box center [580, 358] width 20 height 10
click at [590, 359] on input "checkbox" at bounding box center [590, 359] width 0 height 0
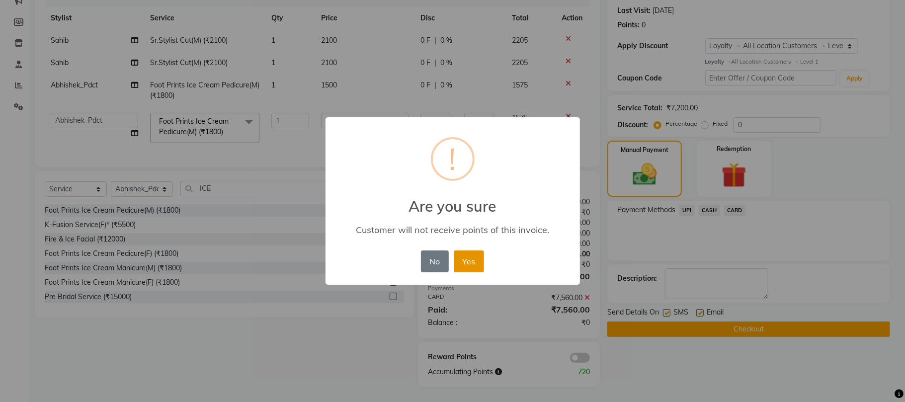
click at [480, 257] on button "Yes" at bounding box center [469, 262] width 30 height 22
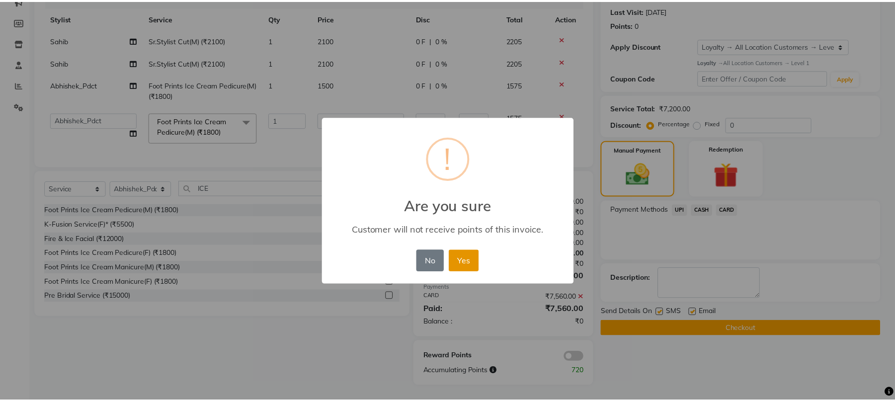
scroll to position [130, 0]
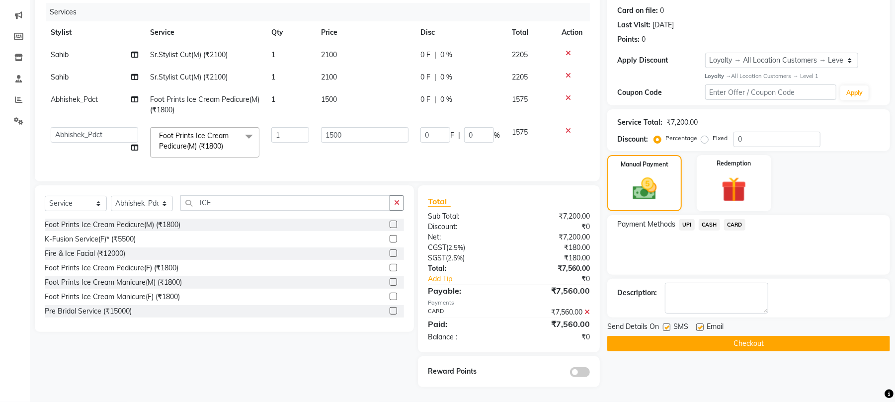
click at [665, 324] on label at bounding box center [666, 327] width 7 height 7
click at [665, 325] on input "checkbox" at bounding box center [666, 328] width 6 height 6
click at [666, 324] on label at bounding box center [666, 327] width 7 height 7
click at [666, 325] on input "checkbox" at bounding box center [666, 328] width 6 height 6
checkbox input "true"
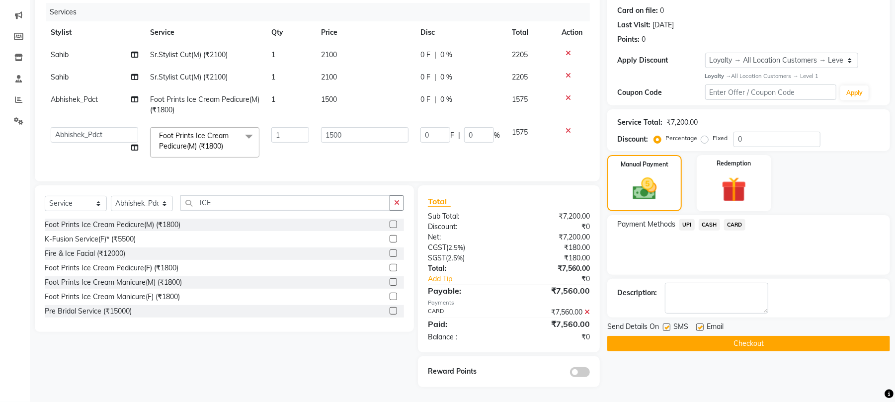
click at [697, 324] on label at bounding box center [699, 327] width 7 height 7
click at [697, 325] on input "checkbox" at bounding box center [699, 328] width 6 height 6
checkbox input "false"
click at [693, 336] on button "Checkout" at bounding box center [748, 343] width 283 height 15
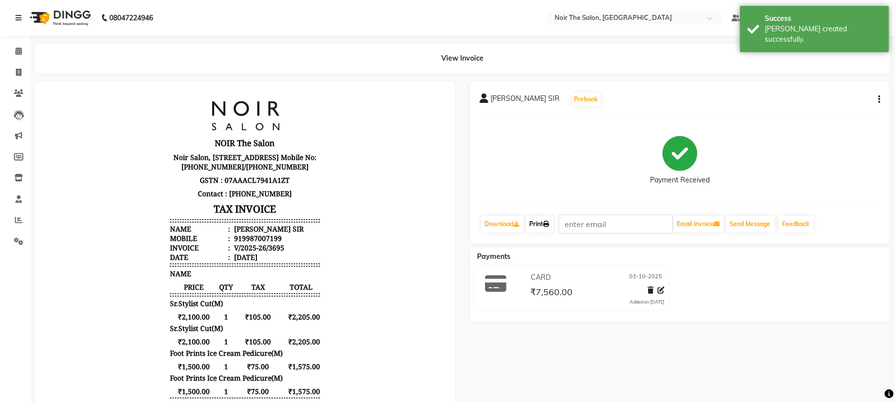
click at [545, 221] on link "Print" at bounding box center [540, 224] width 28 height 17
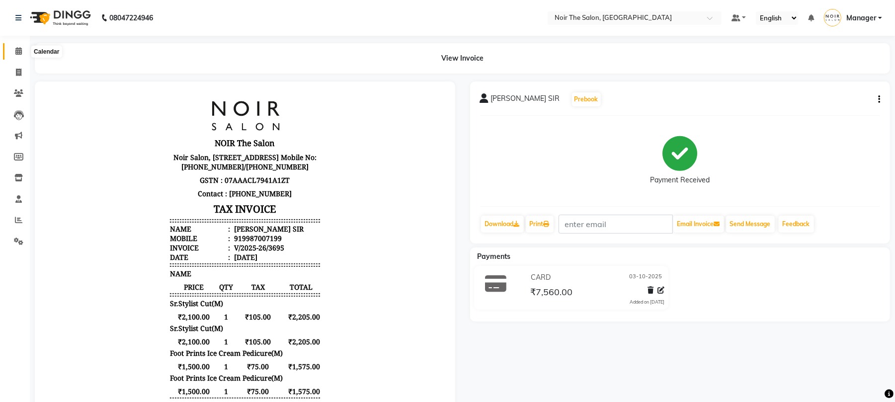
click at [22, 46] on span at bounding box center [18, 51] width 17 height 11
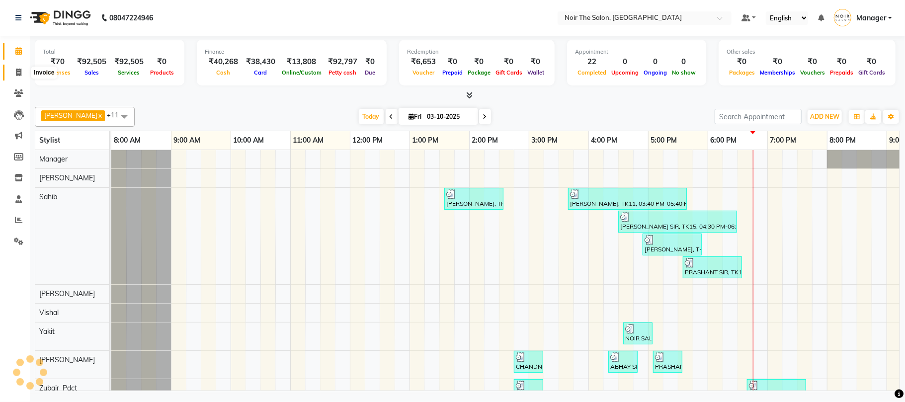
click at [22, 70] on span at bounding box center [18, 72] width 17 height 11
select select "service"
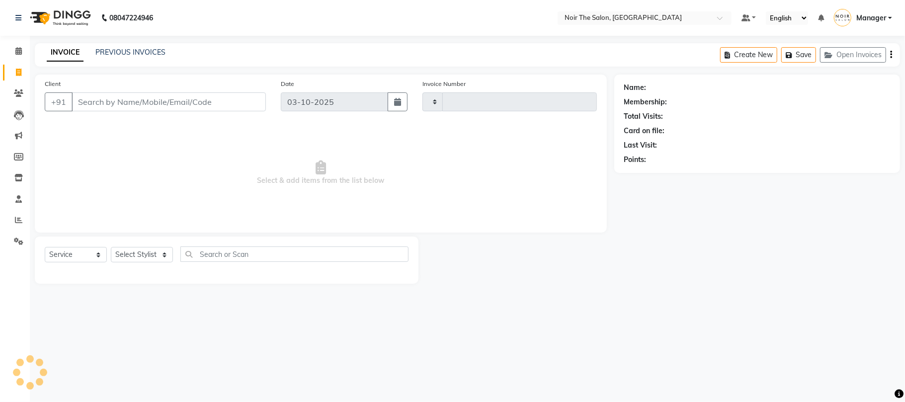
click at [150, 108] on input "Client" at bounding box center [169, 101] width 194 height 19
type input "98106"
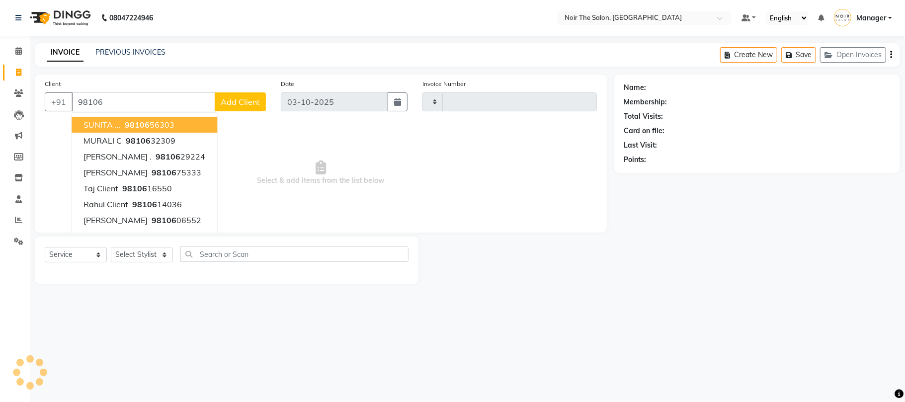
type input "3696"
select select "8026"
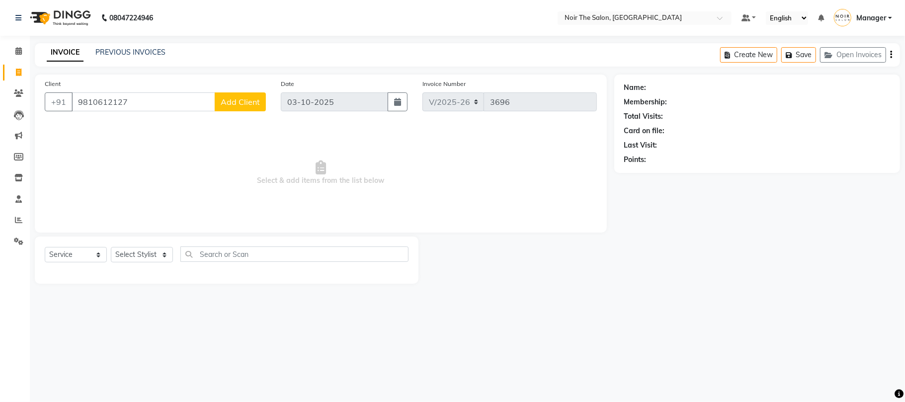
type input "9810612127"
click at [226, 97] on span "Add Client" at bounding box center [240, 102] width 39 height 10
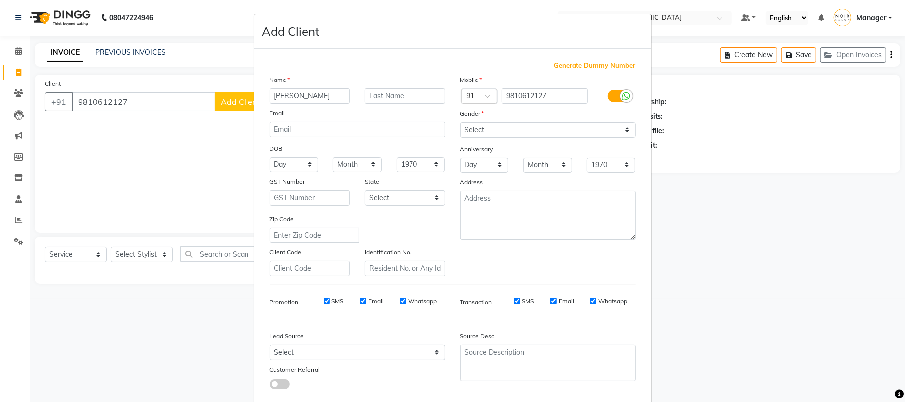
type input "SURUCHI"
click at [368, 94] on input "text" at bounding box center [405, 95] width 81 height 15
type input "MAAM"
click at [498, 126] on select "Select Male Female Other Prefer Not To Say" at bounding box center [547, 129] width 175 height 15
select select "female"
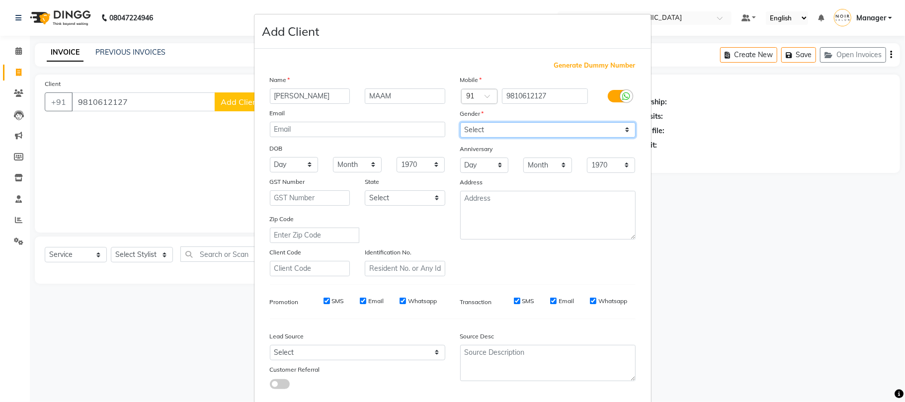
click at [460, 122] on select "Select Male Female Other Prefer Not To Say" at bounding box center [547, 129] width 175 height 15
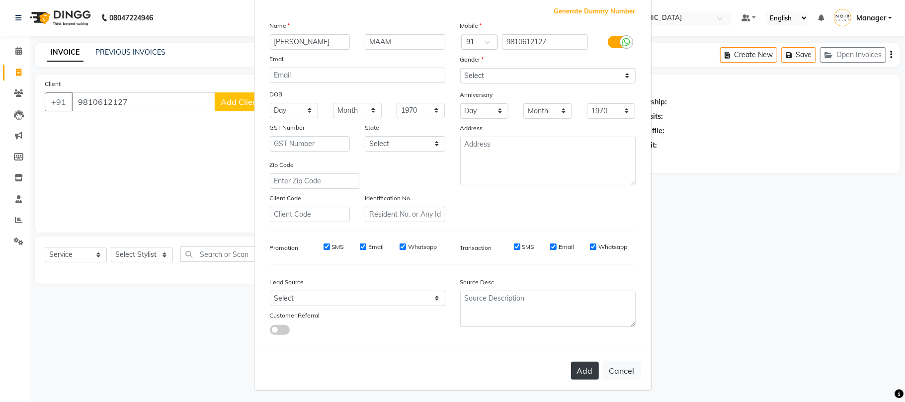
click at [573, 362] on button "Add" at bounding box center [585, 371] width 28 height 18
select select
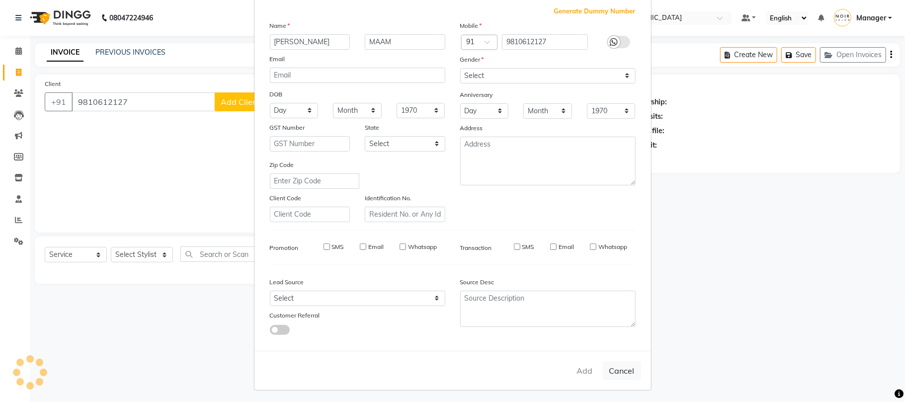
select select
checkbox input "false"
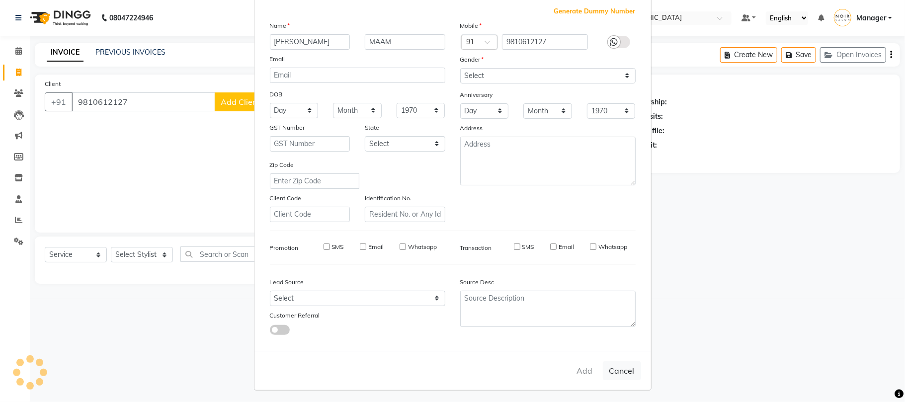
checkbox input "false"
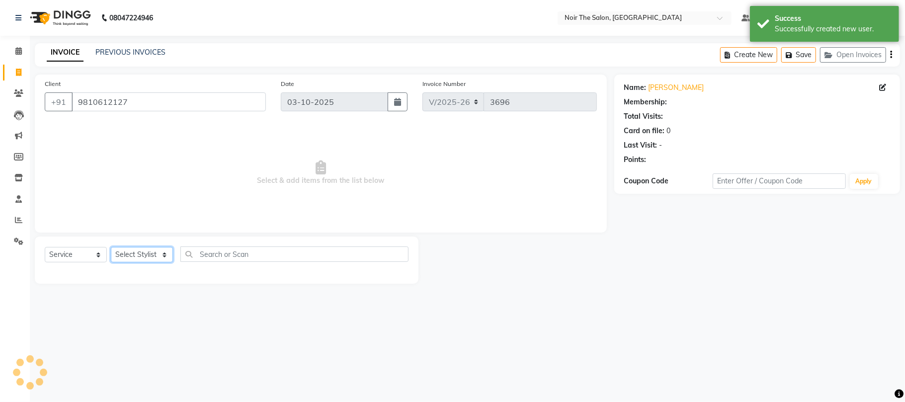
click at [143, 254] on select "Select Stylist Aalam Abhishek_Mgr Abhishek_Pdct Bhupinder Counter_Sales Manager…" at bounding box center [142, 254] width 62 height 15
select select "1: Object"
select select "72623"
click at [111, 247] on select "Select Stylist Aalam Abhishek_Mgr Abhishek_Pdct Bhupinder Counter_Sales Manager…" at bounding box center [142, 254] width 62 height 15
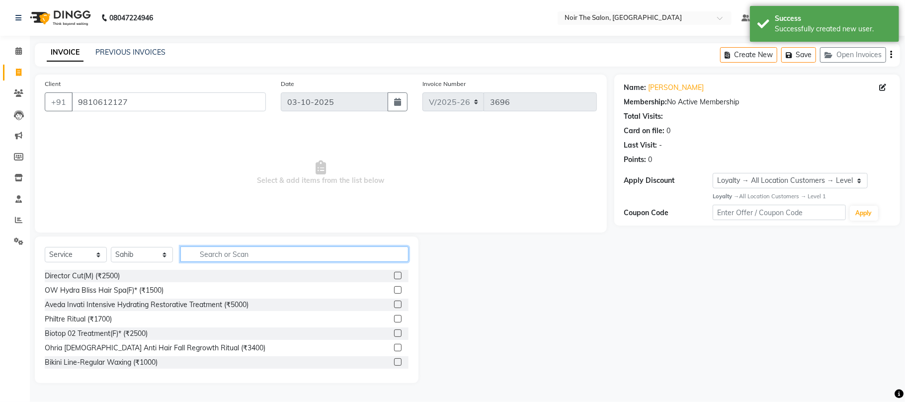
click at [226, 258] on input "text" at bounding box center [294, 254] width 228 height 15
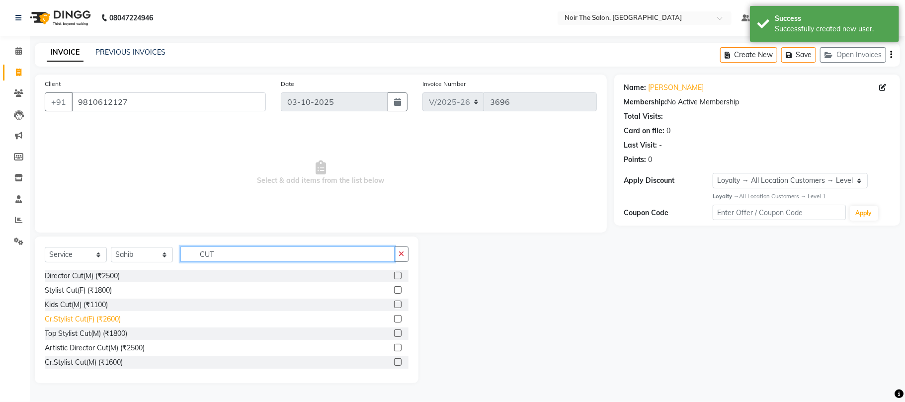
type input "CUT"
click at [103, 322] on div "Cr.Stylist Cut(F) (₹2600)" at bounding box center [83, 319] width 76 height 10
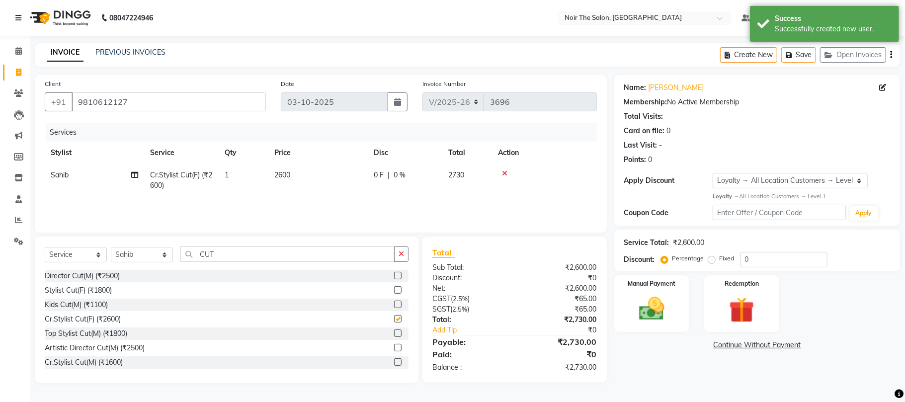
checkbox input "false"
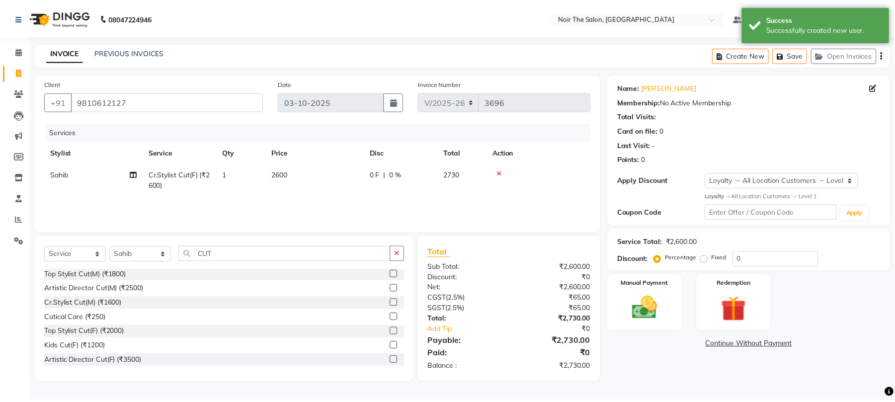
scroll to position [116, 0]
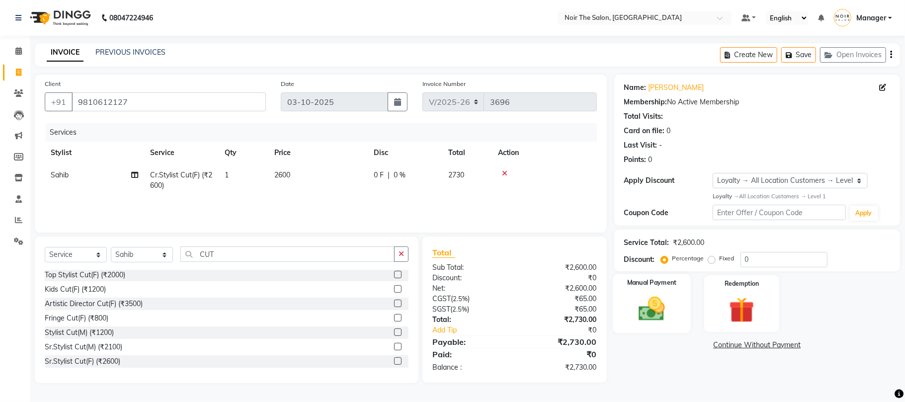
click at [641, 314] on img at bounding box center [651, 309] width 43 height 31
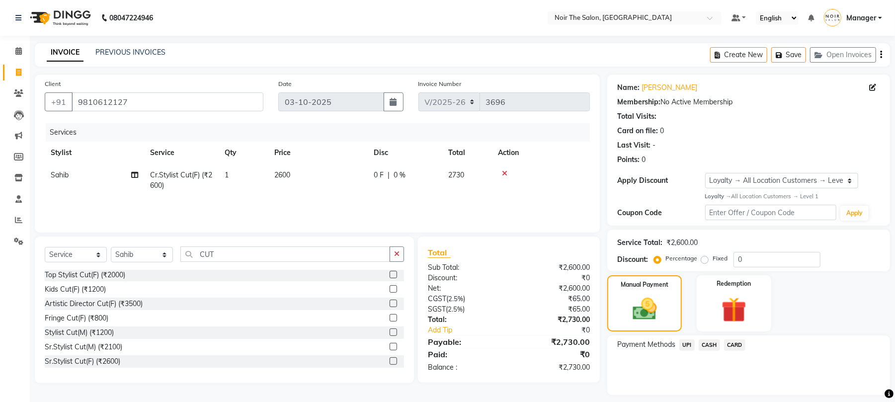
click at [742, 346] on span "CARD" at bounding box center [734, 345] width 21 height 11
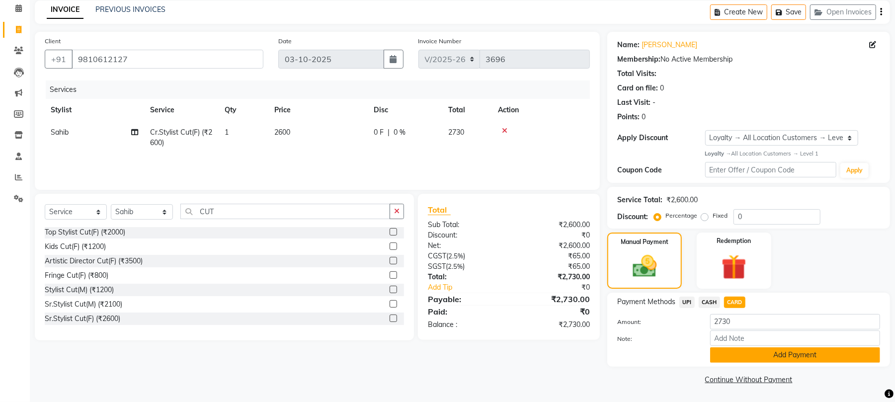
click at [738, 352] on button "Add Payment" at bounding box center [795, 354] width 170 height 15
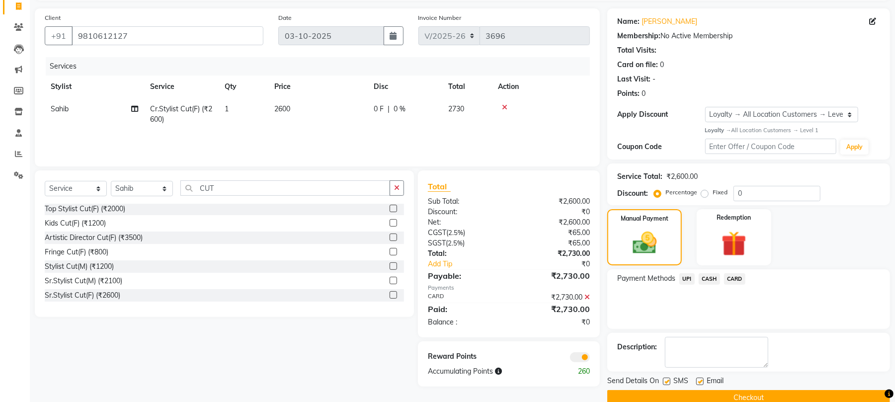
scroll to position [86, 0]
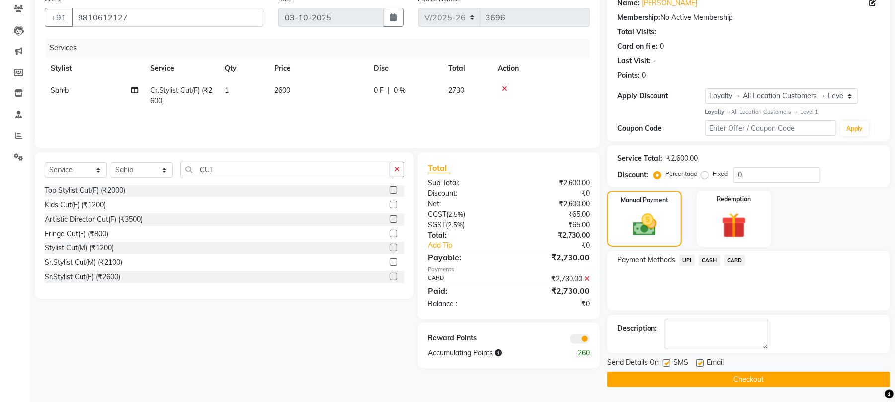
click at [579, 338] on span at bounding box center [580, 339] width 20 height 10
click at [590, 341] on input "checkbox" at bounding box center [590, 341] width 0 height 0
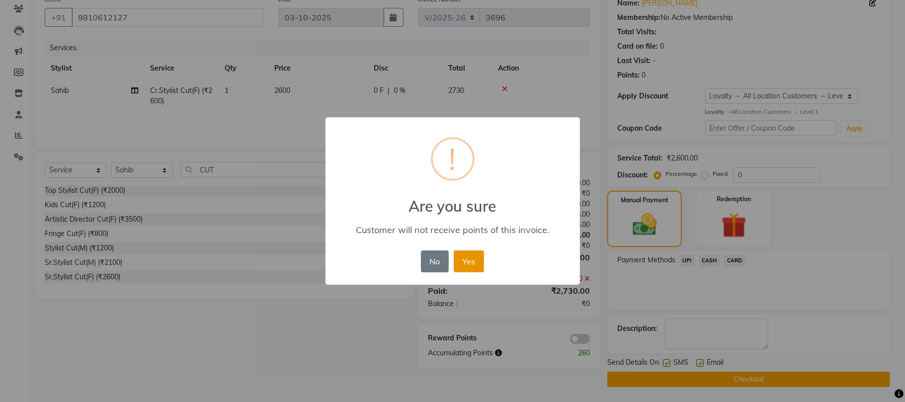
click at [468, 259] on button "Yes" at bounding box center [469, 262] width 30 height 22
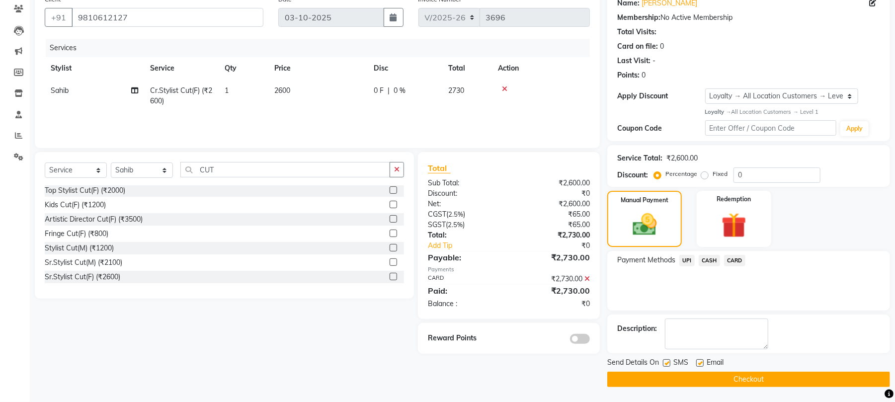
click at [700, 361] on label at bounding box center [699, 362] width 7 height 7
click at [700, 361] on input "checkbox" at bounding box center [699, 363] width 6 height 6
checkbox input "false"
click at [696, 378] on button "Checkout" at bounding box center [748, 379] width 283 height 15
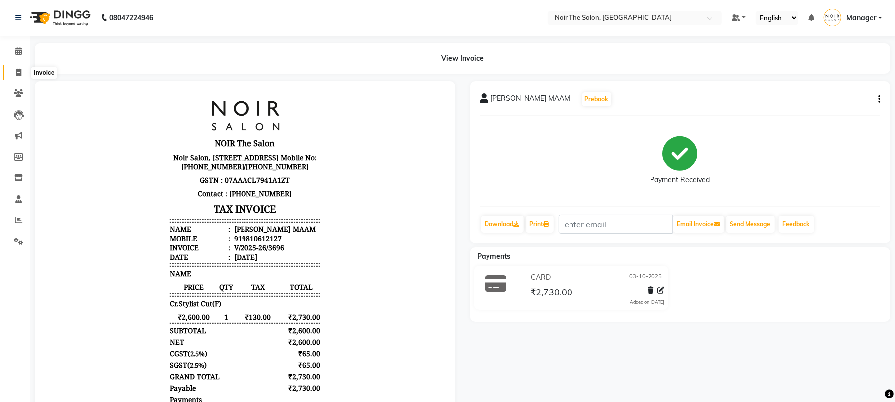
click at [20, 72] on icon at bounding box center [18, 72] width 5 height 7
select select "8026"
select select "service"
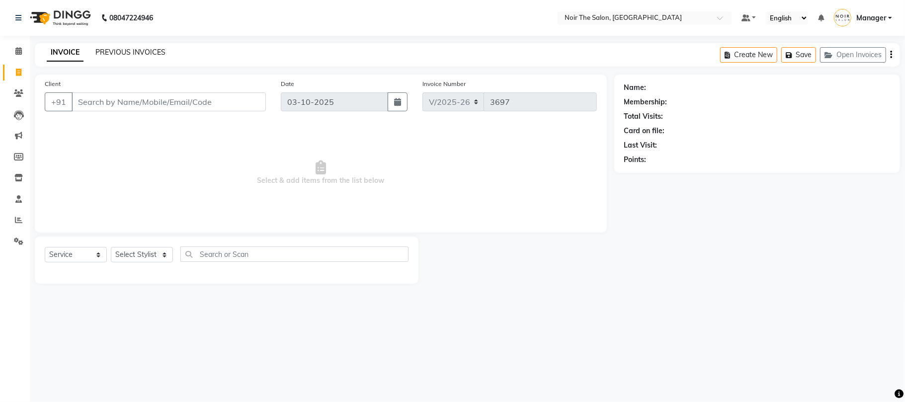
click at [112, 52] on link "PREVIOUS INVOICES" at bounding box center [130, 52] width 70 height 9
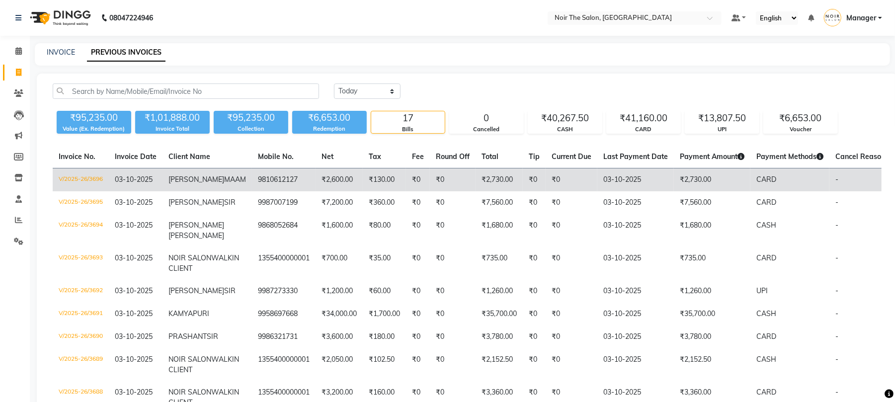
click at [89, 175] on td "V/2025-26/3696" at bounding box center [81, 180] width 56 height 23
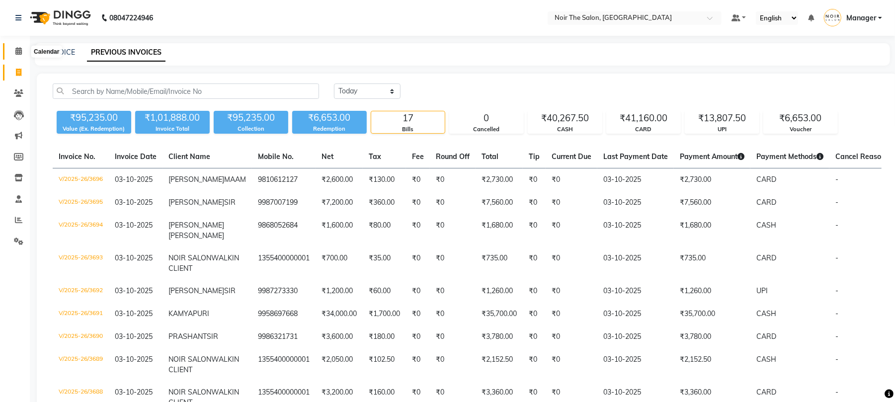
click at [16, 54] on icon at bounding box center [18, 50] width 6 height 7
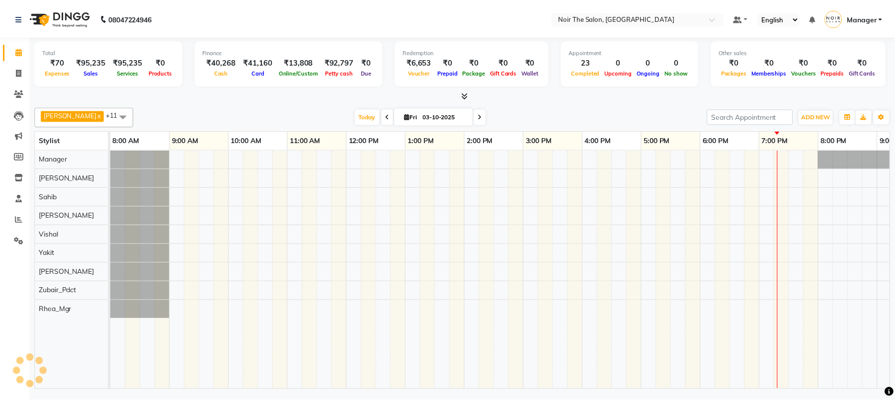
scroll to position [0, 106]
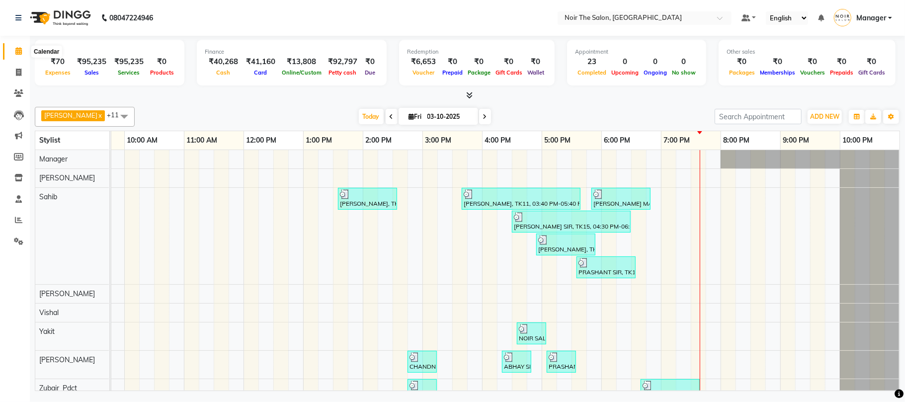
click at [20, 52] on icon at bounding box center [18, 50] width 6 height 7
click at [20, 47] on icon at bounding box center [18, 50] width 6 height 7
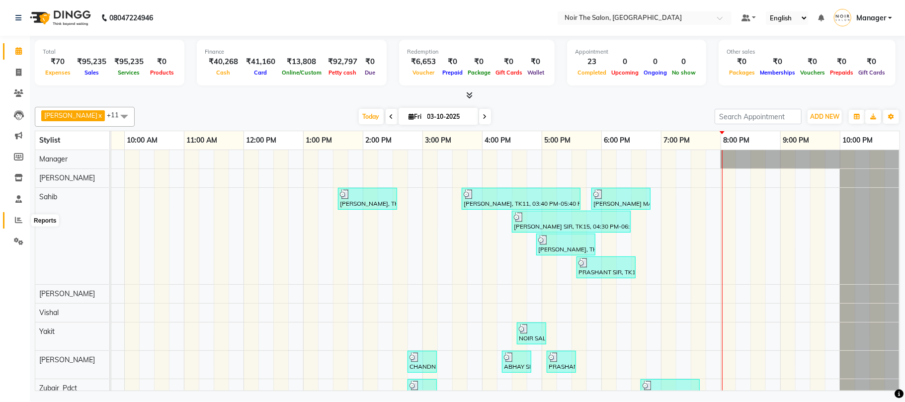
click at [17, 216] on icon at bounding box center [18, 219] width 7 height 7
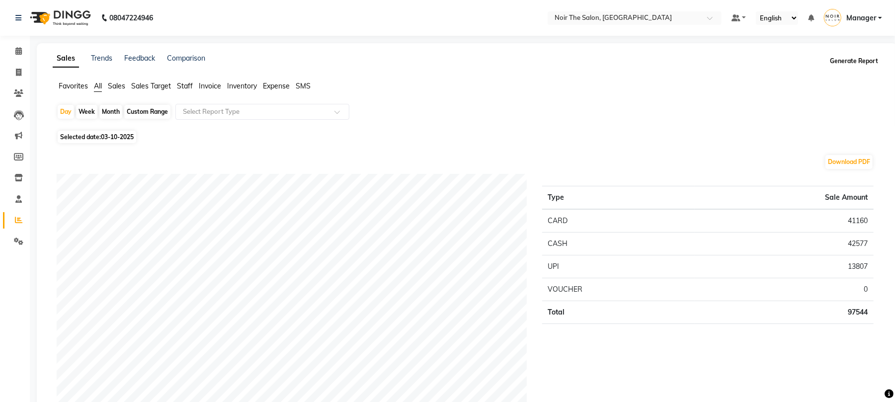
click at [864, 57] on button "Generate Report" at bounding box center [854, 61] width 53 height 14
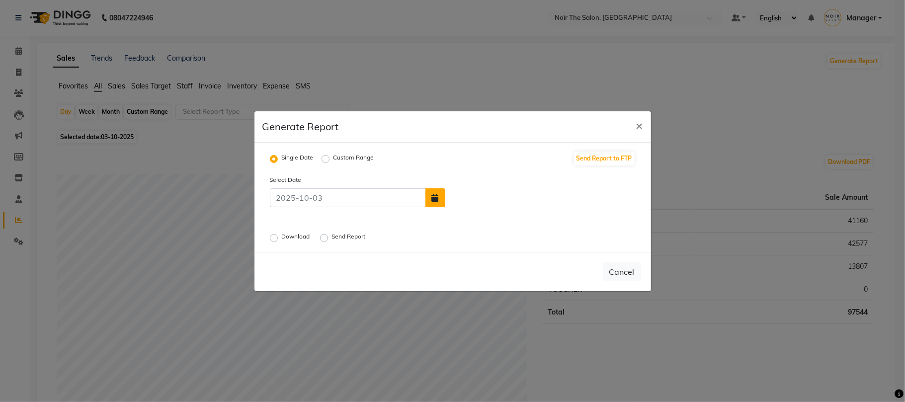
click at [440, 199] on button "button" at bounding box center [436, 197] width 20 height 19
select select "10"
click at [505, 173] on div "2" at bounding box center [504, 174] width 16 height 16
type input "02-10-2025"
click at [282, 238] on label "Download" at bounding box center [297, 238] width 30 height 12
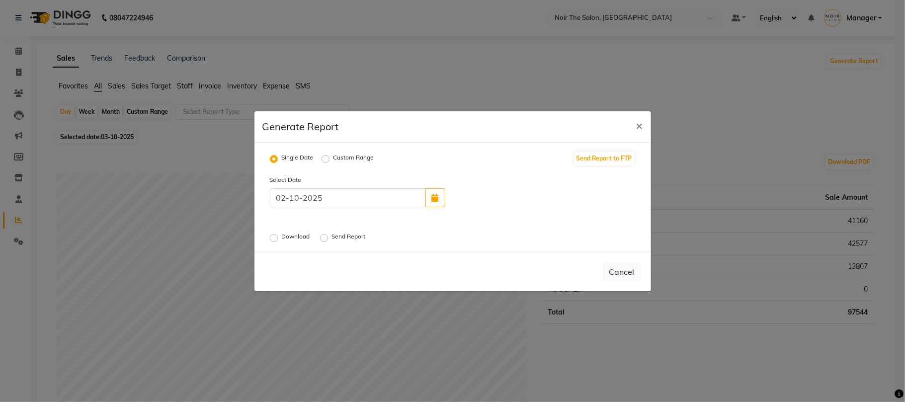
click at [274, 238] on input "Download" at bounding box center [275, 237] width 7 height 7
radio input "true"
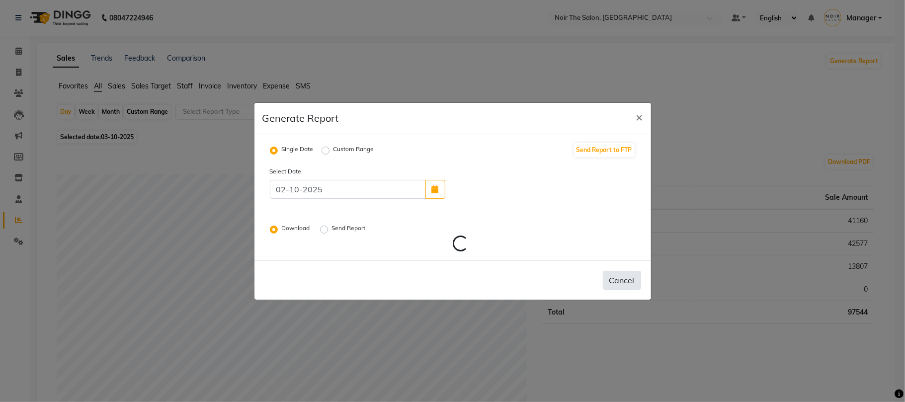
click at [618, 279] on button "Cancel" at bounding box center [622, 280] width 38 height 19
radio input "false"
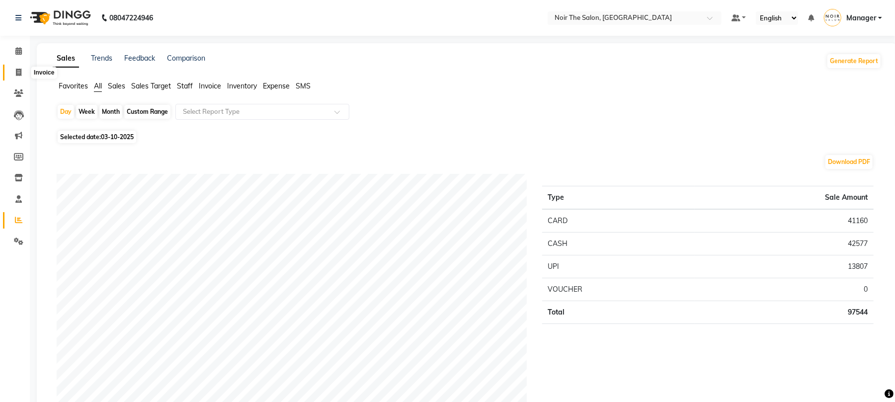
click at [18, 72] on icon at bounding box center [18, 72] width 5 height 7
select select "service"
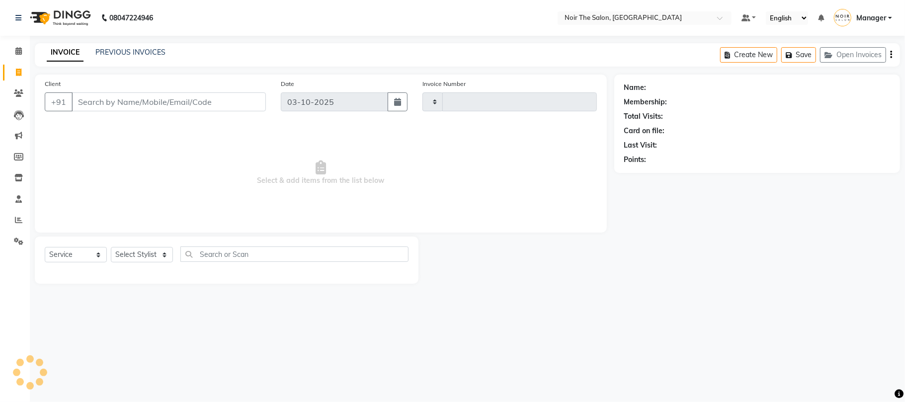
type input "3698"
select select "8026"
click at [145, 251] on select "Select Stylist Aalam Abhishek_Mgr Abhishek_Pdct Bhupinder Counter_Sales Manager…" at bounding box center [142, 254] width 62 height 15
select select "72628"
click at [111, 247] on select "Select Stylist Aalam Abhishek_Mgr Abhishek_Pdct Bhupinder Counter_Sales Manager…" at bounding box center [142, 254] width 62 height 15
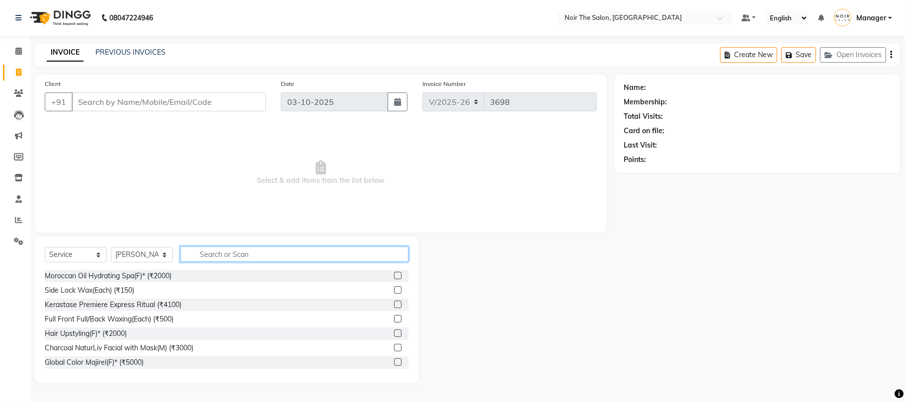
click at [206, 255] on input "text" at bounding box center [294, 254] width 228 height 15
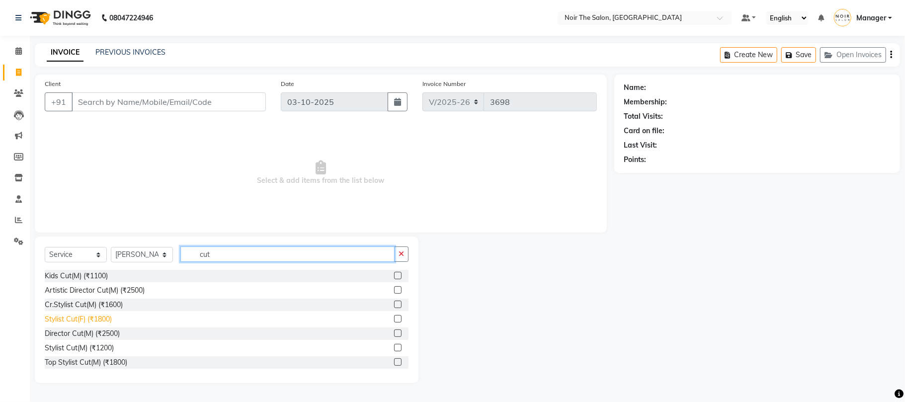
type input "cut"
click at [101, 322] on div "Stylist Cut(F) (₹1800)" at bounding box center [78, 319] width 67 height 10
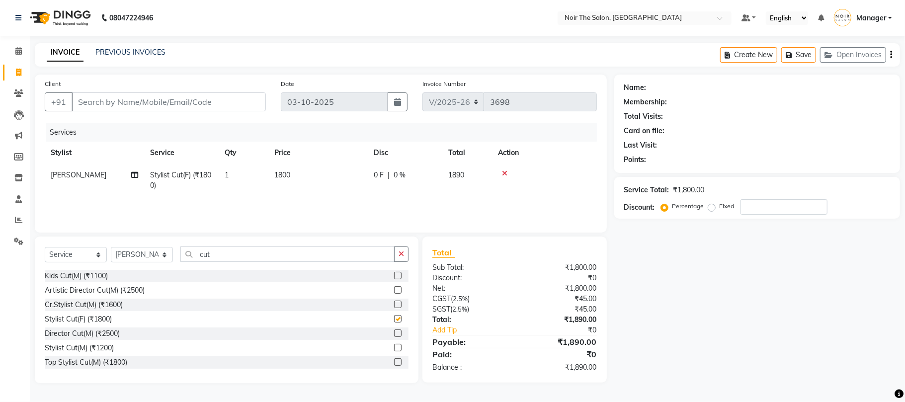
checkbox input "false"
click at [159, 105] on input "Client" at bounding box center [169, 101] width 194 height 19
type input "9"
type input "0"
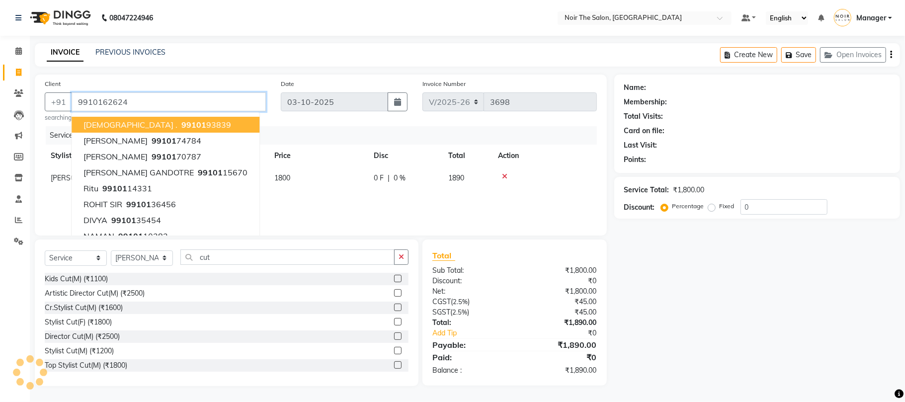
type input "9910162624"
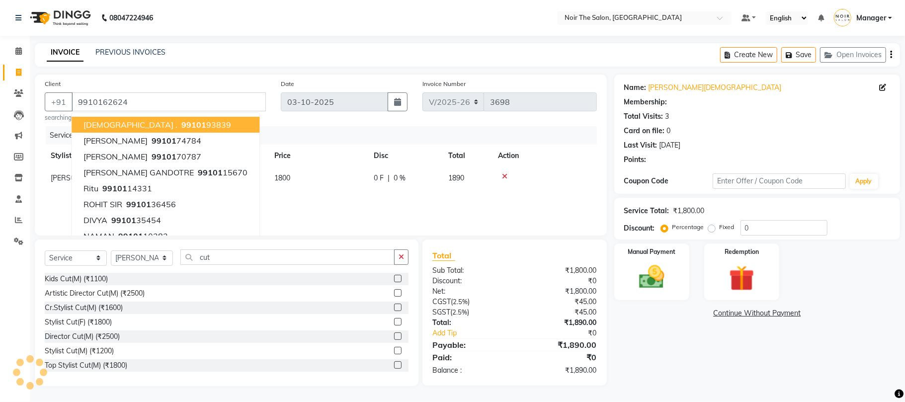
select select "1: Object"
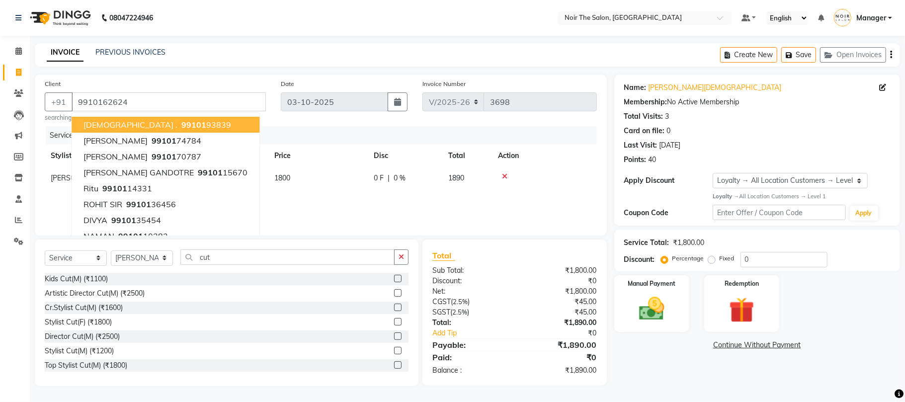
click at [340, 209] on div "Services Stylist Service Qty Price Disc Total Action Bhupinder Stylist Cut(F) (…" at bounding box center [321, 175] width 552 height 99
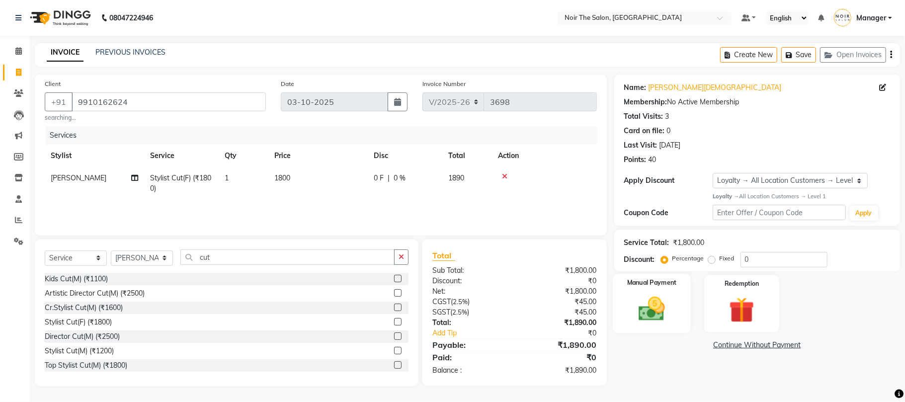
click at [658, 315] on img at bounding box center [651, 309] width 43 height 31
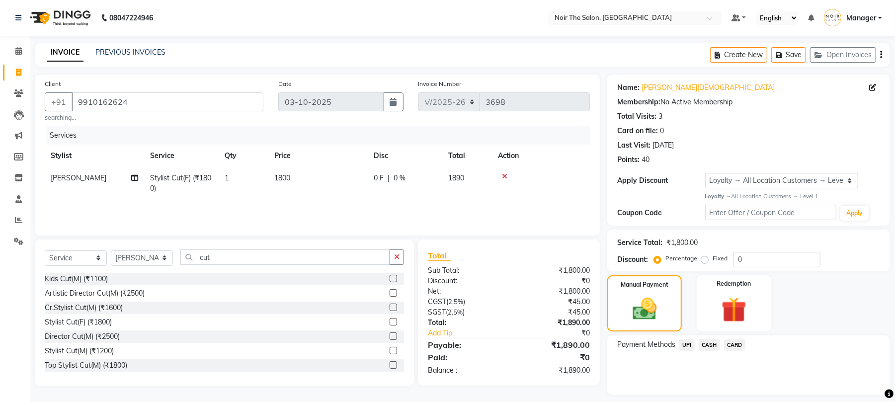
click at [688, 343] on span "UPI" at bounding box center [687, 345] width 15 height 11
click at [720, 392] on button "Add Payment" at bounding box center [795, 397] width 170 height 15
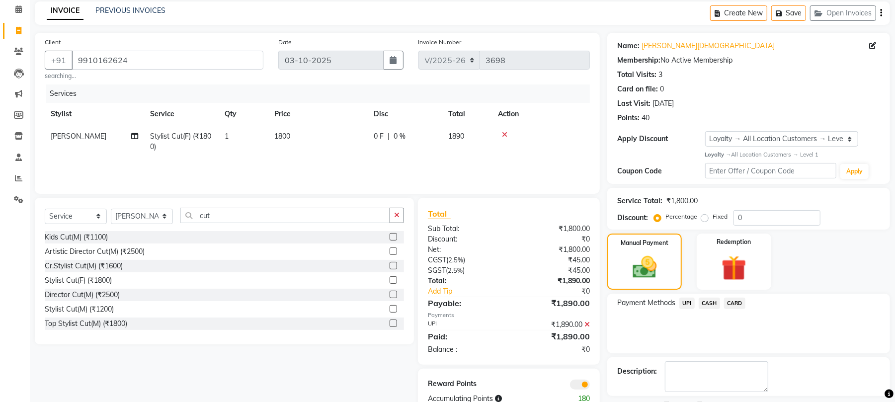
scroll to position [86, 0]
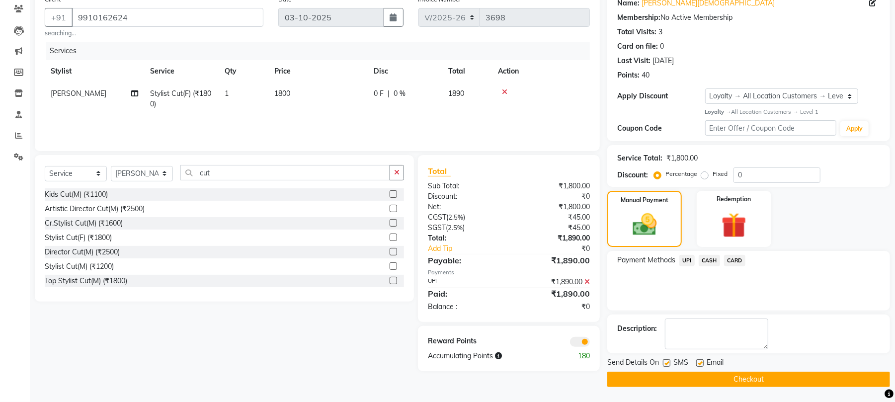
click at [582, 340] on span at bounding box center [580, 342] width 20 height 10
click at [590, 344] on input "checkbox" at bounding box center [590, 344] width 0 height 0
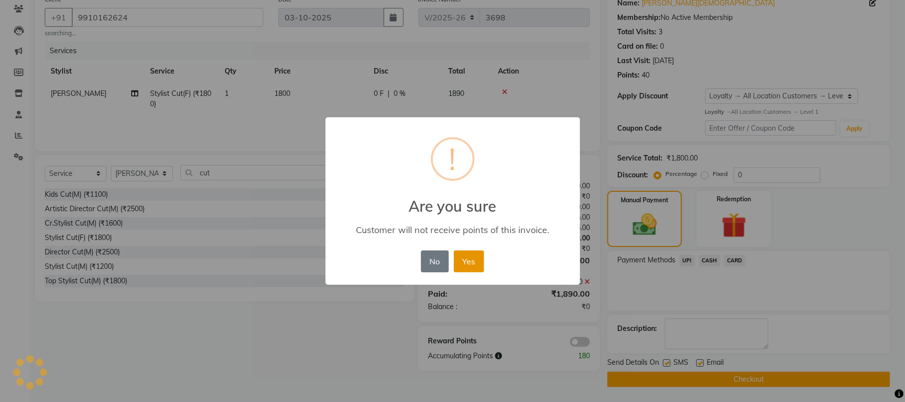
click at [471, 259] on button "Yes" at bounding box center [469, 262] width 30 height 22
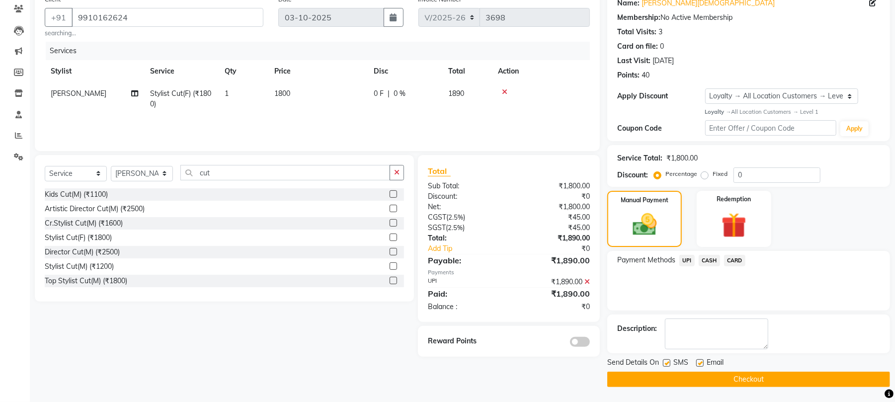
click at [699, 362] on label at bounding box center [699, 362] width 7 height 7
click at [699, 362] on input "checkbox" at bounding box center [699, 363] width 6 height 6
checkbox input "false"
click at [701, 374] on button "Checkout" at bounding box center [748, 379] width 283 height 15
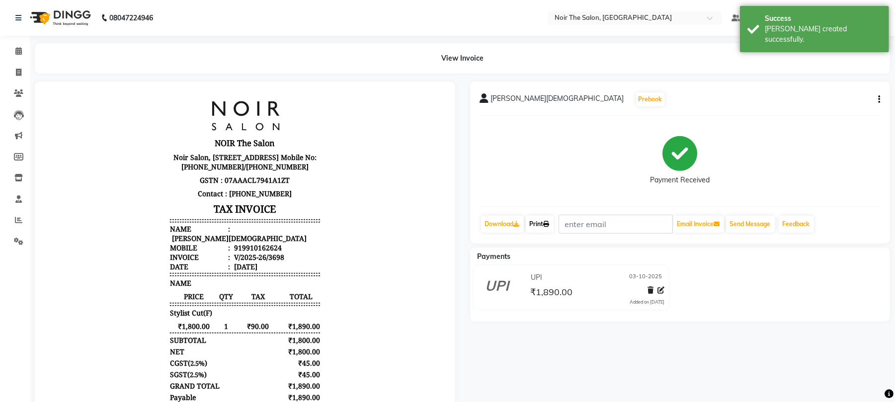
click at [538, 225] on link "Print" at bounding box center [540, 224] width 28 height 17
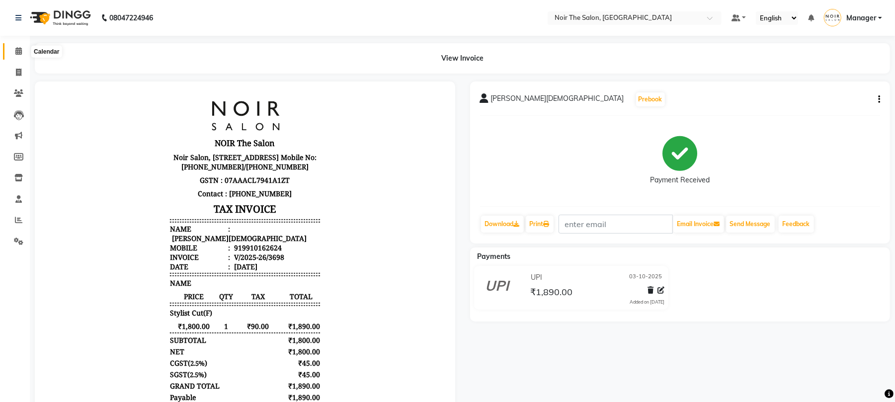
click at [13, 47] on span at bounding box center [18, 51] width 17 height 11
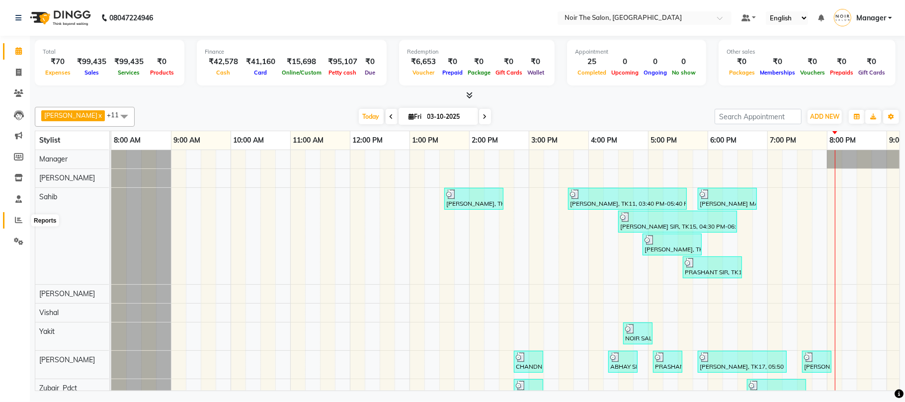
click at [14, 220] on span at bounding box center [18, 220] width 17 height 11
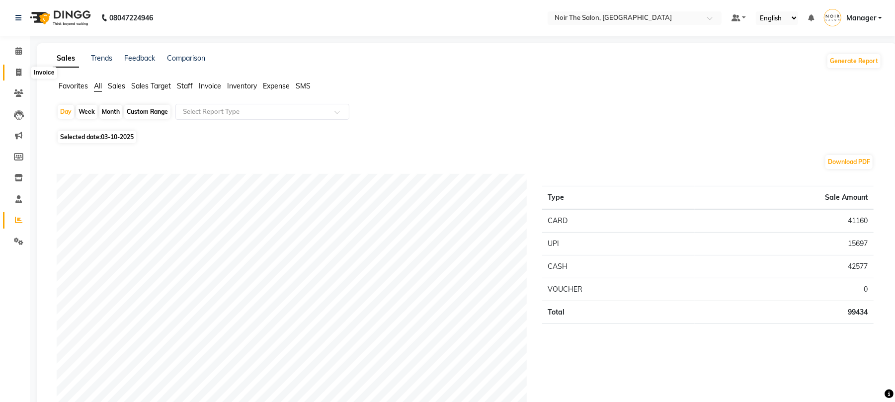
click at [16, 73] on icon at bounding box center [18, 72] width 5 height 7
select select "service"
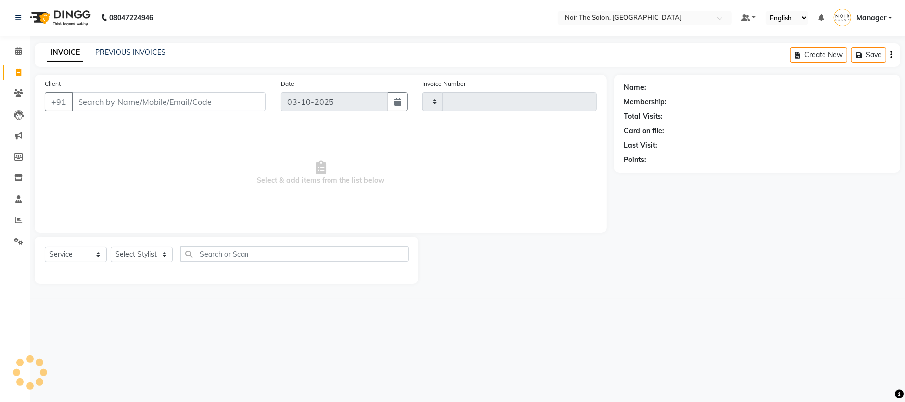
type input "3699"
select select "8026"
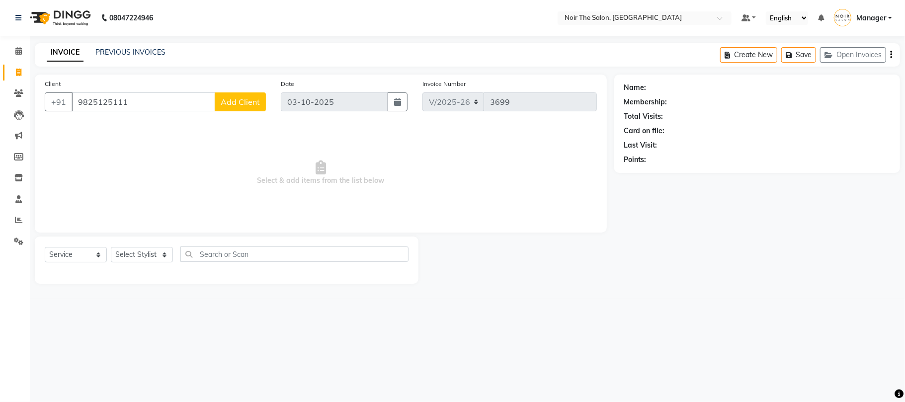
type input "9825125111"
click at [233, 100] on span "Add Client" at bounding box center [240, 102] width 39 height 10
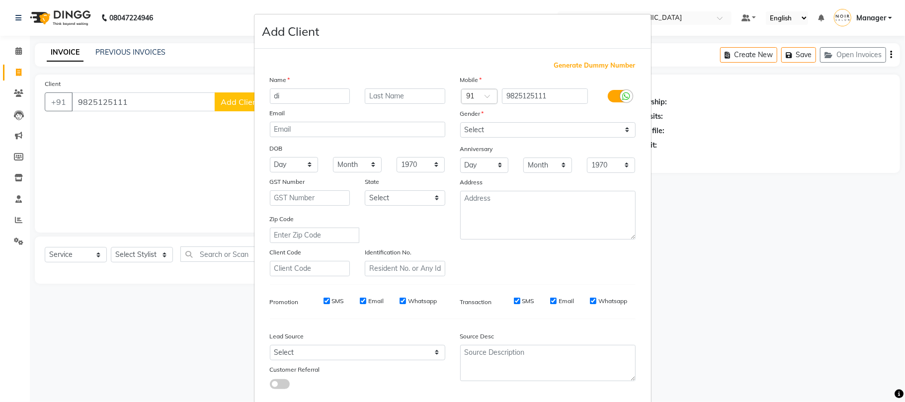
type input "d"
type input "DIPAL"
click at [384, 91] on input "text" at bounding box center [405, 95] width 81 height 15
type input "MAAM"
click at [468, 125] on select "Select Male Female Other Prefer Not To Say" at bounding box center [547, 129] width 175 height 15
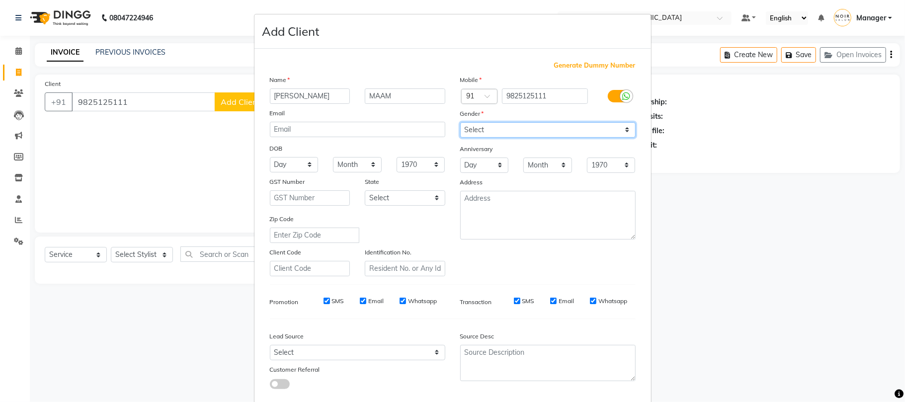
select select "female"
click at [460, 122] on select "Select Male Female Other Prefer Not To Say" at bounding box center [547, 129] width 175 height 15
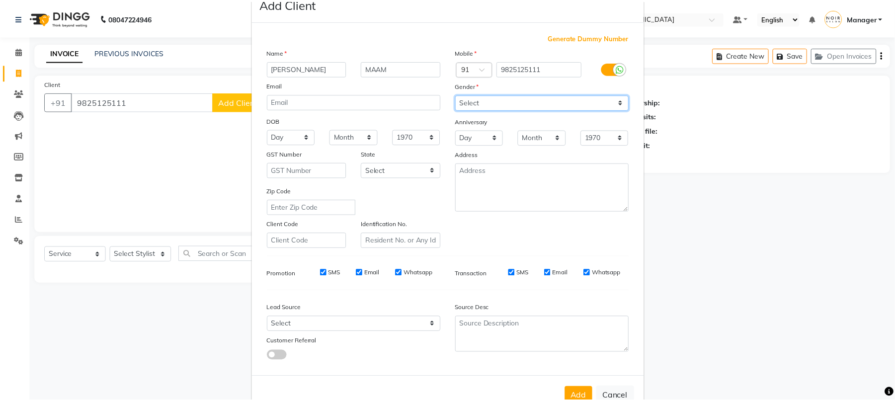
scroll to position [54, 0]
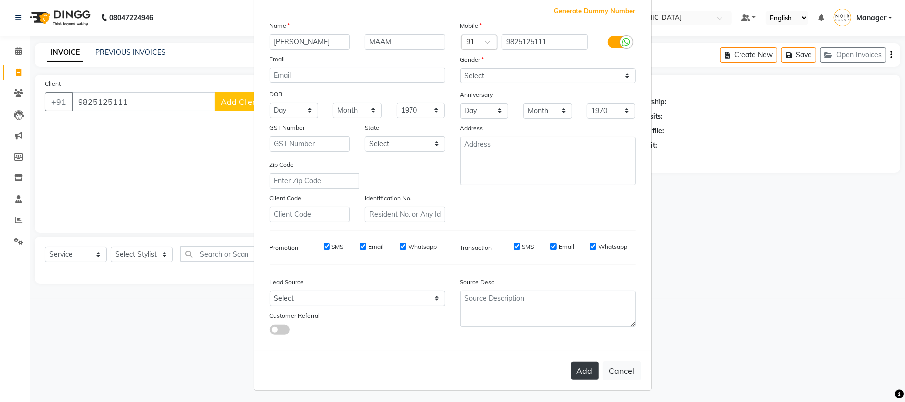
click at [577, 365] on button "Add" at bounding box center [585, 371] width 28 height 18
select select
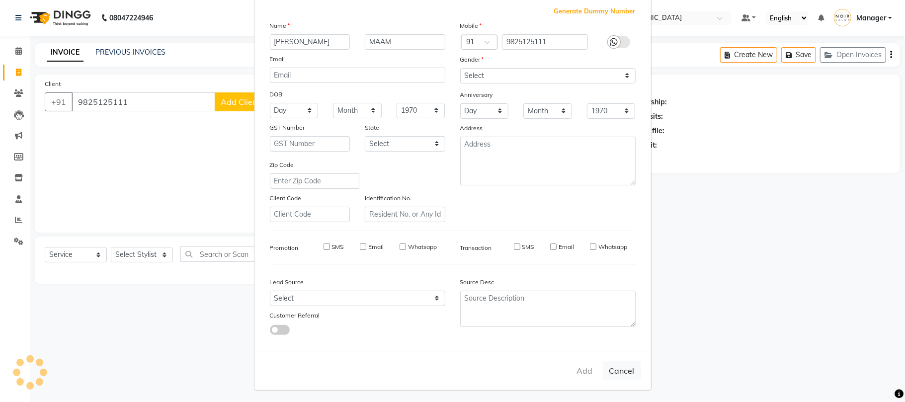
select select
checkbox input "false"
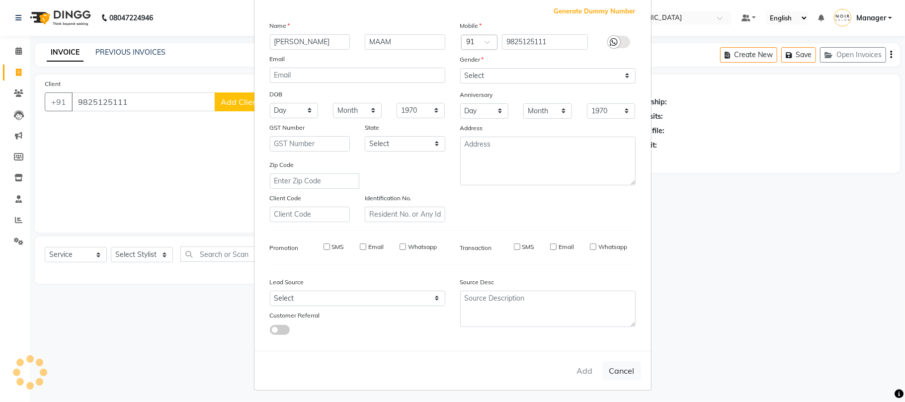
checkbox input "false"
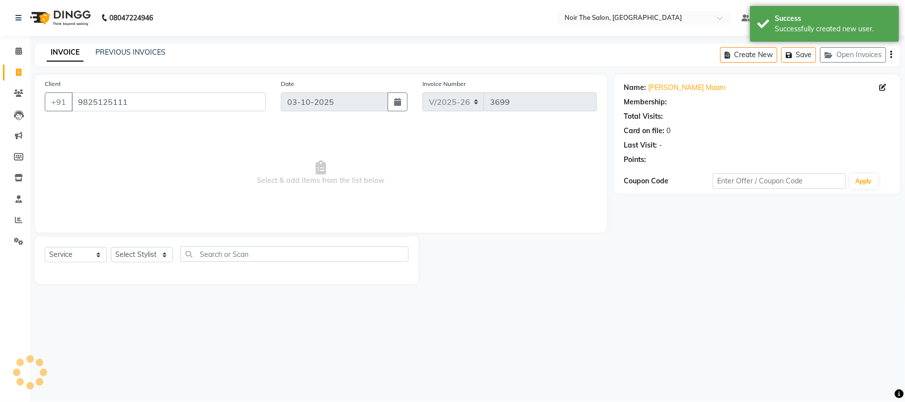
select select "1: Object"
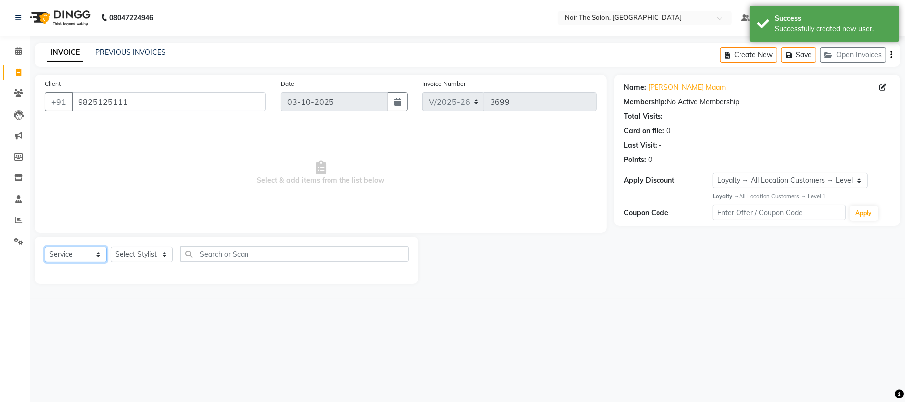
click at [84, 249] on select "Select Service Product Membership Package Voucher Prepaid Gift Card" at bounding box center [76, 254] width 62 height 15
click at [150, 251] on select "Select Stylist Aalam Abhishek_Mgr Abhishek_Pdct Bhupinder Counter_Sales Manager…" at bounding box center [142, 254] width 62 height 15
select select "72623"
click at [111, 247] on select "Select Stylist Aalam Abhishek_Mgr Abhishek_Pdct Bhupinder Counter_Sales Manager…" at bounding box center [142, 254] width 62 height 15
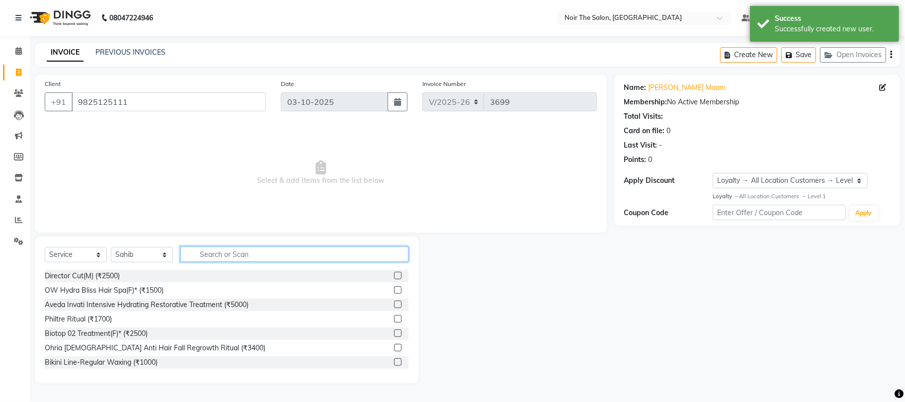
click at [232, 255] on input "text" at bounding box center [294, 254] width 228 height 15
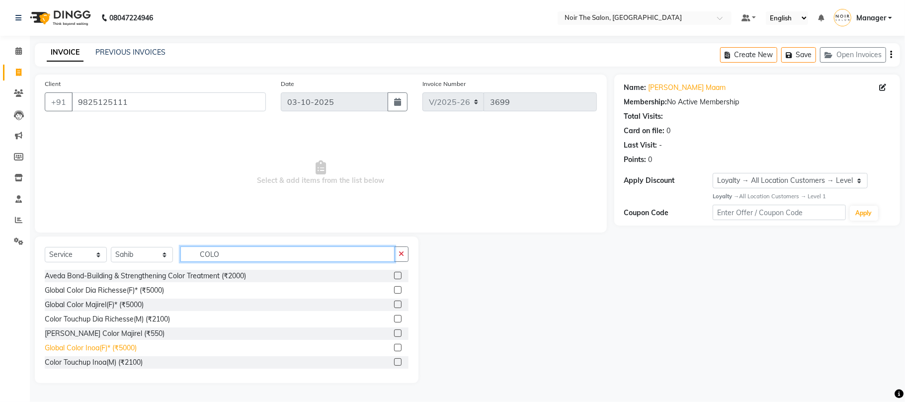
type input "COLO"
click at [132, 352] on div "Global Color Inoa(F)* (₹5000)" at bounding box center [91, 348] width 92 height 10
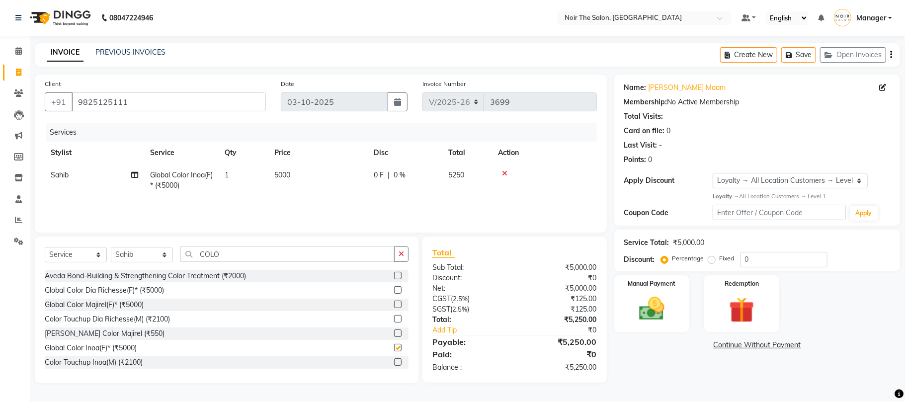
checkbox input "false"
click at [280, 172] on span "5000" at bounding box center [282, 175] width 16 height 9
select select "72623"
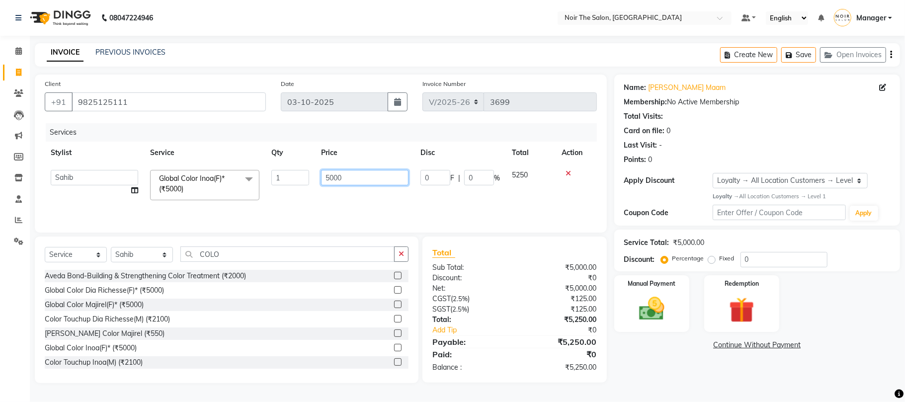
click at [327, 175] on input "5000" at bounding box center [364, 177] width 87 height 15
click at [331, 176] on input "5000" at bounding box center [364, 177] width 87 height 15
type input "10000"
click at [350, 196] on td "10000" at bounding box center [364, 185] width 99 height 42
select select "72623"
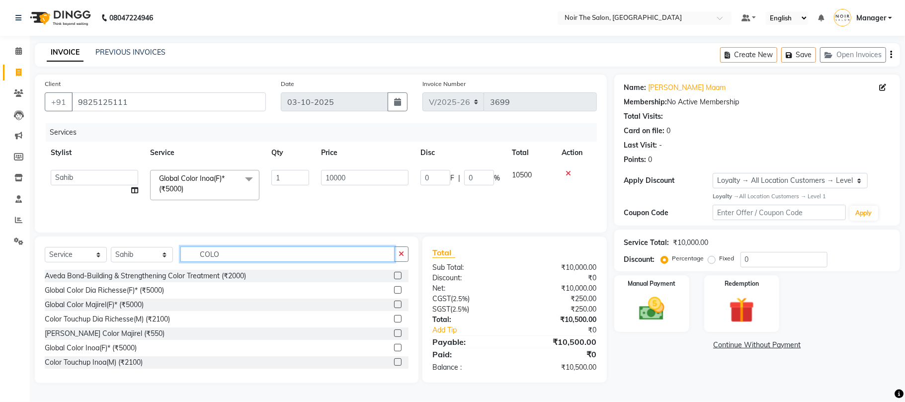
drag, startPoint x: 262, startPoint y: 257, endPoint x: 188, endPoint y: 262, distance: 74.8
click at [188, 262] on input "COLO" at bounding box center [287, 254] width 214 height 15
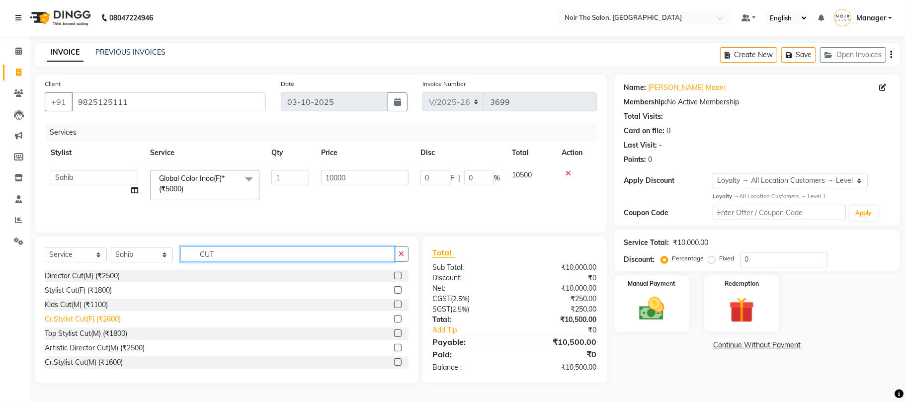
type input "CUT"
click at [102, 322] on div "Cr.Stylist Cut(F) (₹2600)" at bounding box center [83, 319] width 76 height 10
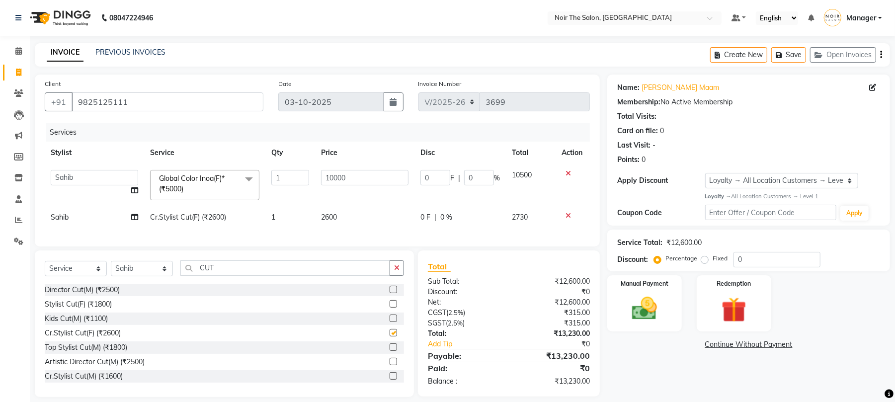
checkbox input "false"
drag, startPoint x: 222, startPoint y: 276, endPoint x: 184, endPoint y: 280, distance: 38.0
click at [184, 276] on input "CUT" at bounding box center [285, 267] width 210 height 15
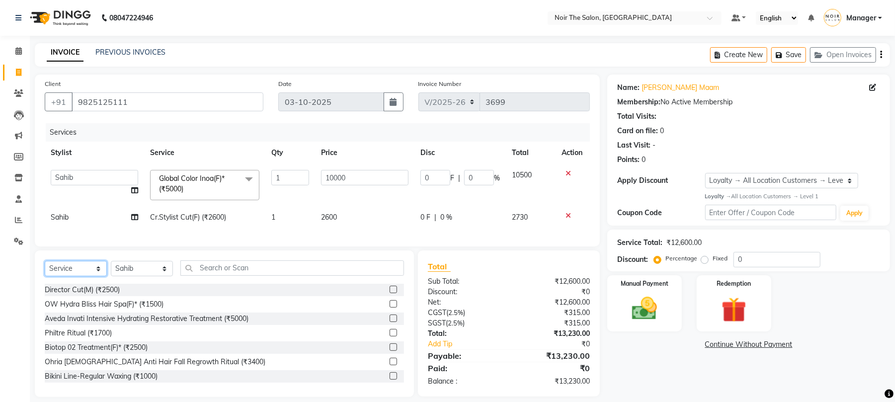
click at [80, 276] on select "Select Service Product Membership Package Voucher Prepaid Gift Card" at bounding box center [76, 268] width 62 height 15
select select "product"
click at [45, 271] on select "Select Service Product Membership Package Voucher Prepaid Gift Card" at bounding box center [76, 268] width 62 height 15
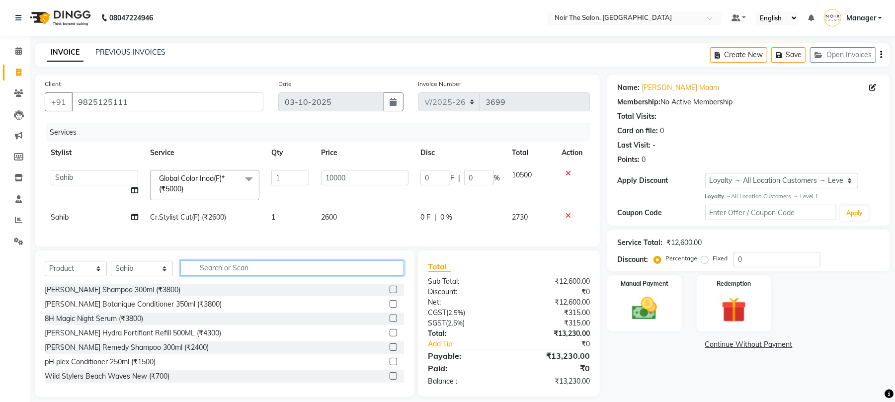
click at [220, 275] on input "text" at bounding box center [292, 267] width 224 height 15
type input "742776608393"
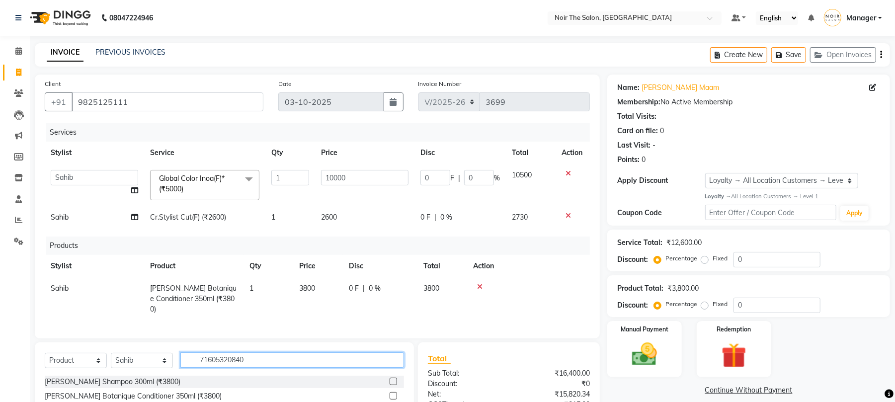
type input "716053208408"
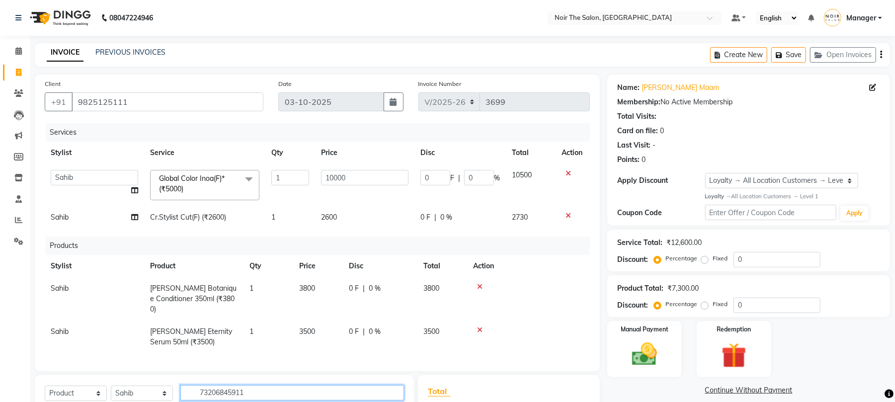
type input "732068459116"
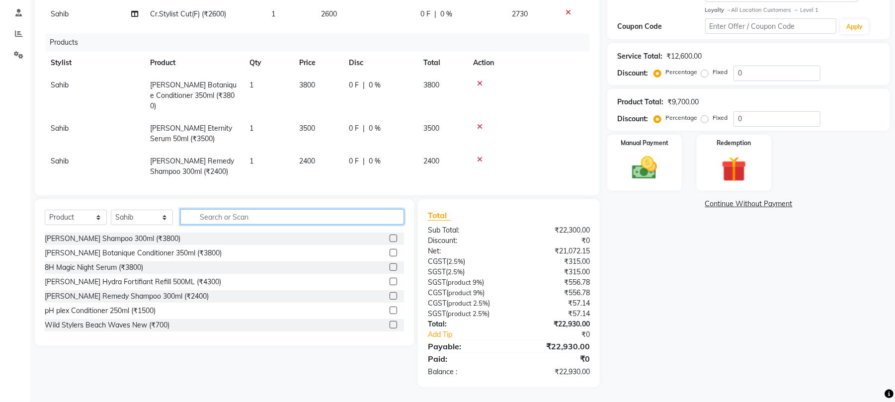
scroll to position [22, 0]
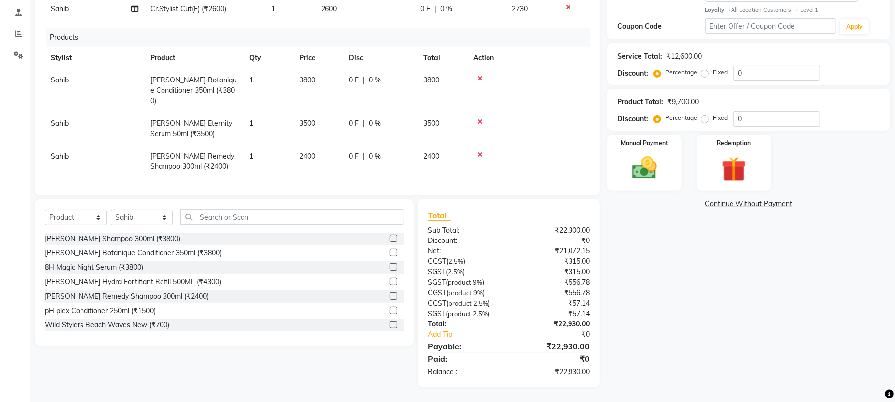
click at [313, 152] on span "2400" at bounding box center [307, 156] width 16 height 9
select select "72623"
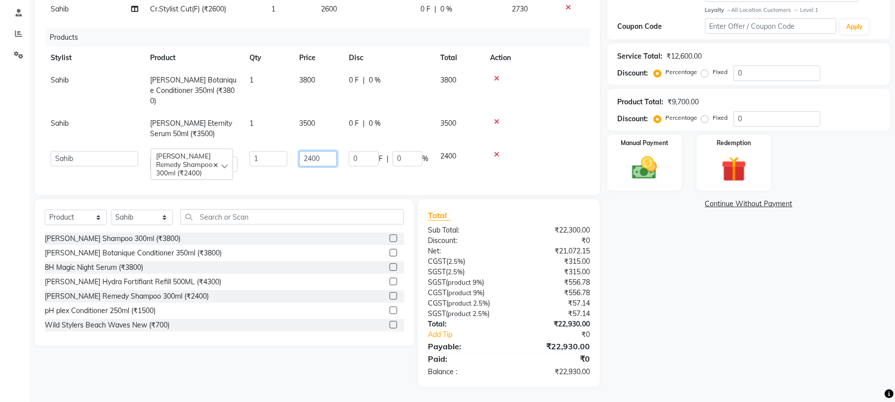
click at [323, 151] on input "2400" at bounding box center [318, 158] width 38 height 15
type input "2280"
click at [322, 165] on td "2280" at bounding box center [318, 161] width 50 height 33
select select "72623"
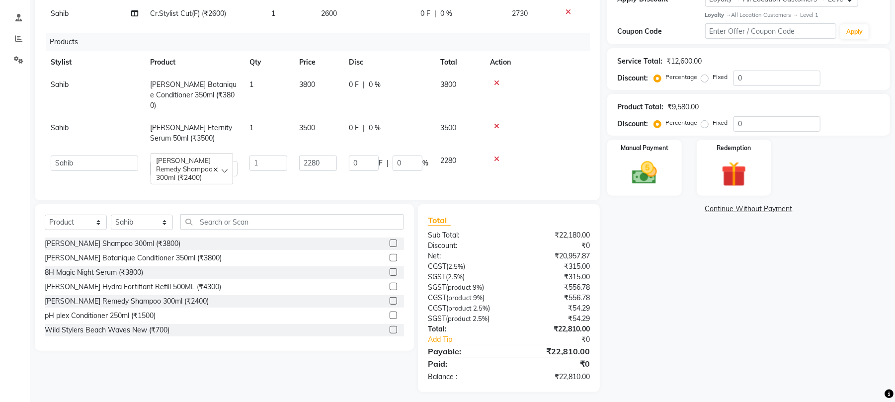
scroll to position [187, 0]
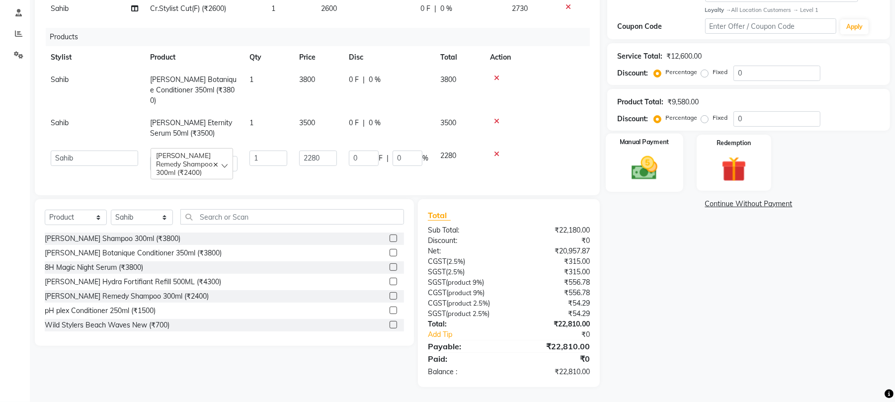
click at [662, 180] on img at bounding box center [644, 168] width 43 height 30
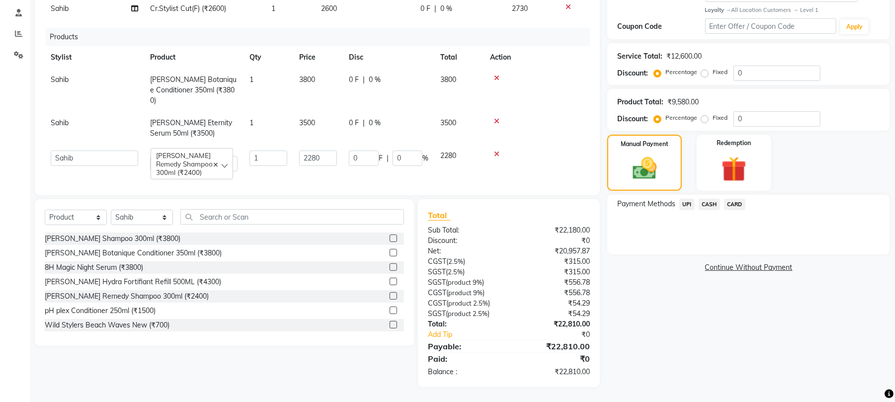
click at [711, 201] on span "CASH" at bounding box center [709, 204] width 21 height 11
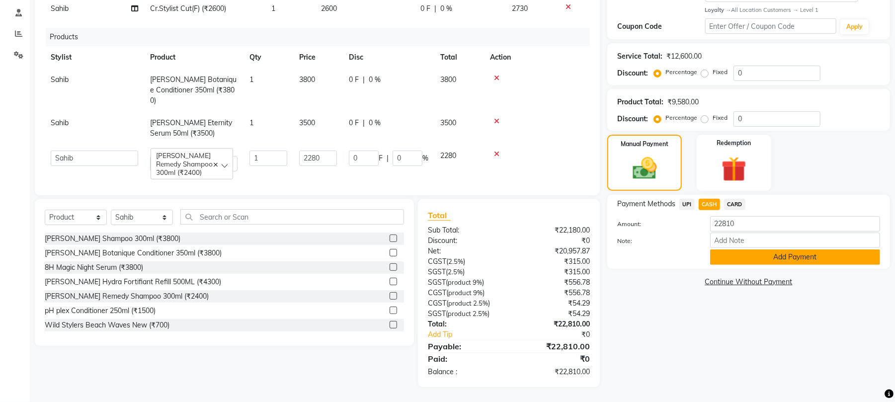
click at [732, 258] on button "Add Payment" at bounding box center [795, 257] width 170 height 15
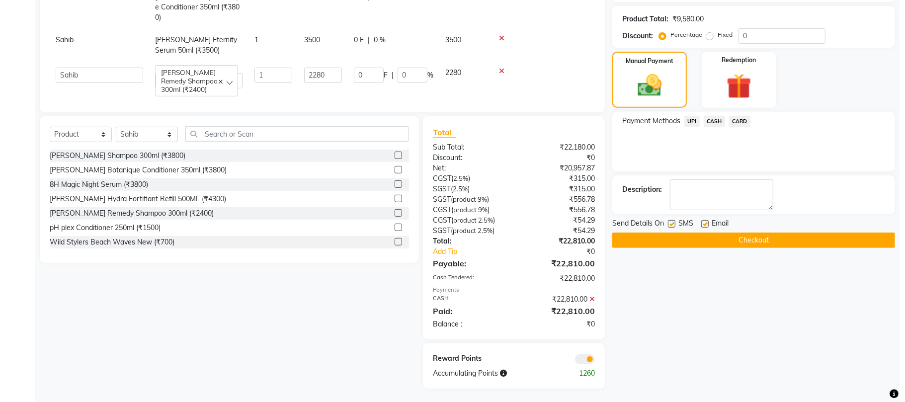
scroll to position [270, 0]
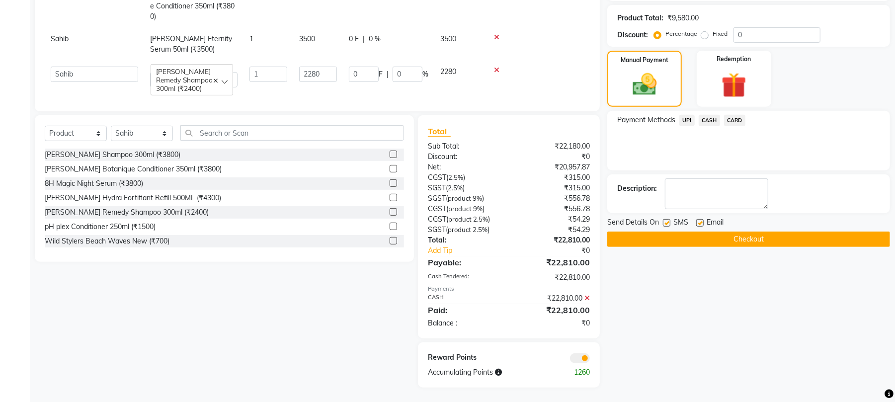
click at [583, 358] on span at bounding box center [580, 358] width 20 height 10
click at [590, 360] on input "checkbox" at bounding box center [590, 360] width 0 height 0
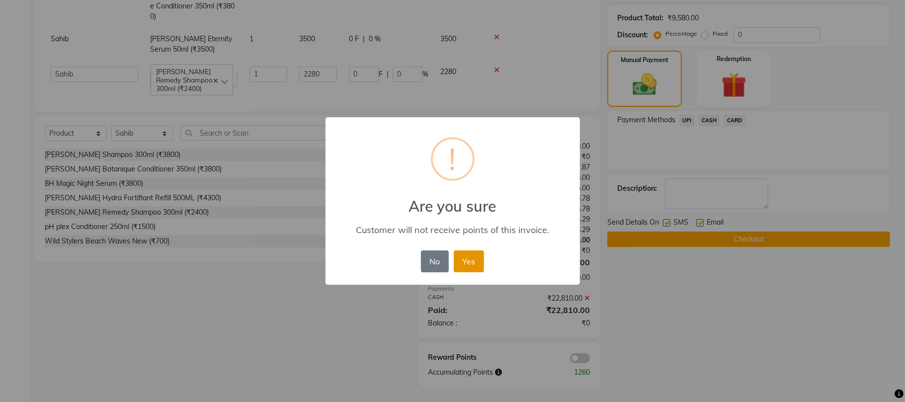
click at [473, 265] on button "Yes" at bounding box center [469, 262] width 30 height 22
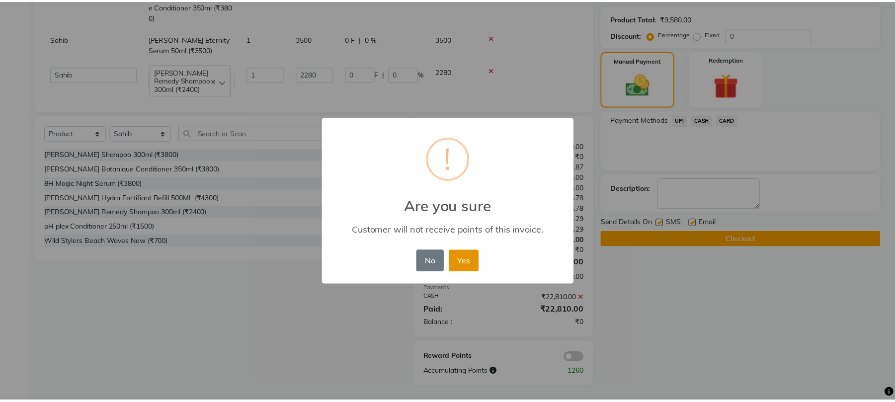
scroll to position [257, 0]
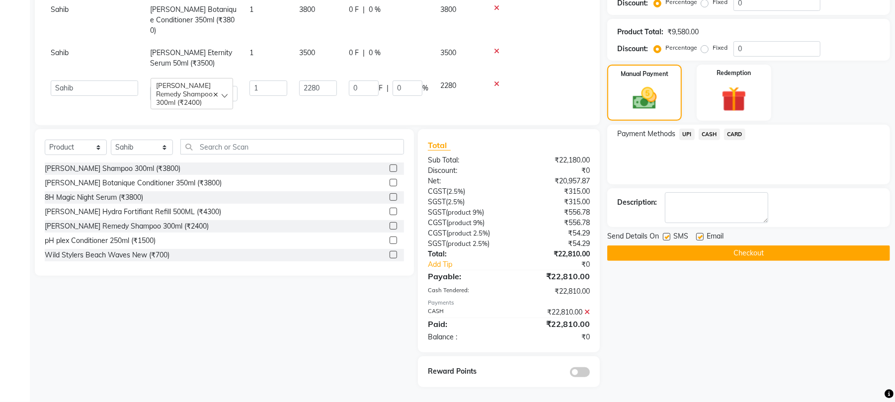
click at [698, 237] on label at bounding box center [699, 236] width 7 height 7
click at [698, 237] on input "checkbox" at bounding box center [699, 237] width 6 height 6
checkbox input "false"
click at [699, 253] on button "Checkout" at bounding box center [748, 253] width 283 height 15
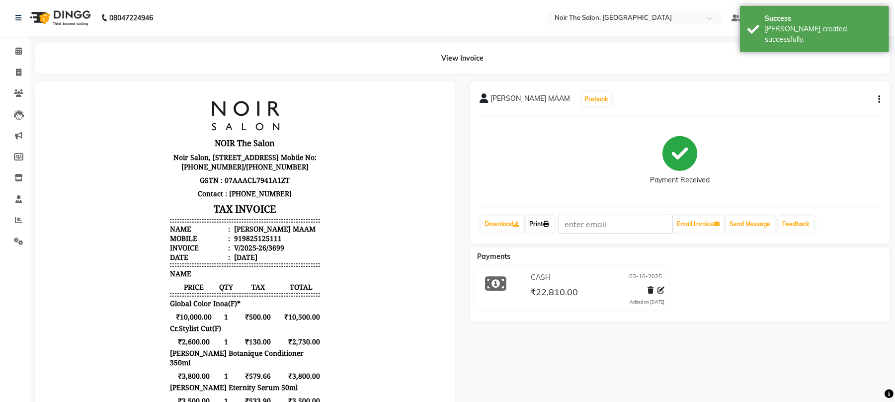
click at [543, 225] on link "Print" at bounding box center [540, 224] width 28 height 17
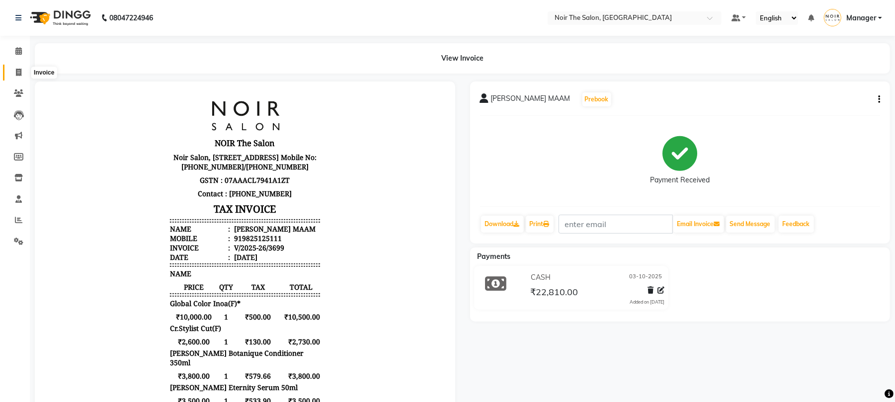
click at [18, 72] on icon at bounding box center [18, 72] width 5 height 7
select select "service"
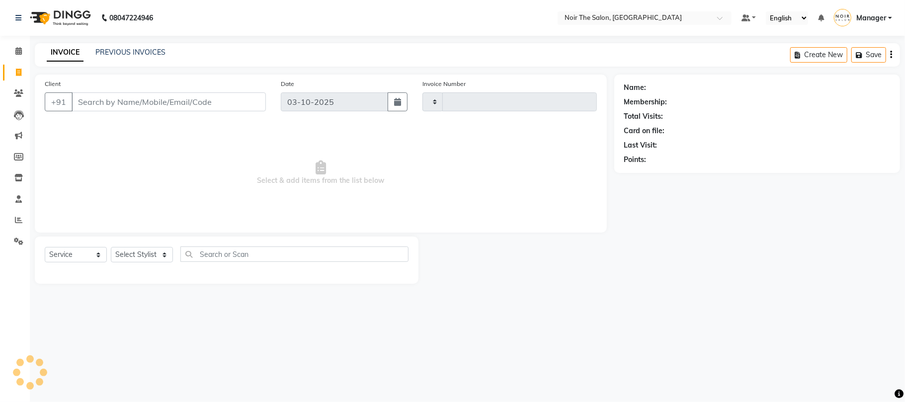
type input "3700"
select select "8026"
click at [151, 257] on select "Select Stylist" at bounding box center [142, 254] width 62 height 15
select select "72623"
click at [111, 247] on select "Select Stylist Aalam Abhishek_Mgr Abhishek_Pdct Bhupinder Counter_Sales Manager…" at bounding box center [142, 254] width 62 height 15
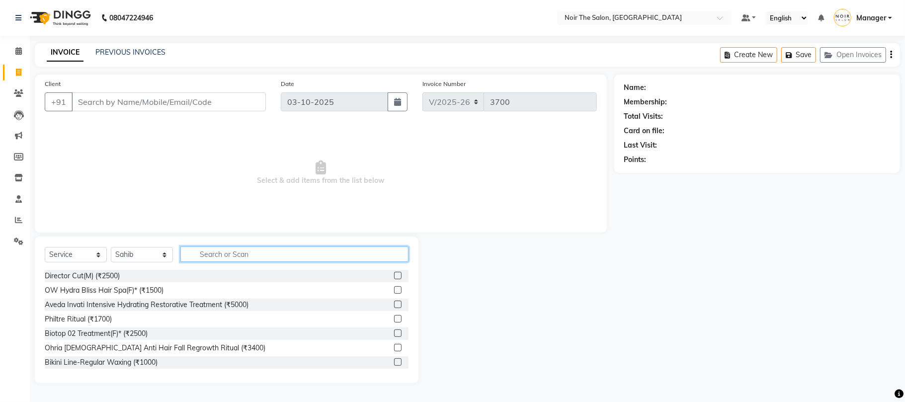
click at [205, 252] on input "text" at bounding box center [294, 254] width 228 height 15
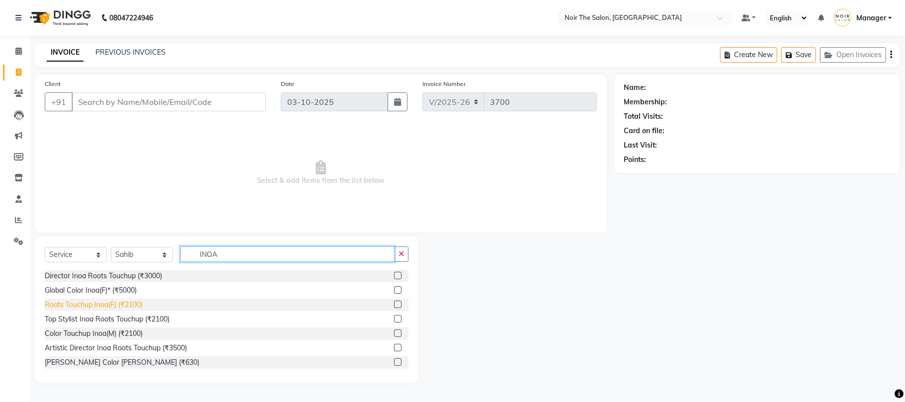
type input "INOA"
click at [139, 304] on div "Roots Touchup Inoa(F) (₹2100)" at bounding box center [94, 305] width 98 height 10
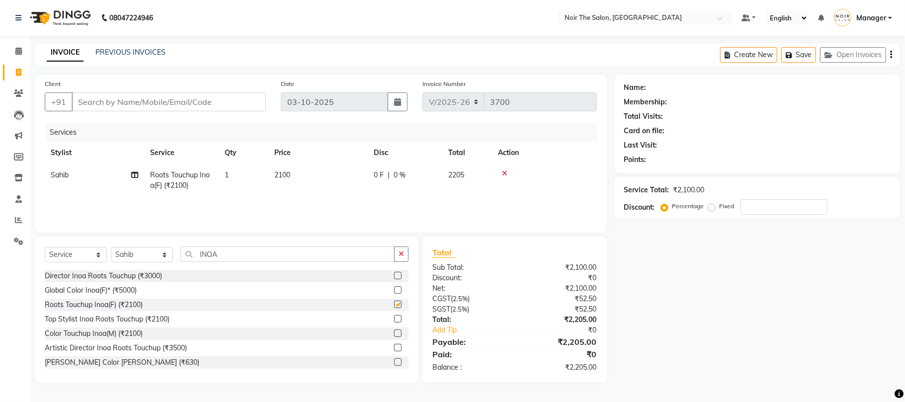
checkbox input "false"
drag, startPoint x: 231, startPoint y: 251, endPoint x: 191, endPoint y: 261, distance: 41.5
click at [191, 261] on input "INOA" at bounding box center [287, 254] width 214 height 15
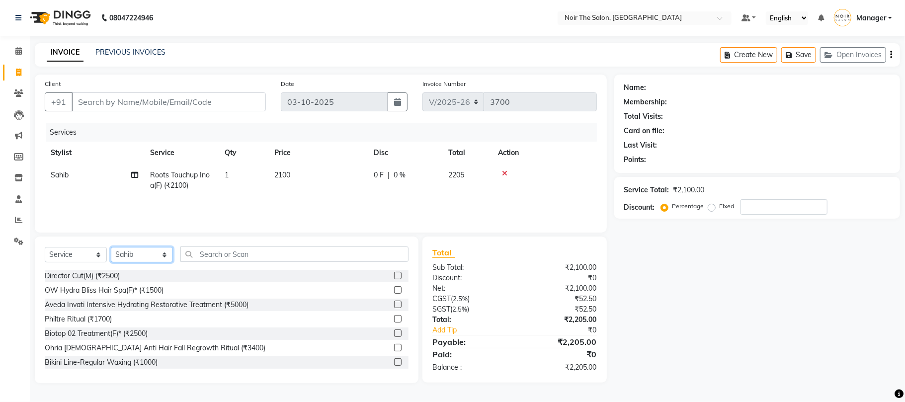
click at [150, 258] on select "Select Stylist Aalam Abhishek_Mgr Abhishek_Pdct Bhupinder Counter_Sales Manager…" at bounding box center [142, 254] width 62 height 15
select select "73203"
click at [111, 247] on select "Select Stylist Aalam Abhishek_Mgr Abhishek_Pdct Bhupinder Counter_Sales Manager…" at bounding box center [142, 254] width 62 height 15
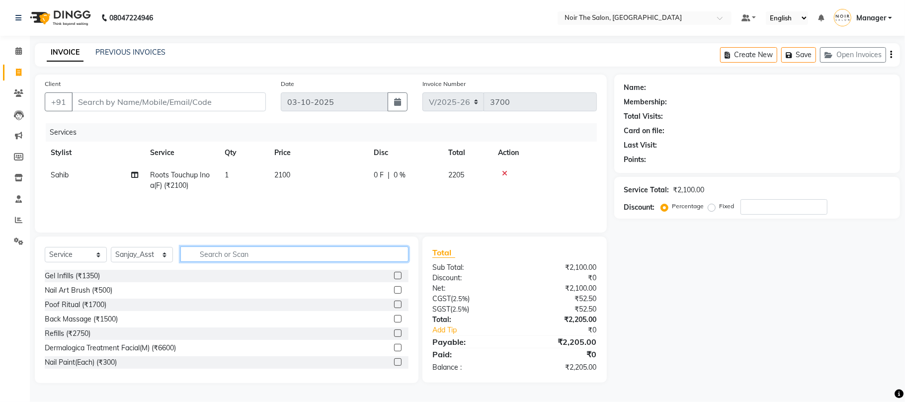
click at [209, 251] on input "text" at bounding box center [294, 254] width 228 height 15
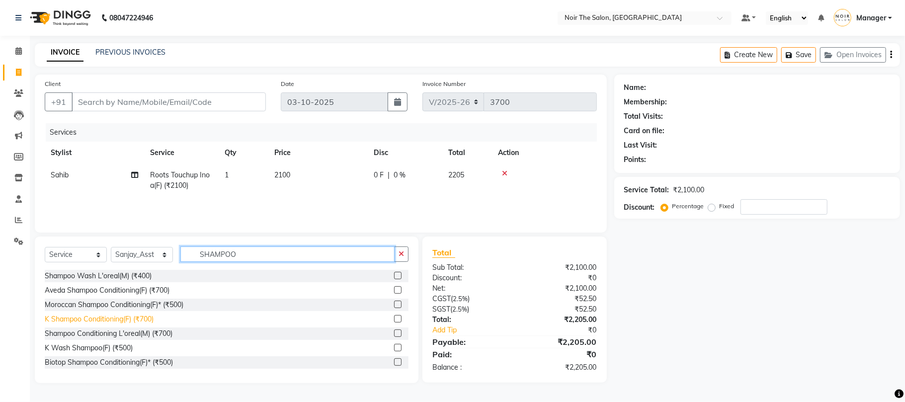
type input "SHAMPOO"
click at [148, 317] on div "K Shampoo Conditioning(F) (₹700)" at bounding box center [99, 319] width 109 height 10
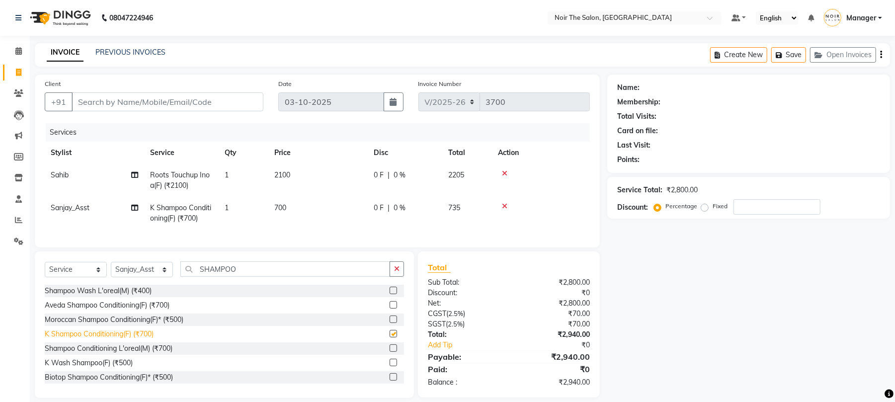
checkbox input "false"
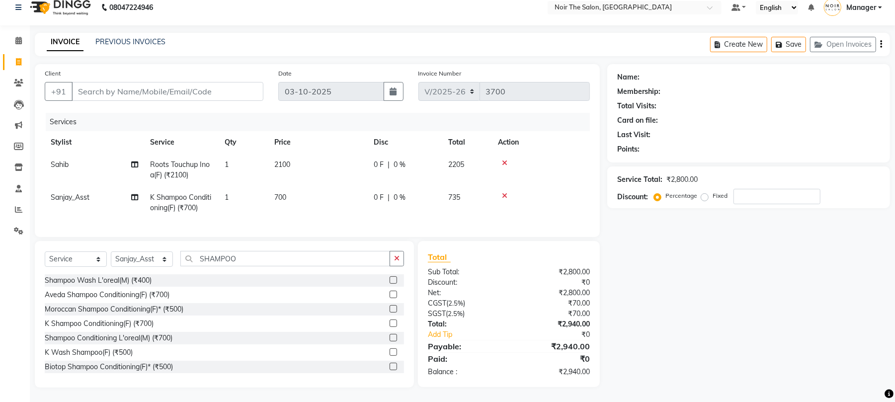
scroll to position [21, 0]
click at [183, 82] on input "Client" at bounding box center [168, 91] width 192 height 19
type input "9"
type input "0"
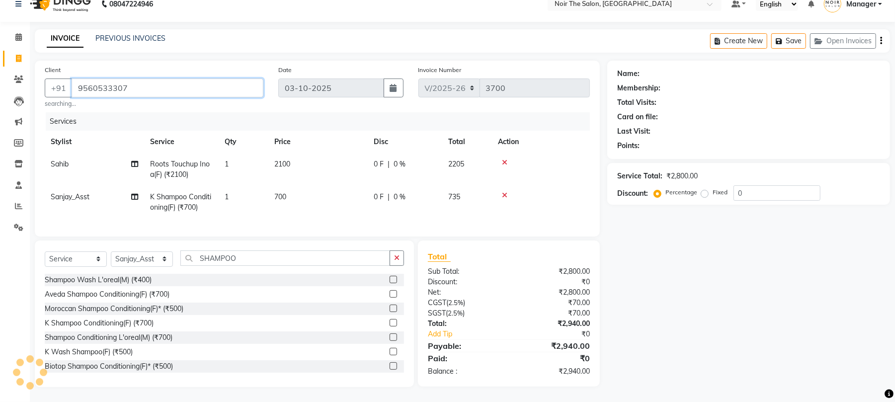
type input "9560533307"
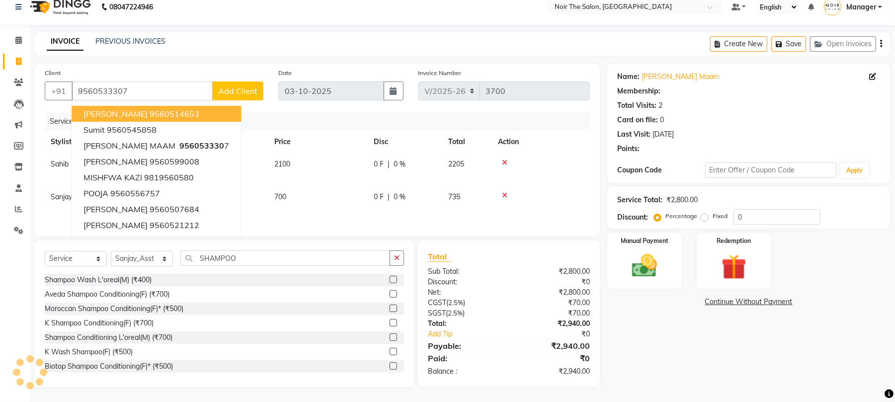
select select "1: Object"
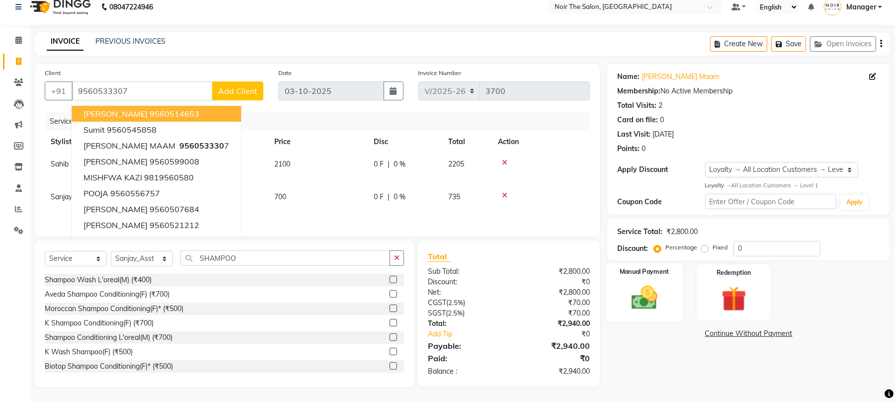
click at [657, 267] on div "Manual Payment" at bounding box center [645, 292] width 78 height 58
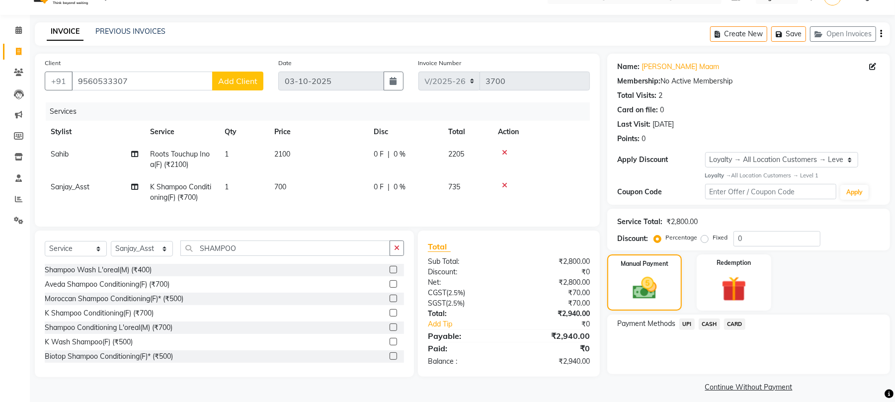
click at [729, 322] on span "CARD" at bounding box center [734, 324] width 21 height 11
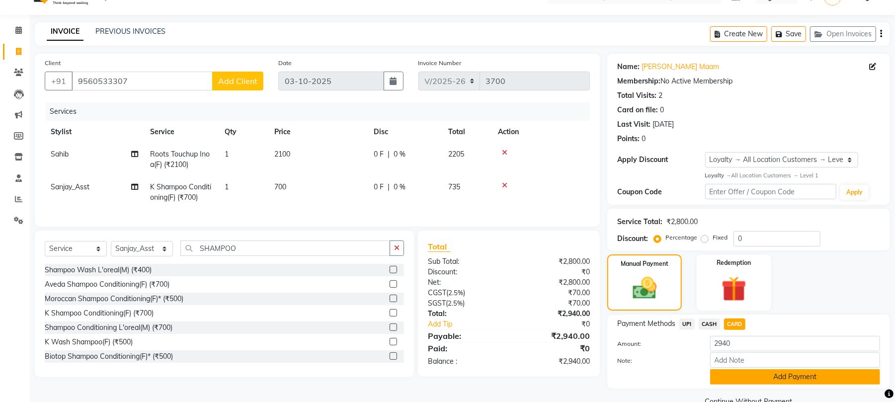
click at [731, 376] on button "Add Payment" at bounding box center [795, 376] width 170 height 15
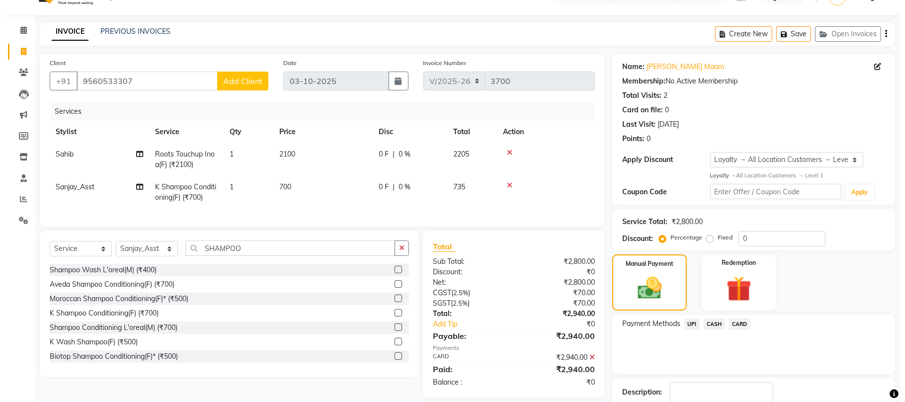
scroll to position [90, 0]
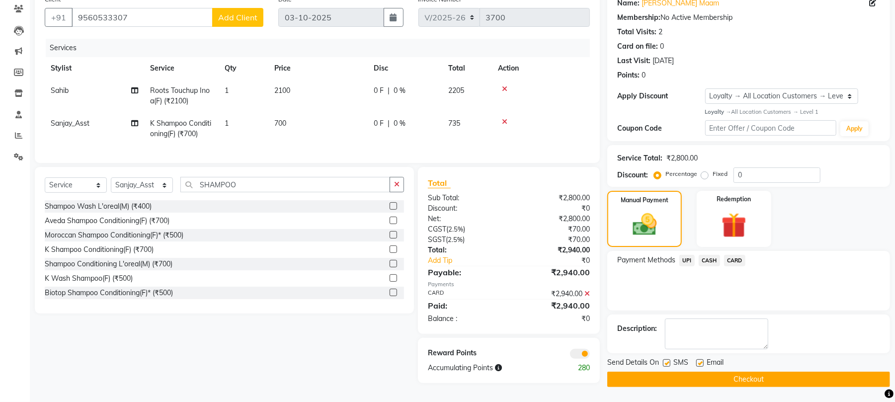
click at [579, 358] on span at bounding box center [580, 354] width 20 height 10
click at [590, 355] on input "checkbox" at bounding box center [590, 355] width 0 height 0
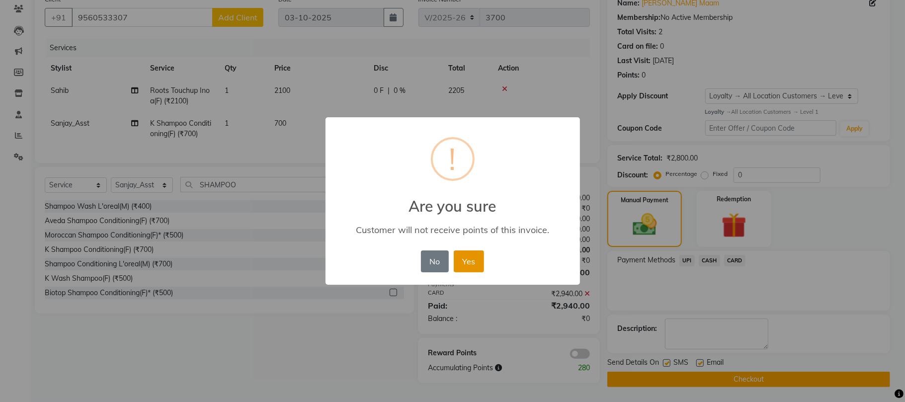
click at [476, 267] on button "Yes" at bounding box center [469, 262] width 30 height 22
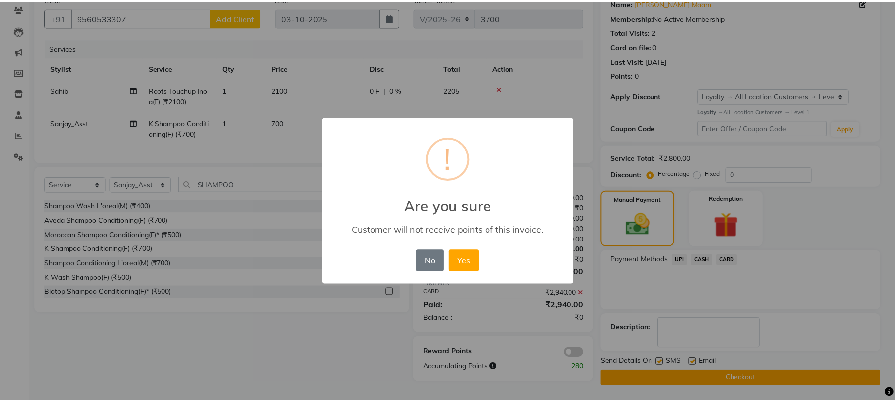
scroll to position [86, 0]
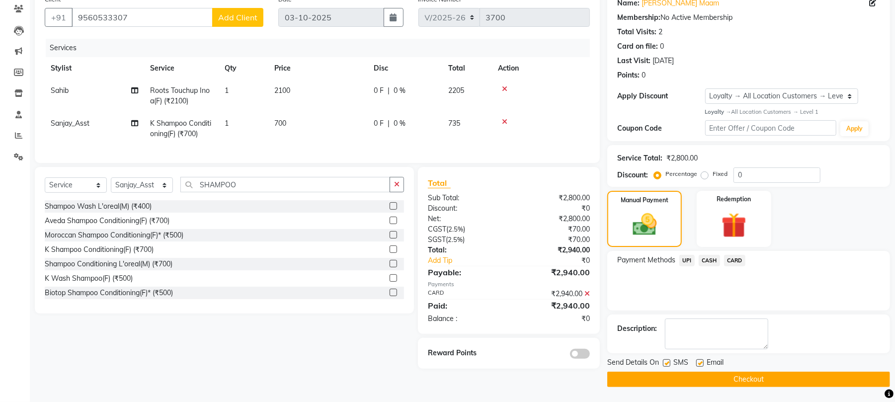
click at [667, 364] on label at bounding box center [666, 362] width 7 height 7
click at [667, 364] on input "checkbox" at bounding box center [666, 363] width 6 height 6
checkbox input "false"
click at [699, 364] on label at bounding box center [699, 362] width 7 height 7
click at [699, 364] on input "checkbox" at bounding box center [699, 363] width 6 height 6
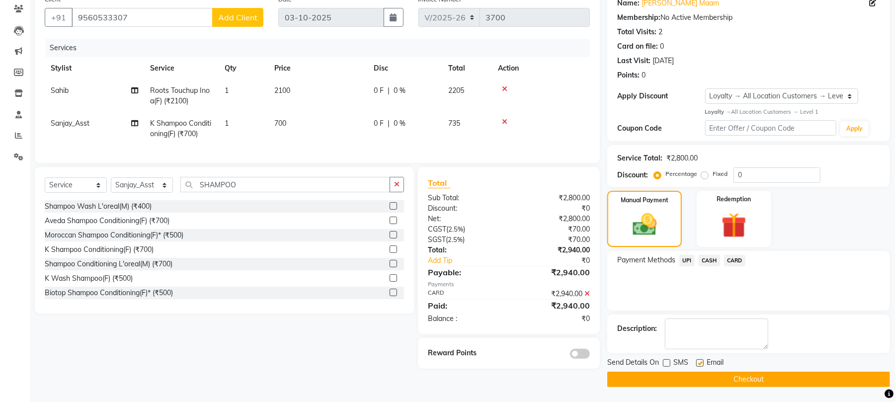
checkbox input "false"
click at [695, 378] on button "Checkout" at bounding box center [748, 379] width 283 height 15
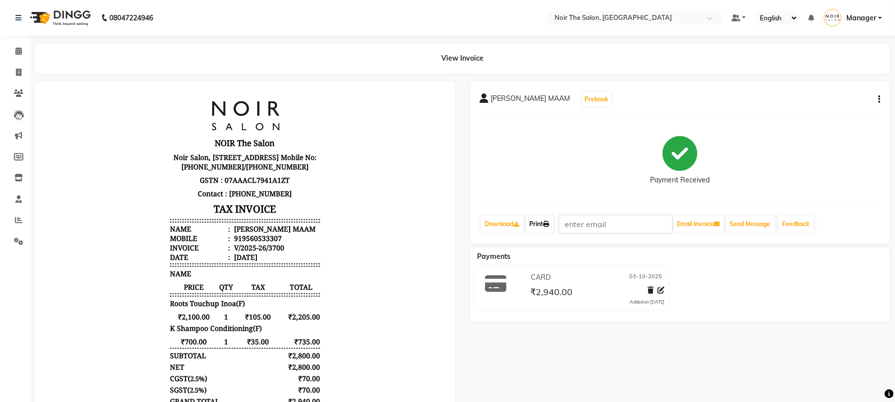
click at [541, 221] on link "Print" at bounding box center [540, 224] width 28 height 17
click at [22, 73] on span at bounding box center [18, 72] width 17 height 11
select select "8026"
select select "service"
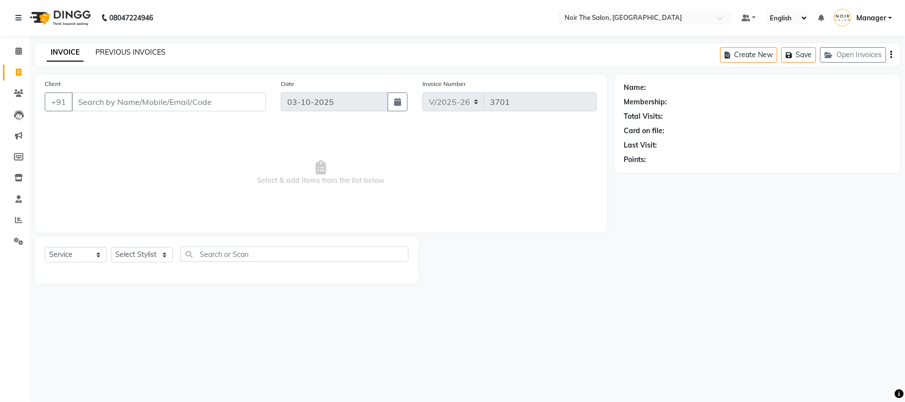
click at [122, 54] on link "PREVIOUS INVOICES" at bounding box center [130, 52] width 70 height 9
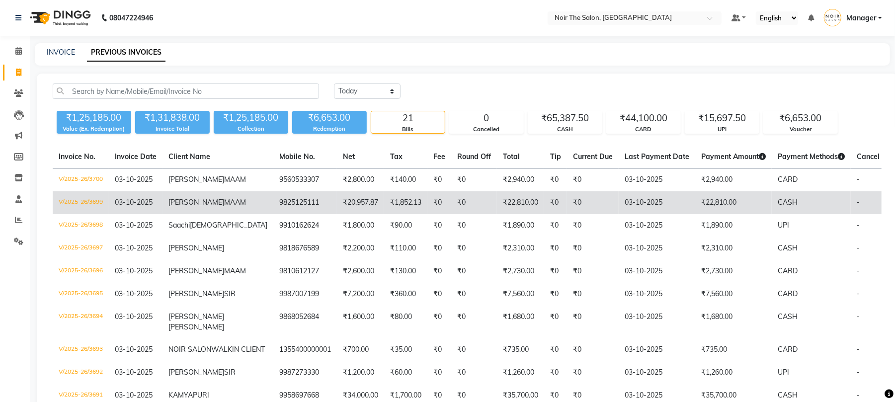
click at [90, 213] on td "V/2025-26/3699" at bounding box center [81, 202] width 56 height 23
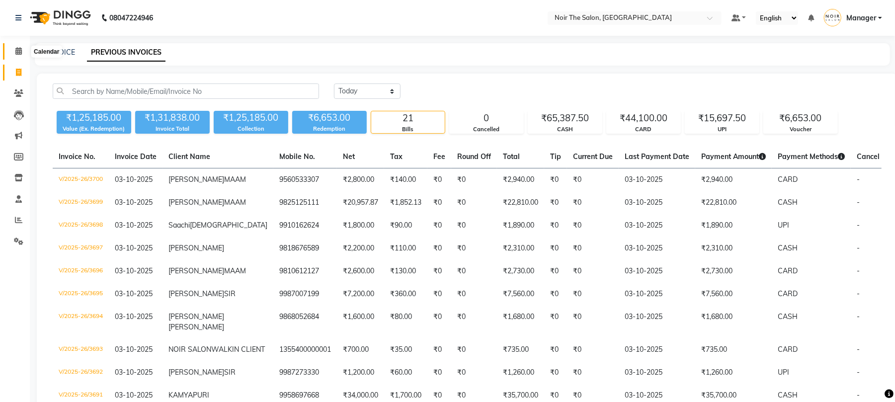
click at [16, 46] on span at bounding box center [18, 51] width 17 height 11
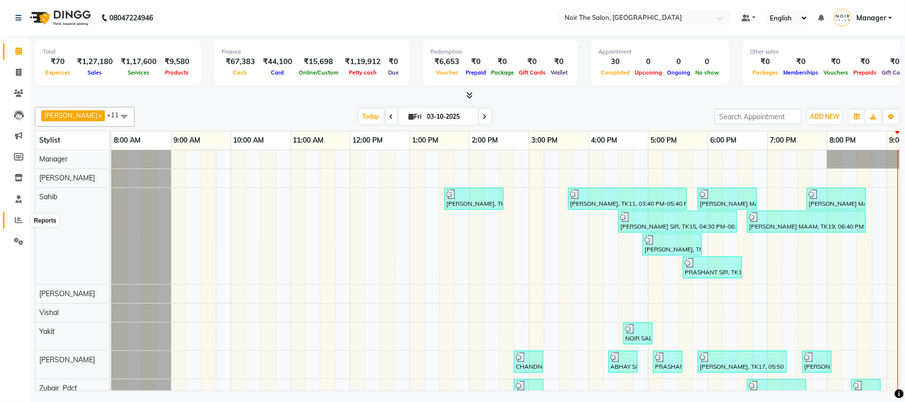
click at [16, 220] on icon at bounding box center [18, 219] width 7 height 7
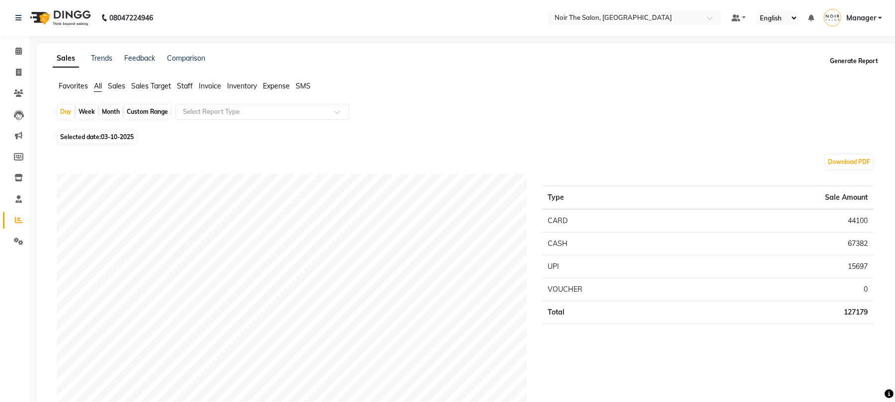
click at [860, 60] on button "Generate Report" at bounding box center [854, 61] width 53 height 14
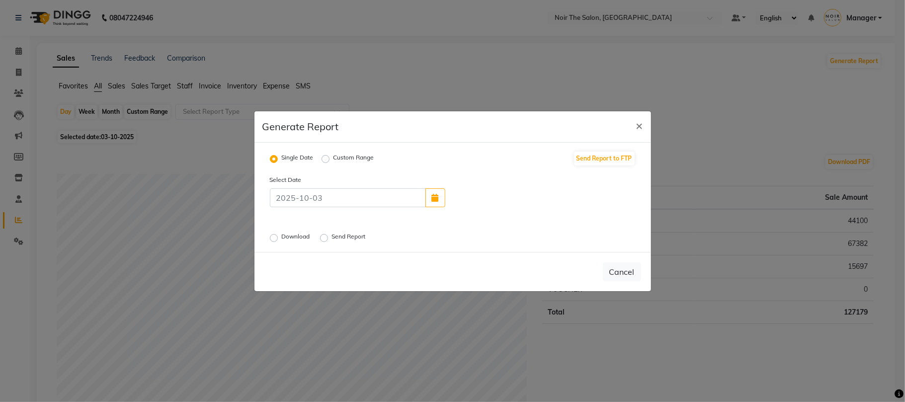
click at [282, 241] on label "Download" at bounding box center [297, 238] width 30 height 12
click at [275, 241] on input "Download" at bounding box center [275, 237] width 7 height 7
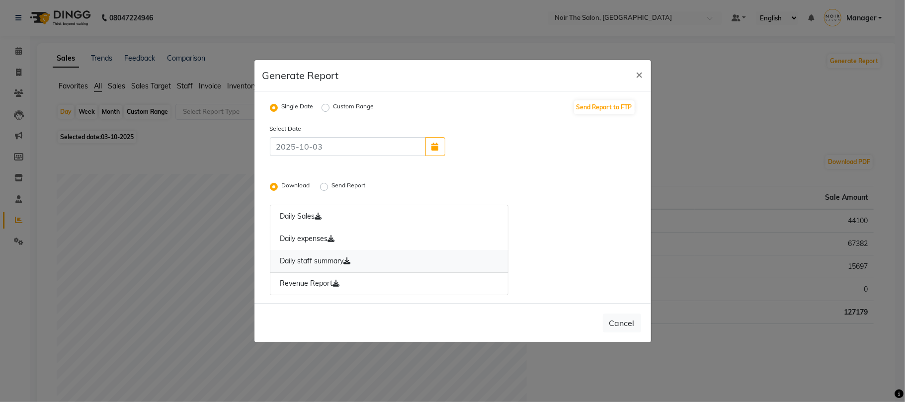
click at [304, 257] on link "Daily staff summary" at bounding box center [389, 261] width 239 height 23
click at [611, 318] on button "Cancel" at bounding box center [622, 323] width 38 height 19
radio input "false"
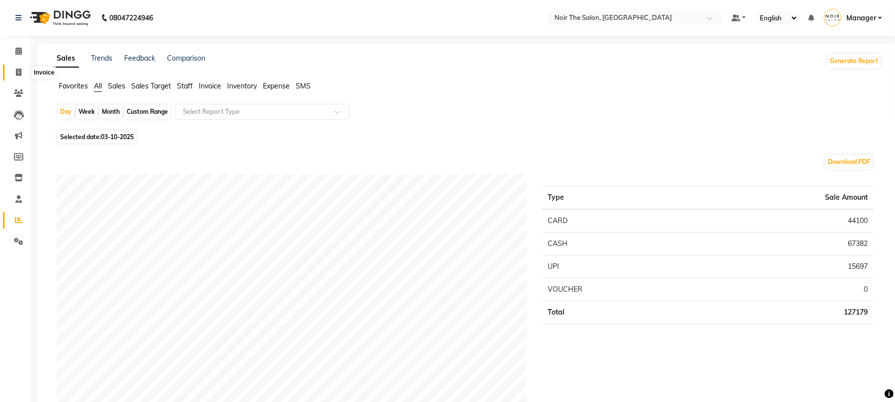
click at [20, 74] on icon at bounding box center [18, 72] width 5 height 7
select select "8026"
select select "service"
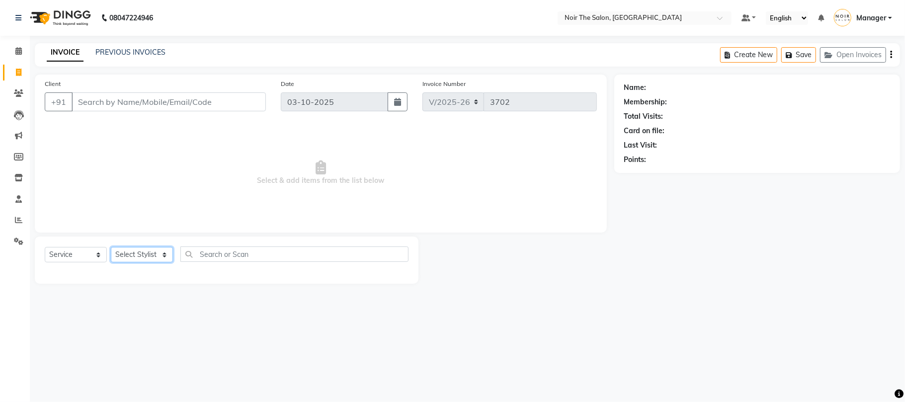
click at [149, 253] on select "Select Stylist" at bounding box center [142, 254] width 62 height 15
select select "72626"
click at [111, 247] on select "Select Stylist Aalam Abhishek_Mgr Abhishek_Pdct Bhupinder Counter_Sales Manager…" at bounding box center [142, 254] width 62 height 15
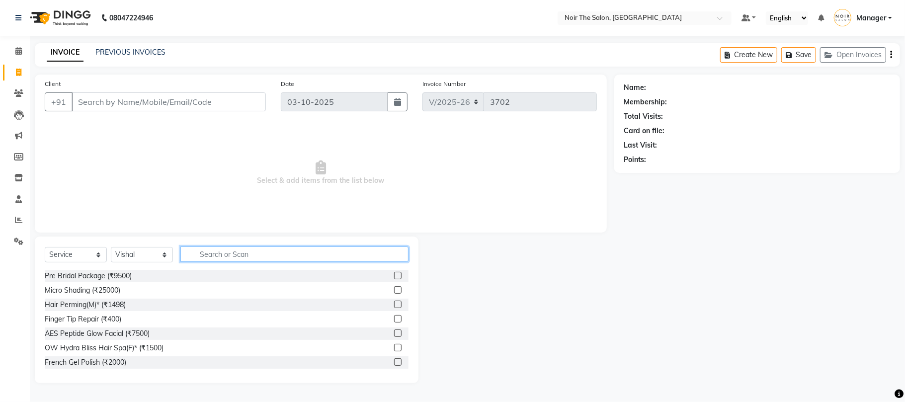
click at [237, 258] on input "text" at bounding box center [294, 254] width 228 height 15
click at [150, 98] on input "Client" at bounding box center [169, 101] width 194 height 19
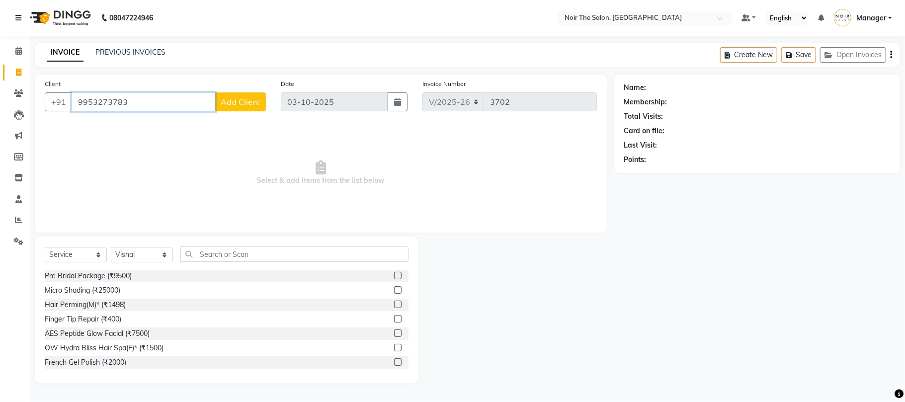
type input "9953273783"
click at [258, 94] on button "Add Client" at bounding box center [240, 101] width 51 height 19
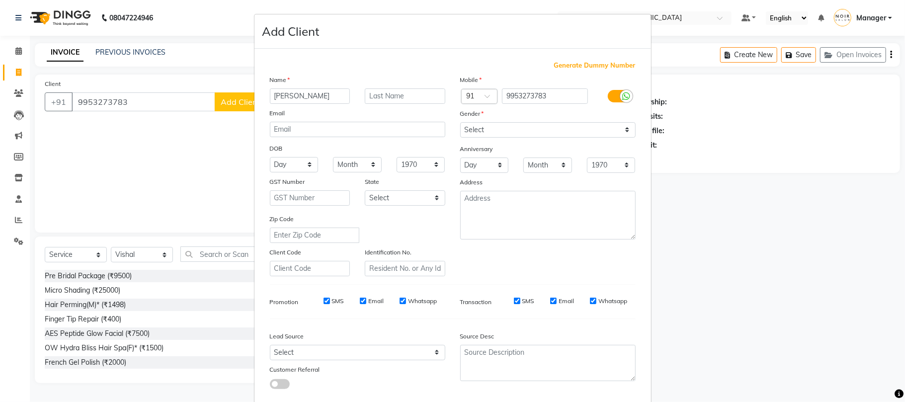
type input "SIMRITA"
click at [366, 97] on input "text" at bounding box center [405, 95] width 81 height 15
type input "MAAM"
click at [561, 127] on select "Select Male Female Other Prefer Not To Say" at bounding box center [547, 129] width 175 height 15
select select "female"
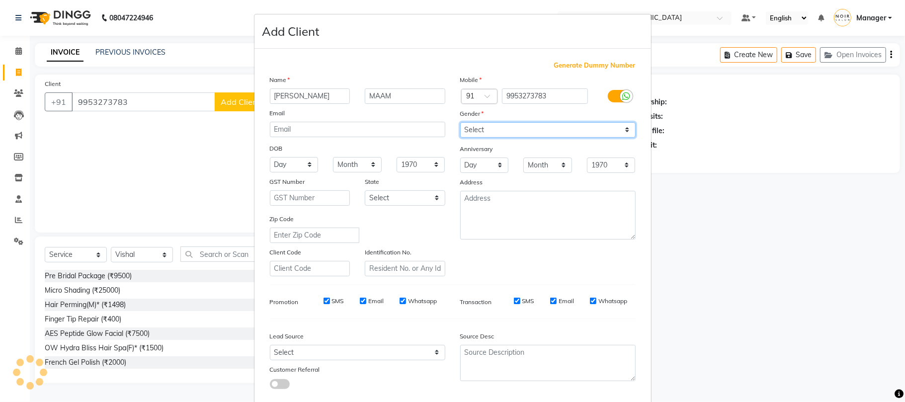
click at [460, 122] on select "Select Male Female Other Prefer Not To Say" at bounding box center [547, 129] width 175 height 15
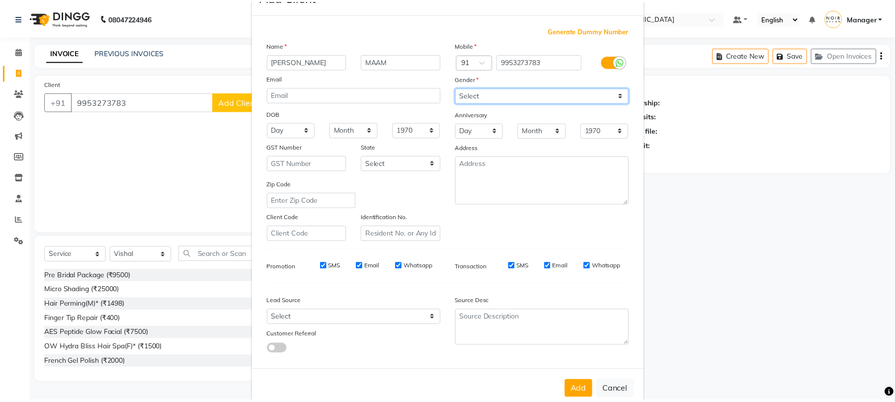
scroll to position [54, 0]
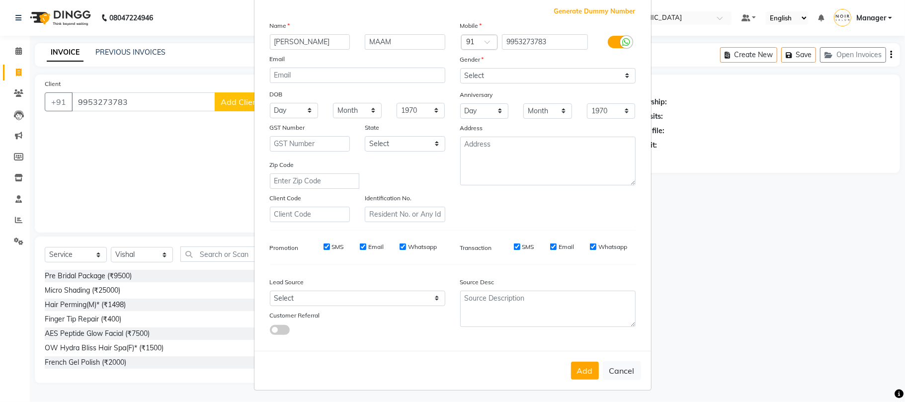
click at [575, 364] on button "Add" at bounding box center [585, 371] width 28 height 18
select select
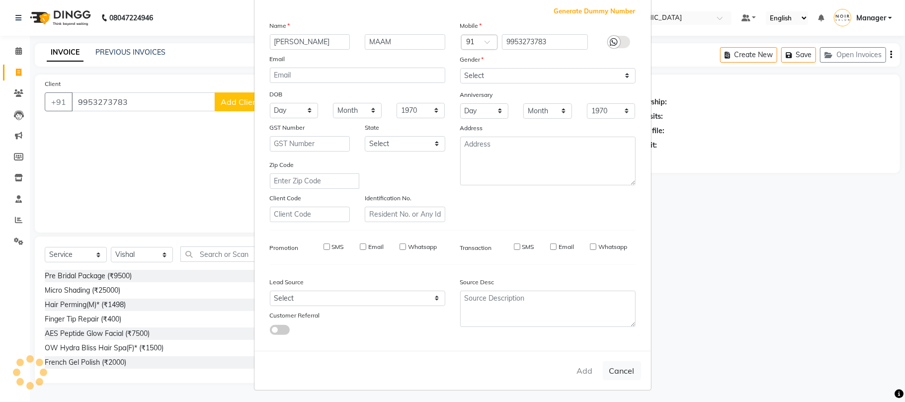
select select
checkbox input "false"
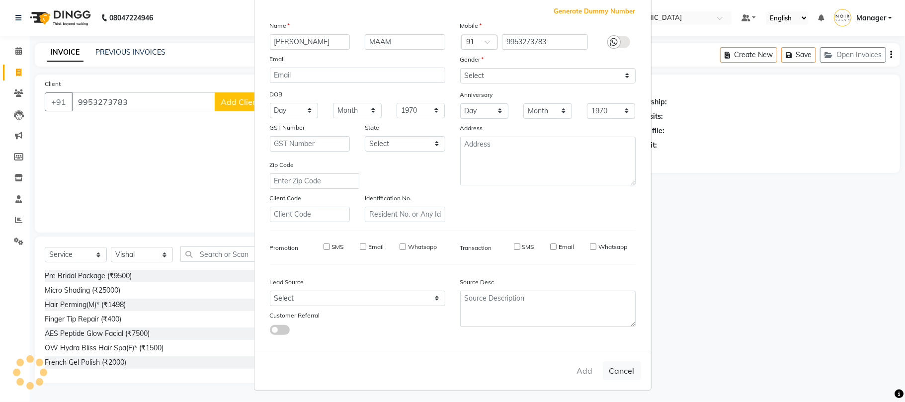
checkbox input "false"
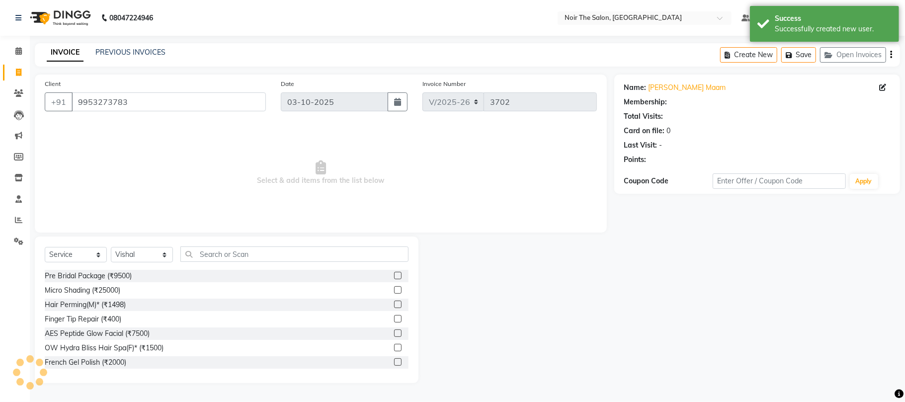
select select "1: Object"
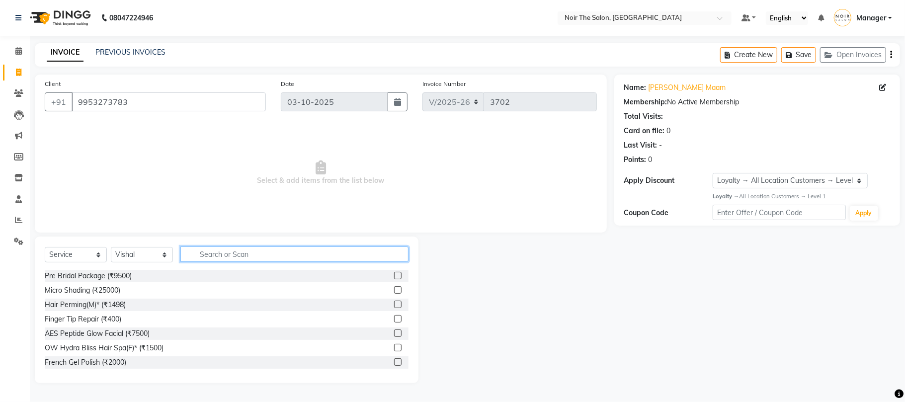
click at [223, 252] on input "text" at bounding box center [294, 254] width 228 height 15
click at [226, 253] on input "text" at bounding box center [294, 254] width 228 height 15
type input "INOA"
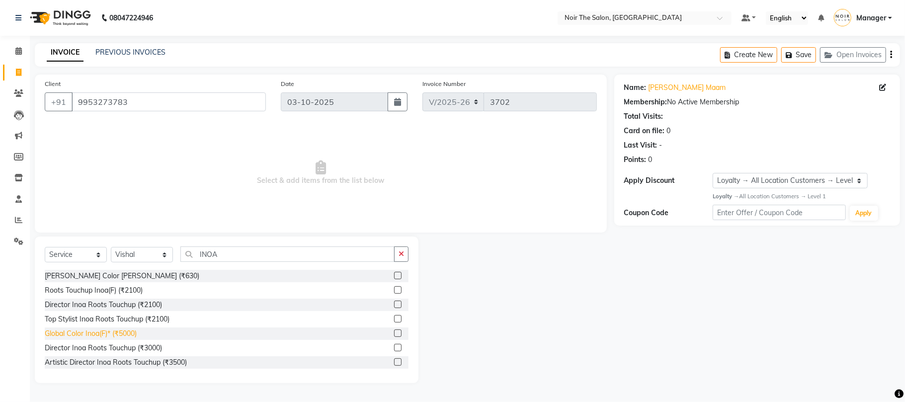
click at [132, 331] on div "Global Color Inoa(F)* (₹5000)" at bounding box center [91, 334] width 92 height 10
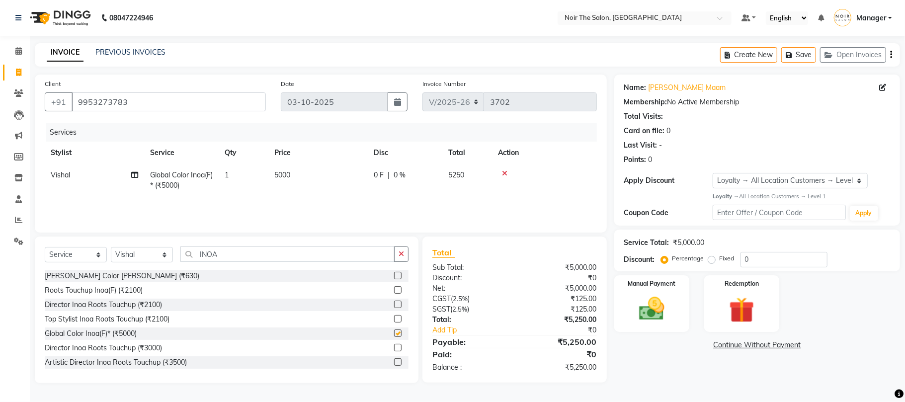
checkbox input "false"
click at [283, 166] on td "5000" at bounding box center [317, 180] width 99 height 33
select select "72626"
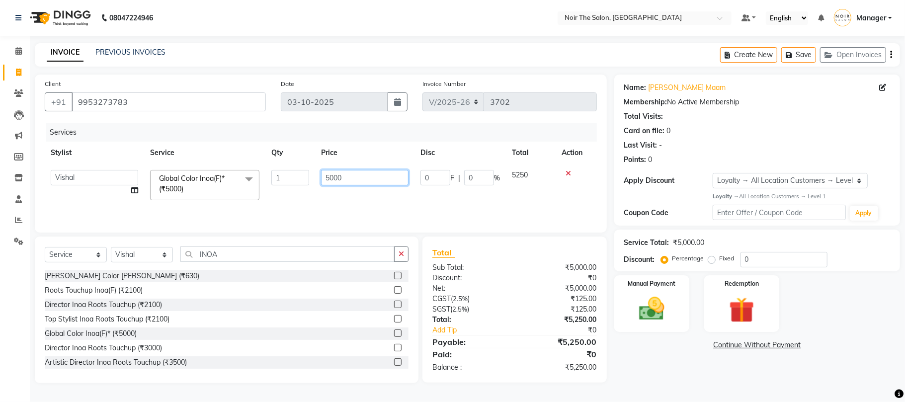
click at [328, 177] on input "5000" at bounding box center [364, 177] width 87 height 15
type input "18000"
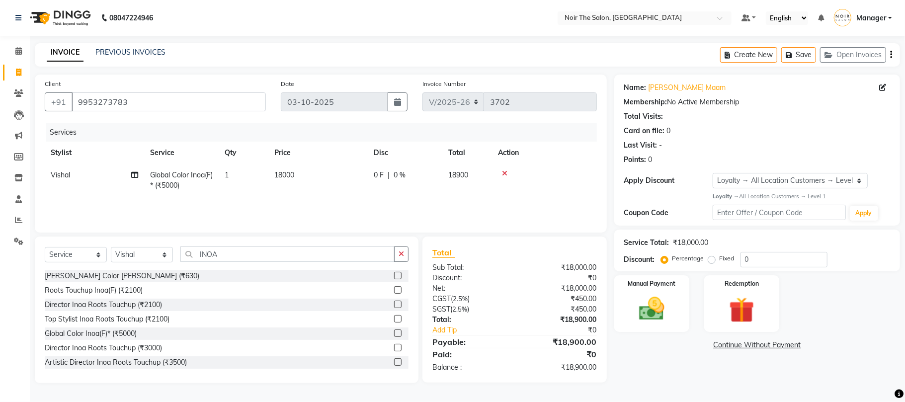
click at [350, 205] on div "Services Stylist Service Qty Price Disc Total Action Vishal Global Color Inoa(F…" at bounding box center [321, 172] width 552 height 99
click at [644, 309] on img at bounding box center [651, 309] width 43 height 31
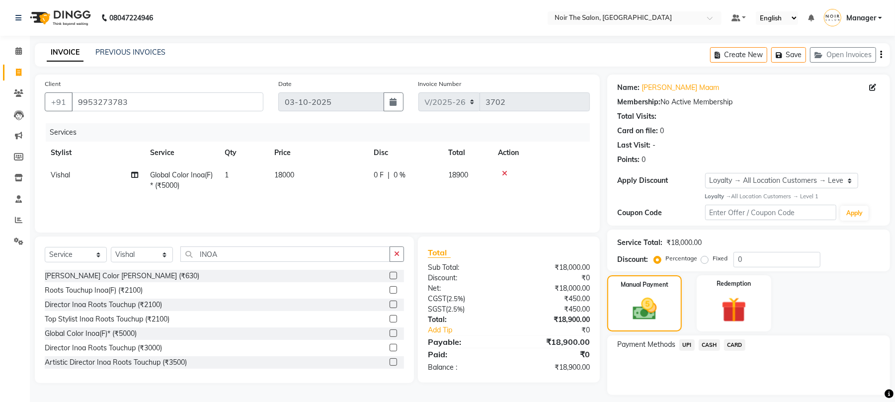
click at [732, 344] on span "CARD" at bounding box center [734, 345] width 21 height 11
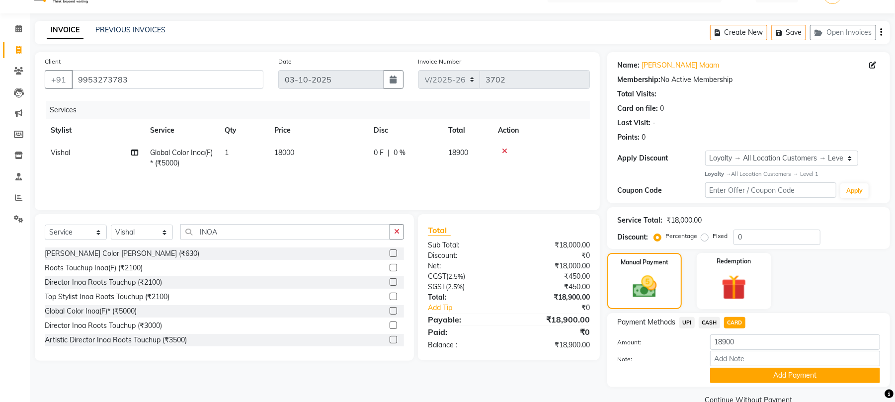
scroll to position [43, 0]
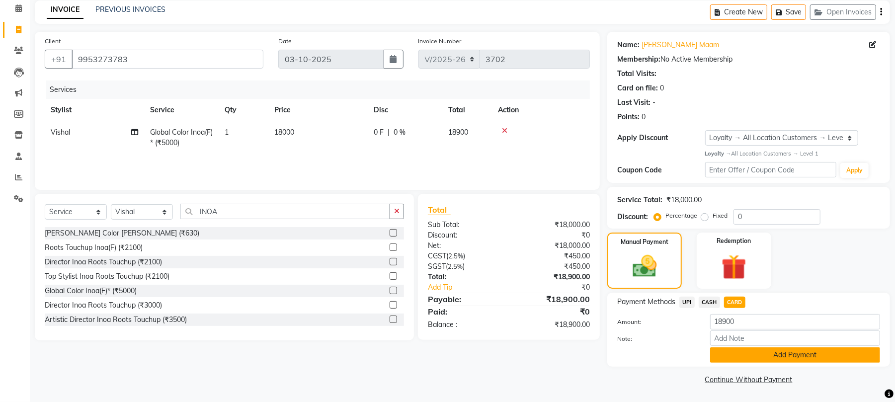
click at [756, 348] on button "Add Payment" at bounding box center [795, 354] width 170 height 15
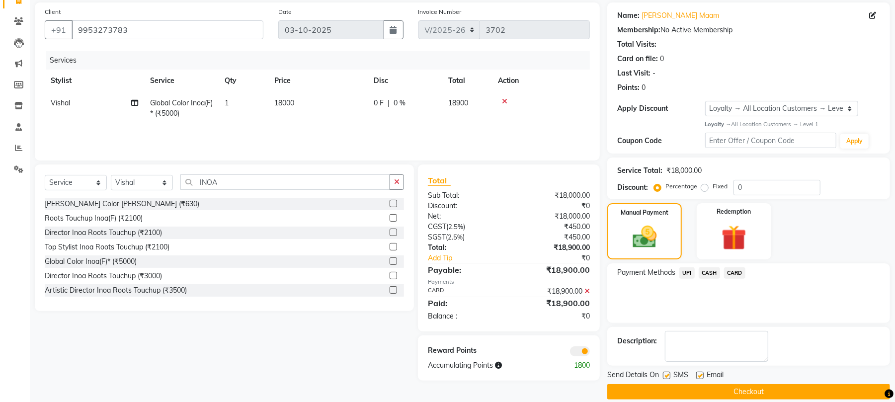
scroll to position [86, 0]
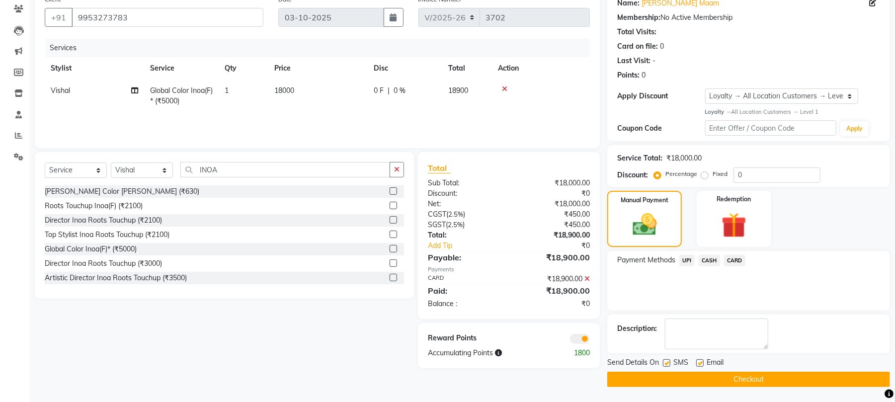
click at [580, 337] on span at bounding box center [580, 339] width 20 height 10
click at [590, 341] on input "checkbox" at bounding box center [590, 341] width 0 height 0
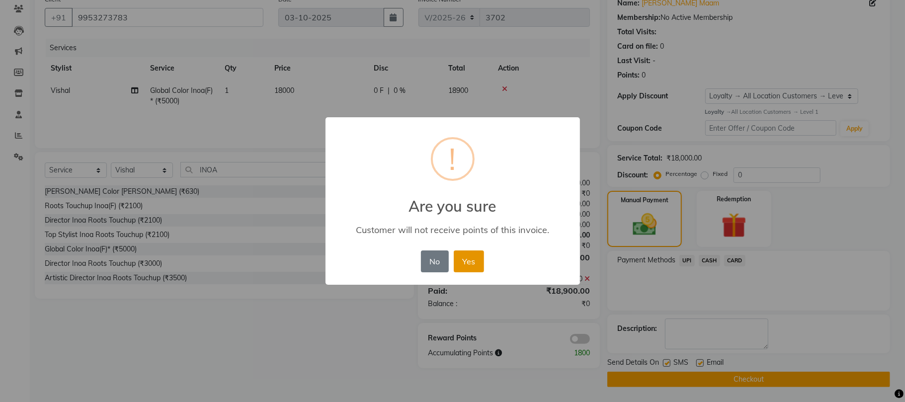
click at [480, 264] on button "Yes" at bounding box center [469, 262] width 30 height 22
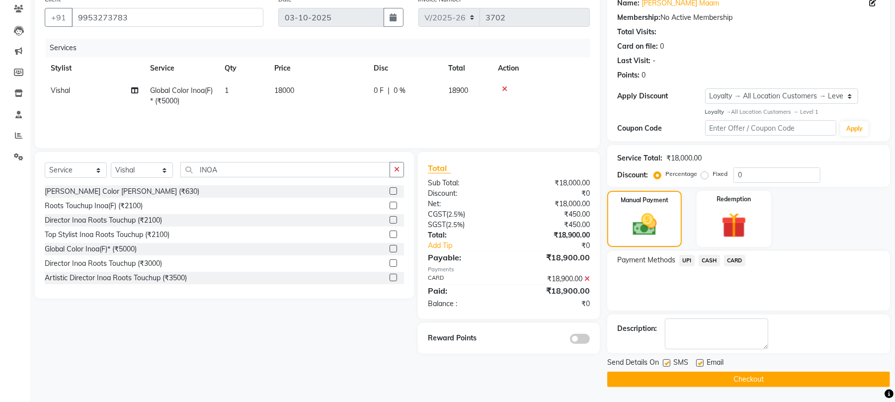
click at [702, 361] on label at bounding box center [699, 362] width 7 height 7
click at [702, 361] on input "checkbox" at bounding box center [699, 363] width 6 height 6
checkbox input "false"
click at [708, 376] on button "Checkout" at bounding box center [748, 379] width 283 height 15
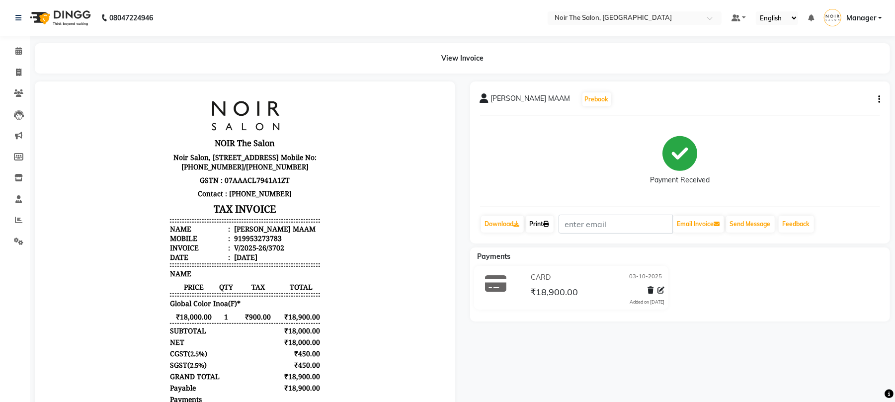
click at [536, 222] on link "Print" at bounding box center [540, 224] width 28 height 17
click at [16, 47] on icon at bounding box center [18, 50] width 6 height 7
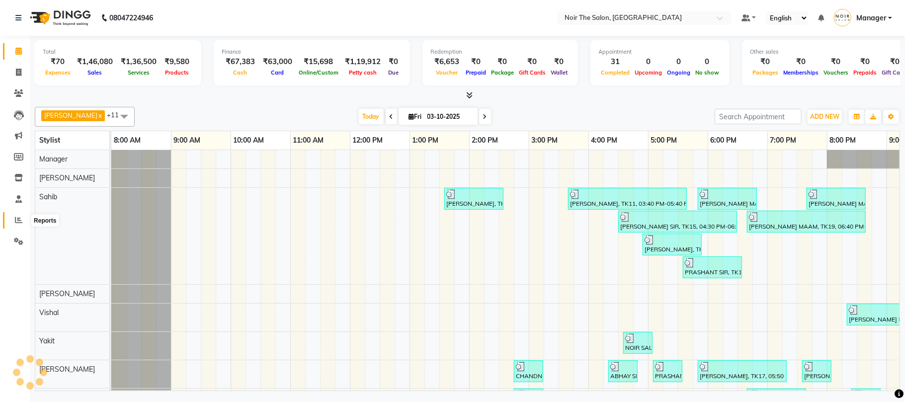
click at [16, 224] on icon at bounding box center [18, 219] width 7 height 7
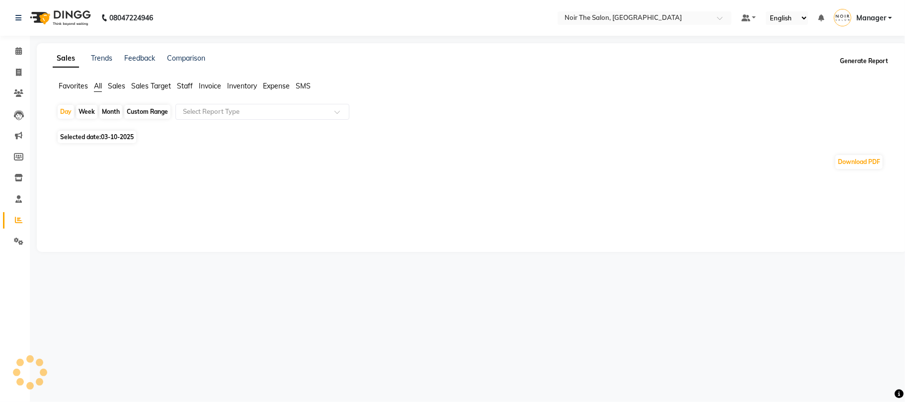
click at [871, 62] on button "Generate Report" at bounding box center [864, 61] width 53 height 14
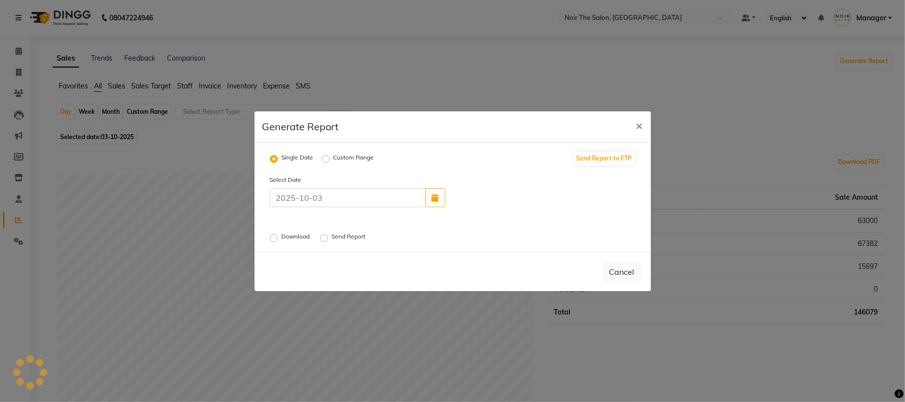
click at [282, 237] on label "Download" at bounding box center [297, 238] width 30 height 12
click at [273, 237] on input "Download" at bounding box center [275, 237] width 7 height 7
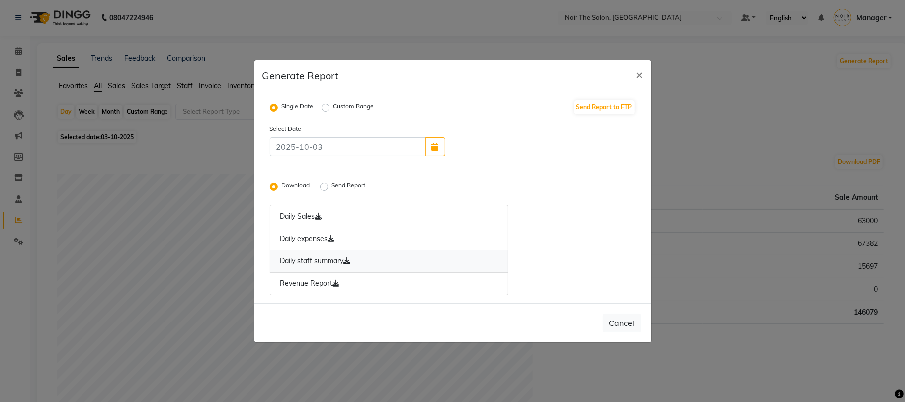
click at [306, 258] on link "Daily staff summary" at bounding box center [389, 261] width 239 height 23
click at [621, 327] on button "Cancel" at bounding box center [622, 323] width 38 height 19
radio input "false"
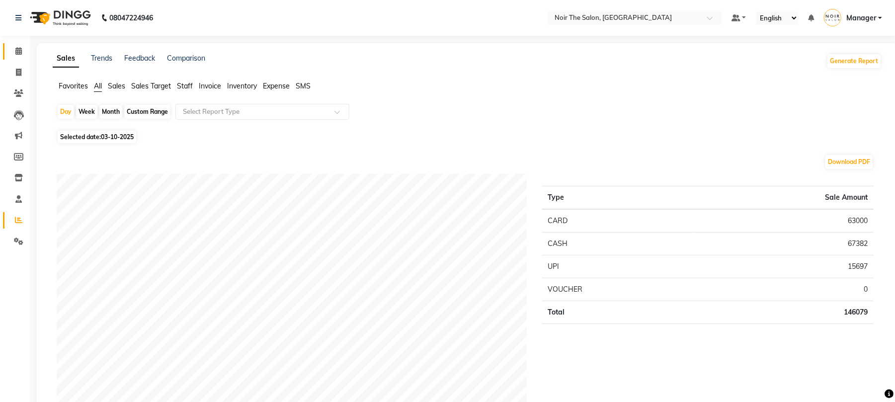
click at [20, 44] on link "Calendar" at bounding box center [15, 51] width 24 height 16
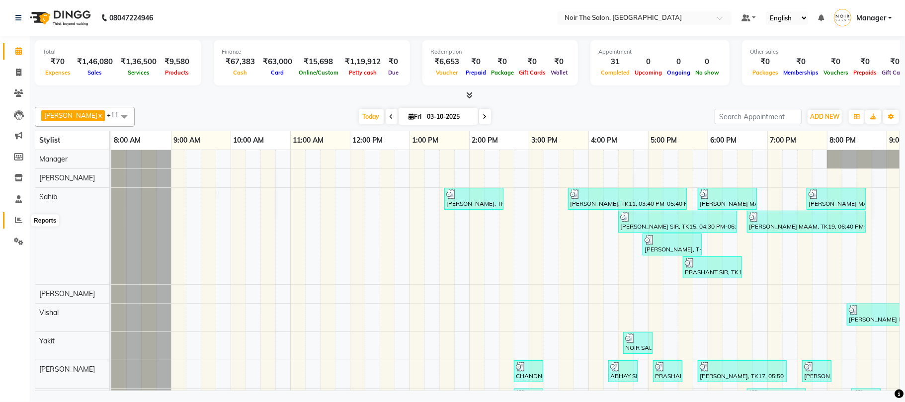
click at [15, 220] on icon at bounding box center [18, 219] width 7 height 7
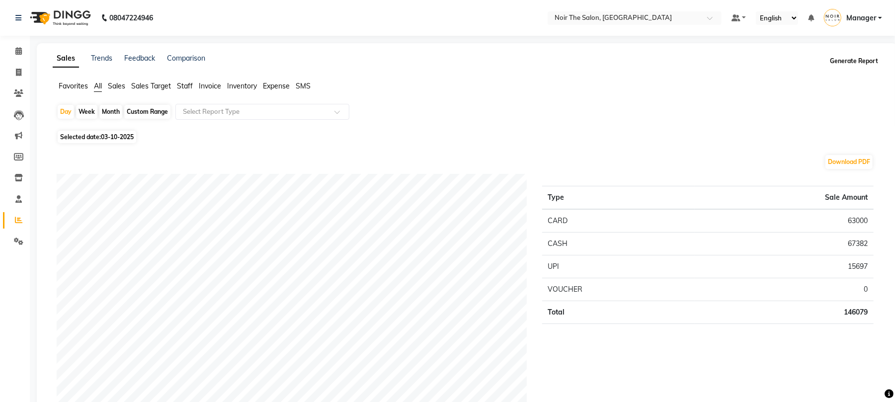
click at [845, 58] on button "Generate Report" at bounding box center [854, 61] width 53 height 14
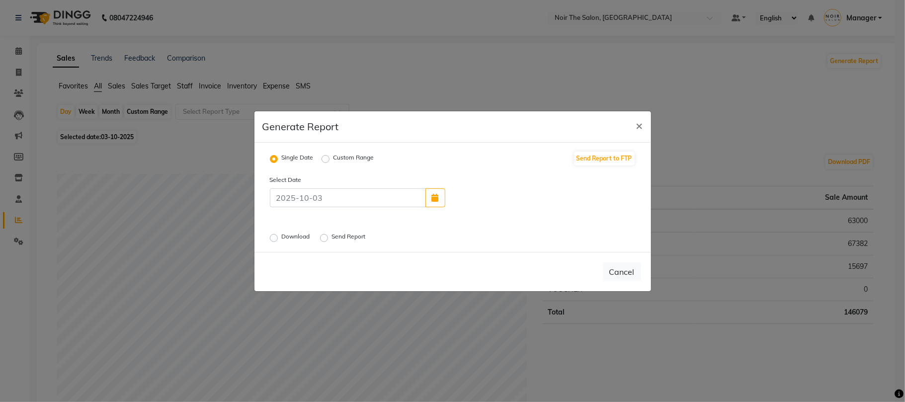
click at [282, 239] on label "Download" at bounding box center [297, 238] width 30 height 12
click at [275, 239] on input "Download" at bounding box center [275, 237] width 7 height 7
radio input "true"
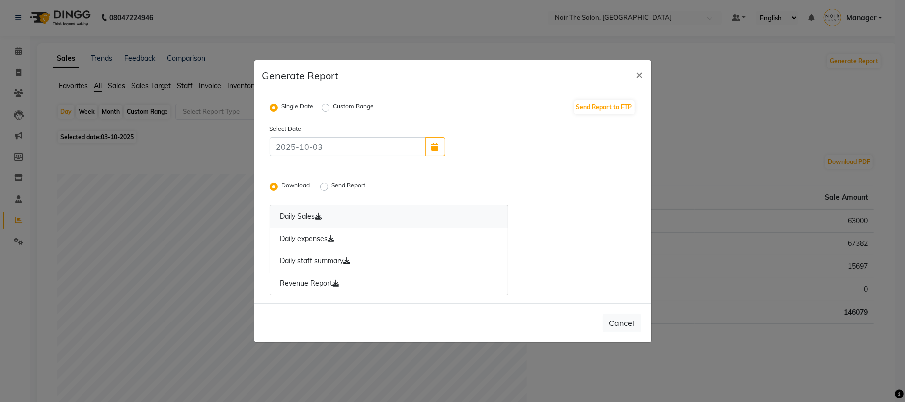
click at [305, 218] on link "Daily Sales" at bounding box center [389, 216] width 239 height 23
click at [308, 236] on link "Daily expenses" at bounding box center [389, 239] width 239 height 23
click at [310, 261] on link "Daily staff summary" at bounding box center [389, 261] width 239 height 23
click at [309, 281] on link "Revenue Report" at bounding box center [389, 283] width 239 height 23
click at [332, 187] on label "Send Report" at bounding box center [350, 187] width 36 height 12
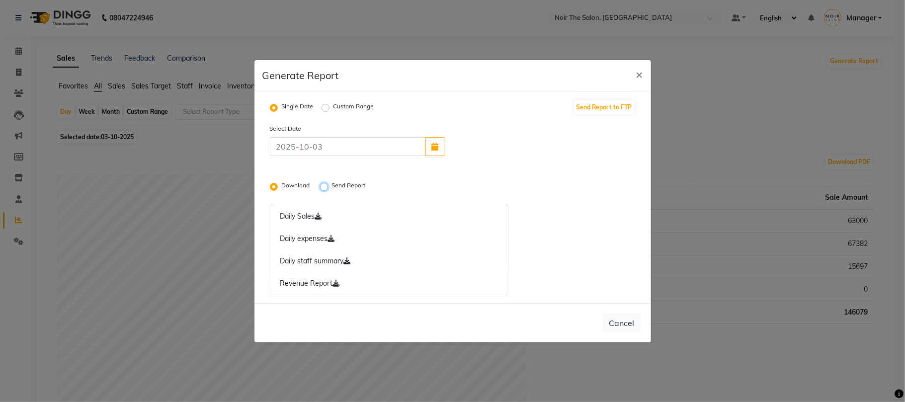
click at [325, 187] on input "Send Report" at bounding box center [325, 186] width 7 height 7
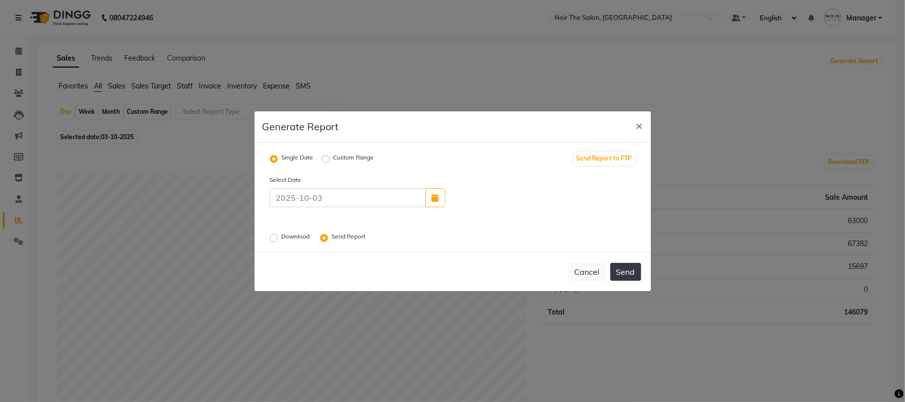
click at [621, 271] on button "Send" at bounding box center [625, 272] width 31 height 18
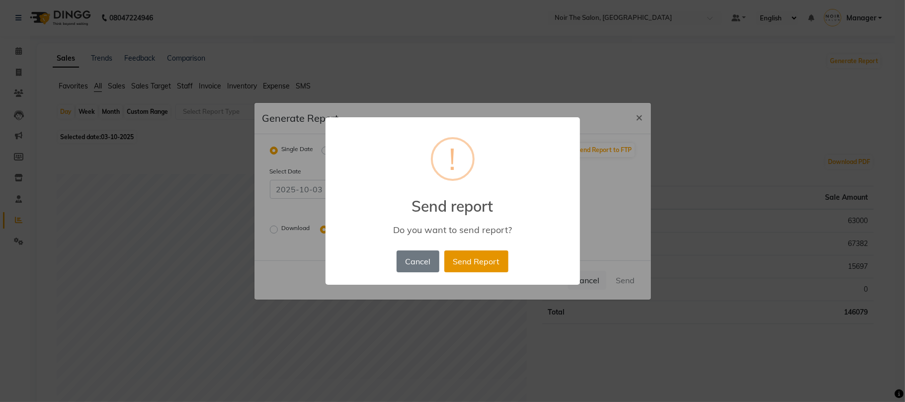
click at [477, 256] on button "Send Report" at bounding box center [476, 262] width 64 height 22
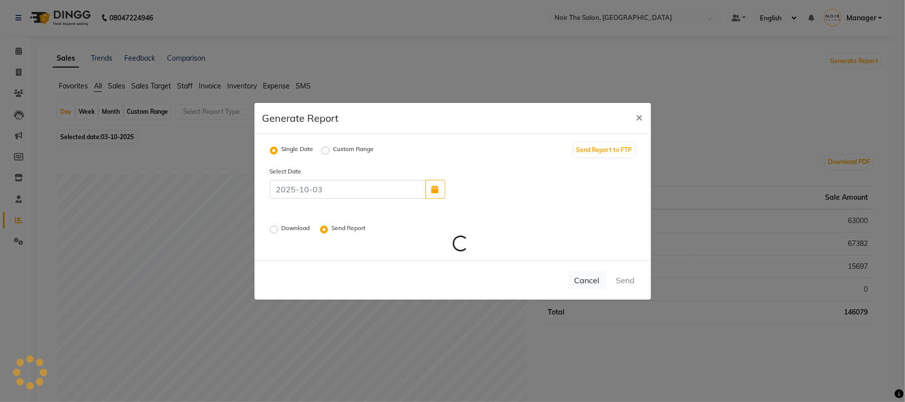
radio input "false"
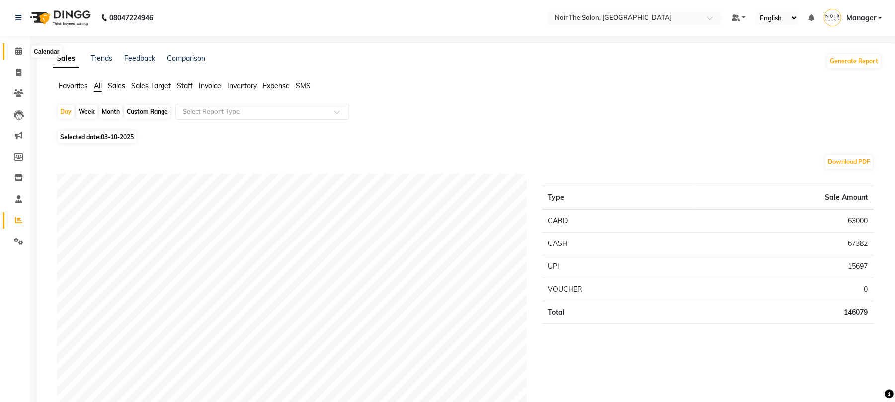
click at [19, 52] on icon at bounding box center [18, 50] width 6 height 7
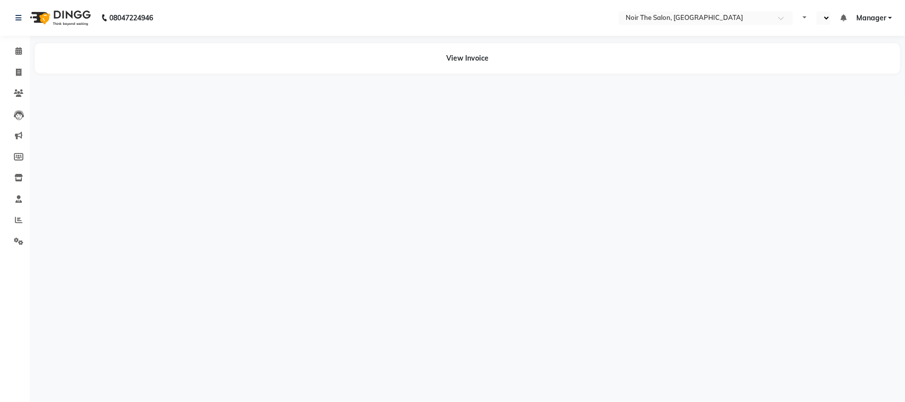
select select "en"
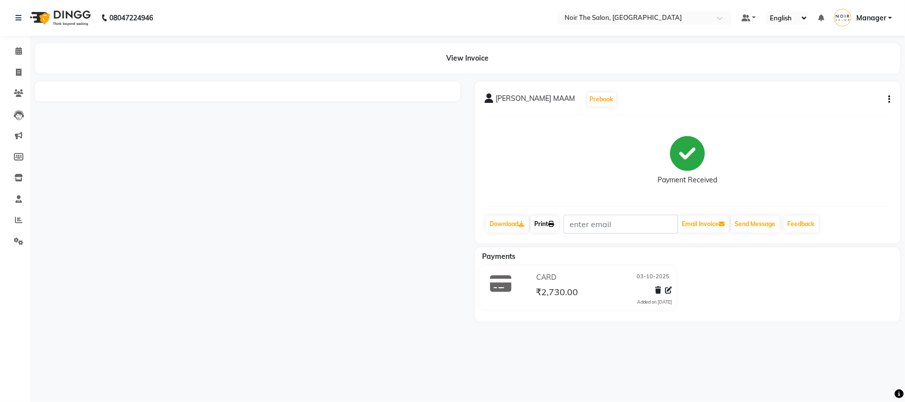
click at [547, 221] on link "Print" at bounding box center [545, 224] width 28 height 17
click at [14, 50] on span at bounding box center [18, 51] width 17 height 11
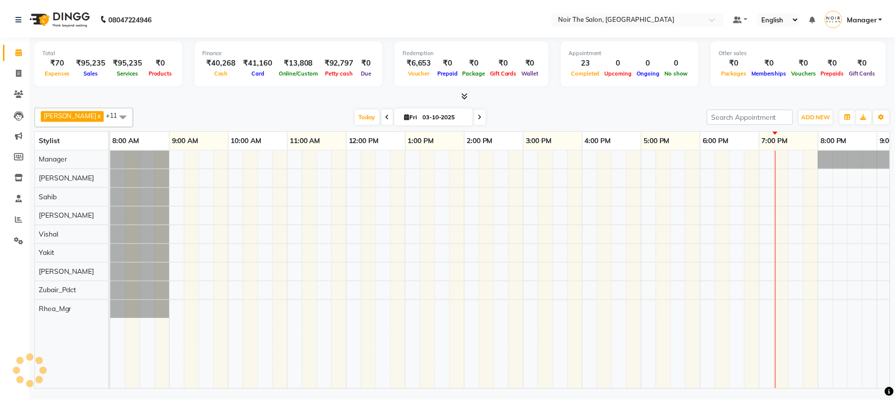
scroll to position [0, 106]
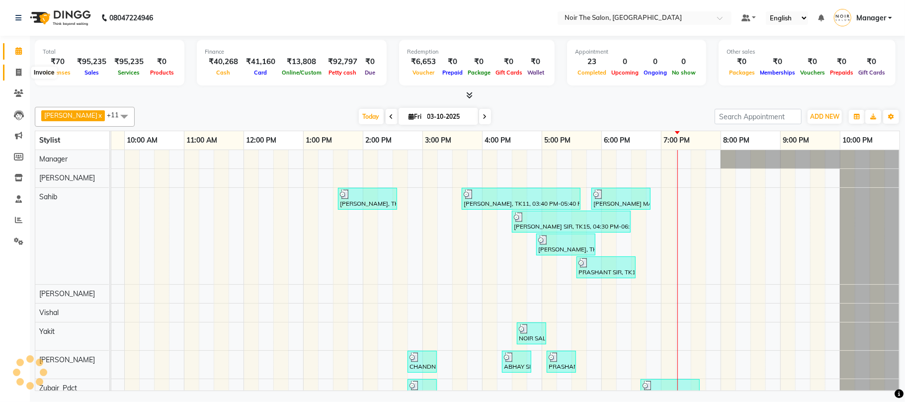
click at [18, 70] on icon at bounding box center [18, 72] width 5 height 7
select select "service"
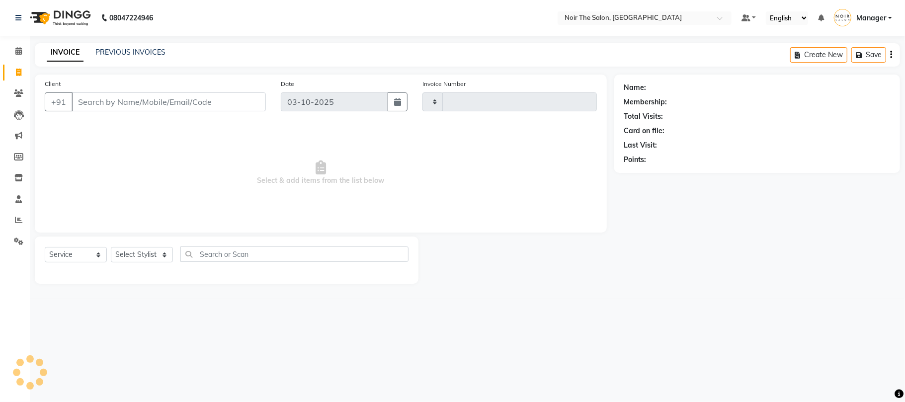
type input "3697"
select select "8026"
click at [129, 48] on link "PREVIOUS INVOICES" at bounding box center [130, 52] width 70 height 9
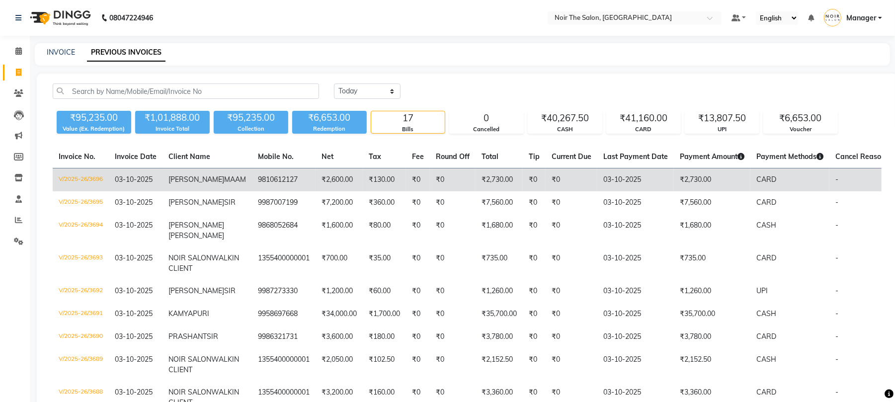
click at [89, 175] on td "V/2025-26/3696" at bounding box center [81, 180] width 56 height 23
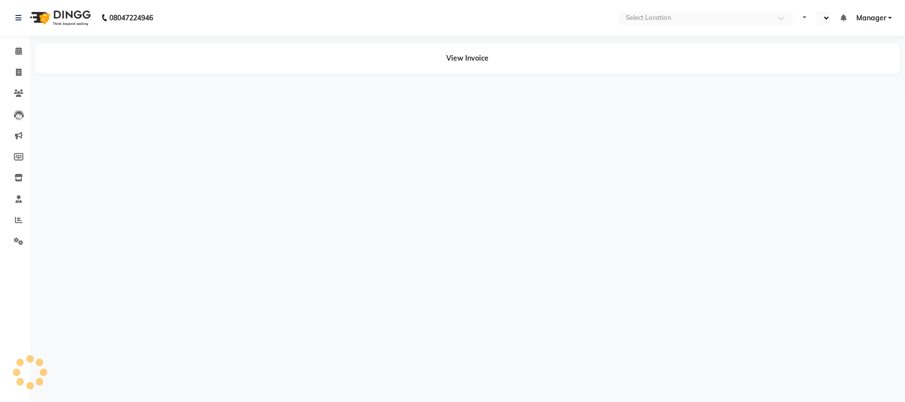
select select "en"
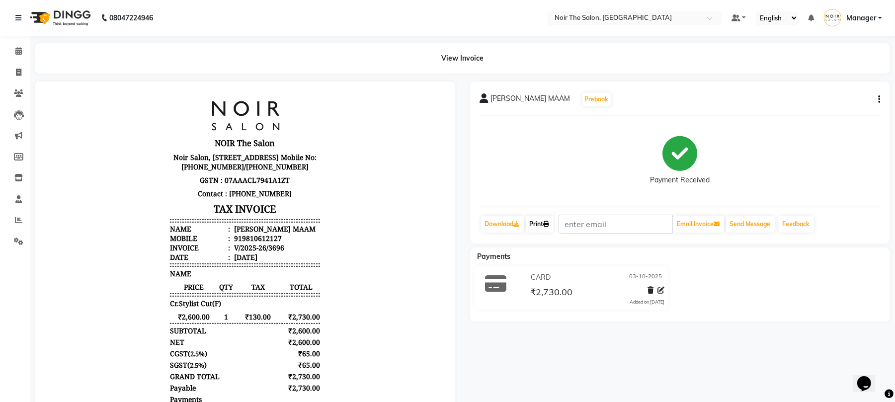
click at [541, 223] on link "Print" at bounding box center [540, 224] width 28 height 17
click at [17, 71] on icon at bounding box center [18, 72] width 5 height 7
select select "service"
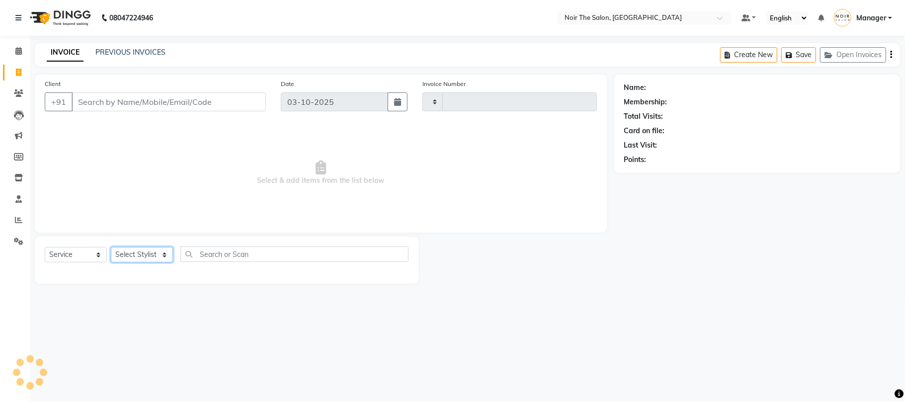
click at [136, 253] on select "Select Stylist" at bounding box center [142, 254] width 62 height 15
type input "3697"
select select "8026"
click at [140, 257] on select "Select Stylist" at bounding box center [142, 254] width 62 height 15
click at [145, 252] on select "Select Stylist" at bounding box center [142, 254] width 62 height 15
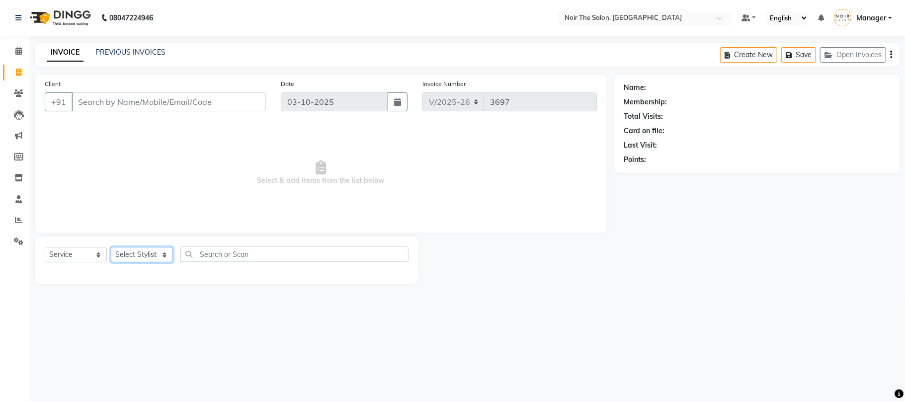
select select "72628"
click at [111, 247] on select "Select Stylist Aalam Abhishek_Mgr Abhishek_Pdct [PERSON_NAME] Counter_Sales Man…" at bounding box center [142, 254] width 62 height 15
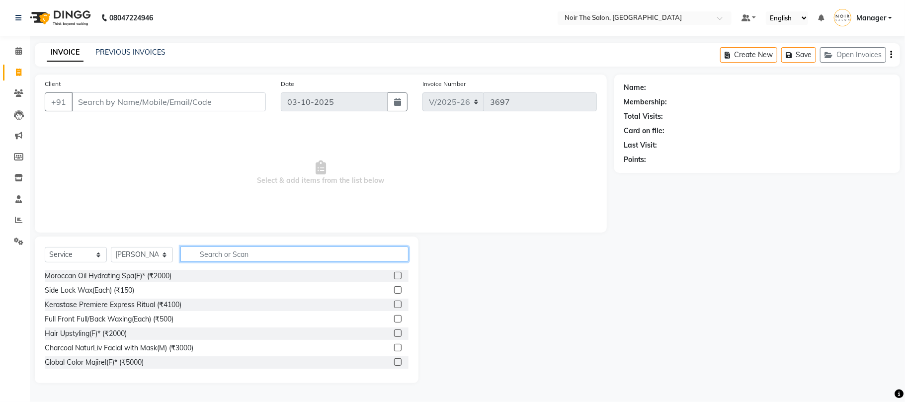
click at [225, 258] on input "text" at bounding box center [294, 254] width 228 height 15
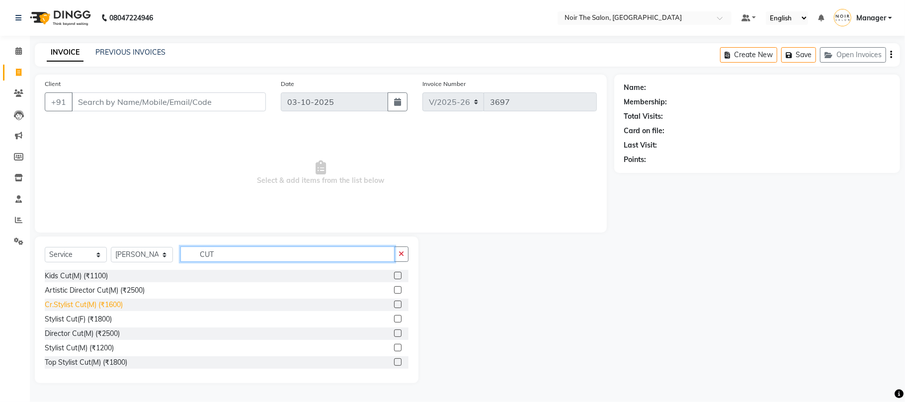
type input "CUT"
click at [112, 305] on div "Cr.Stylist Cut(M) (₹1600)" at bounding box center [84, 305] width 78 height 10
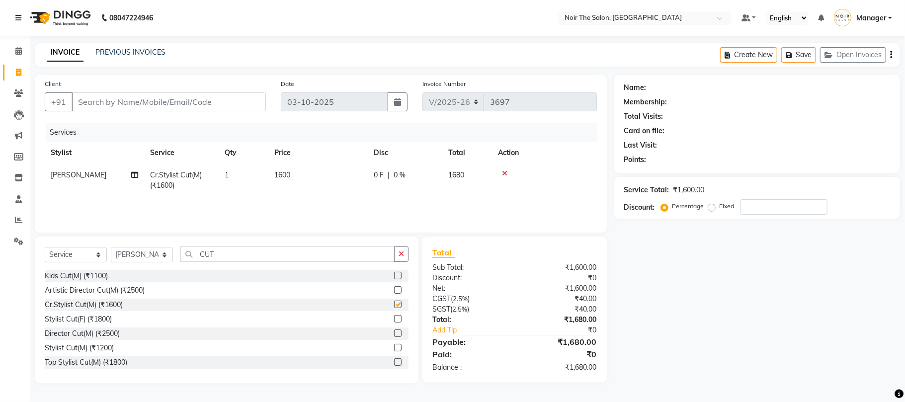
checkbox input "false"
drag, startPoint x: 235, startPoint y: 249, endPoint x: 184, endPoint y: 264, distance: 53.0
click at [184, 264] on div "Select Service Product Membership Package Voucher Prepaid Gift Card Select Styl…" at bounding box center [227, 258] width 364 height 23
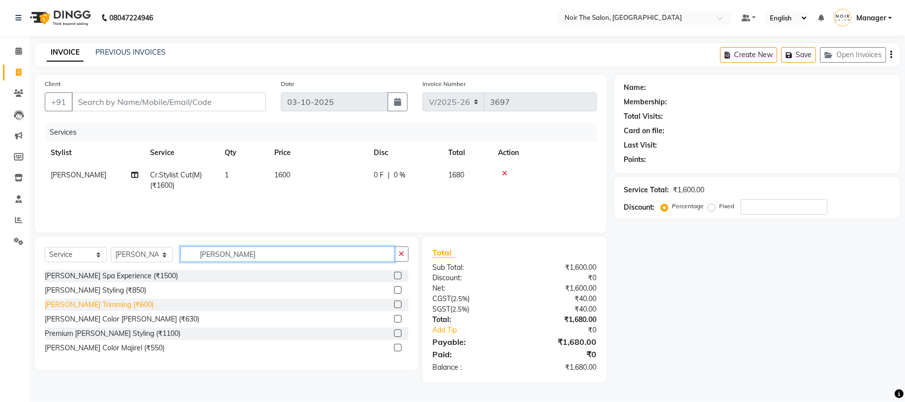
type input "BEARD"
click at [88, 305] on div "Beard Trimming (₹600)" at bounding box center [99, 305] width 109 height 10
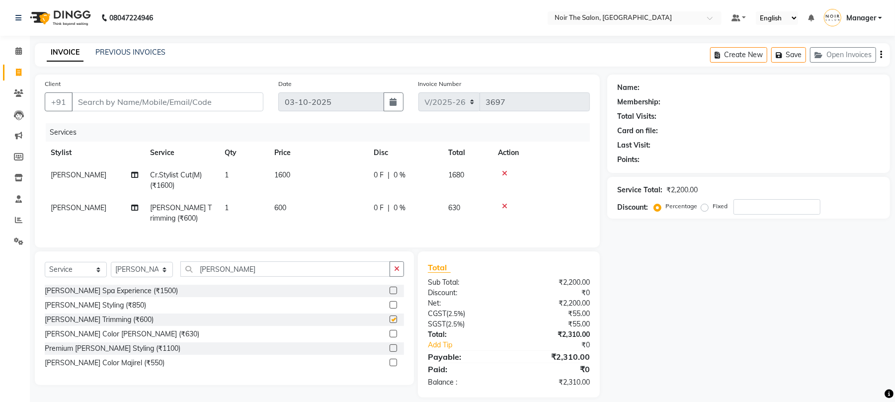
checkbox input "false"
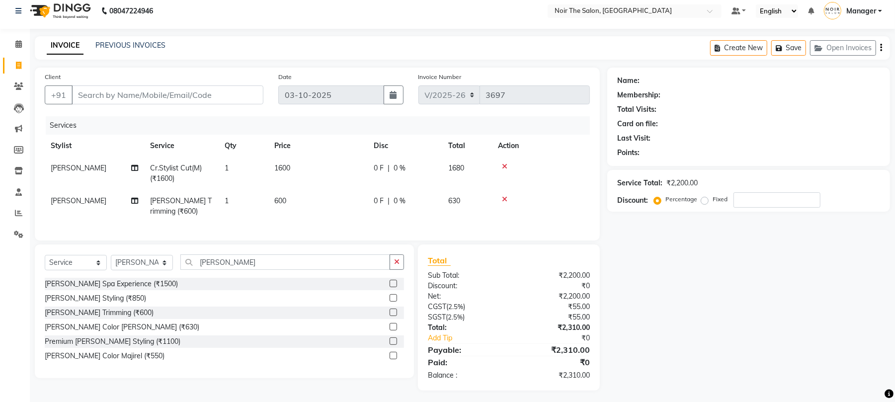
scroll to position [20, 0]
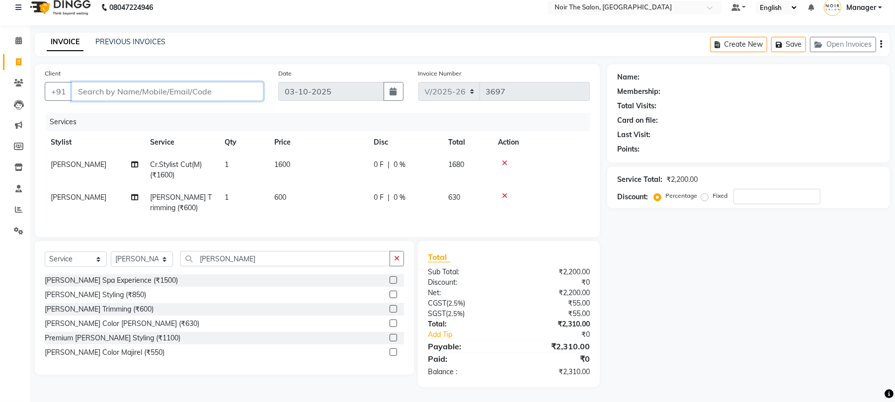
click at [156, 82] on input "Client" at bounding box center [168, 91] width 192 height 19
click at [154, 82] on input "Client" at bounding box center [168, 91] width 192 height 19
type input "9"
type input "0"
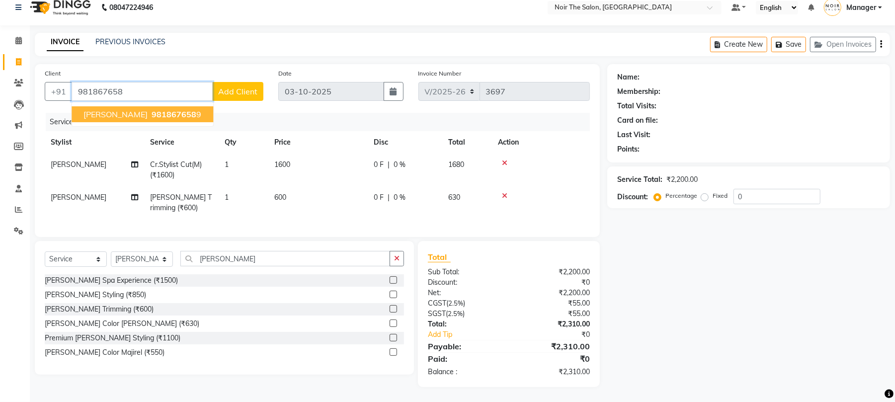
click at [160, 106] on button "Dhruv 981867658 9" at bounding box center [143, 114] width 142 height 16
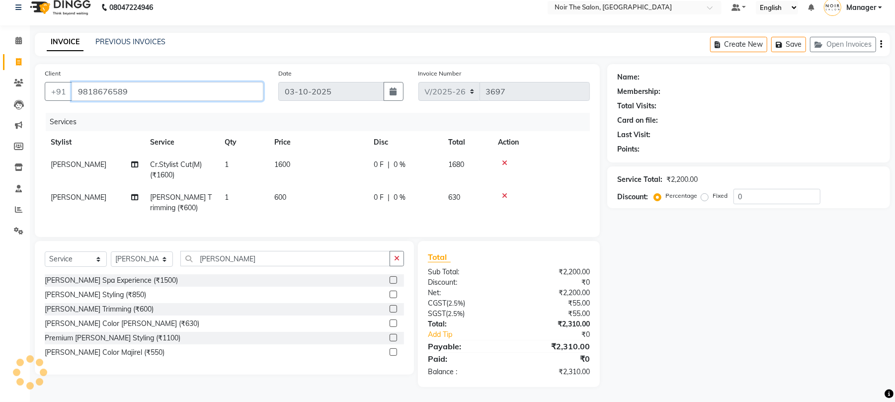
type input "9818676589"
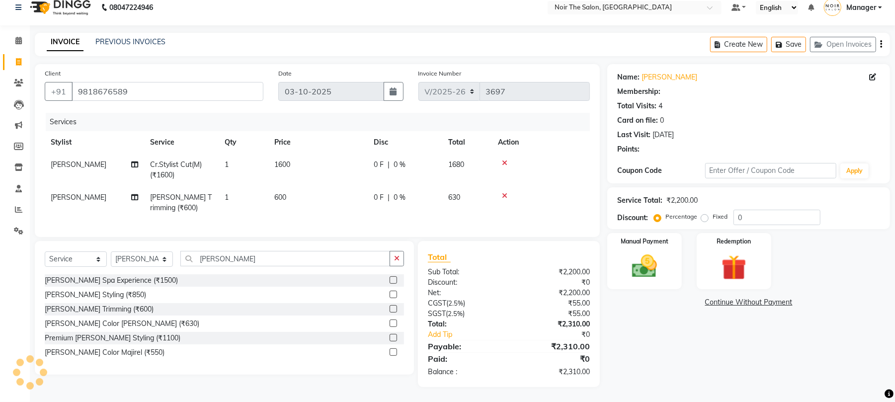
select select "1: Object"
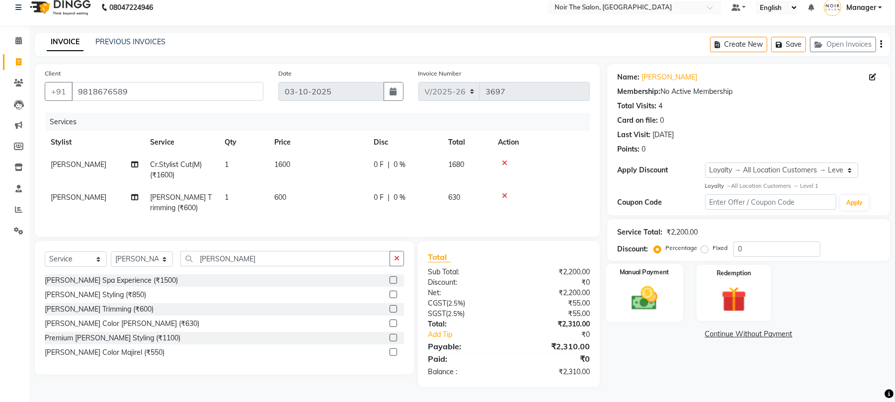
click at [647, 283] on img at bounding box center [644, 298] width 43 height 30
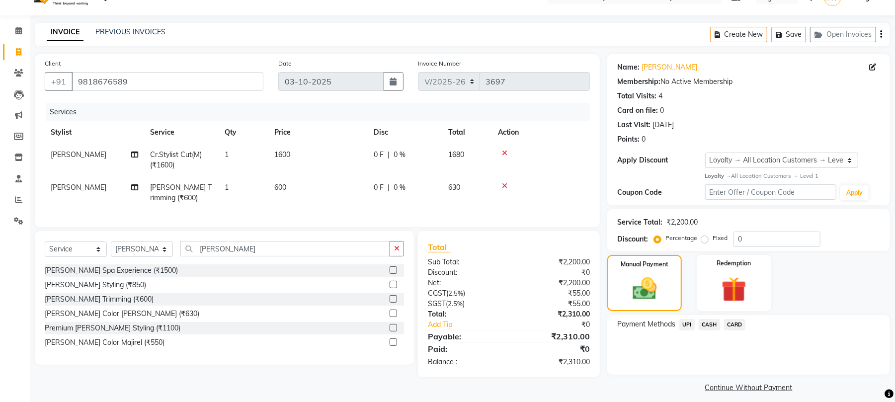
click at [716, 323] on span "CASH" at bounding box center [709, 324] width 21 height 11
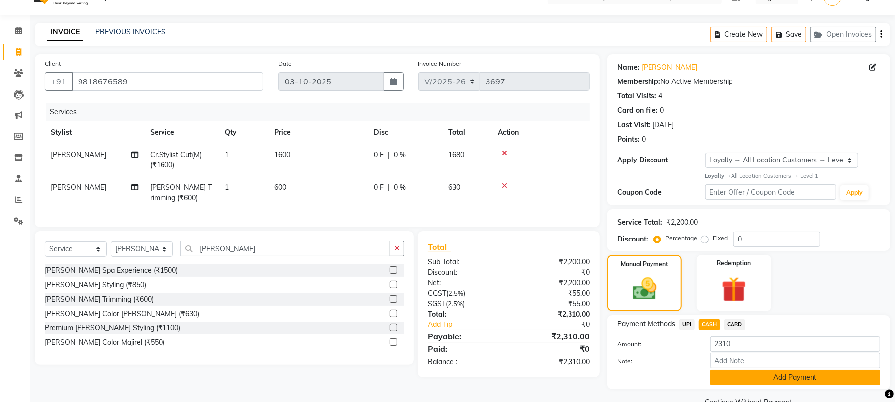
click at [732, 374] on button "Add Payment" at bounding box center [795, 377] width 170 height 15
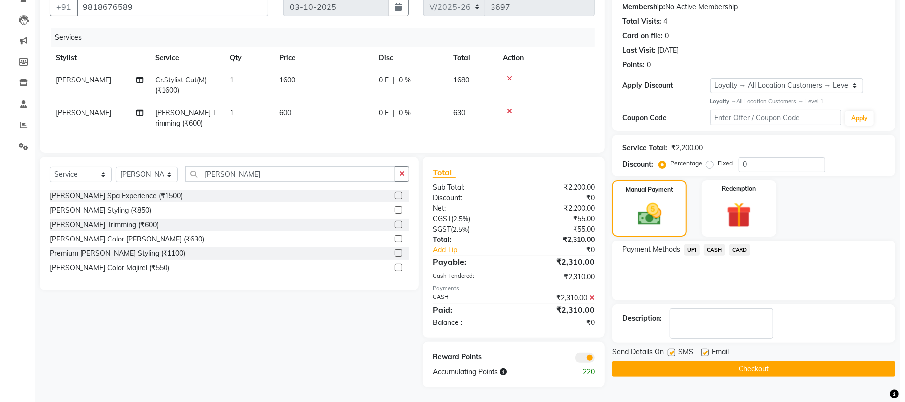
scroll to position [104, 0]
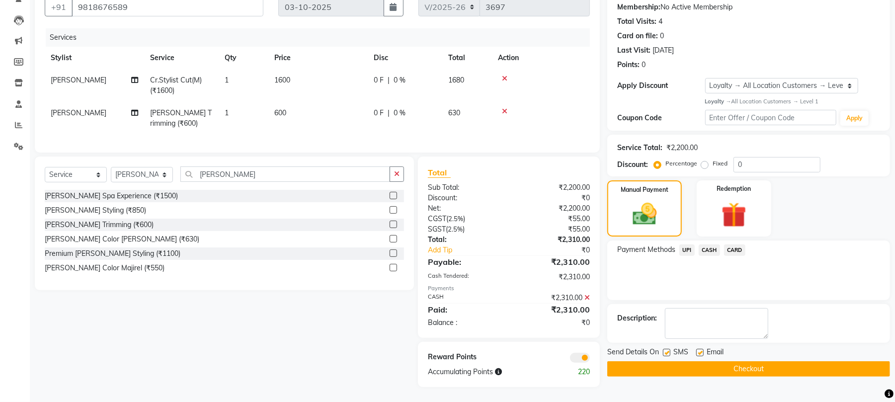
click at [580, 358] on span at bounding box center [580, 358] width 20 height 10
click at [590, 359] on input "checkbox" at bounding box center [590, 359] width 0 height 0
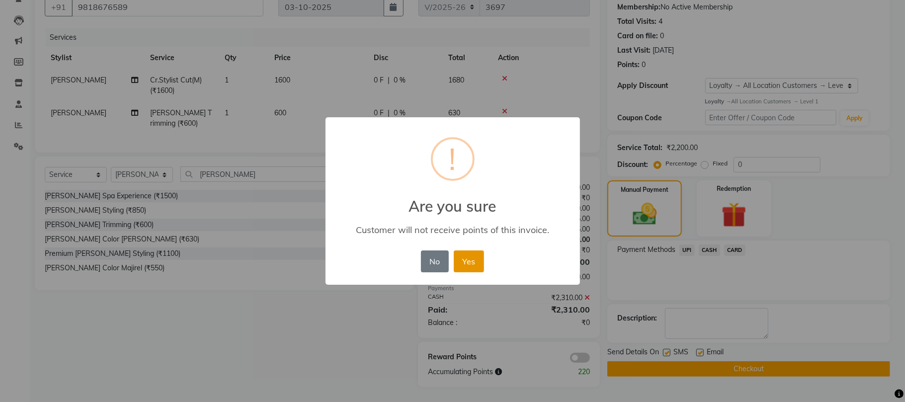
click at [468, 263] on button "Yes" at bounding box center [469, 262] width 30 height 22
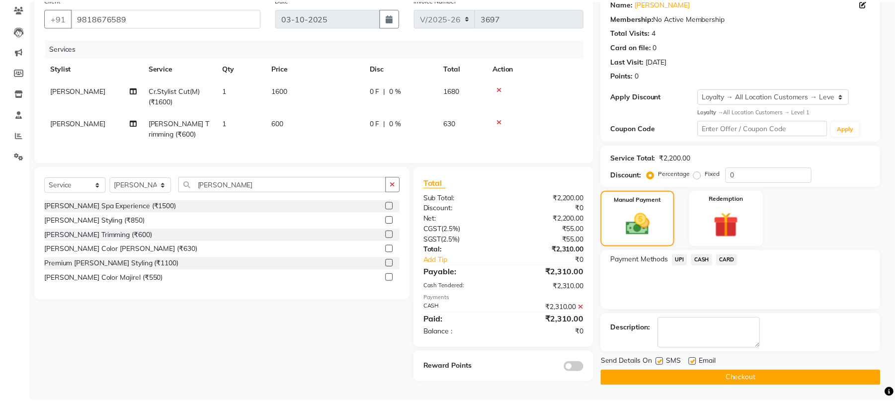
scroll to position [90, 0]
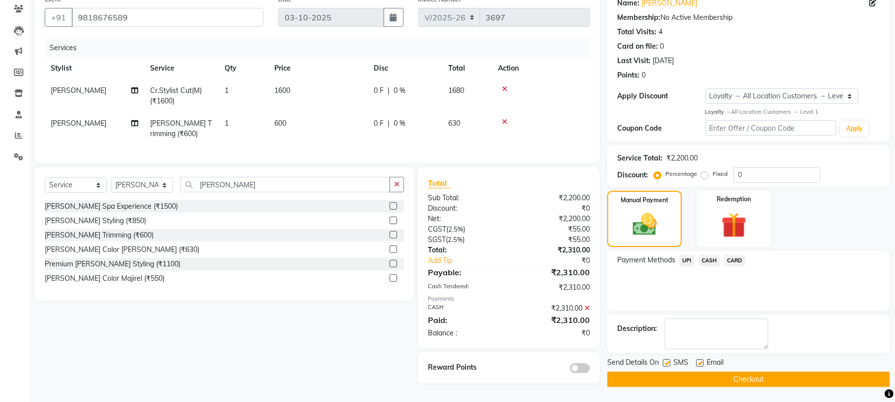
click at [669, 359] on label at bounding box center [666, 362] width 7 height 7
click at [669, 360] on input "checkbox" at bounding box center [666, 363] width 6 height 6
checkbox input "false"
click at [698, 359] on label at bounding box center [699, 362] width 7 height 7
click at [698, 360] on input "checkbox" at bounding box center [699, 363] width 6 height 6
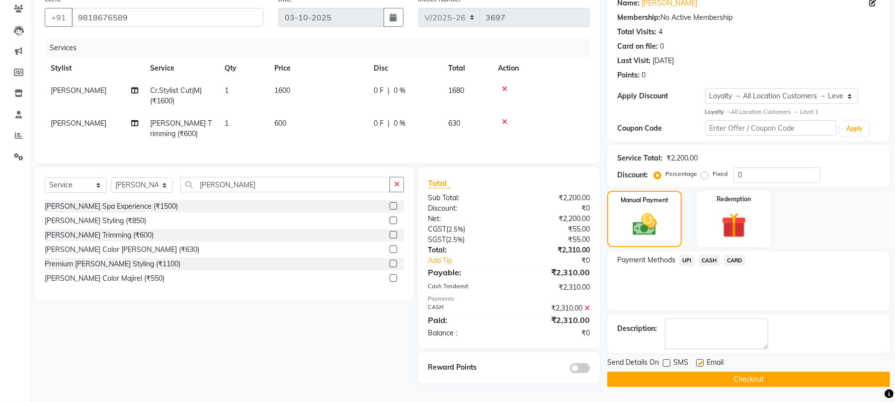
checkbox input "false"
click at [689, 372] on button "Checkout" at bounding box center [748, 379] width 283 height 15
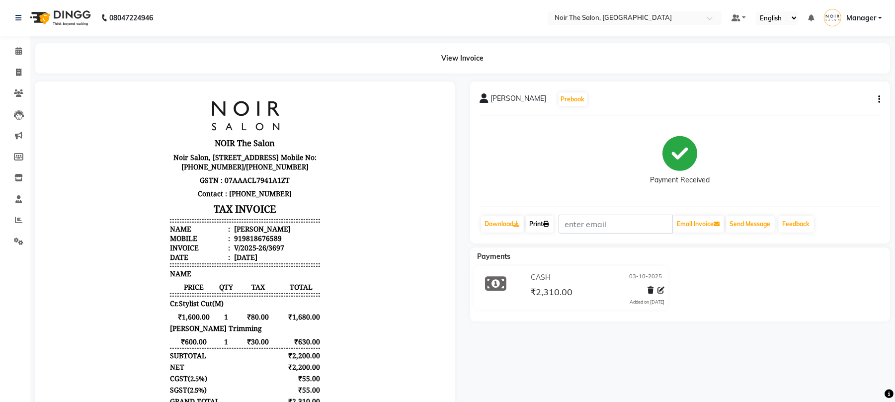
click at [538, 225] on link "Print" at bounding box center [540, 224] width 28 height 17
click at [15, 50] on icon at bounding box center [18, 50] width 6 height 7
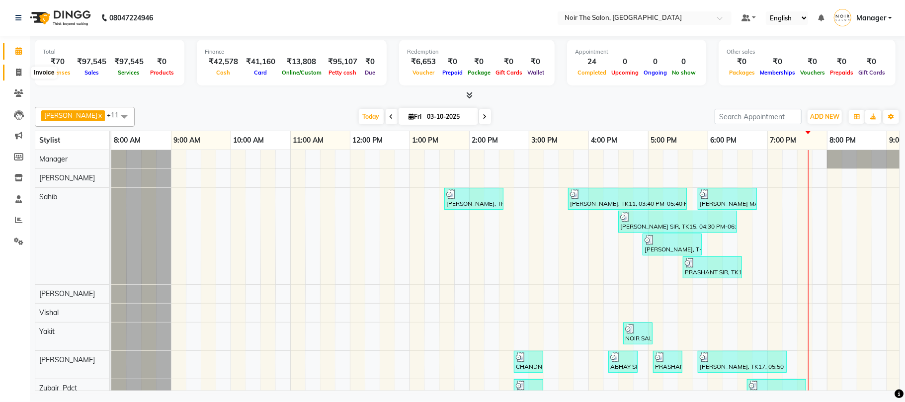
click at [16, 71] on icon at bounding box center [18, 72] width 5 height 7
select select "service"
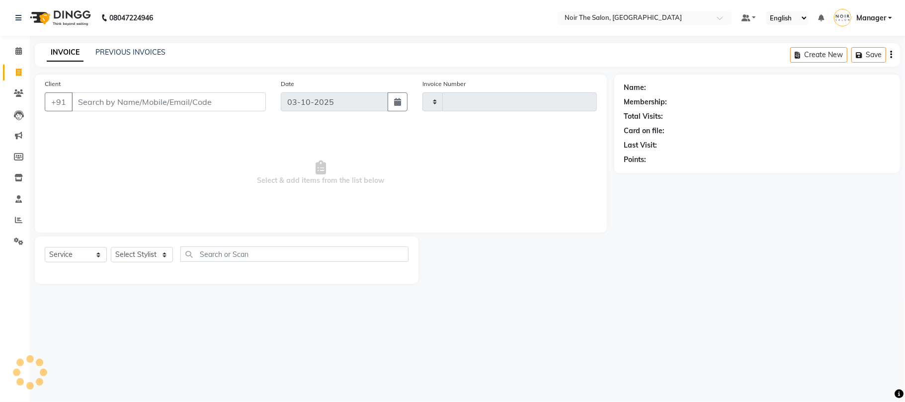
type input "3698"
select select "8026"
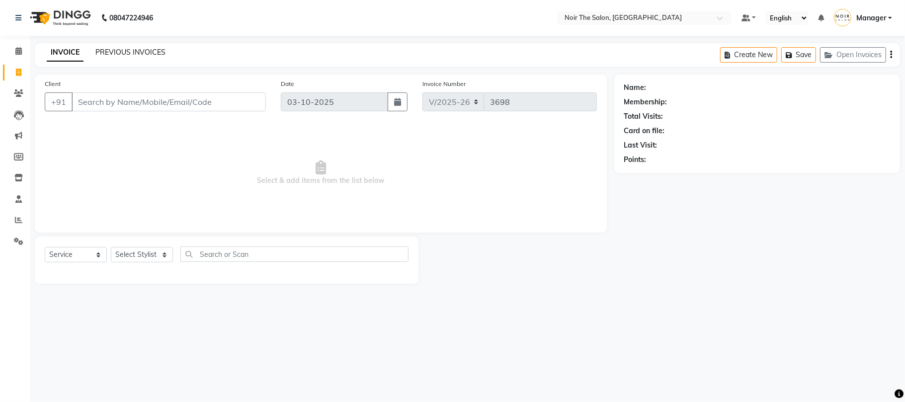
click at [139, 48] on link "PREVIOUS INVOICES" at bounding box center [130, 52] width 70 height 9
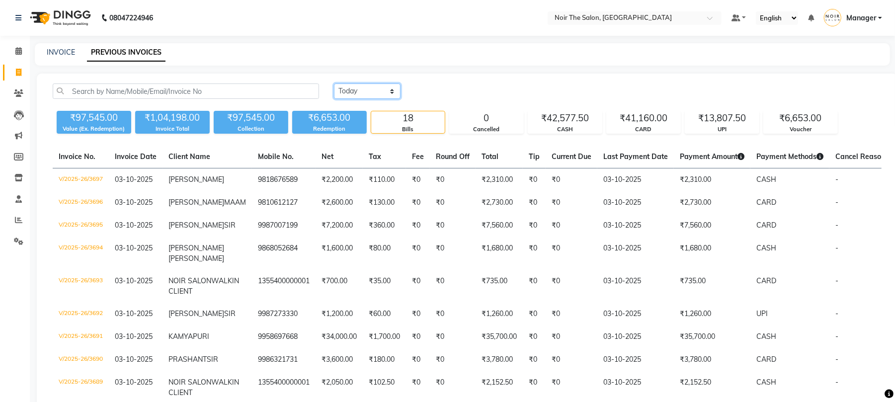
click at [354, 91] on select "Today Yesterday Custom Range" at bounding box center [367, 91] width 67 height 15
select select "yesterday"
click at [334, 84] on select "Today Yesterday Custom Range" at bounding box center [367, 91] width 67 height 15
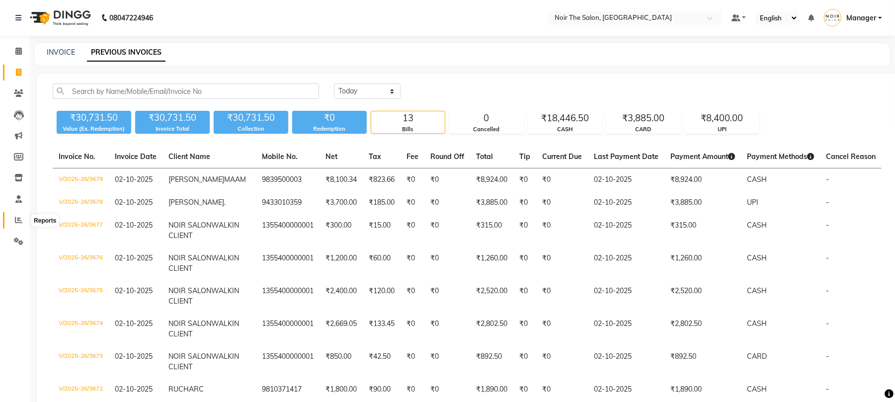
click at [22, 219] on icon at bounding box center [18, 219] width 7 height 7
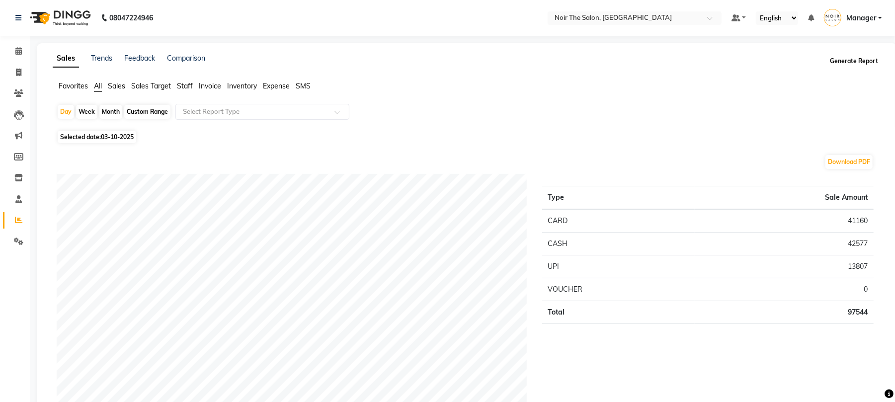
click at [853, 62] on button "Generate Report" at bounding box center [854, 61] width 53 height 14
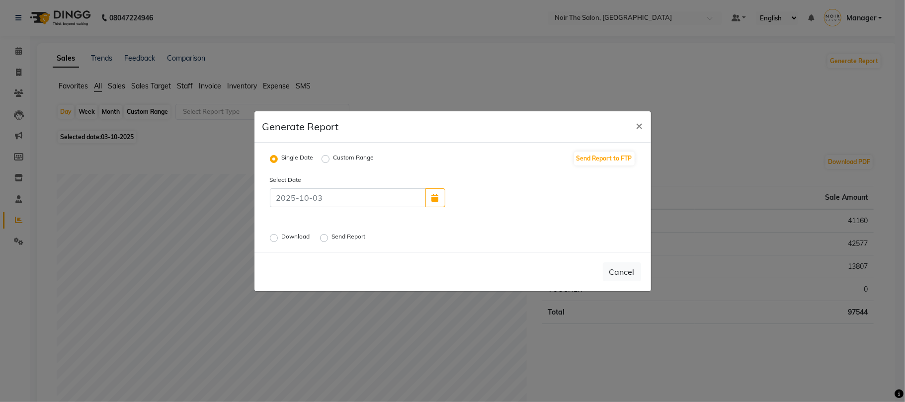
click at [279, 234] on div "Download" at bounding box center [291, 238] width 42 height 12
click at [282, 236] on label "Download" at bounding box center [297, 238] width 30 height 12
click at [276, 236] on input "Download" at bounding box center [275, 237] width 7 height 7
radio input "true"
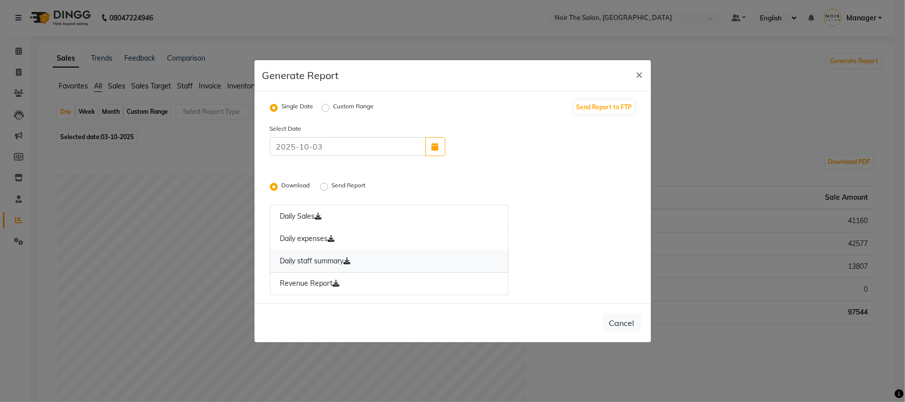
click at [330, 261] on link "Daily staff summary" at bounding box center [389, 261] width 239 height 23
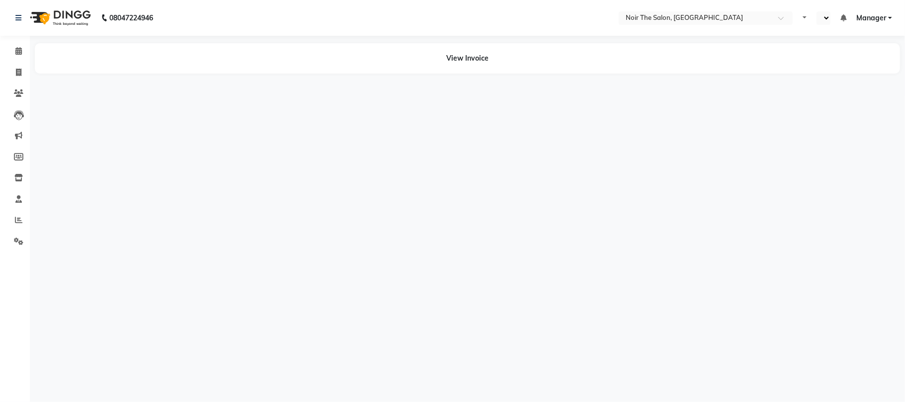
select select "en"
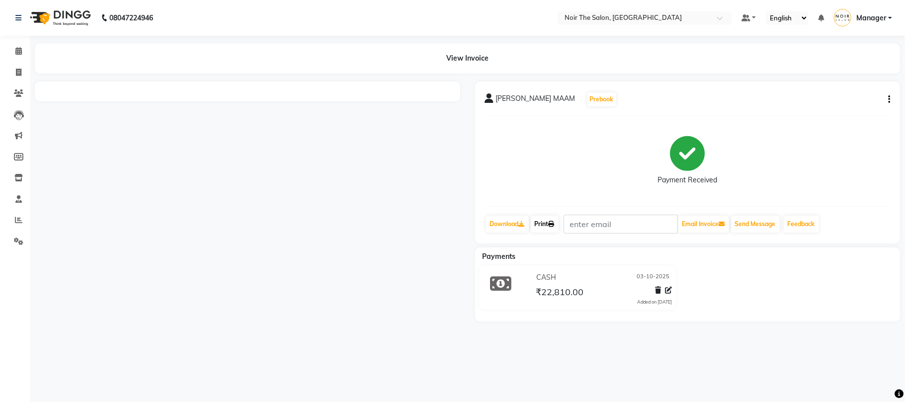
click at [539, 225] on link "Print" at bounding box center [545, 224] width 28 height 17
click at [18, 78] on span at bounding box center [18, 72] width 17 height 11
select select "service"
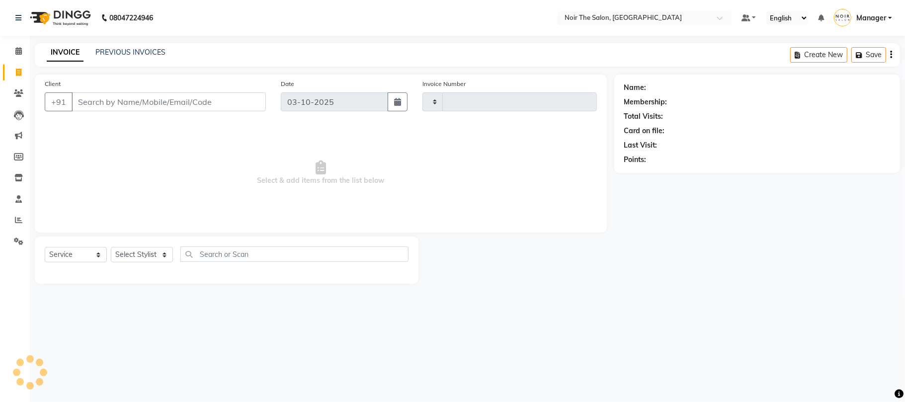
type input "3701"
select select "8026"
click at [110, 53] on link "PREVIOUS INVOICES" at bounding box center [130, 52] width 70 height 9
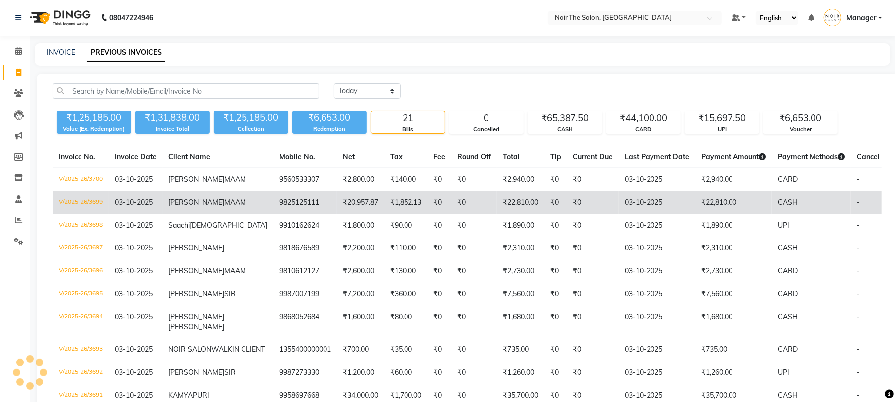
click at [80, 211] on td "V/2025-26/3699" at bounding box center [81, 202] width 56 height 23
click at [94, 214] on td "V/2025-26/3699" at bounding box center [81, 202] width 56 height 23
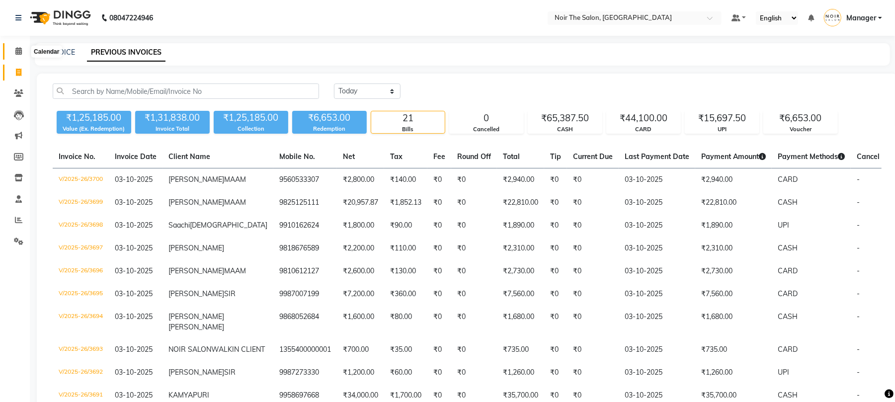
click at [15, 51] on icon at bounding box center [18, 50] width 6 height 7
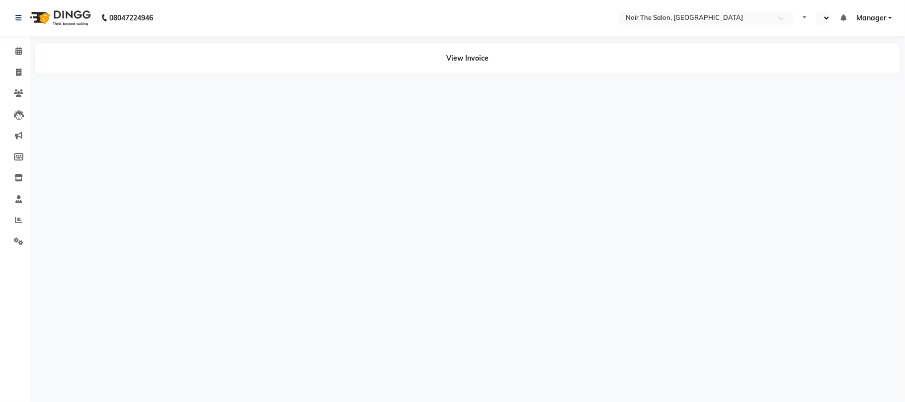
select select "en"
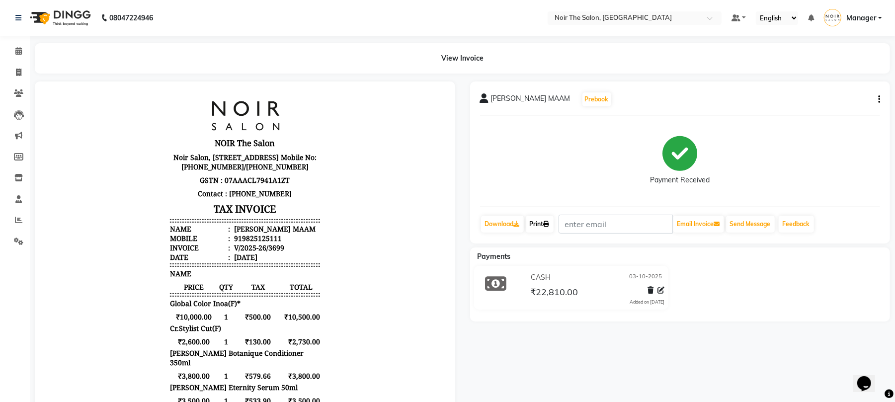
click at [540, 223] on link "Print" at bounding box center [540, 224] width 28 height 17
click at [13, 48] on span at bounding box center [18, 51] width 17 height 11
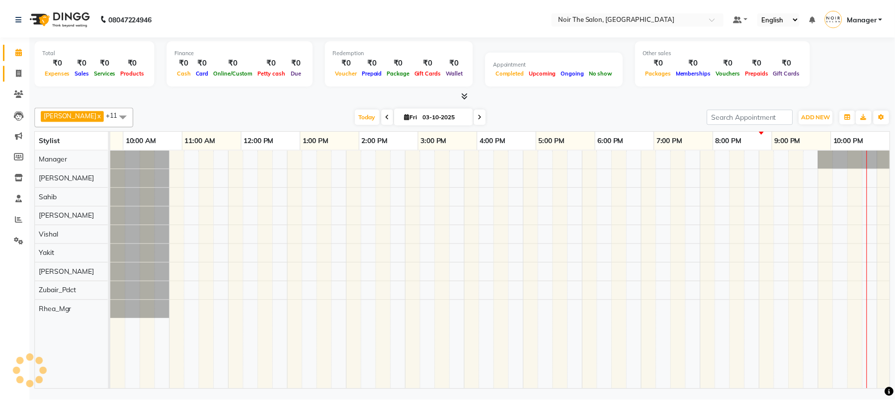
scroll to position [0, 106]
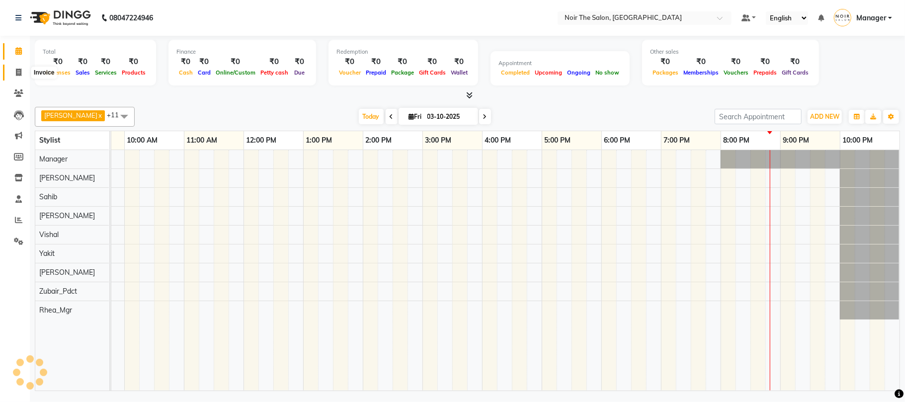
click at [16, 72] on icon at bounding box center [18, 72] width 5 height 7
select select "service"
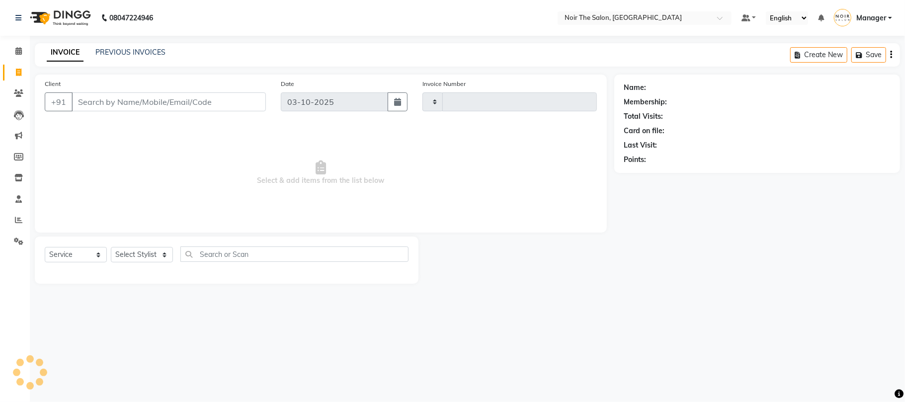
type input "3701"
select select "8026"
click at [150, 252] on select "Select Stylist" at bounding box center [142, 254] width 62 height 15
click at [132, 257] on select "Select Stylist" at bounding box center [142, 254] width 62 height 15
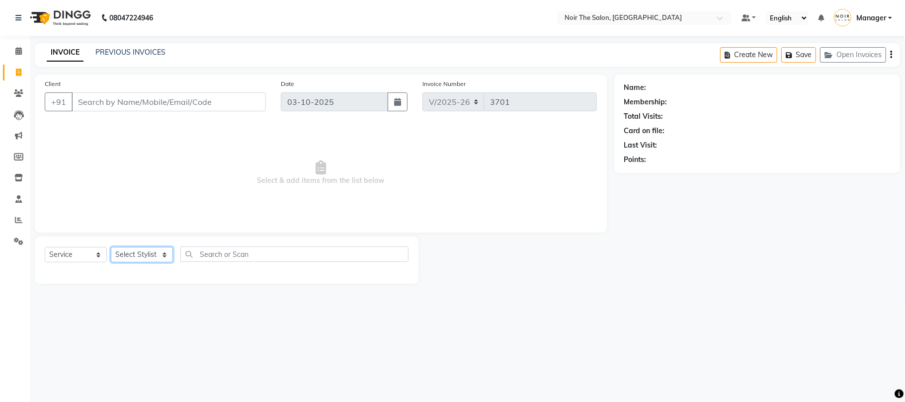
select select "72630"
click at [111, 247] on select "Select Stylist Aalam Abhishek_Mgr Abhishek_Pdct Bhupinder Counter_Sales Manager…" at bounding box center [142, 254] width 62 height 15
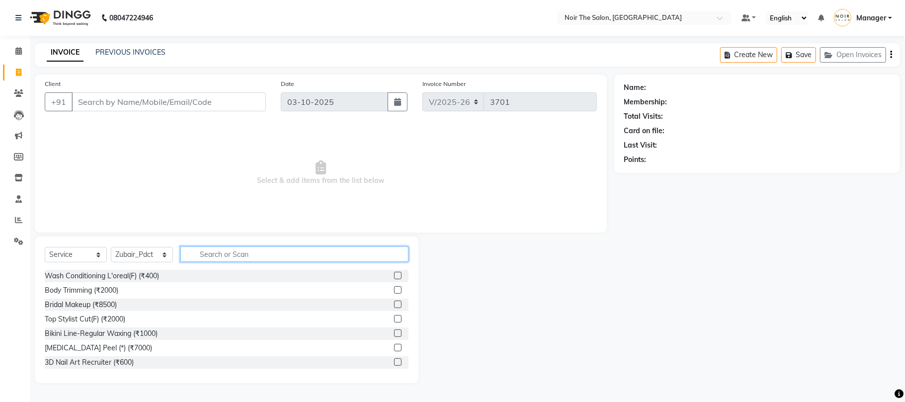
click at [211, 247] on input "text" at bounding box center [294, 254] width 228 height 15
click at [227, 251] on input "SHAMP[OO" at bounding box center [287, 254] width 214 height 15
type input "SHAMPOO"
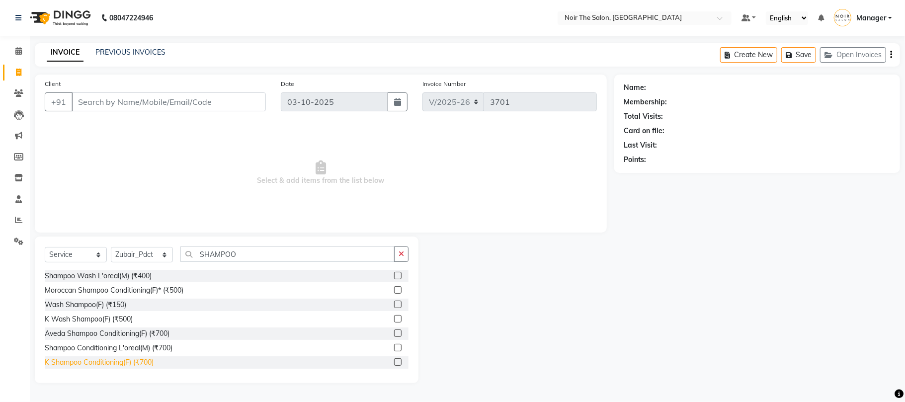
click at [138, 360] on div "K Shampoo Conditioning(F) (₹700)" at bounding box center [99, 362] width 109 height 10
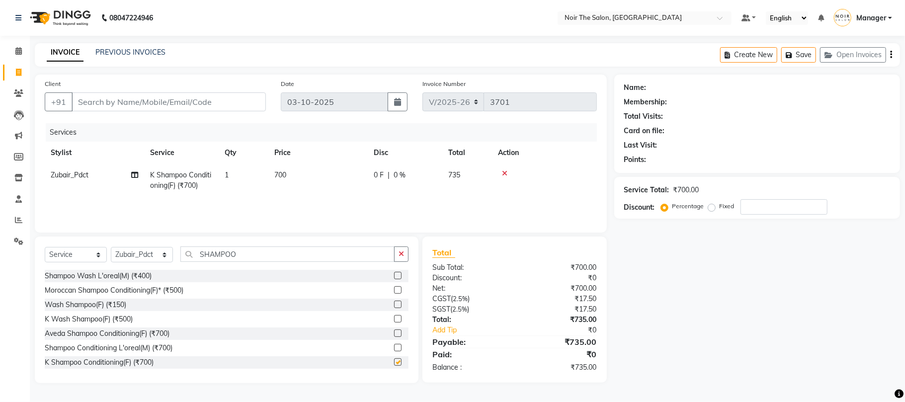
checkbox input "false"
drag, startPoint x: 248, startPoint y: 255, endPoint x: 193, endPoint y: 253, distance: 54.2
click at [193, 253] on input "SHAMPOO" at bounding box center [287, 254] width 214 height 15
click at [162, 255] on select "Select Stylist Aalam Abhishek_Mgr Abhishek_Pdct Bhupinder Counter_Sales Manager…" at bounding box center [142, 254] width 62 height 15
select select "72631"
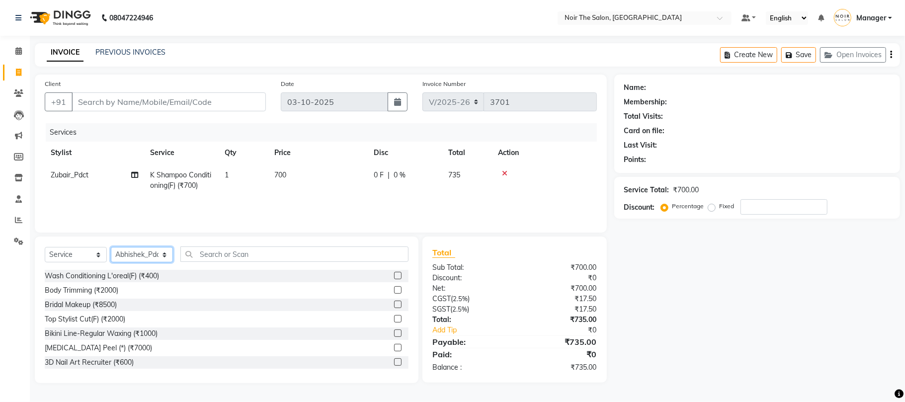
click at [111, 247] on select "Select Stylist Aalam Abhishek_Mgr Abhishek_Pdct Bhupinder Counter_Sales Manager…" at bounding box center [142, 254] width 62 height 15
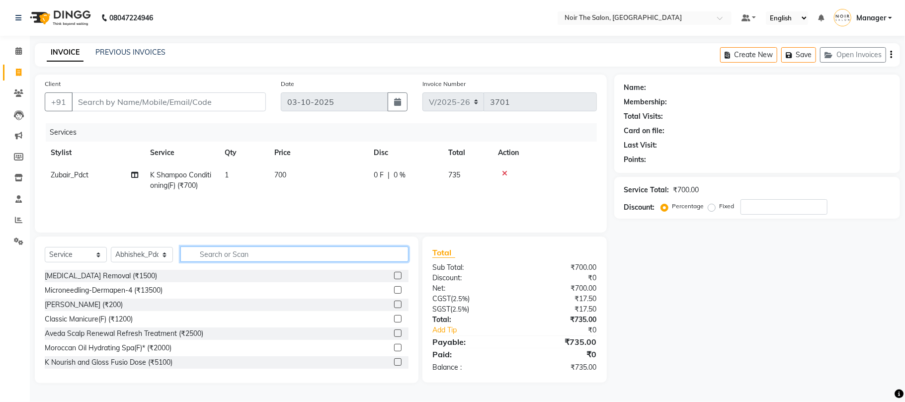
click at [237, 250] on input "text" at bounding box center [294, 254] width 228 height 15
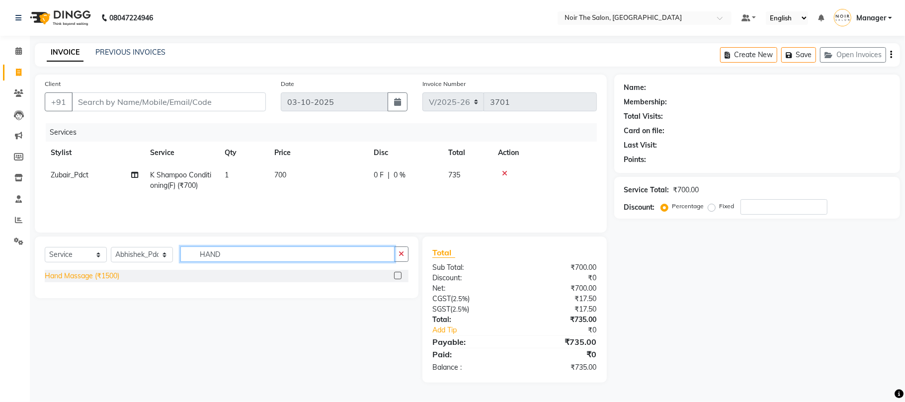
type input "HAND"
click at [104, 275] on div "Hand Massage (₹1500)" at bounding box center [82, 276] width 75 height 10
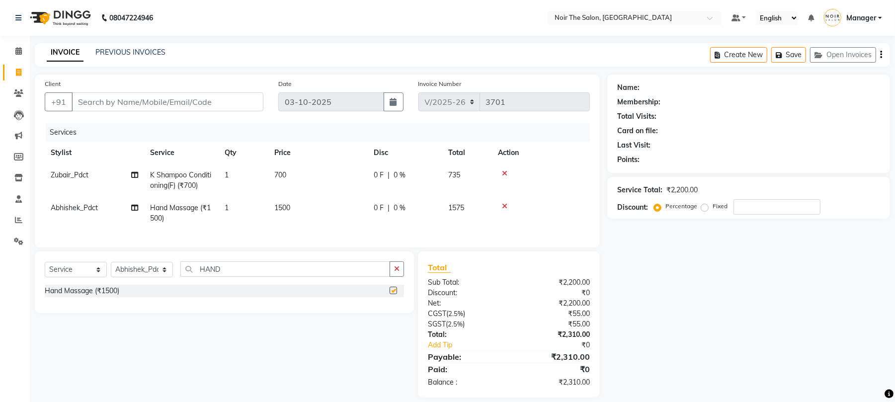
checkbox input "false"
click at [279, 207] on span "1500" at bounding box center [282, 207] width 16 height 9
select select "72631"
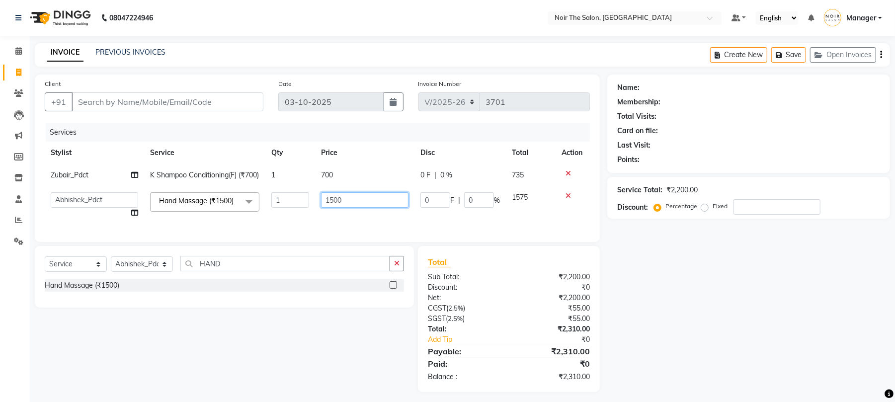
click at [335, 208] on input "1500" at bounding box center [364, 199] width 87 height 15
type input "1200"
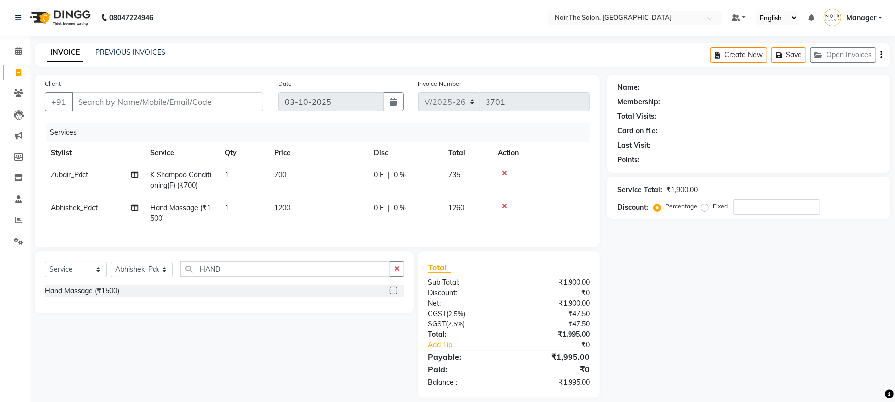
click at [344, 230] on div "Services Stylist Service Qty Price Disc Total Action Zubair_Pdct K Shampoo Cond…" at bounding box center [317, 180] width 545 height 114
drag, startPoint x: 233, startPoint y: 273, endPoint x: 166, endPoint y: 282, distance: 67.7
click at [166, 282] on div "Select Service Product Membership Package Voucher Prepaid Gift Card Select Styl…" at bounding box center [224, 272] width 359 height 23
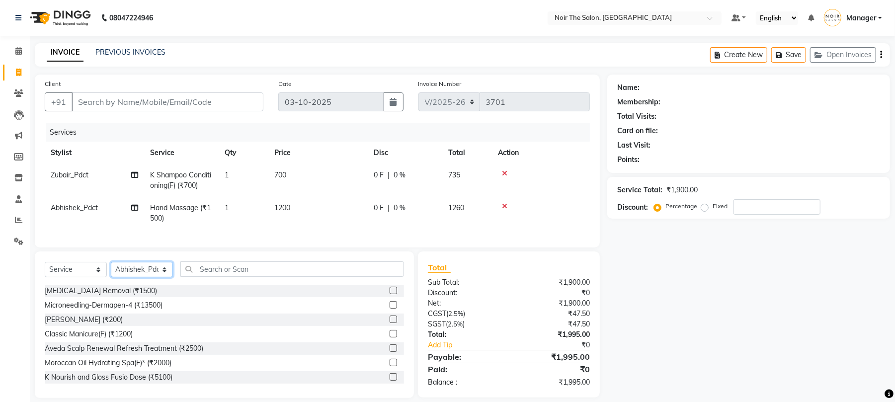
click at [140, 273] on select "Select Stylist Aalam Abhishek_Mgr Abhishek_Pdct Bhupinder Counter_Sales Manager…" at bounding box center [142, 269] width 62 height 15
select select "72628"
click at [111, 272] on select "Select Stylist Aalam Abhishek_Mgr Abhishek_Pdct Bhupinder Counter_Sales Manager…" at bounding box center [142, 269] width 62 height 15
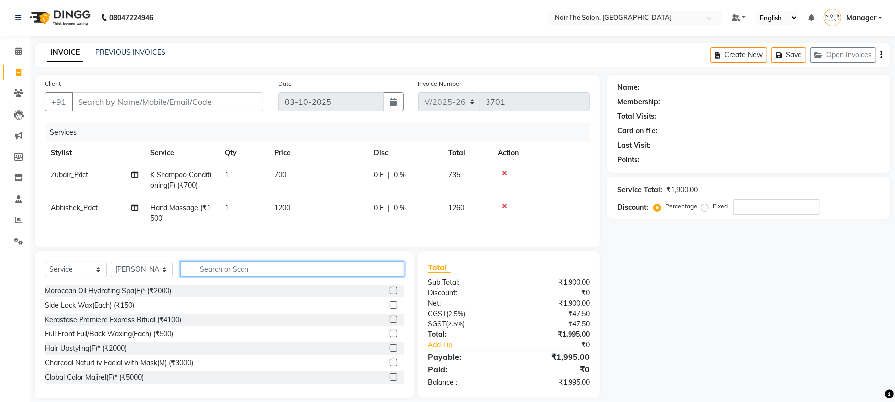
click at [225, 277] on input "text" at bounding box center [292, 268] width 224 height 15
type input "STYL"
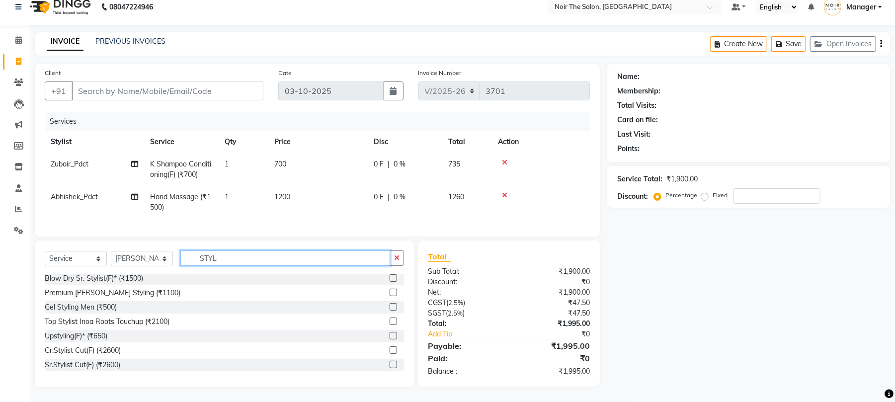
drag, startPoint x: 257, startPoint y: 258, endPoint x: 162, endPoint y: 270, distance: 96.3
click at [162, 270] on div "Select Service Product Membership Package Voucher Prepaid Gift Card Select Styl…" at bounding box center [224, 262] width 359 height 23
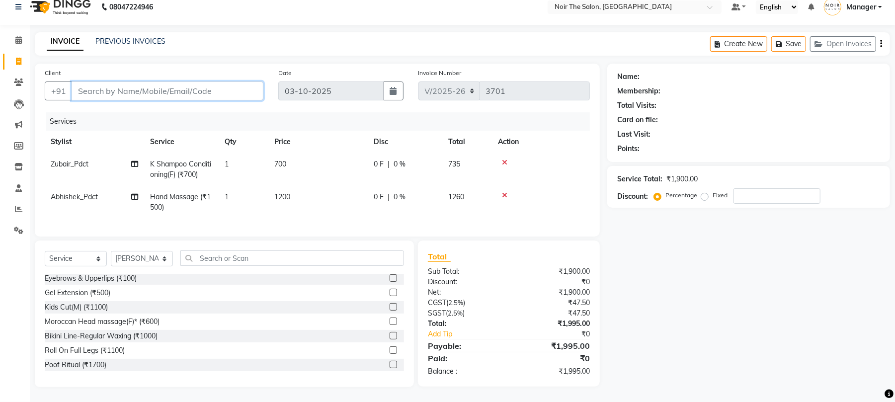
click at [166, 82] on input "Client" at bounding box center [168, 91] width 192 height 19
type input "7"
type input "0"
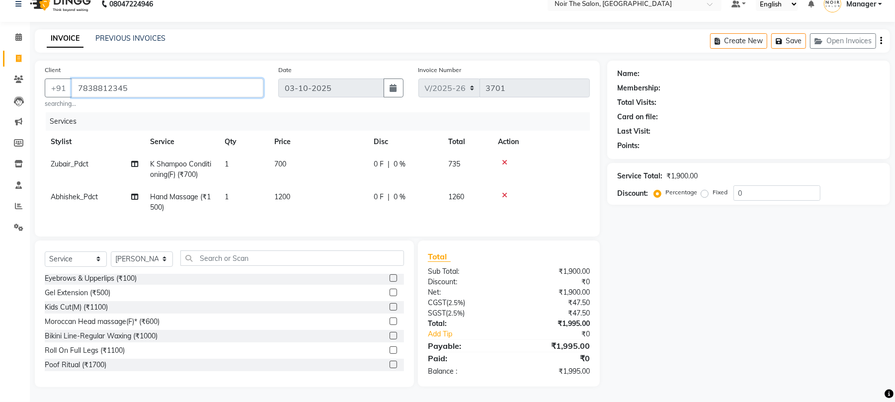
type input "7838812345"
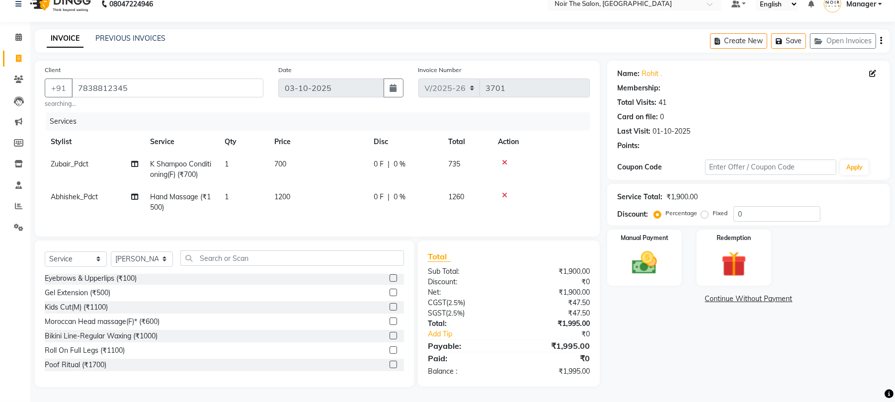
select select "1: Object"
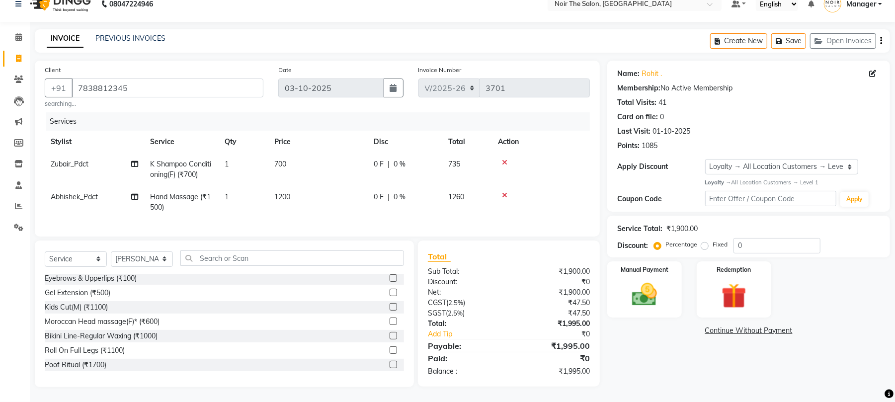
scroll to position [24, 0]
click at [247, 213] on div "Services Stylist Service Qty Price Disc Total Action Zubair_Pdct K Shampoo Cond…" at bounding box center [317, 169] width 545 height 114
click at [637, 284] on img at bounding box center [644, 295] width 43 height 30
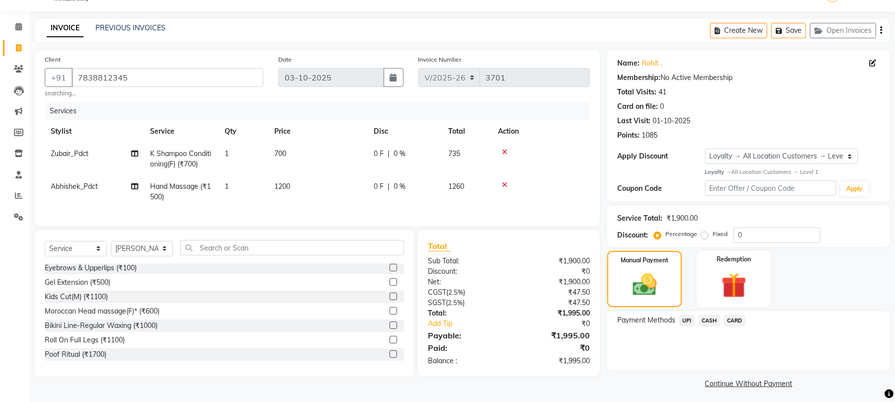
click at [708, 317] on span "CASH" at bounding box center [709, 320] width 21 height 11
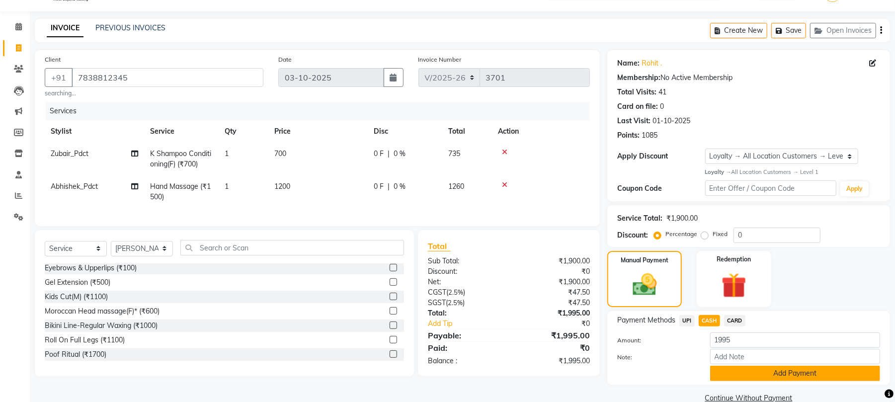
click at [725, 369] on button "Add Payment" at bounding box center [795, 373] width 170 height 15
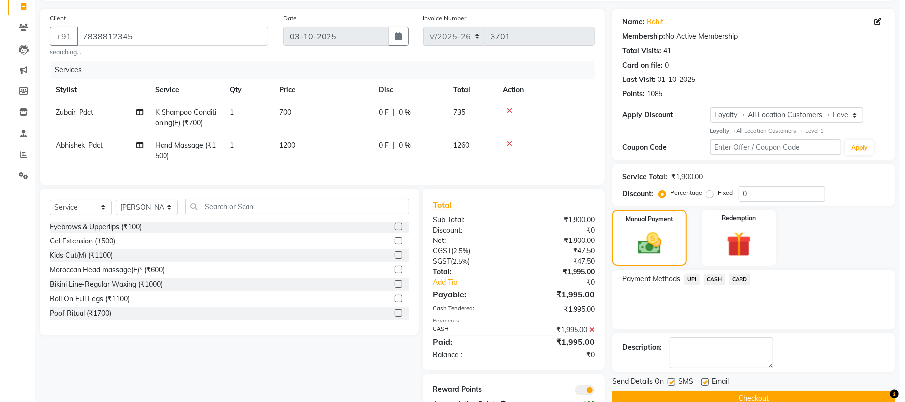
scroll to position [108, 0]
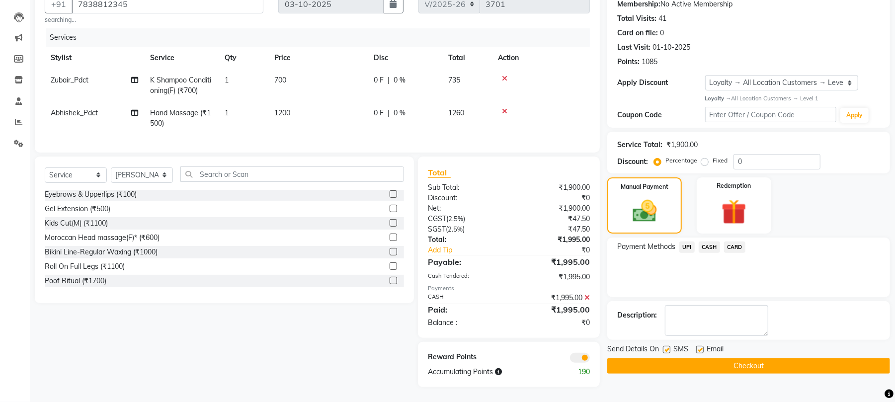
click at [580, 358] on span at bounding box center [580, 358] width 20 height 10
click at [590, 359] on input "checkbox" at bounding box center [590, 359] width 0 height 0
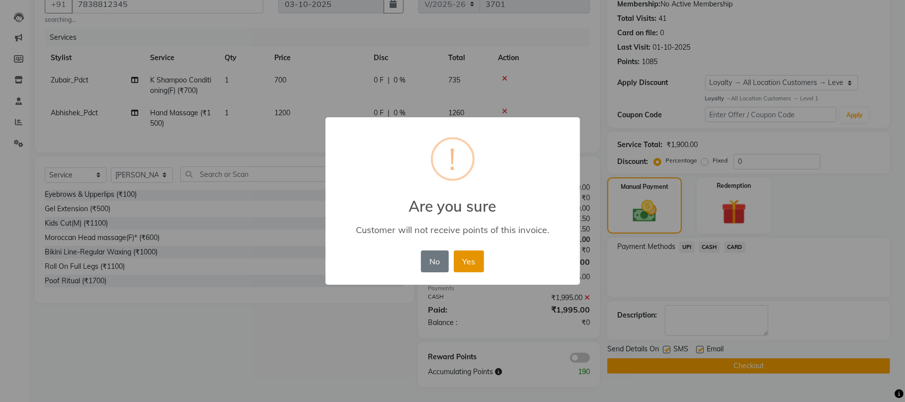
drag, startPoint x: 462, startPoint y: 256, endPoint x: 529, endPoint y: 275, distance: 69.9
click at [462, 257] on button "Yes" at bounding box center [469, 262] width 30 height 22
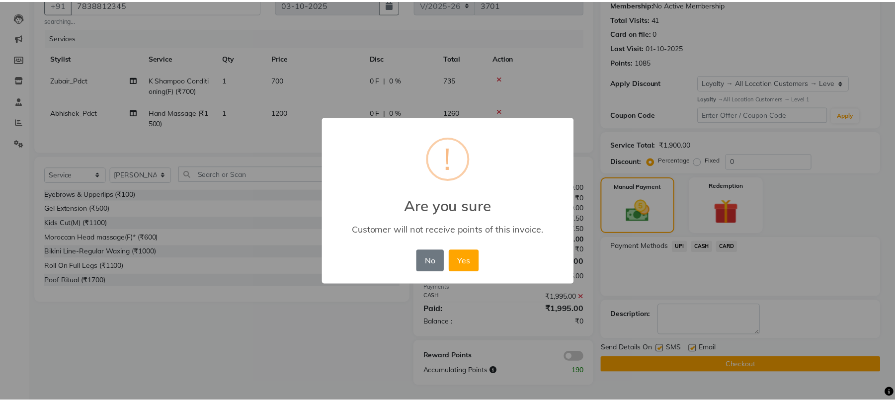
scroll to position [93, 0]
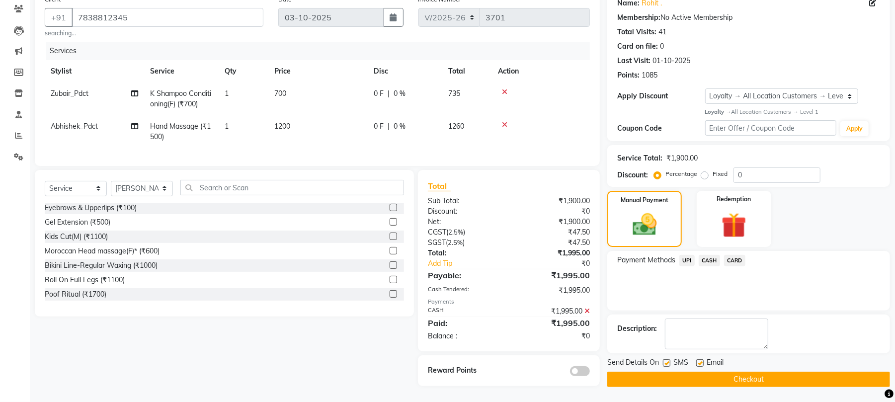
click at [666, 359] on label at bounding box center [666, 362] width 7 height 7
click at [666, 360] on input "checkbox" at bounding box center [666, 363] width 6 height 6
checkbox input "false"
click at [698, 359] on label at bounding box center [699, 362] width 7 height 7
click at [698, 360] on input "checkbox" at bounding box center [699, 363] width 6 height 6
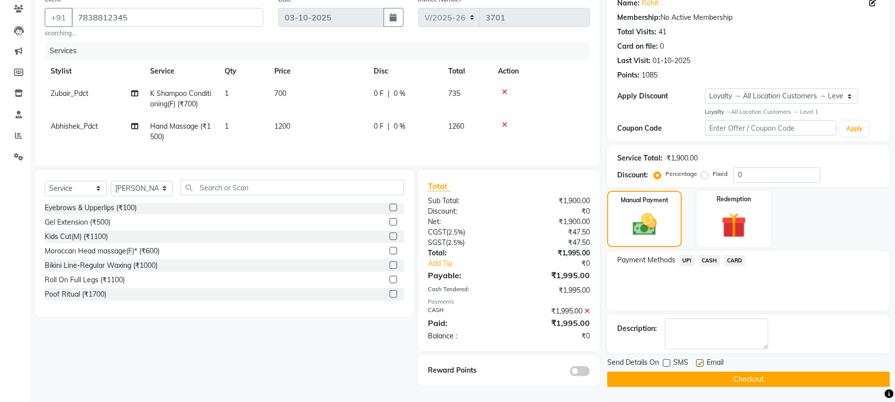
checkbox input "false"
click at [697, 372] on button "Checkout" at bounding box center [748, 379] width 283 height 15
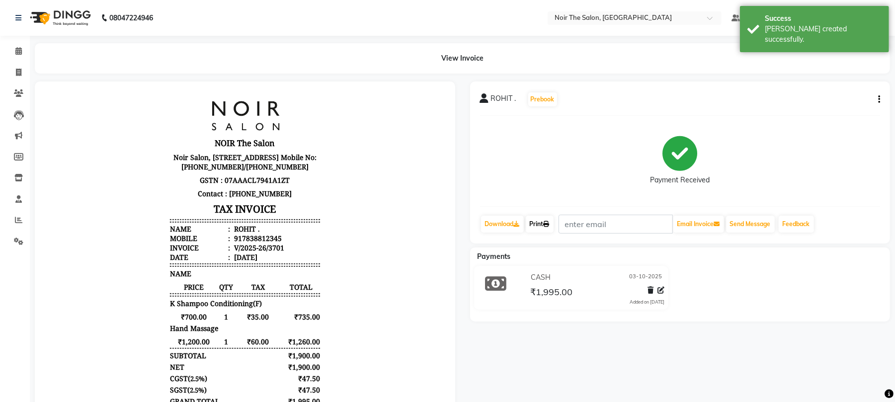
click at [553, 227] on link "Print" at bounding box center [540, 224] width 28 height 17
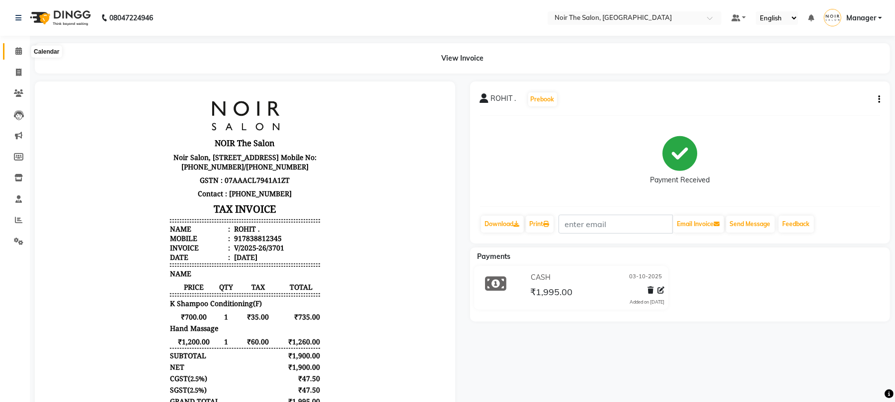
click at [20, 51] on icon at bounding box center [18, 50] width 6 height 7
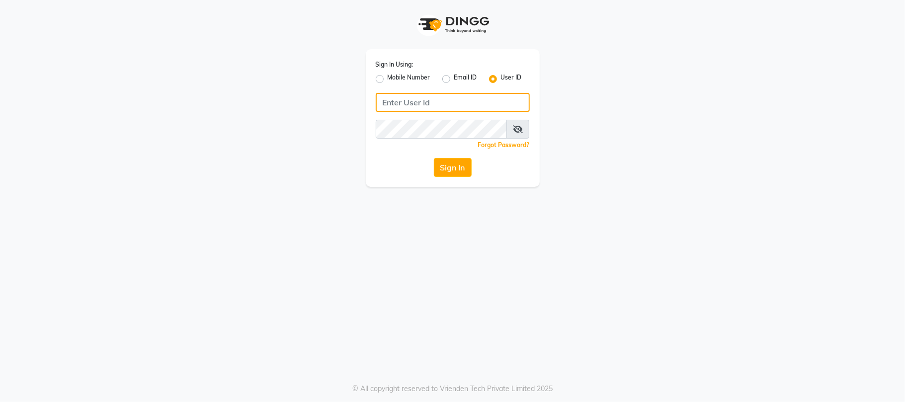
click at [446, 103] on input "Username" at bounding box center [453, 102] width 154 height 19
type input "E"
type input "e3554-01"
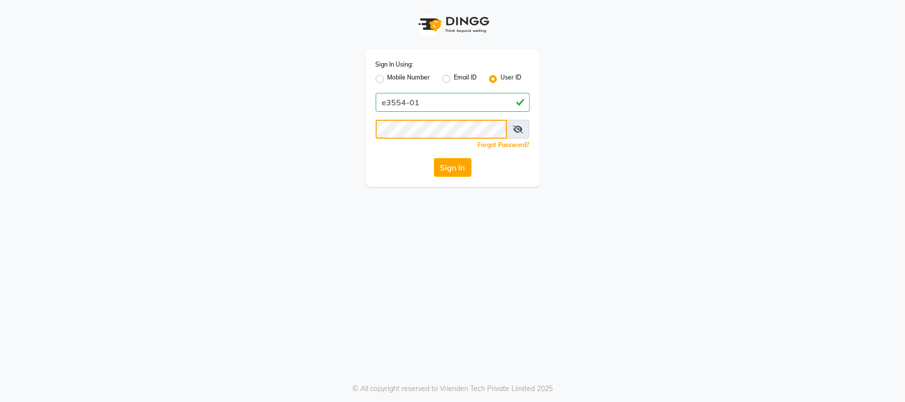
click at [434, 158] on button "Sign In" at bounding box center [453, 167] width 38 height 19
